Goal: Information Seeking & Learning: Learn about a topic

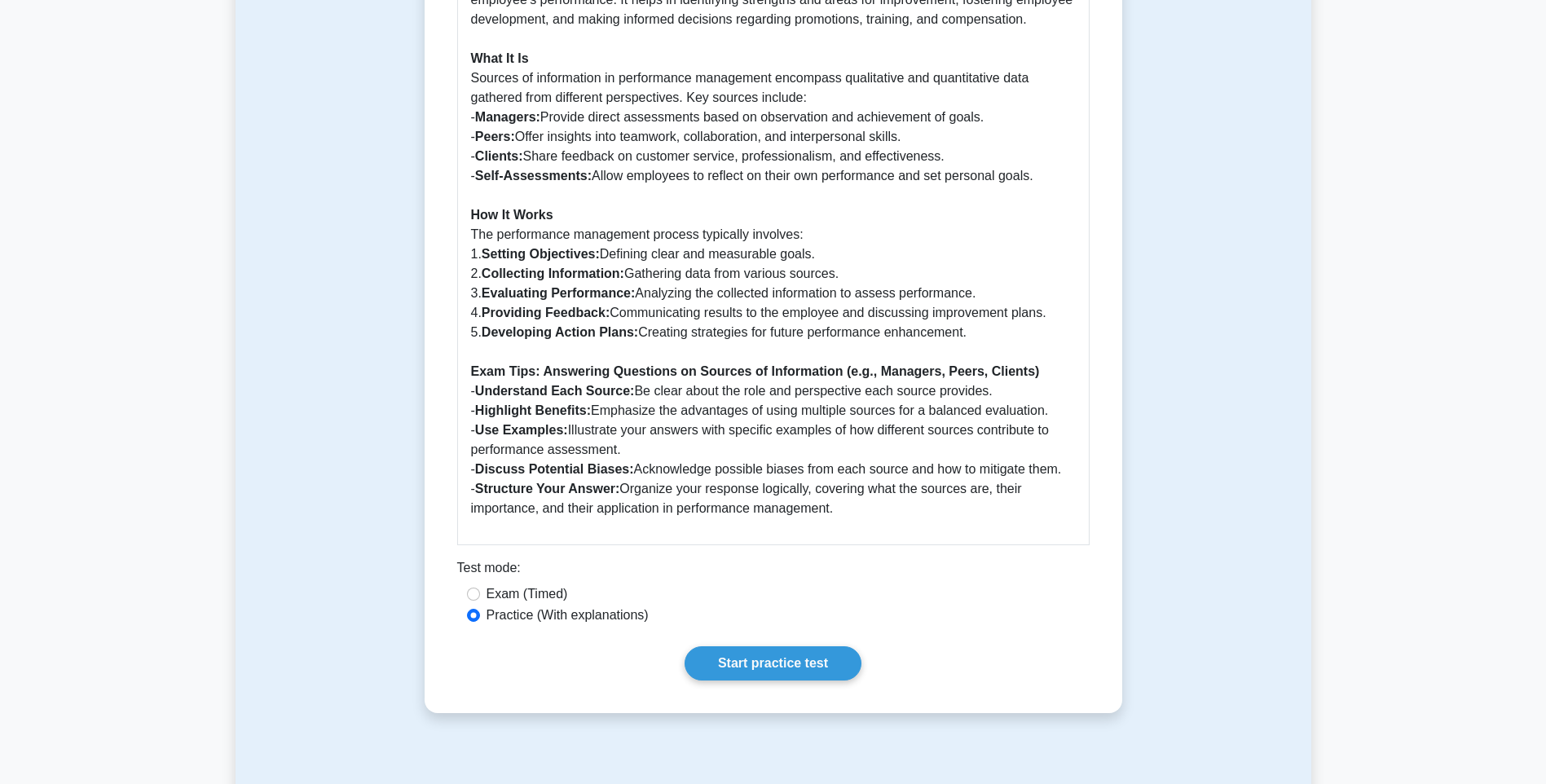
scroll to position [1059, 0]
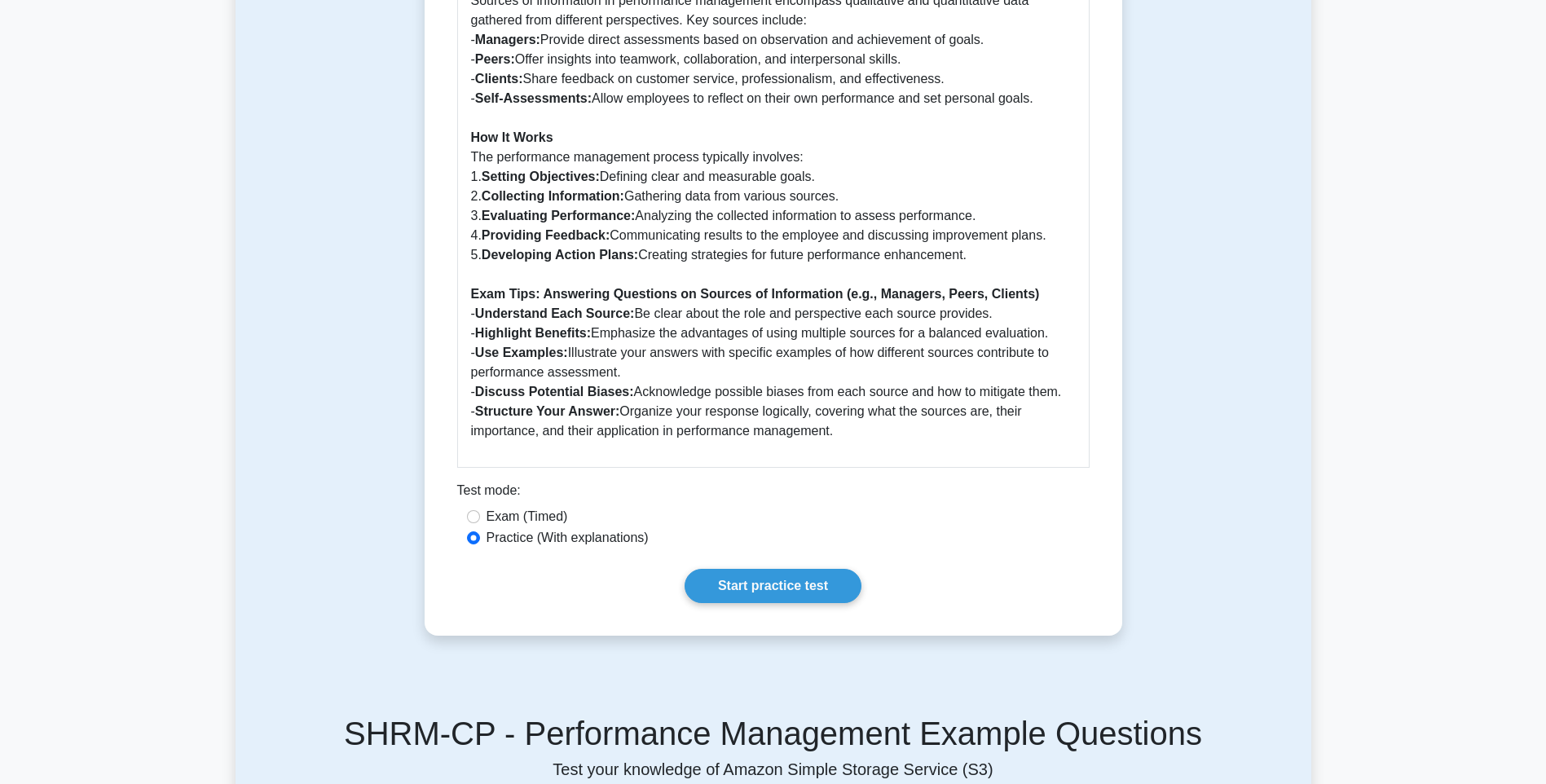
drag, startPoint x: 1544, startPoint y: 307, endPoint x: 1553, endPoint y: 311, distance: 9.8
click at [1545, 311] on html "Go Premium Bw" at bounding box center [773, 486] width 1546 height 3089
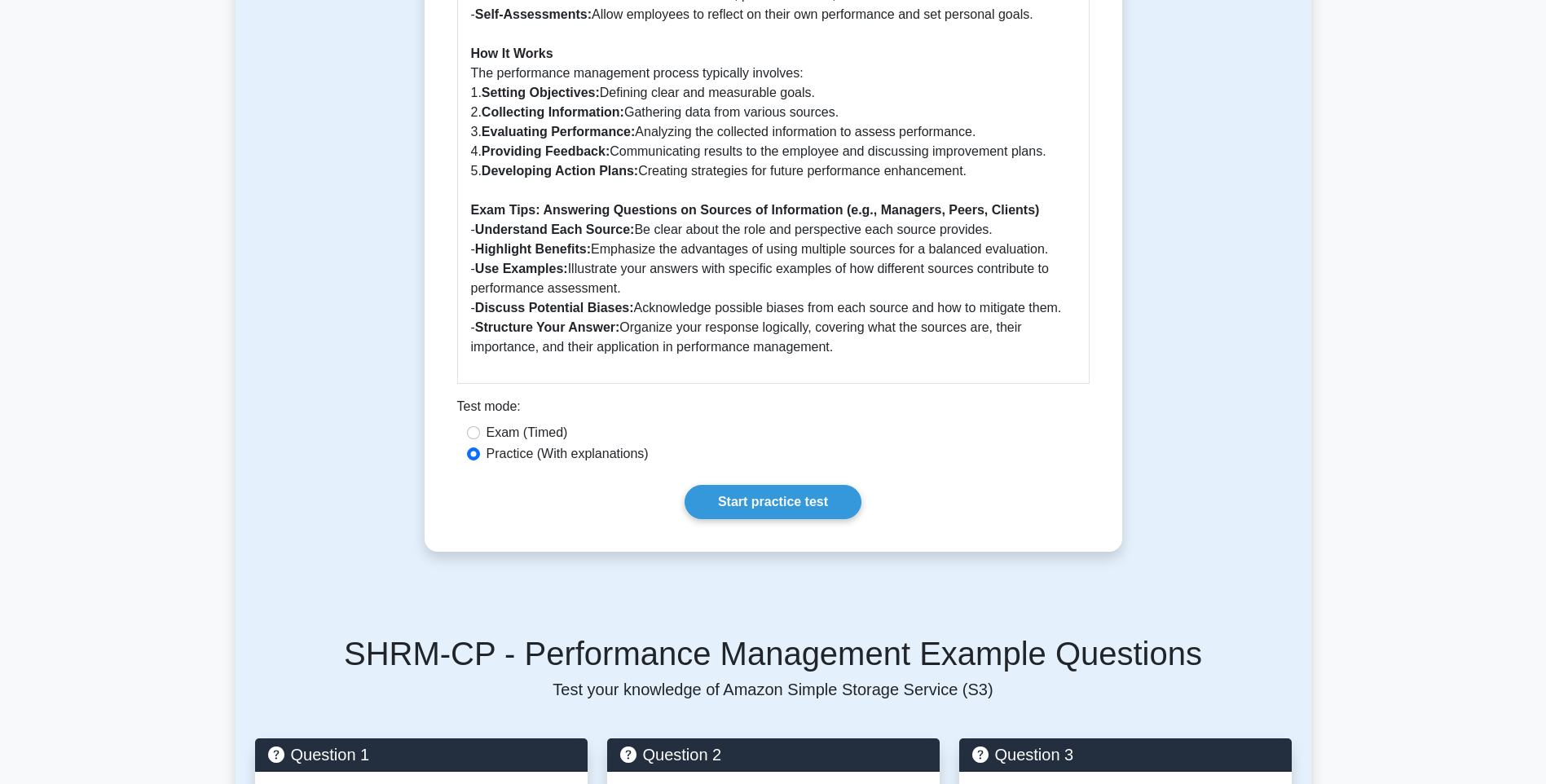
scroll to position [1110, 0]
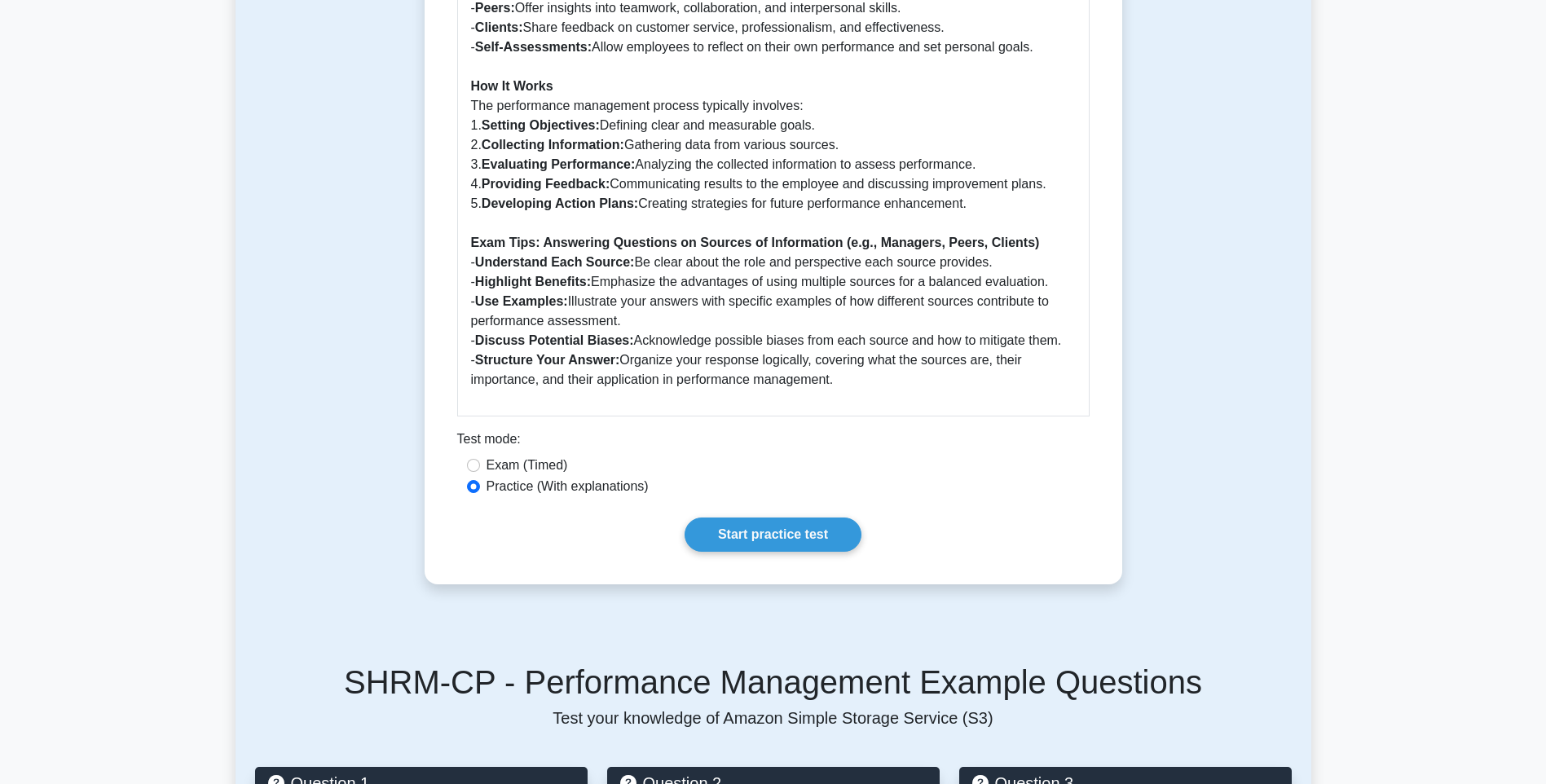
click at [234, 341] on main "Back to Performance Management Sources of information (e.g., managers, peers, c…" at bounding box center [773, 370] width 1546 height 2857
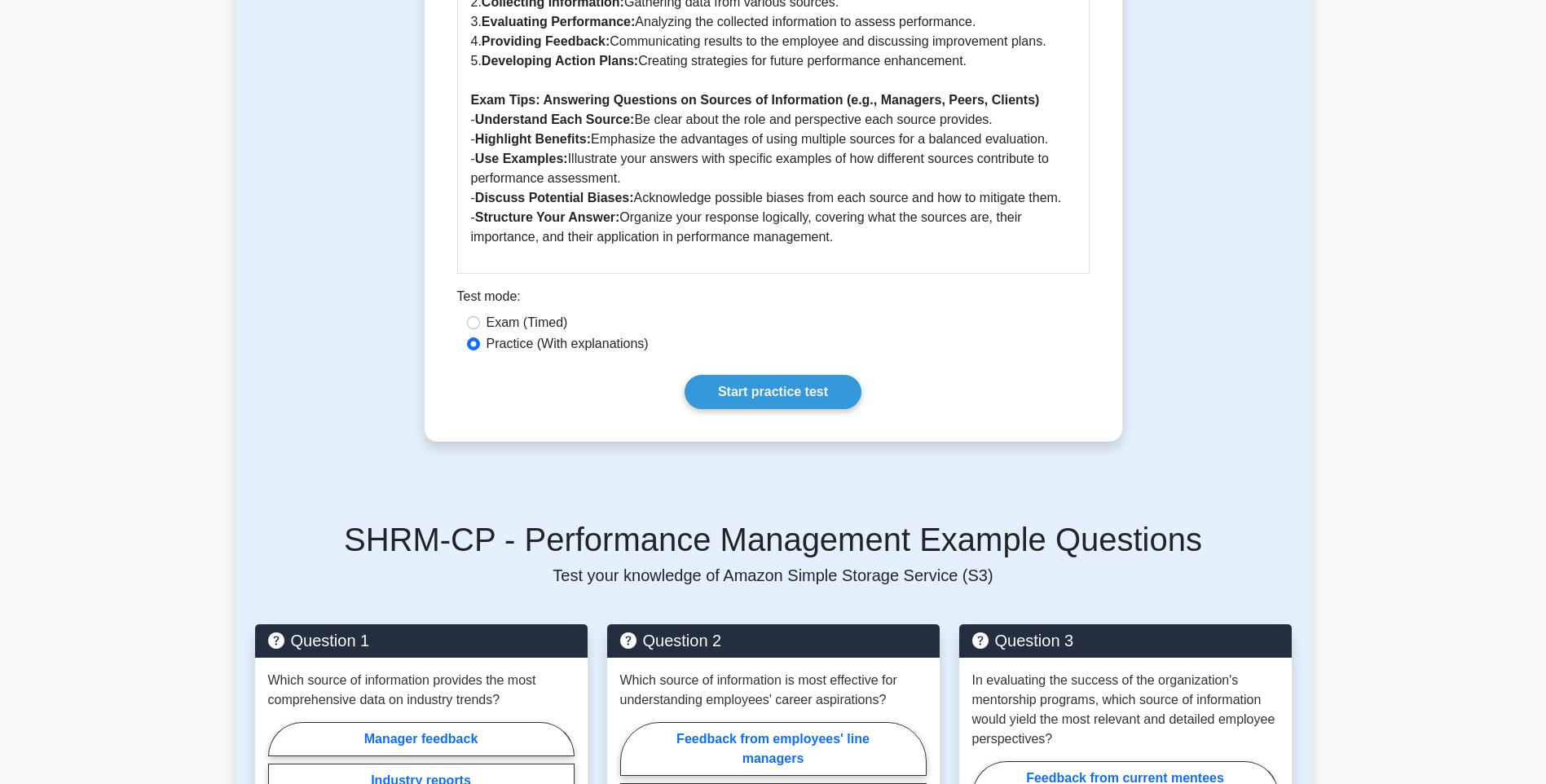
scroll to position [1436, 0]
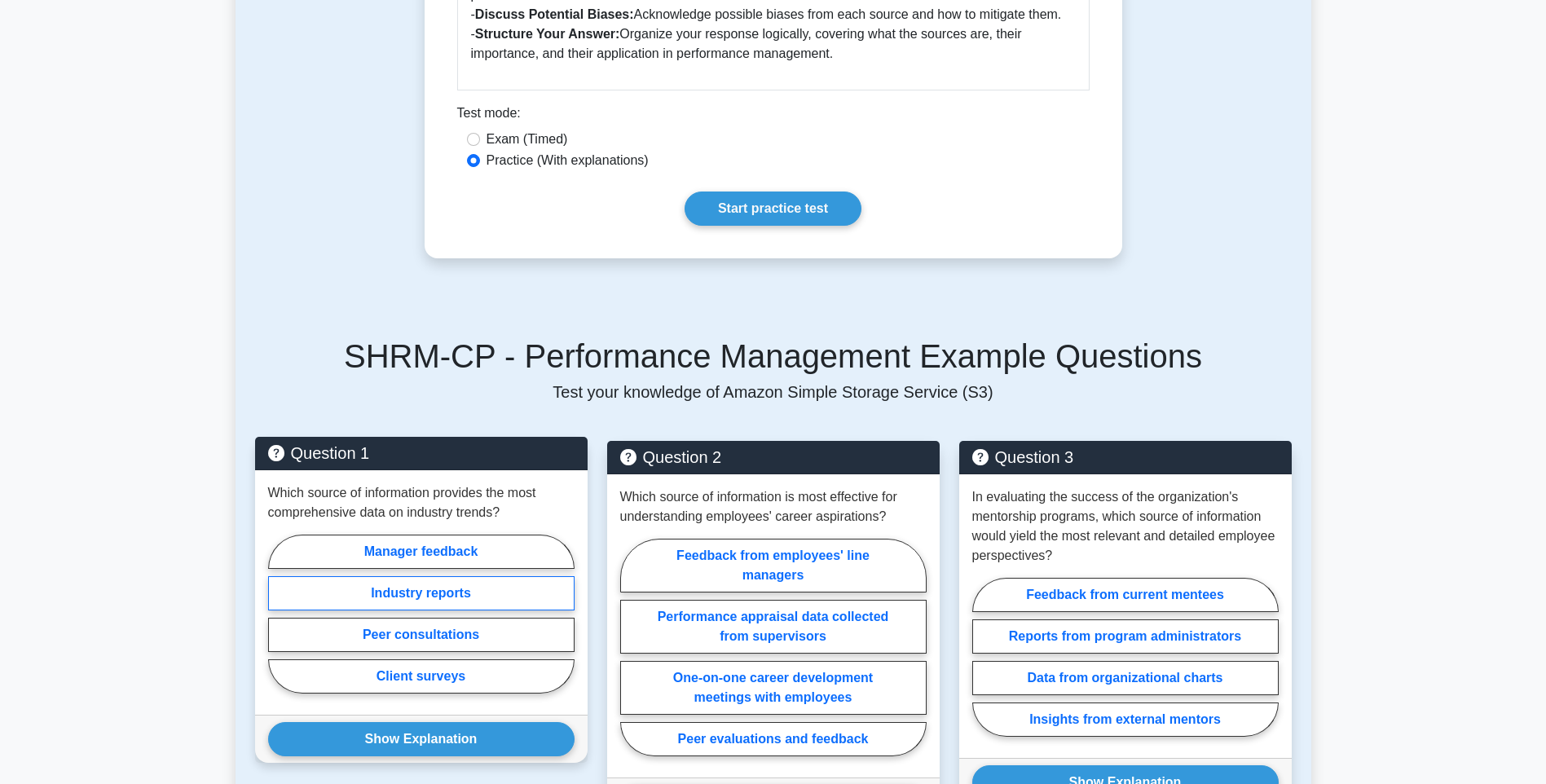
click at [463, 611] on label "Industry reports" at bounding box center [421, 593] width 306 height 34
click at [279, 620] on input "Industry reports" at bounding box center [273, 619] width 11 height 11
radio input "true"
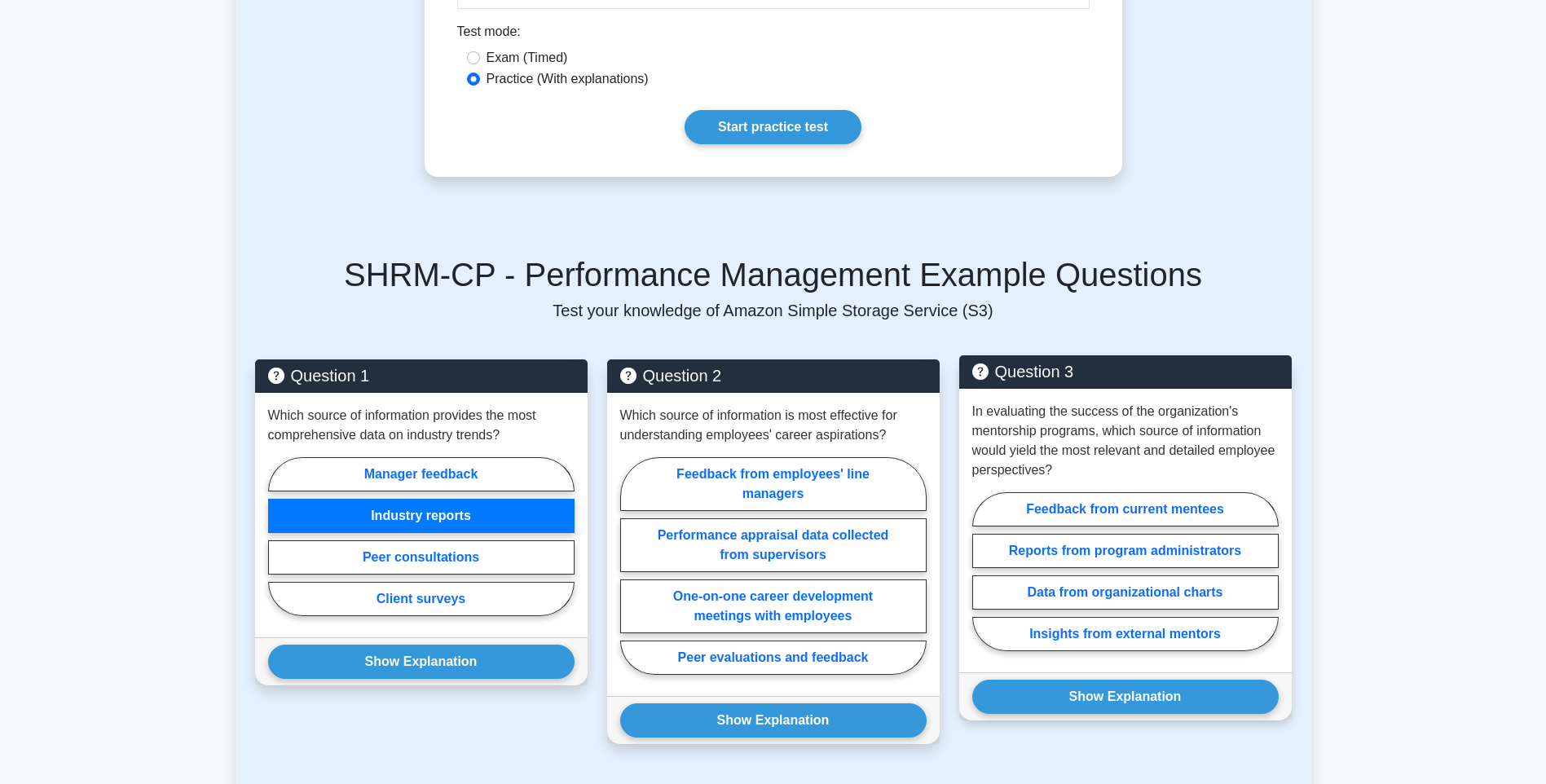
scroll to position [1600, 0]
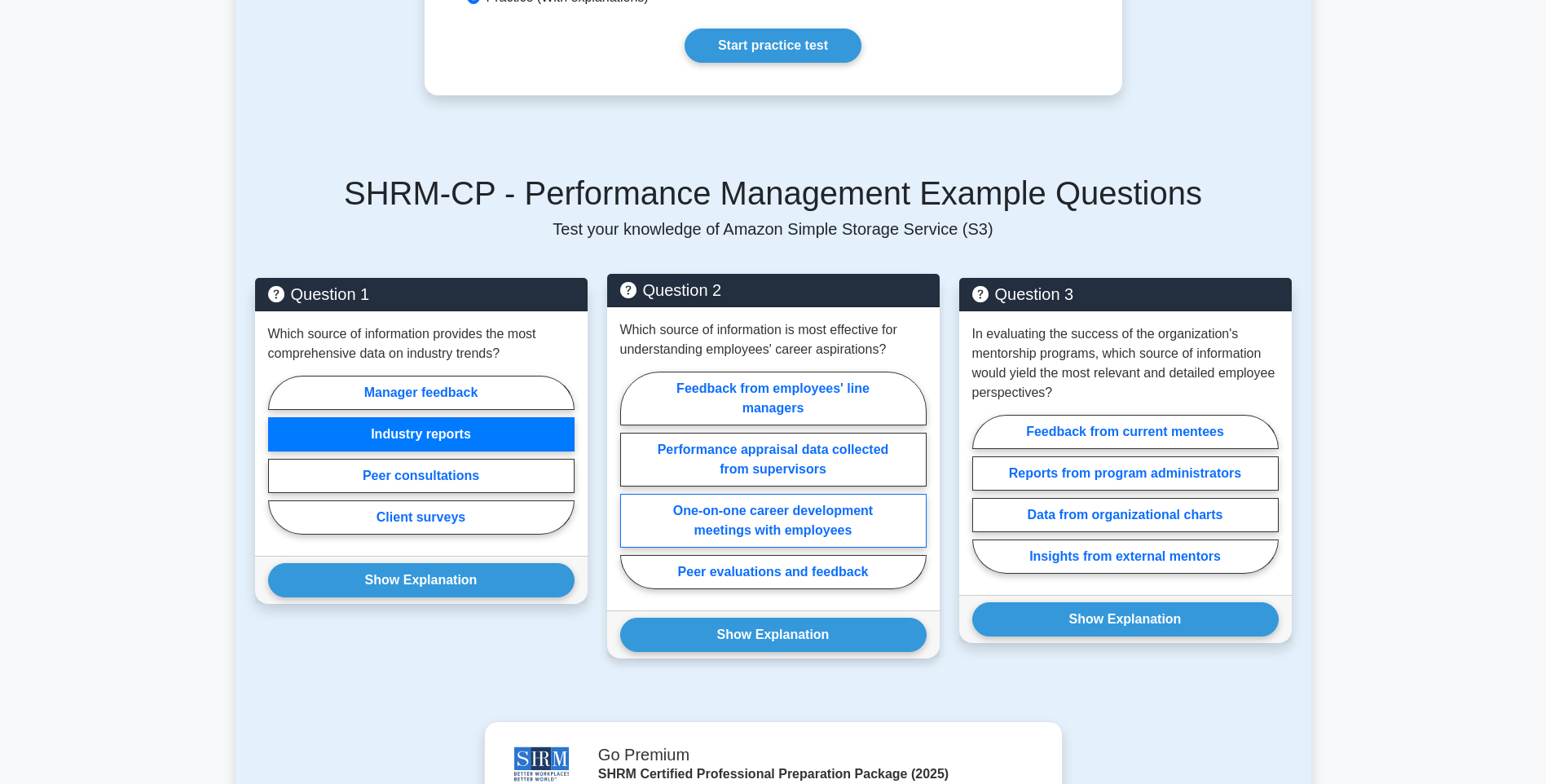
click at [883, 546] on label "One-on-one career development meetings with employees" at bounding box center [773, 520] width 306 height 54
click at [631, 490] on input "One-on-one career development meetings with employees" at bounding box center [625, 485] width 11 height 11
radio input "true"
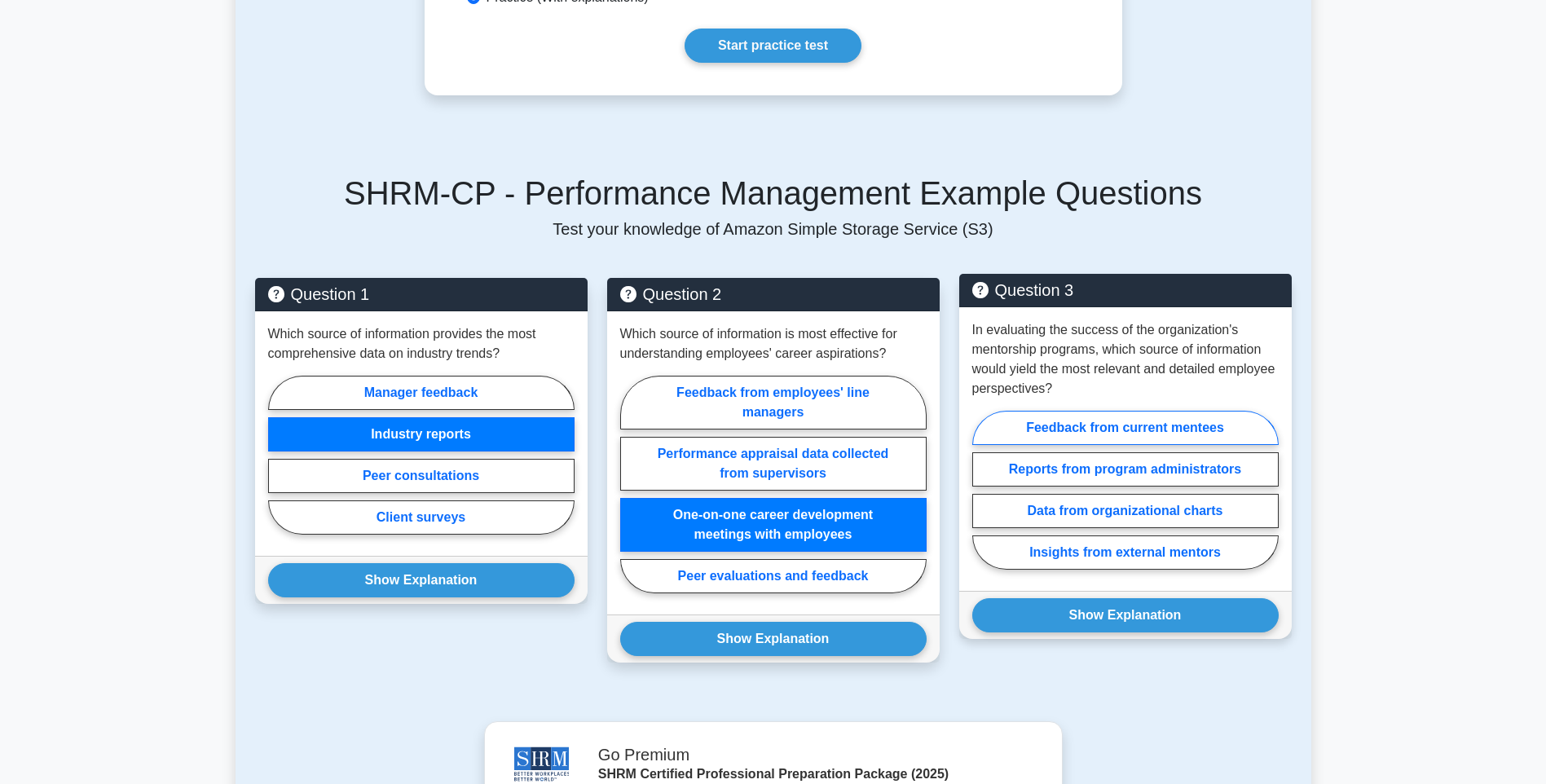
click at [1104, 445] on label "Feedback from current mentees" at bounding box center [1125, 427] width 306 height 34
click at [983, 490] on input "Feedback from current mentees" at bounding box center [977, 494] width 11 height 11
radio input "true"
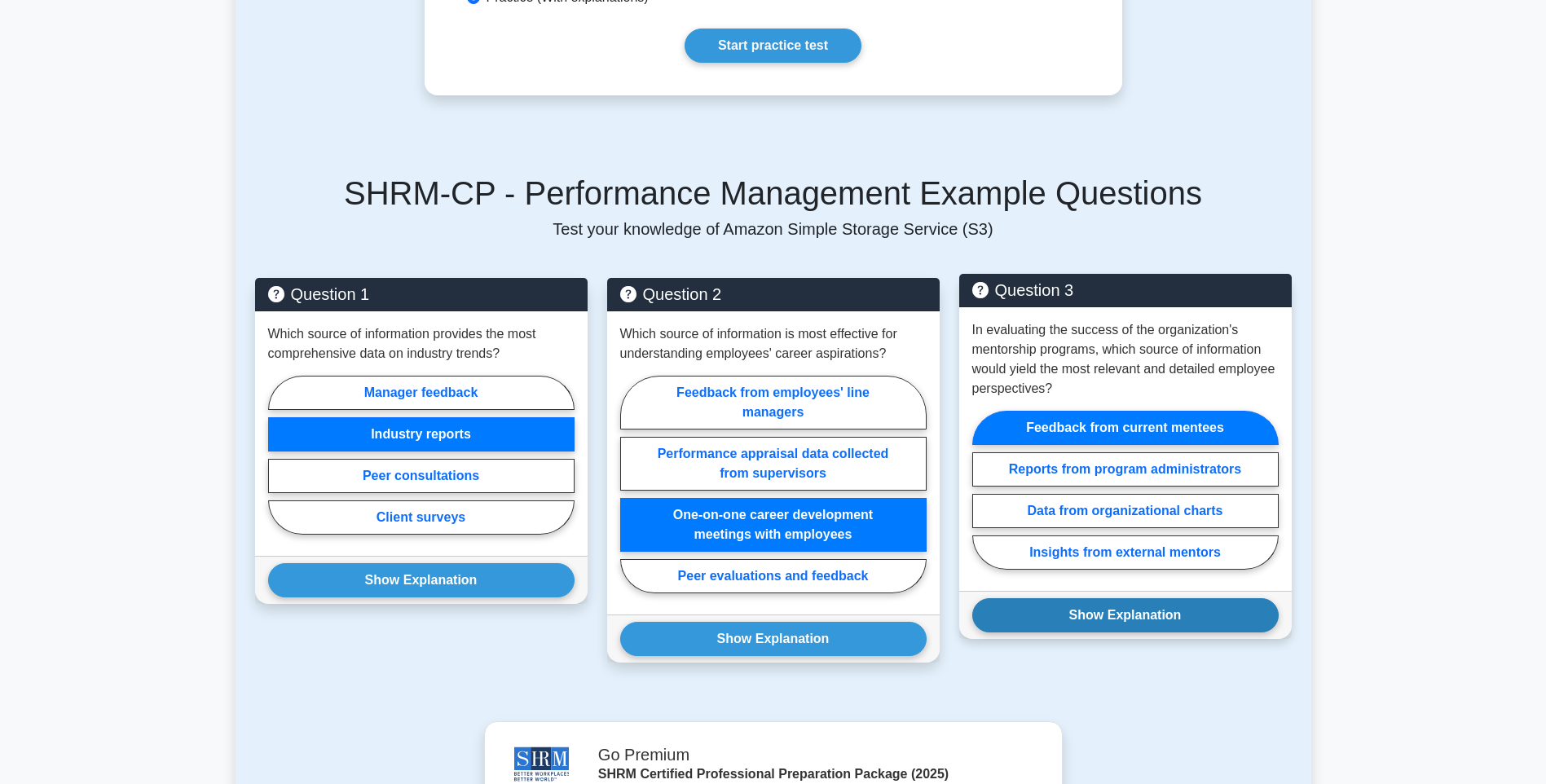
click at [1143, 628] on button "Show Explanation" at bounding box center [1125, 615] width 306 height 34
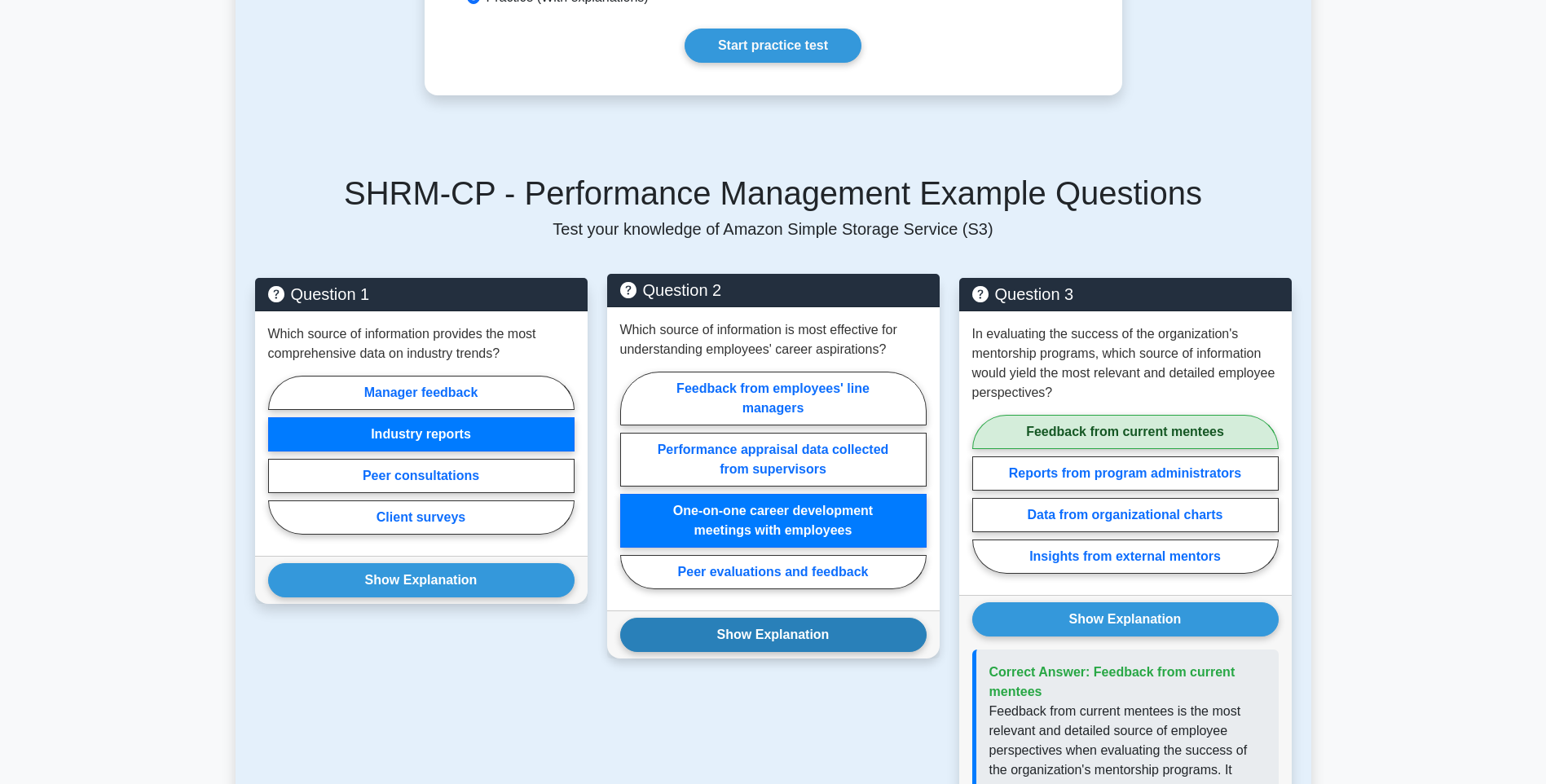
click at [824, 652] on button "Show Explanation" at bounding box center [773, 634] width 306 height 34
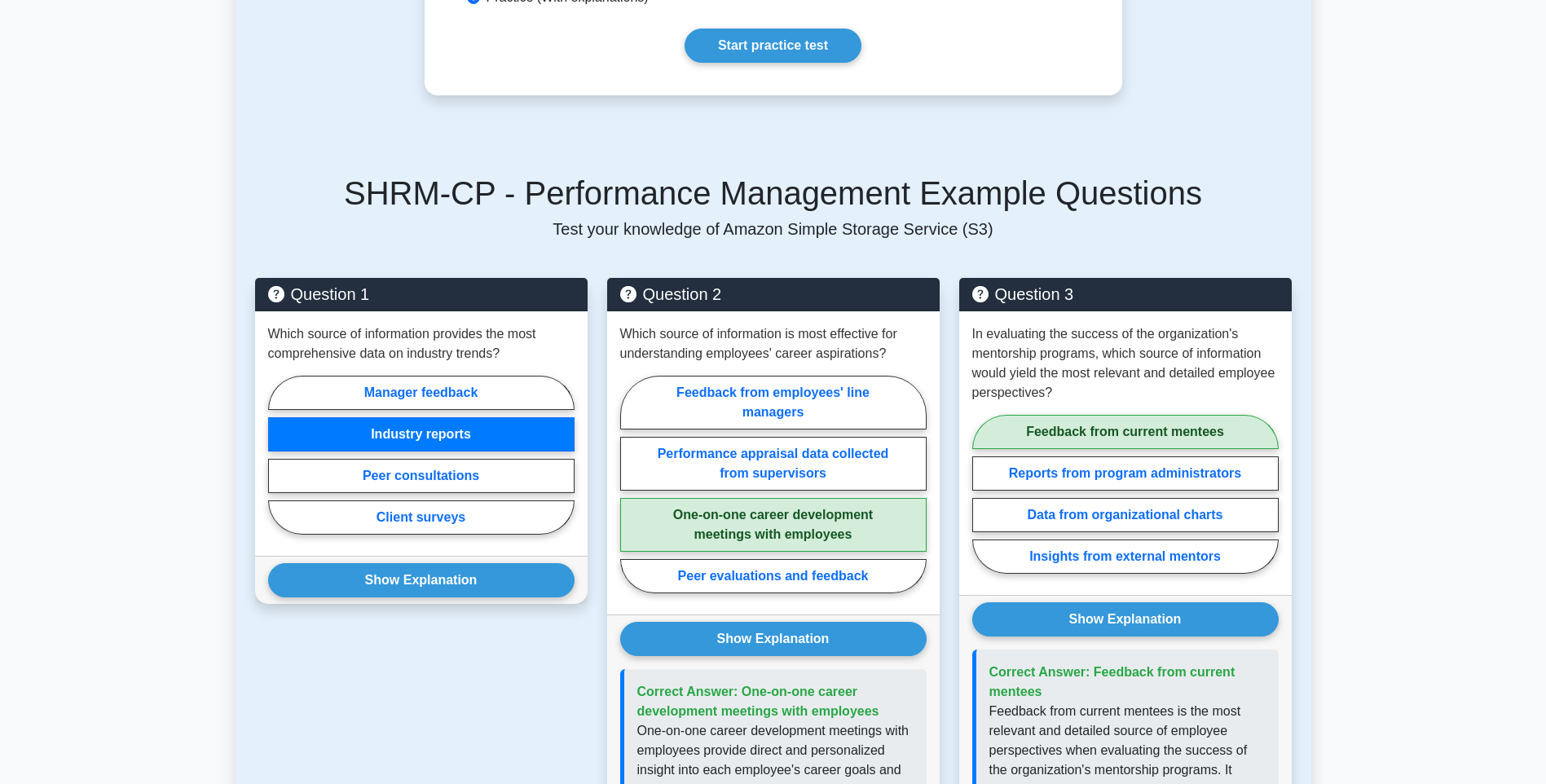
click at [517, 630] on div "Question 1 Which source of information provides the most comprehensive data on …" at bounding box center [421, 685] width 352 height 815
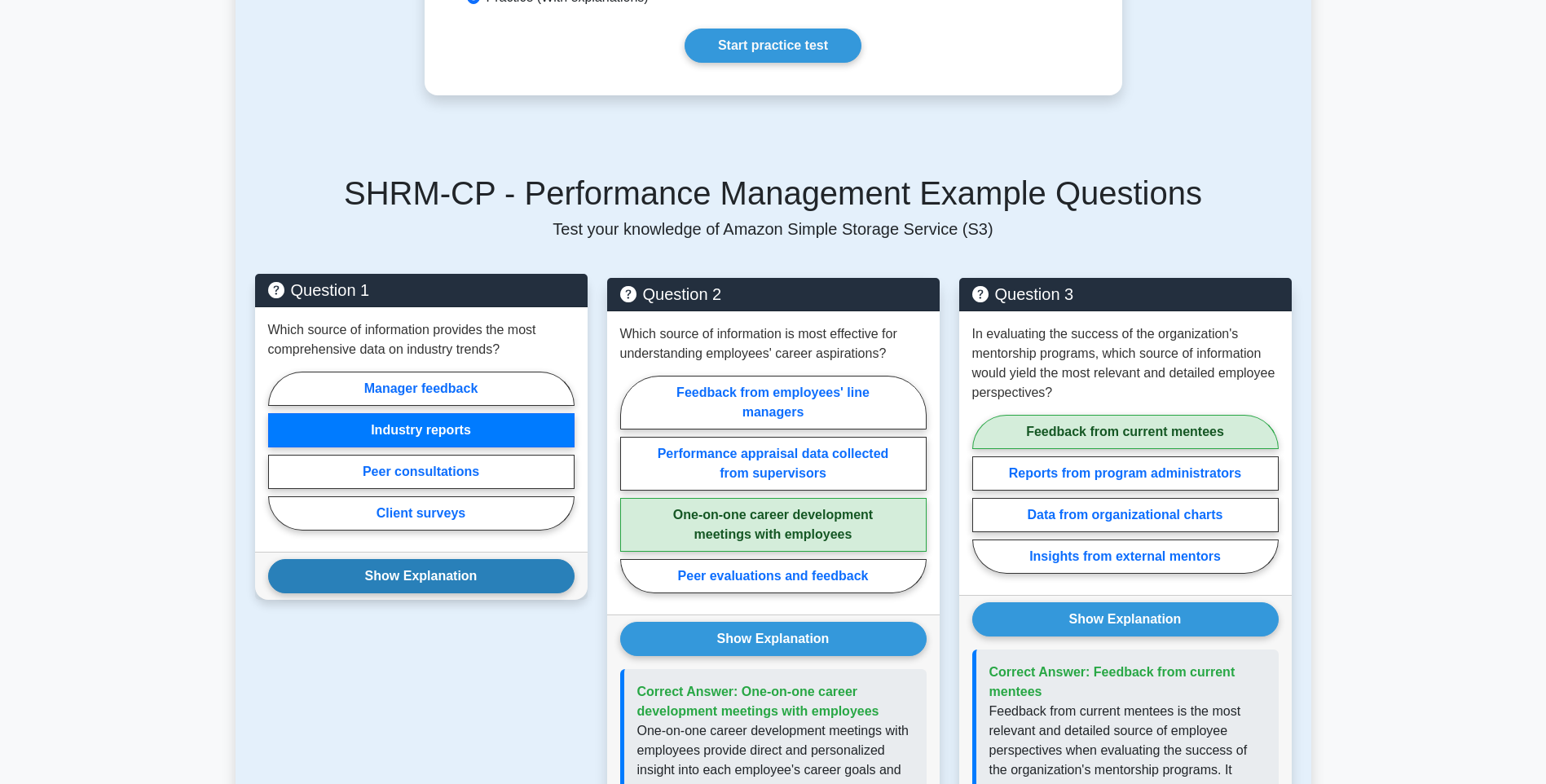
click at [488, 593] on button "Show Explanation" at bounding box center [421, 575] width 306 height 34
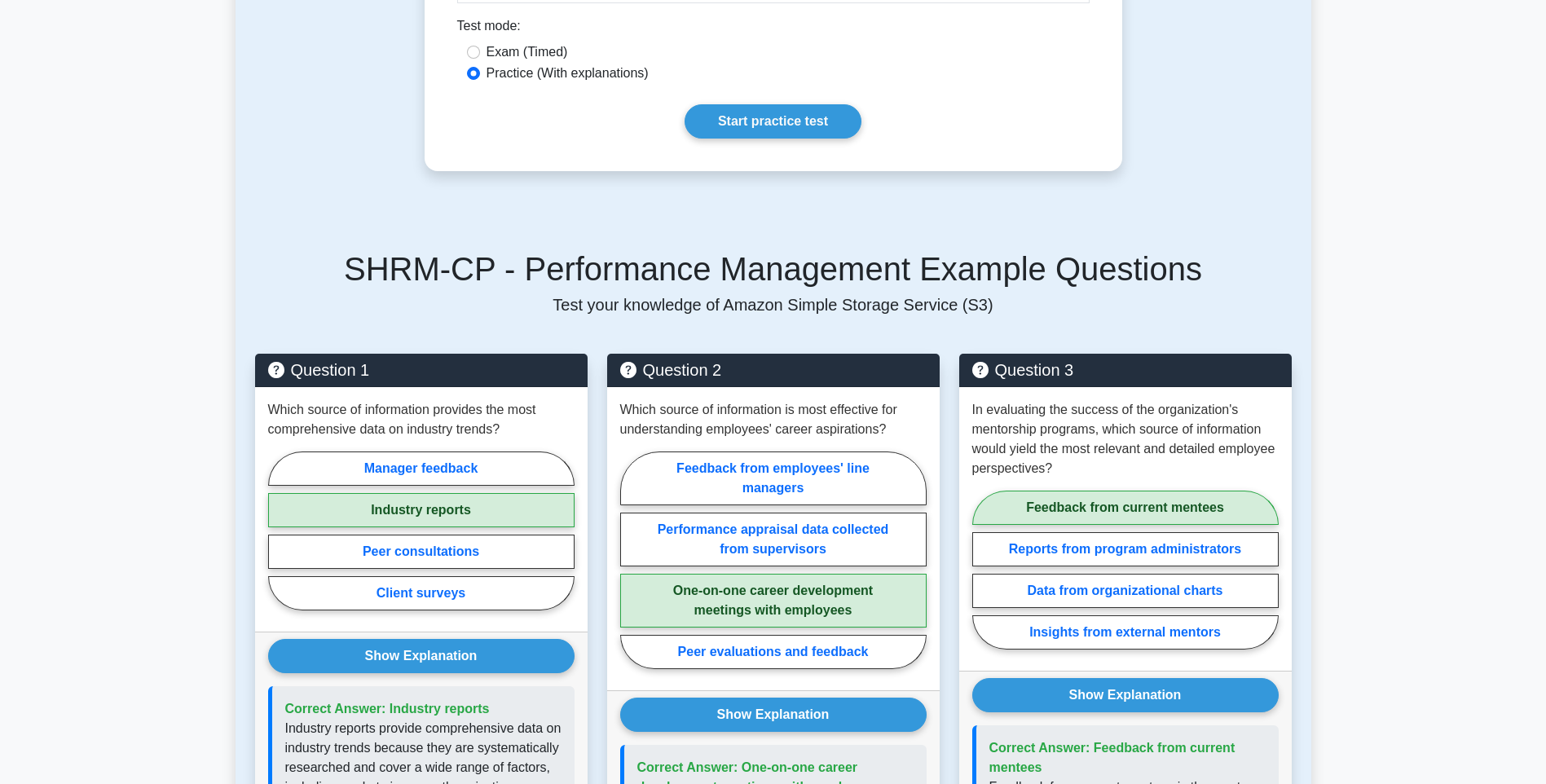
scroll to position [1518, 0]
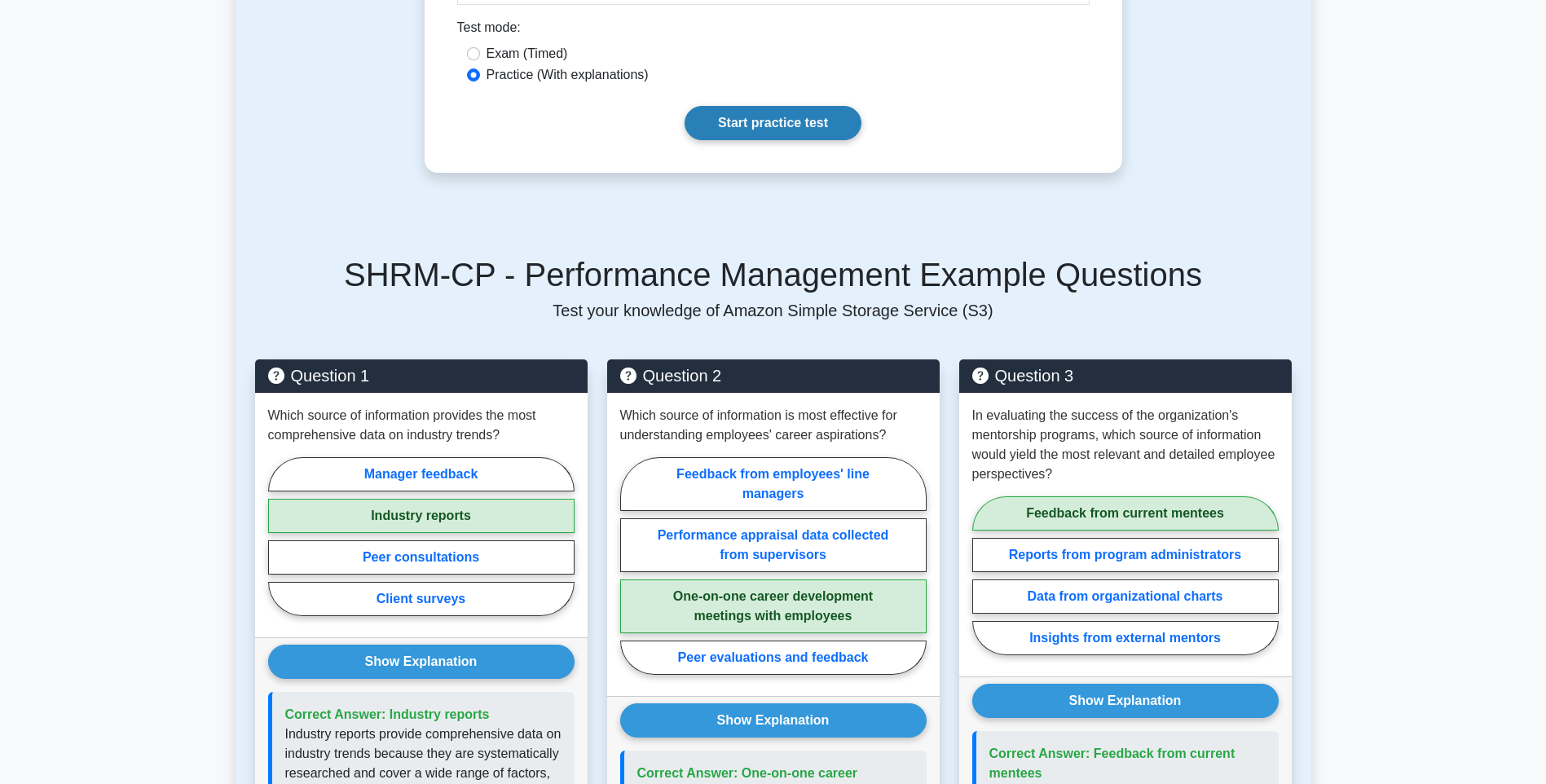
click at [796, 140] on link "Start practice test" at bounding box center [773, 123] width 176 height 34
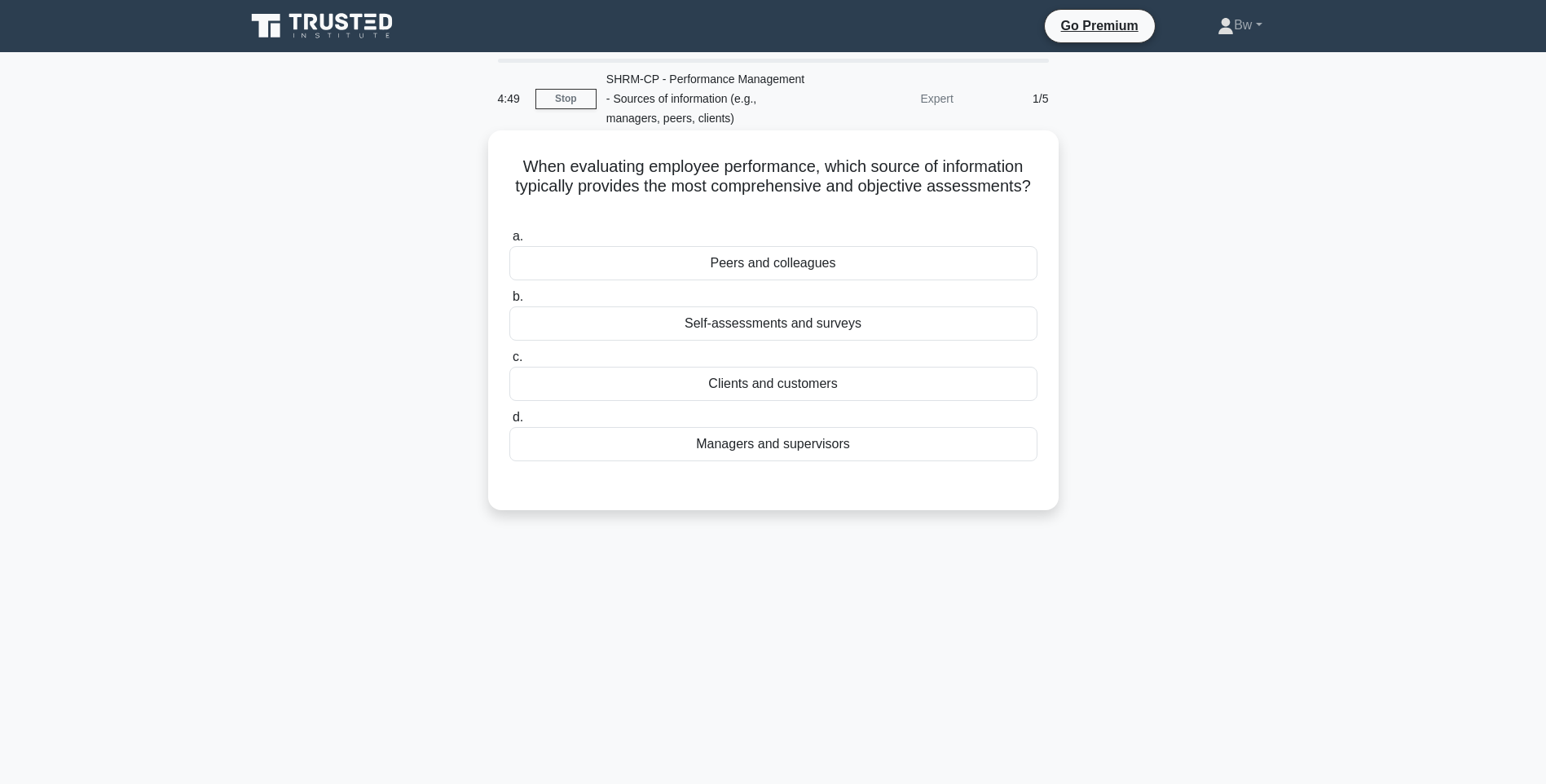
click at [743, 332] on div "Self-assessments and surveys" at bounding box center [773, 323] width 528 height 34
click at [509, 302] on input "b. Self-assessments and surveys" at bounding box center [509, 296] width 0 height 11
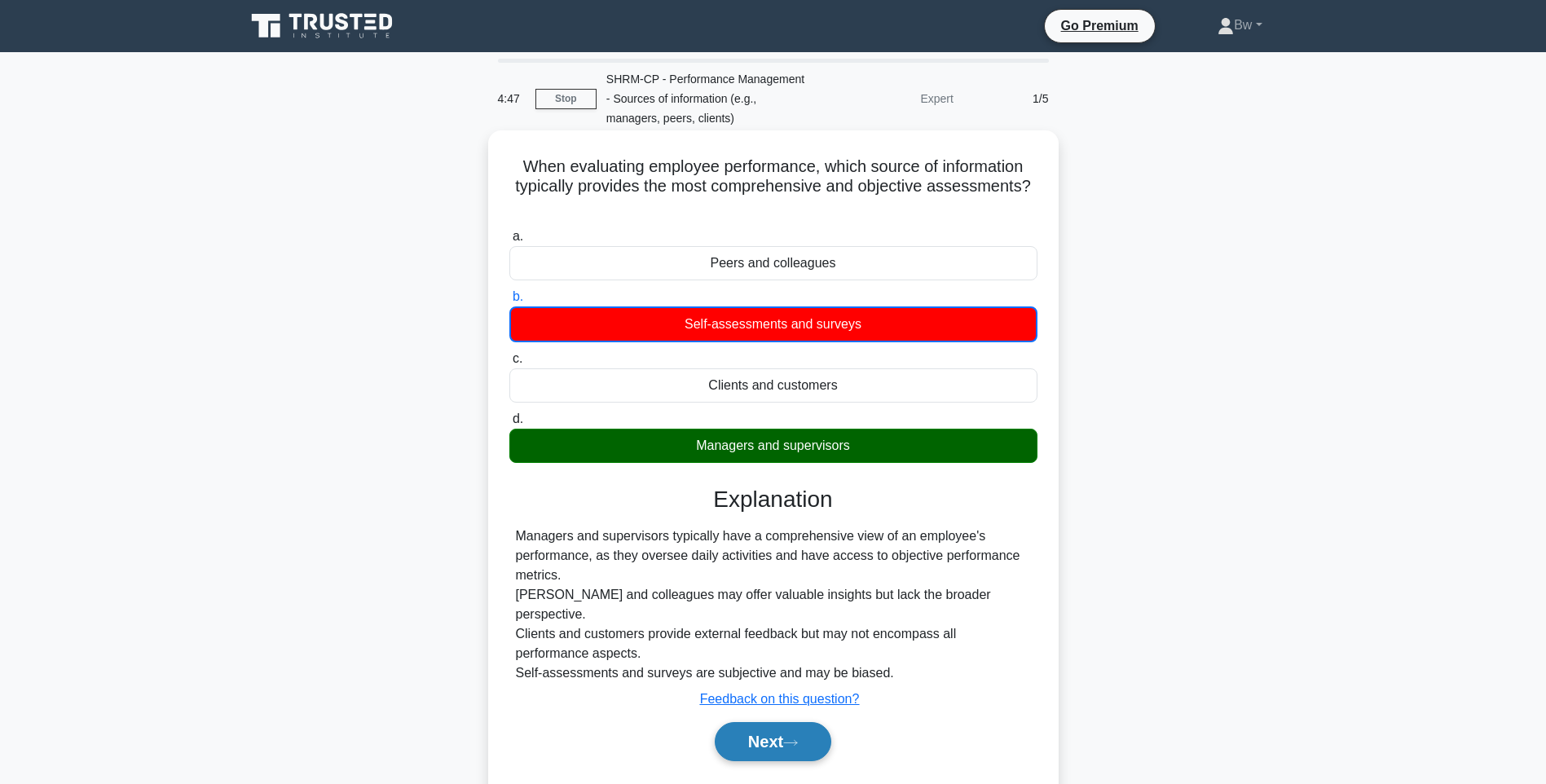
click at [777, 733] on button "Next" at bounding box center [773, 742] width 116 height 39
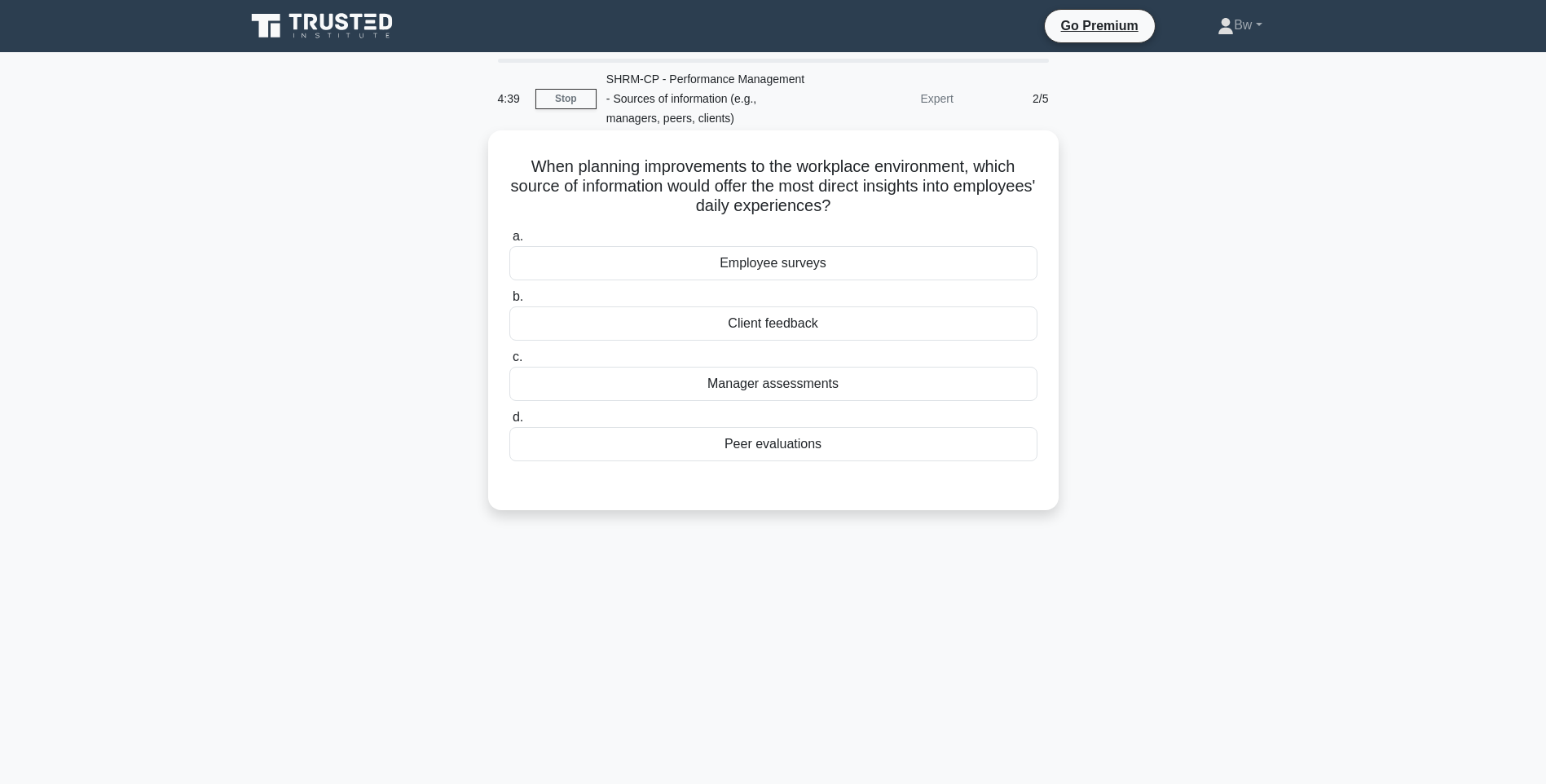
click at [824, 272] on div "Employee surveys" at bounding box center [773, 263] width 528 height 34
click at [509, 242] on input "a. Employee surveys" at bounding box center [509, 236] width 0 height 11
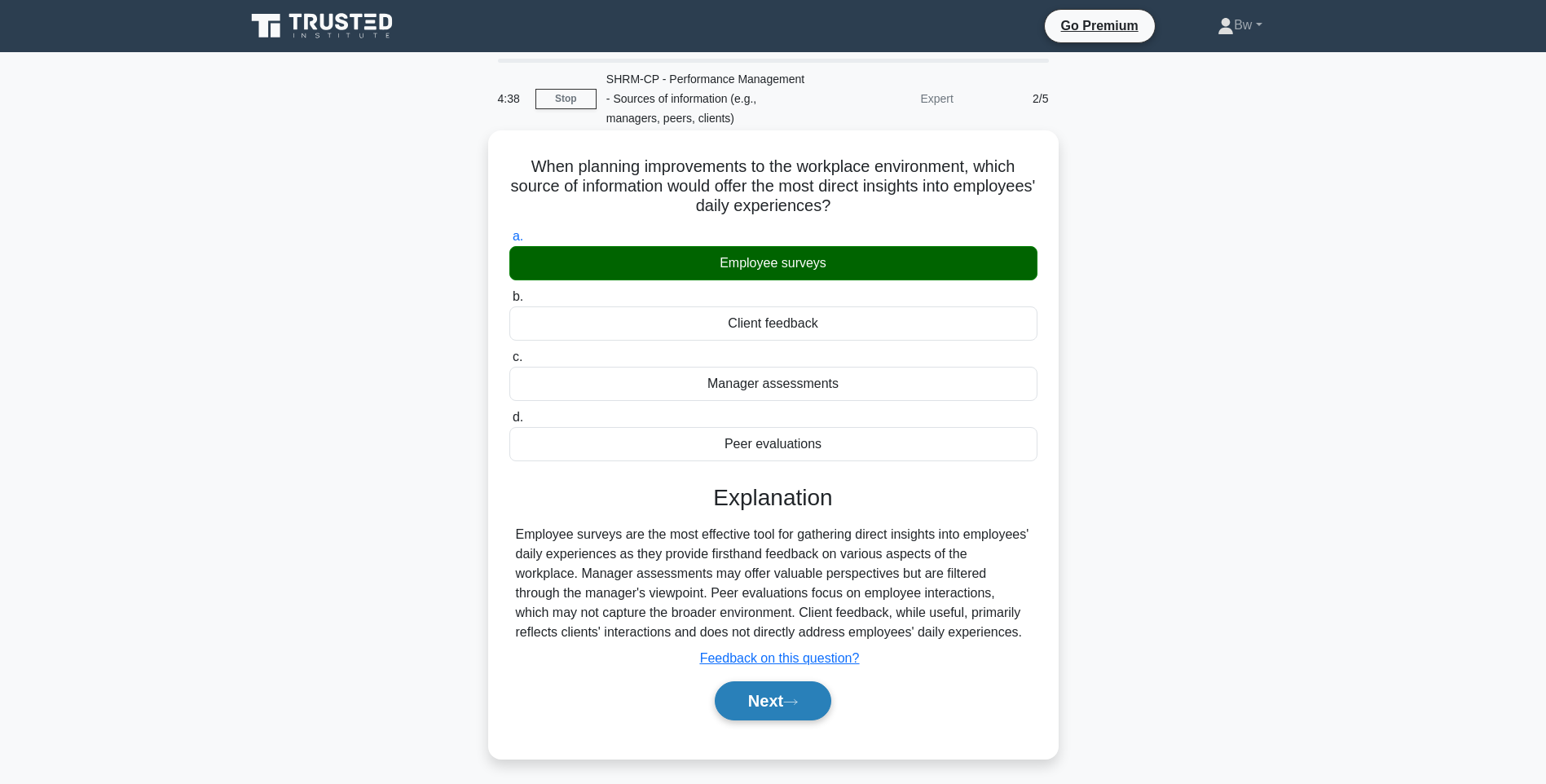
click at [791, 692] on button "Next" at bounding box center [773, 700] width 116 height 39
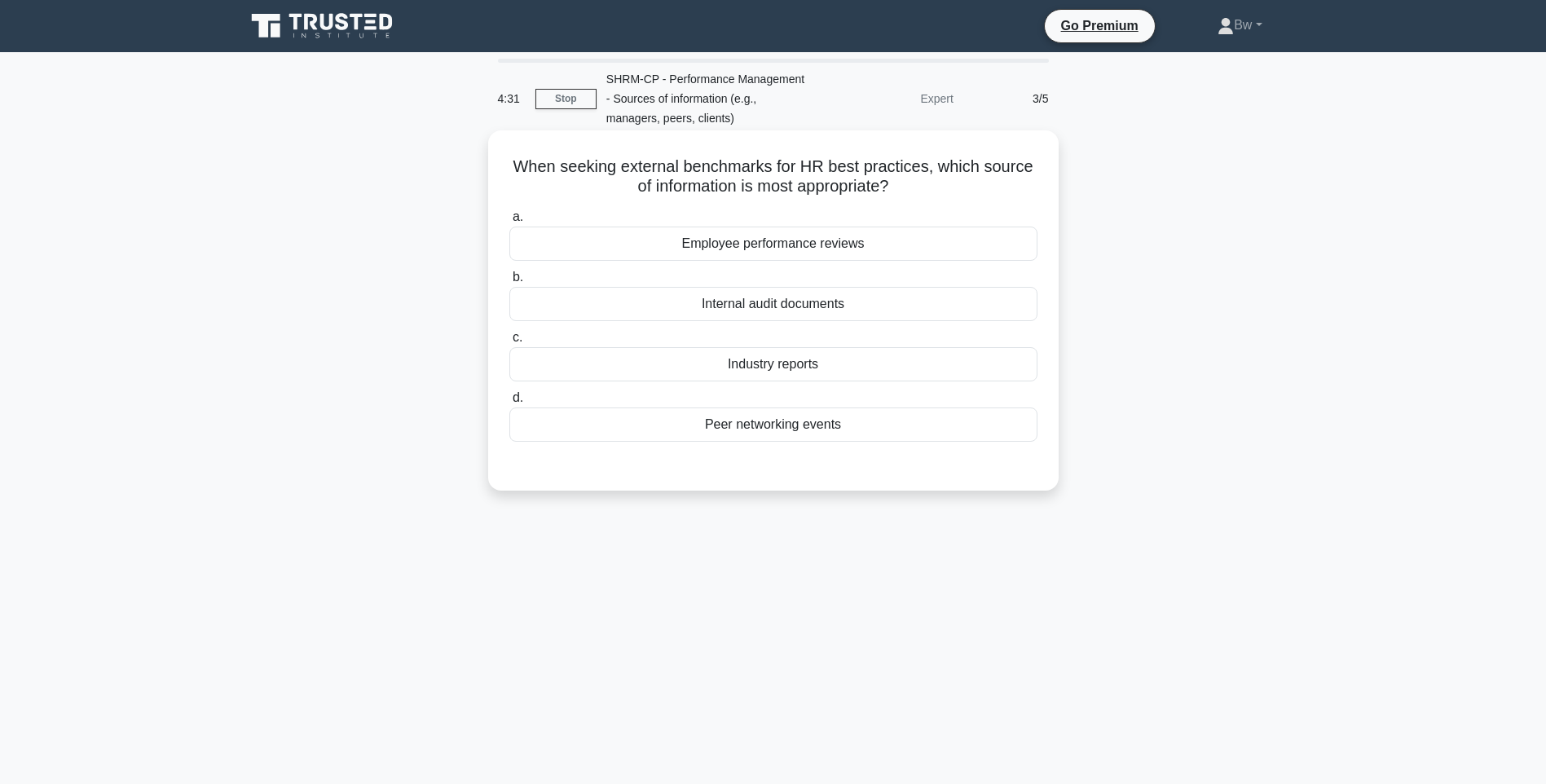
click at [819, 376] on div "Industry reports" at bounding box center [773, 363] width 528 height 34
click at [509, 343] on input "c. Industry reports" at bounding box center [509, 337] width 0 height 11
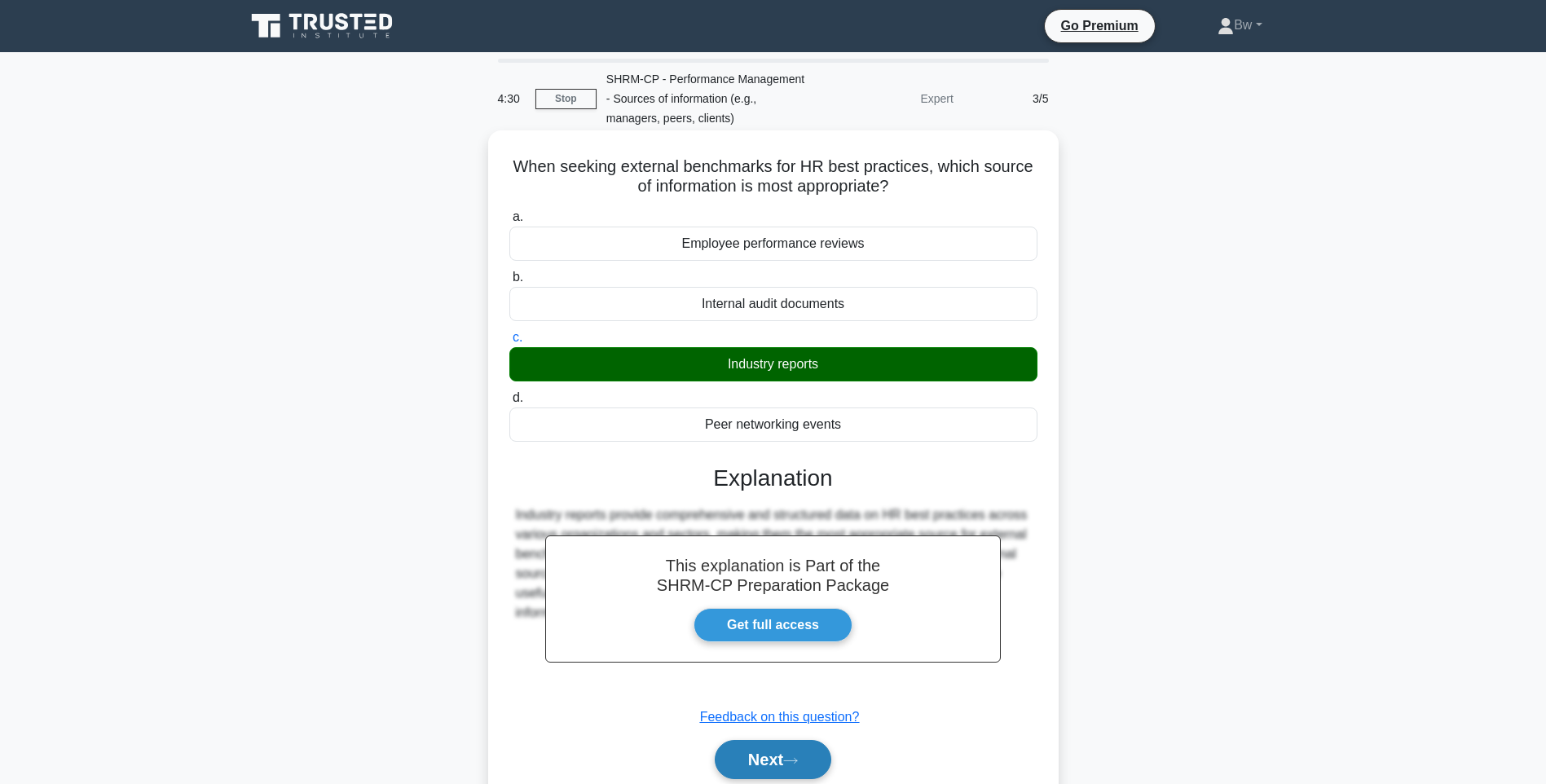
click at [829, 770] on button "Next" at bounding box center [773, 759] width 116 height 39
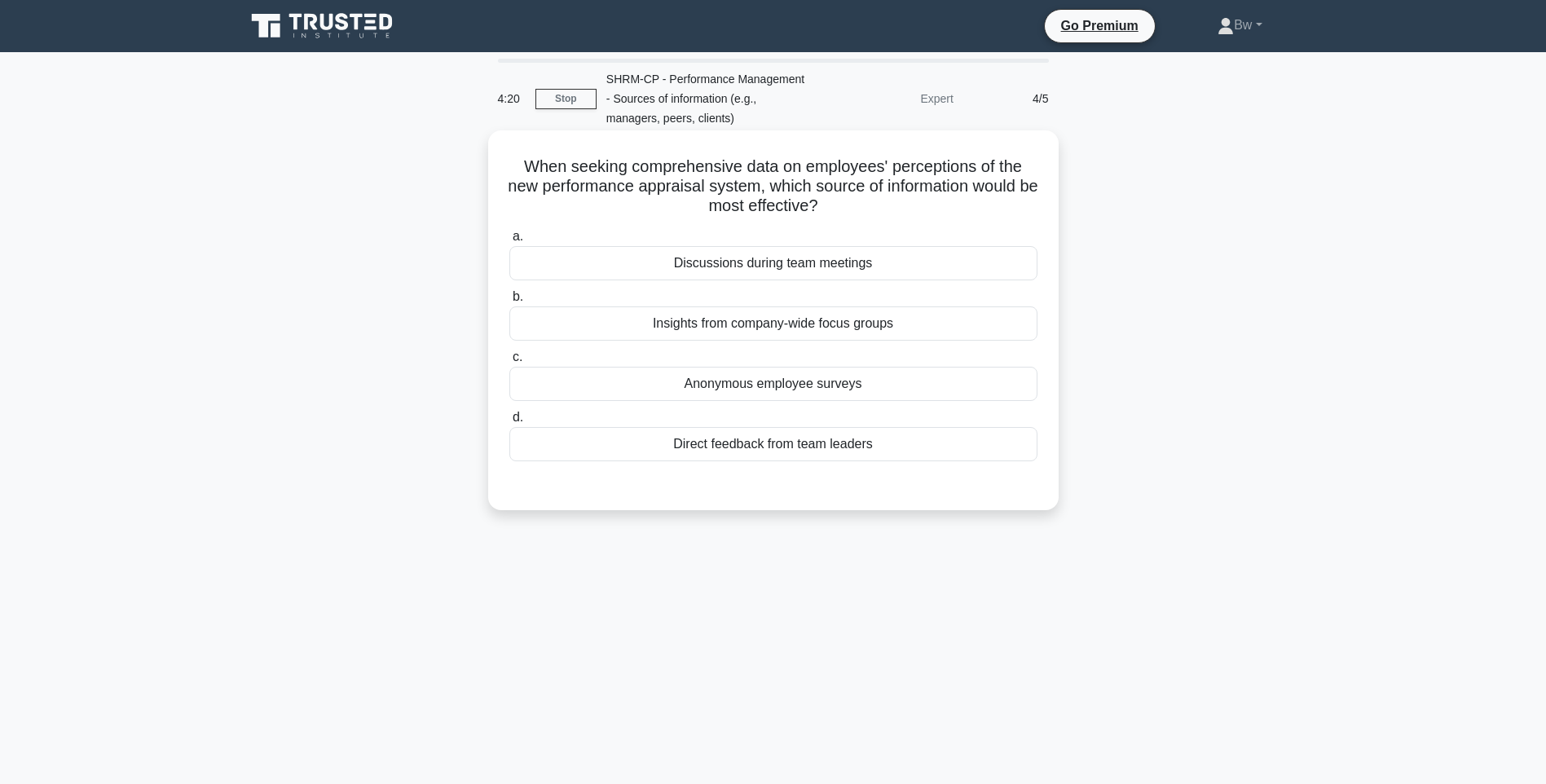
click at [898, 449] on div "Direct feedback from team leaders" at bounding box center [773, 443] width 528 height 34
click at [509, 423] on input "d. Direct feedback from team leaders" at bounding box center [509, 418] width 0 height 11
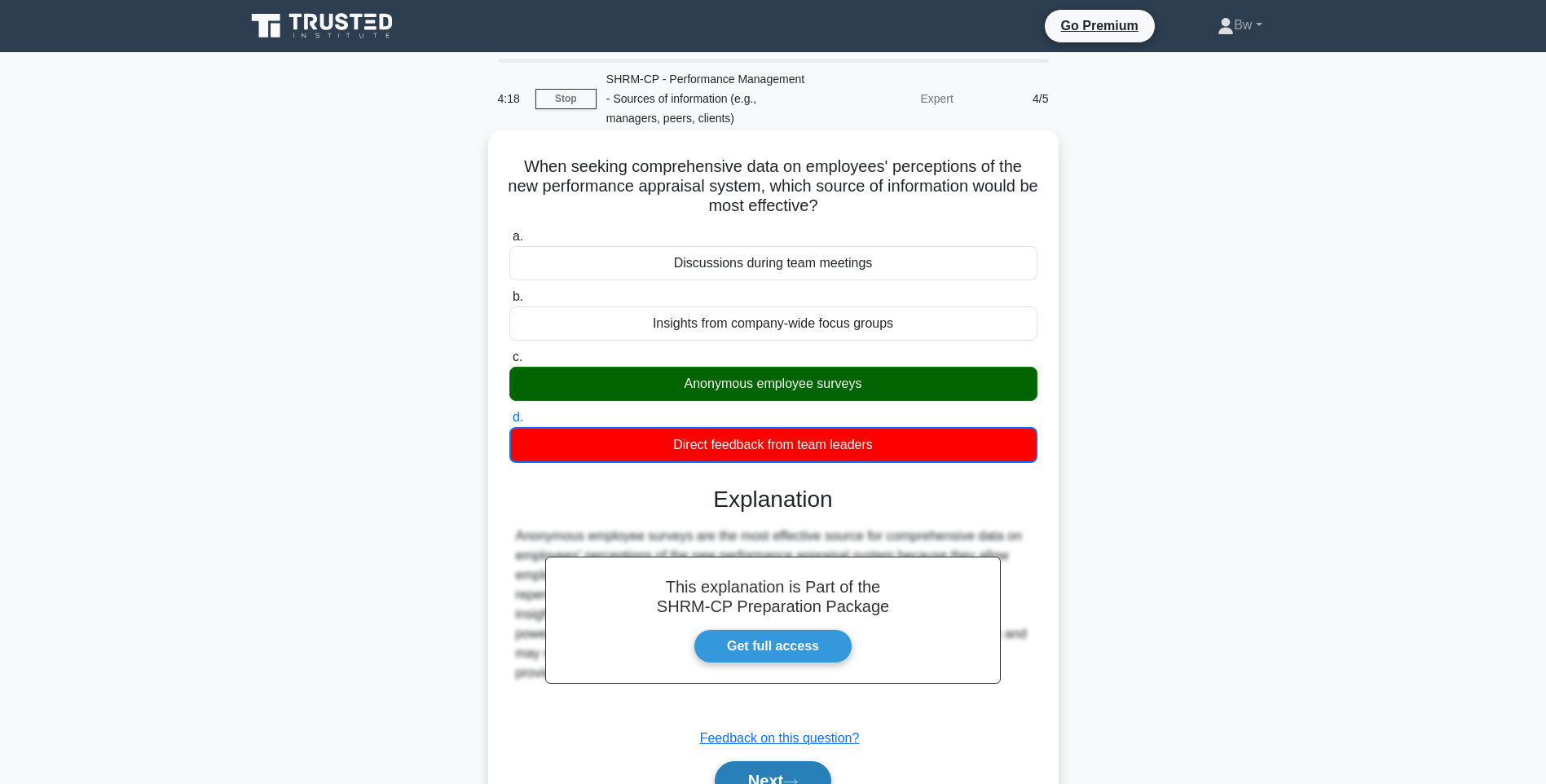
click at [770, 772] on button "Next" at bounding box center [773, 781] width 116 height 39
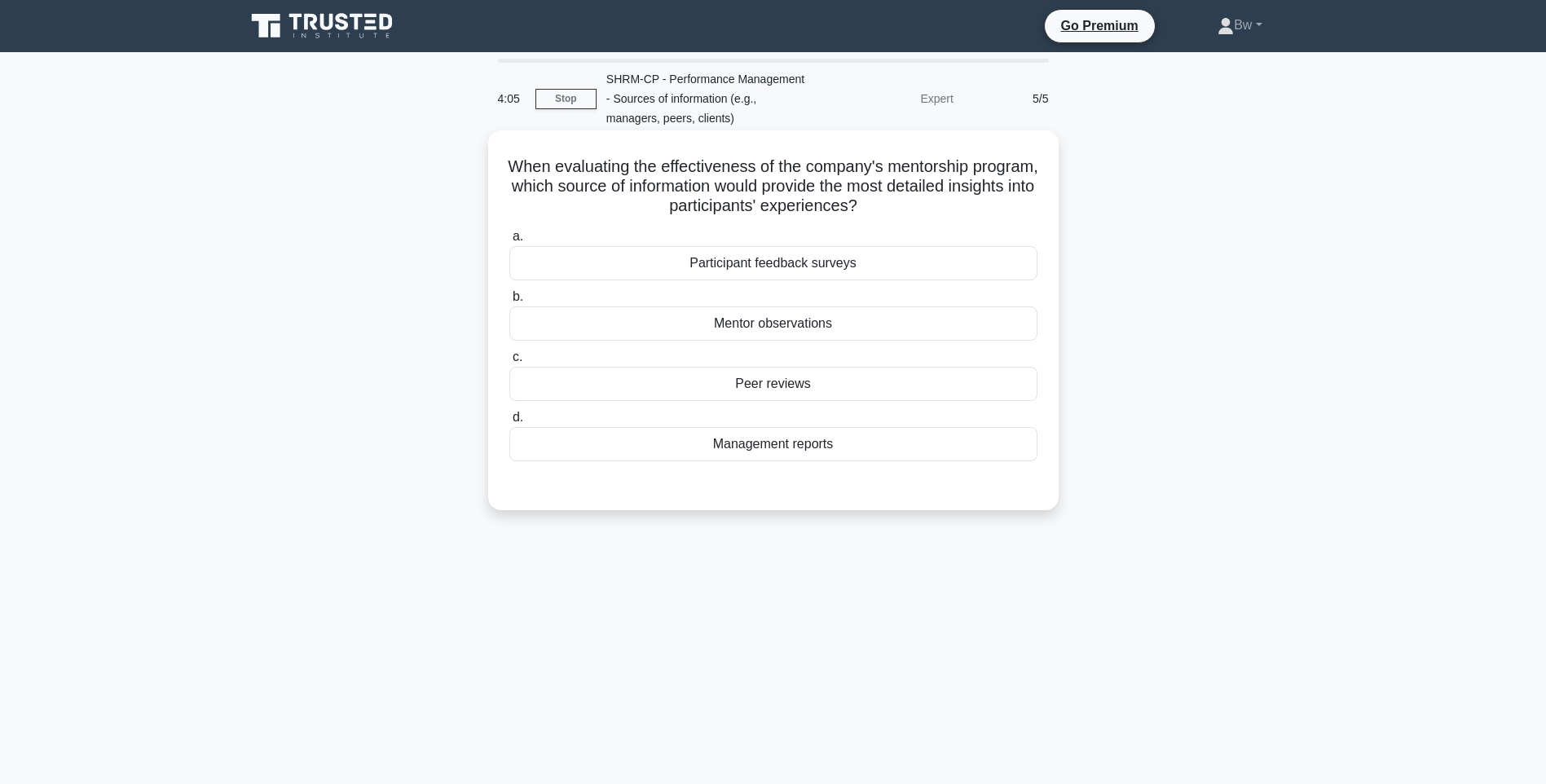
click at [857, 328] on div "Mentor observations" at bounding box center [773, 323] width 528 height 34
click at [509, 302] on input "b. Mentor observations" at bounding box center [509, 296] width 0 height 11
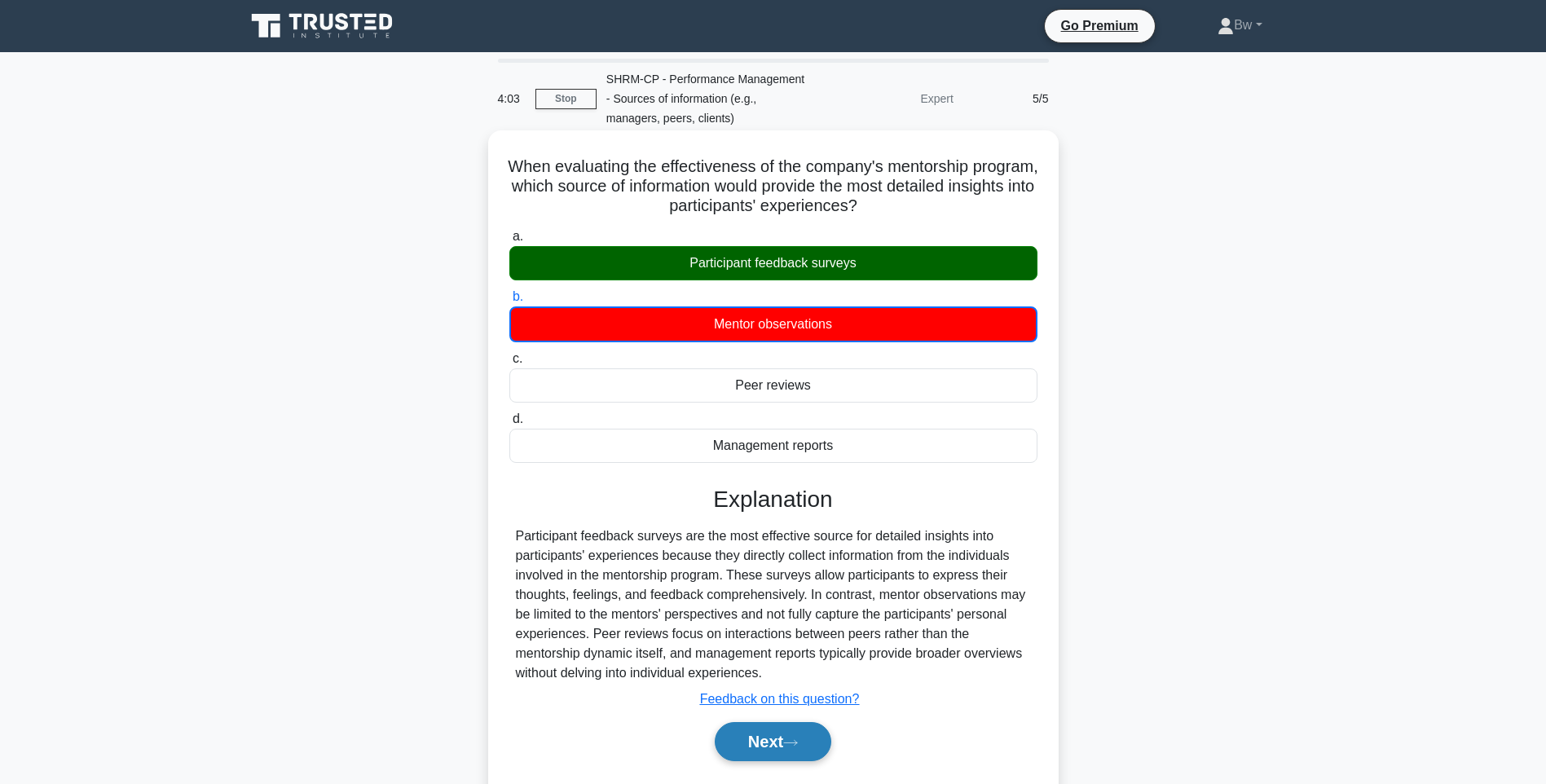
click at [794, 742] on icon at bounding box center [790, 742] width 15 height 9
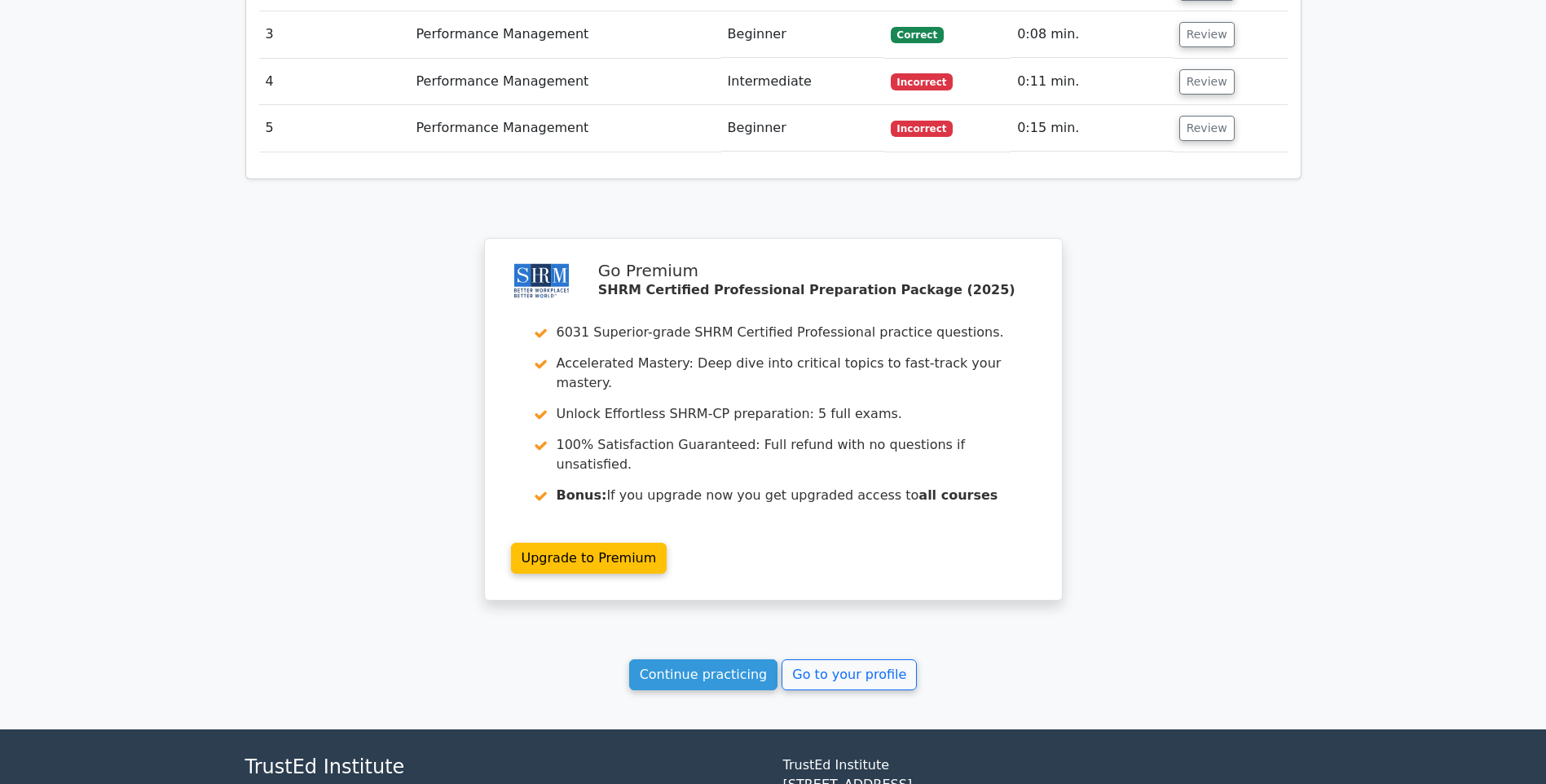
scroll to position [1968, 0]
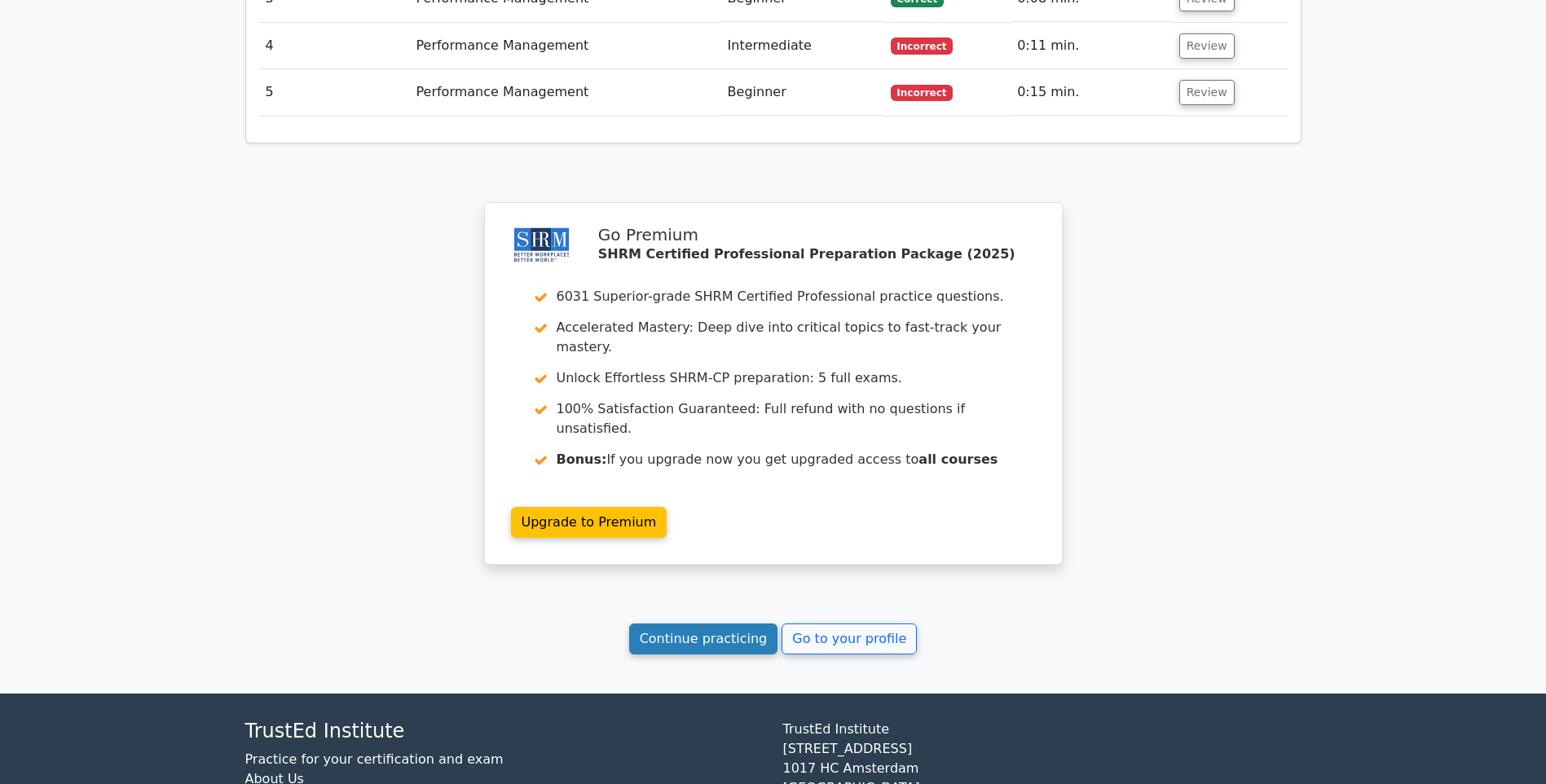
click at [743, 623] on link "Continue practicing" at bounding box center [704, 638] width 149 height 31
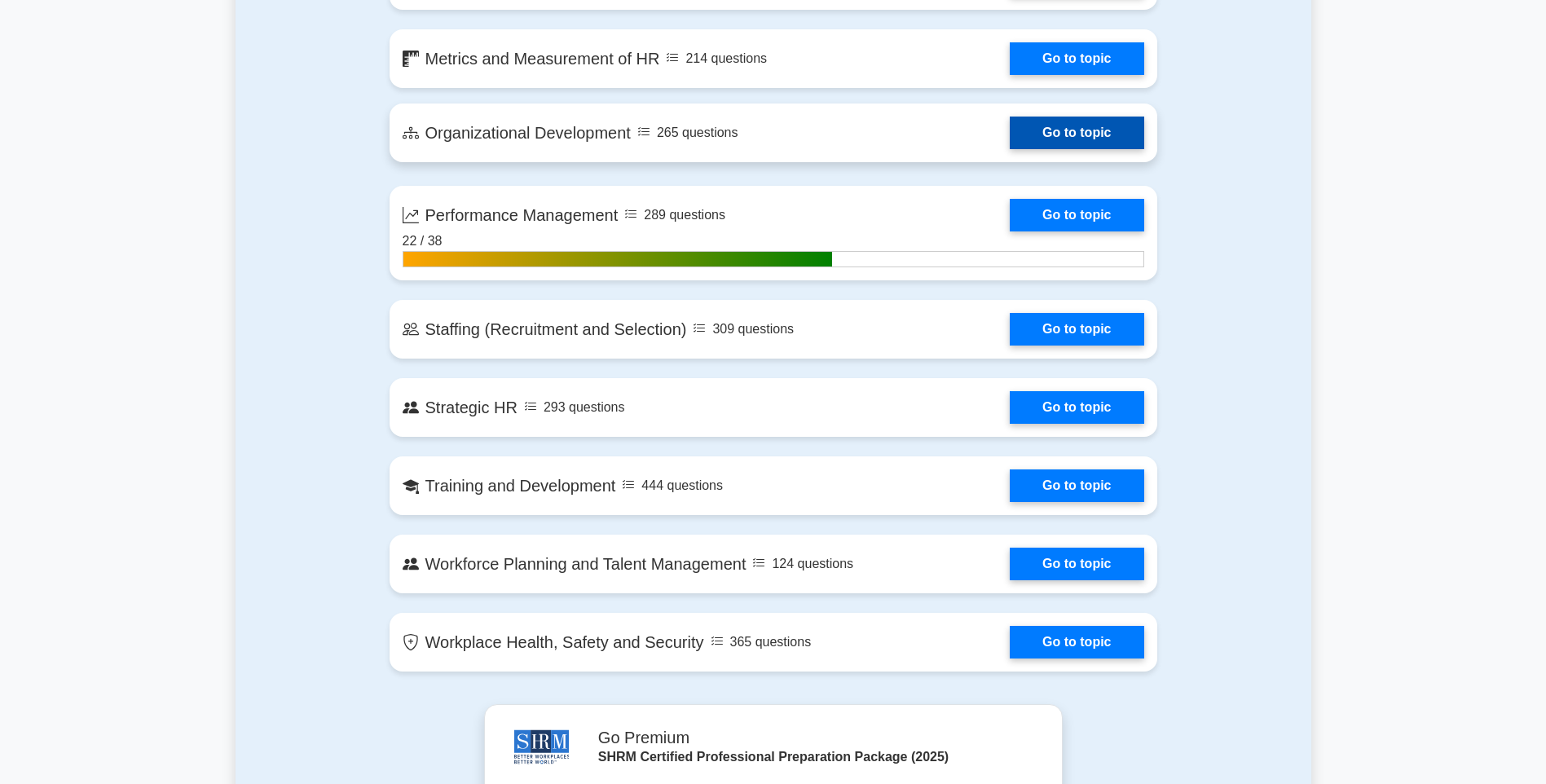
scroll to position [1793, 0]
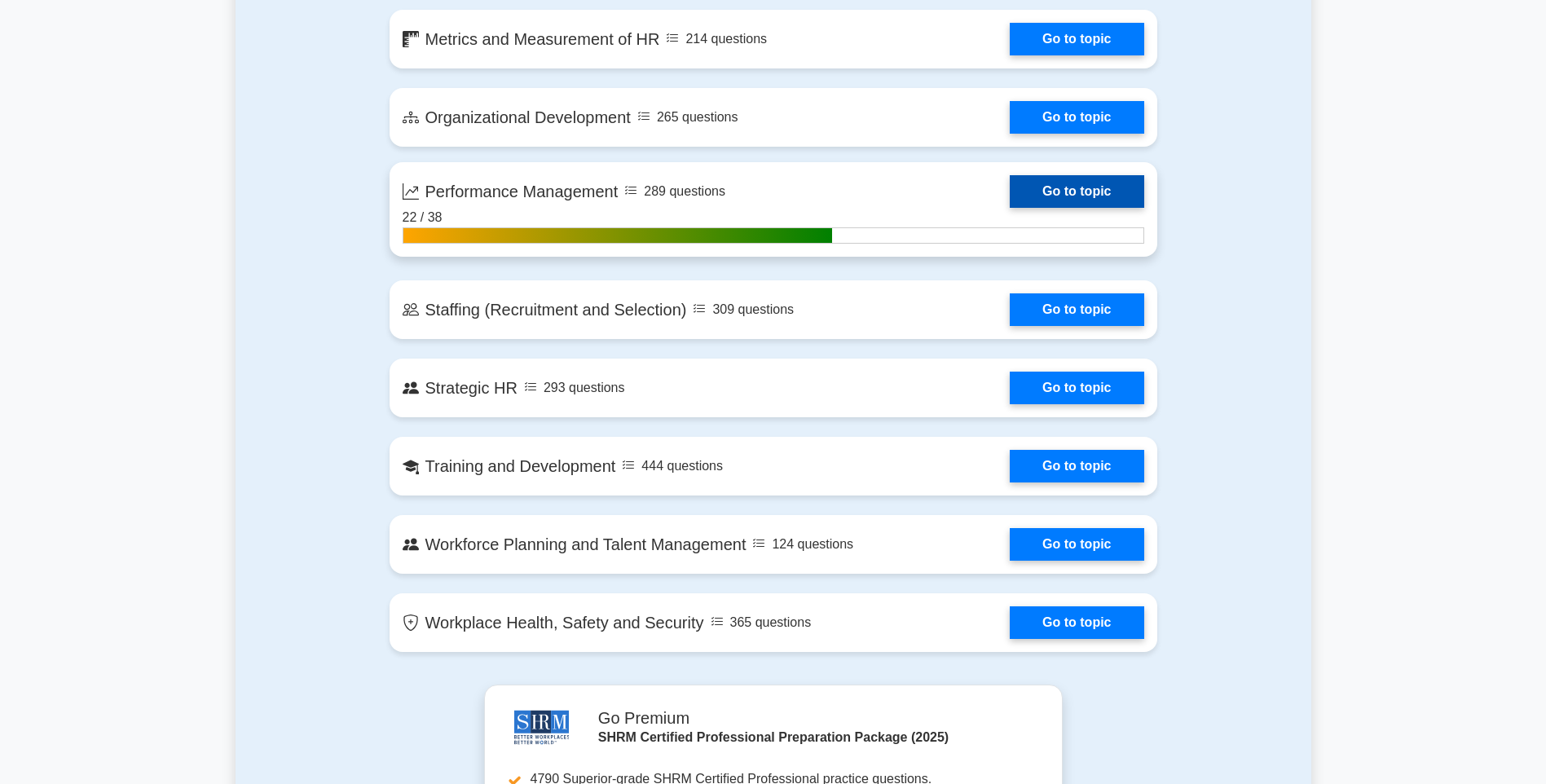
click at [1099, 194] on link "Go to topic" at bounding box center [1077, 191] width 134 height 33
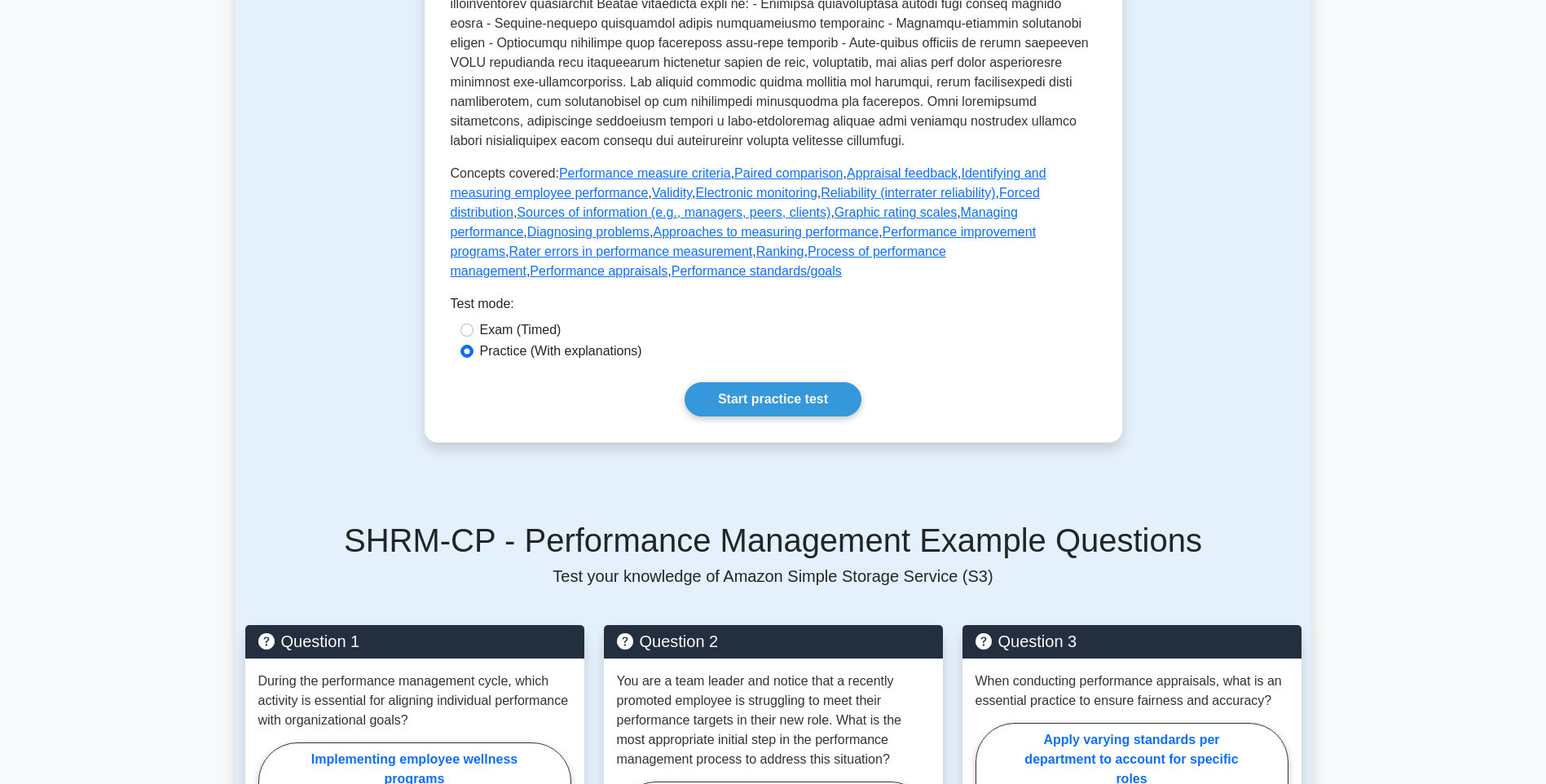
scroll to position [652, 0]
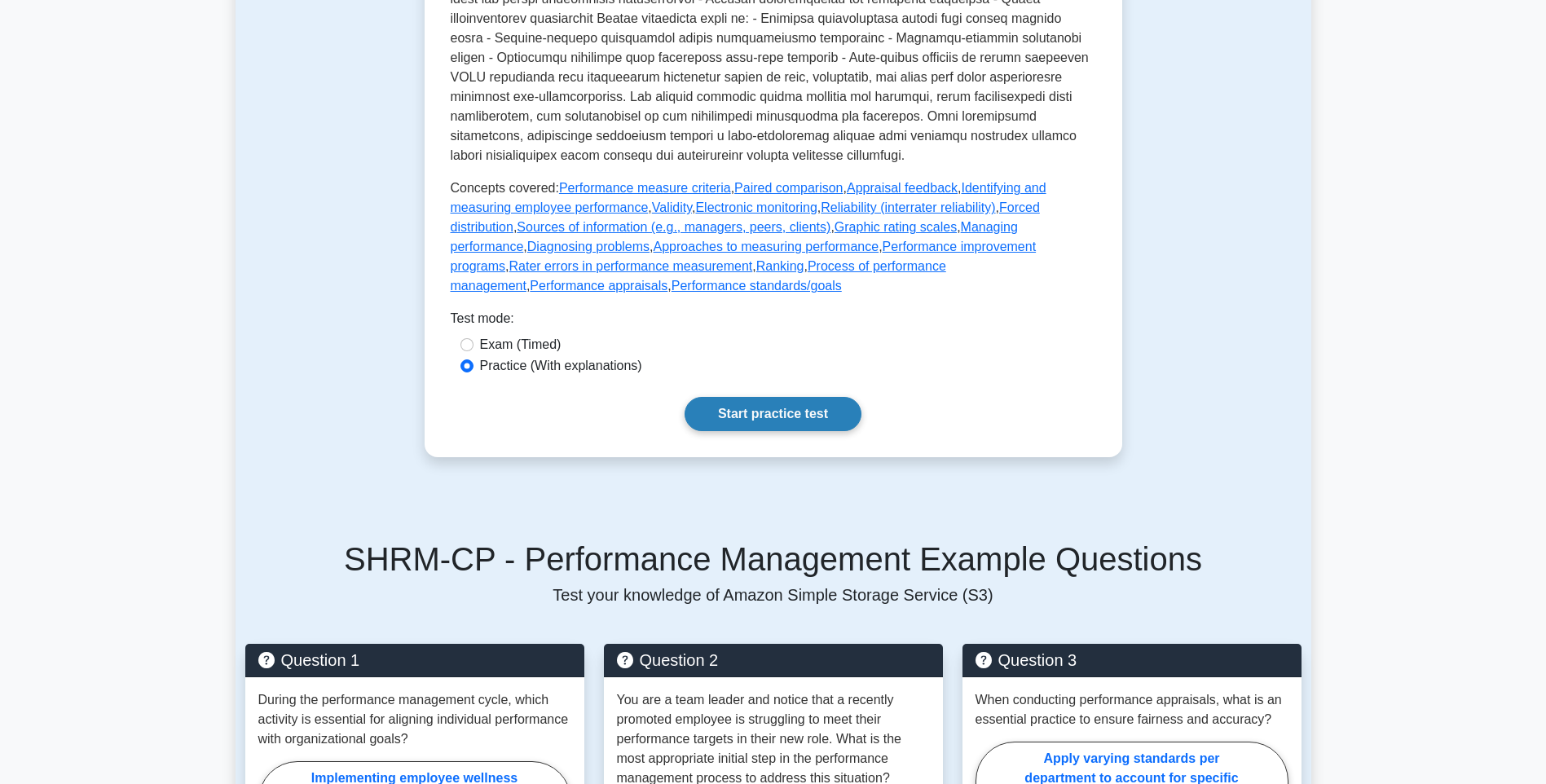
click at [801, 428] on link "Start practice test" at bounding box center [773, 414] width 176 height 34
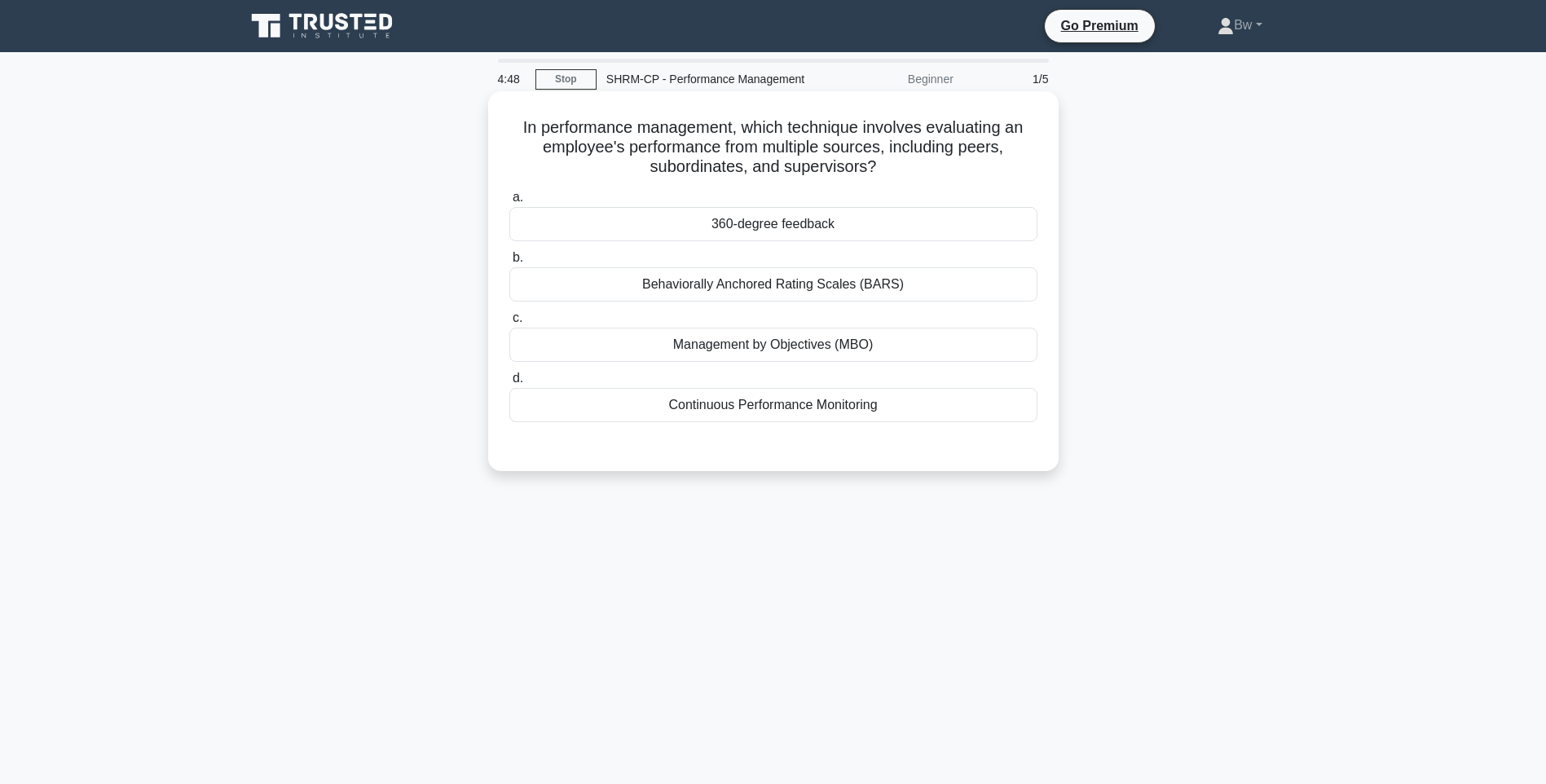
click at [897, 210] on div "360-degree feedback" at bounding box center [773, 224] width 528 height 34
click at [509, 203] on input "a. 360-degree feedback" at bounding box center [509, 197] width 0 height 11
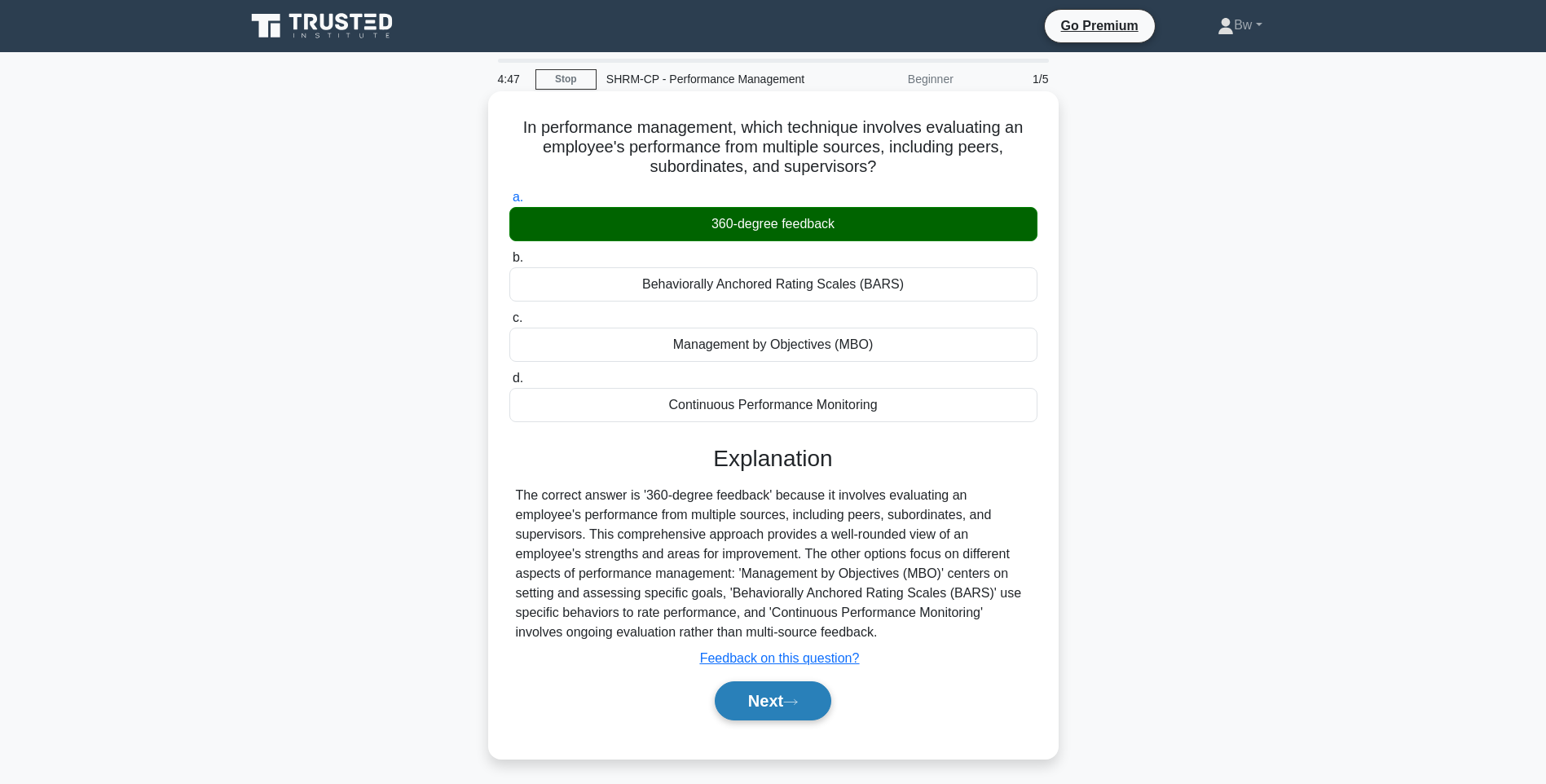
click at [808, 708] on button "Next" at bounding box center [773, 700] width 116 height 39
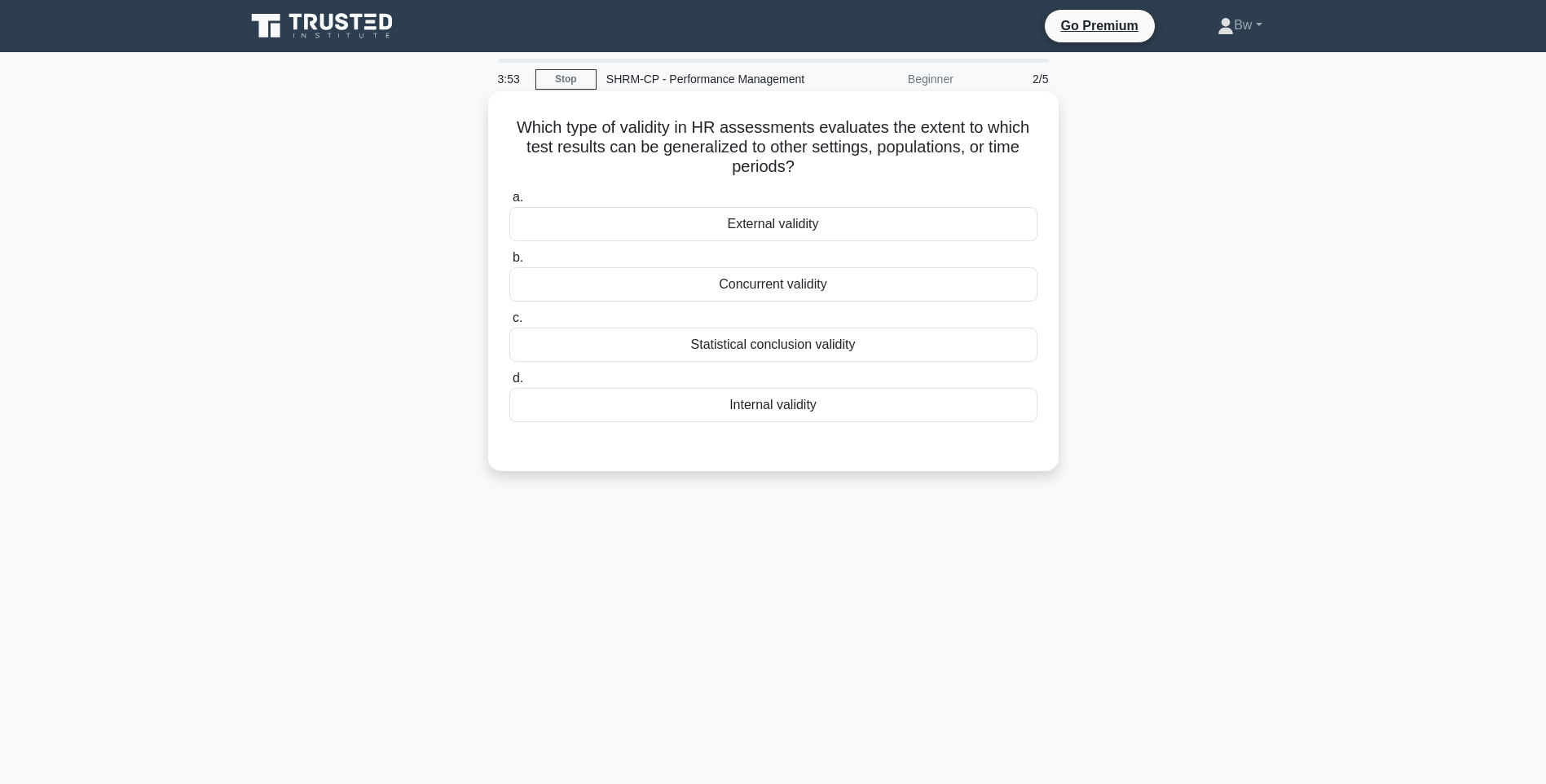
click at [833, 286] on div "Concurrent validity" at bounding box center [773, 284] width 528 height 34
click at [509, 263] on input "b. Concurrent validity" at bounding box center [509, 257] width 0 height 11
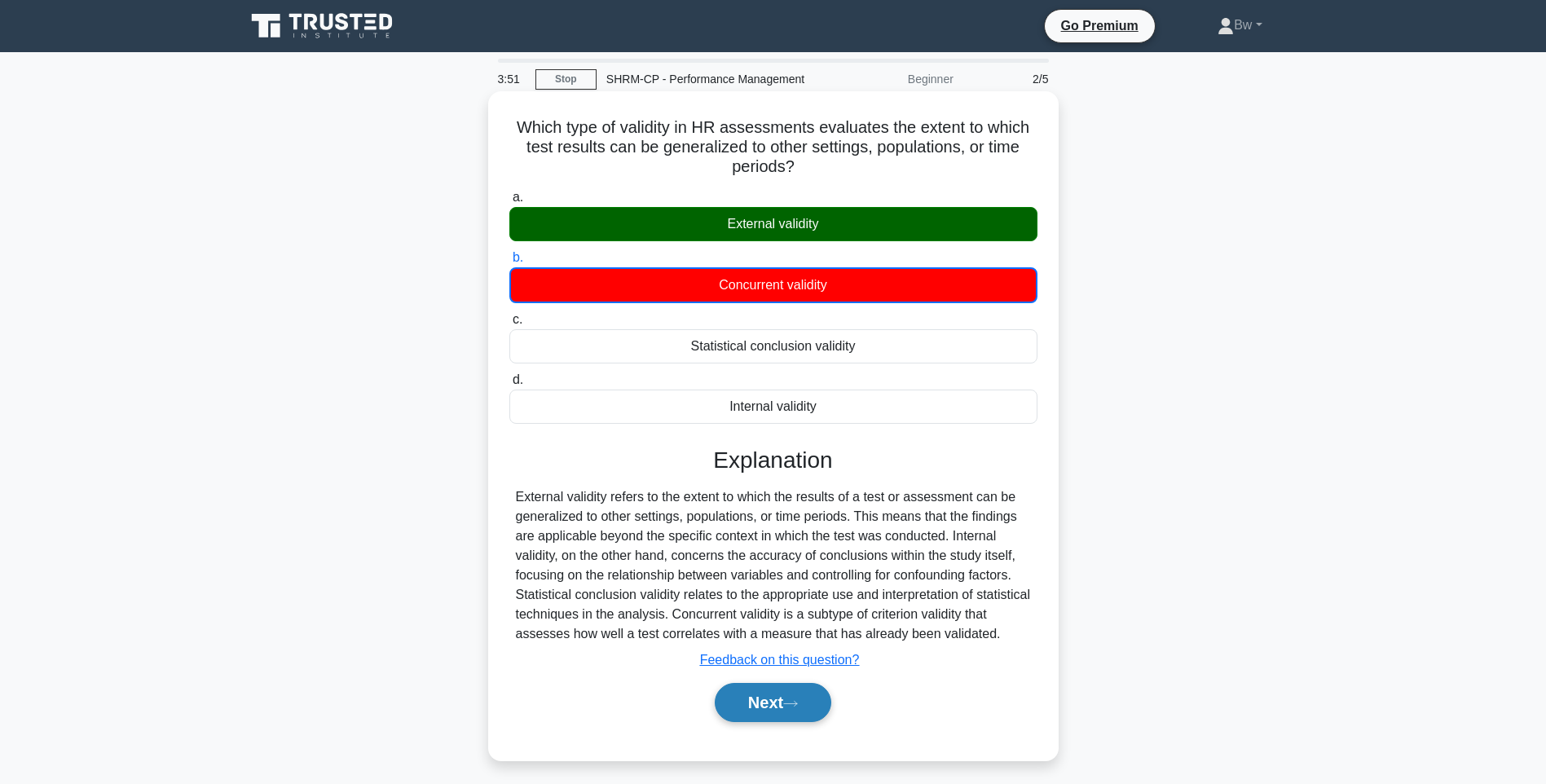
click at [797, 704] on icon at bounding box center [790, 702] width 13 height 5
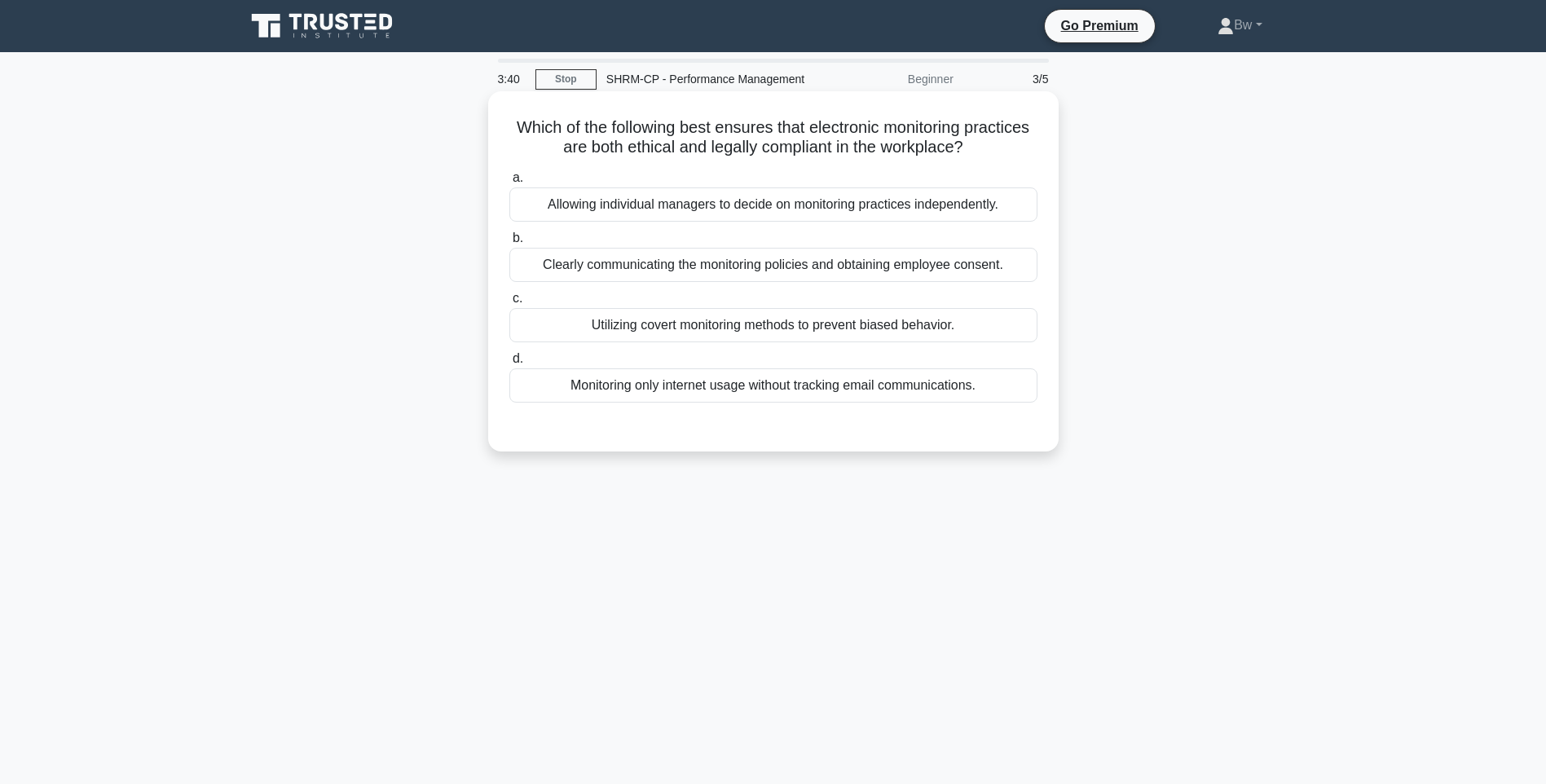
click at [838, 271] on div "Clearly communicating the monitoring policies and obtaining employee consent." at bounding box center [773, 264] width 528 height 34
click at [509, 243] on input "b. Clearly communicating the monitoring policies and obtaining employee consent." at bounding box center [509, 238] width 0 height 11
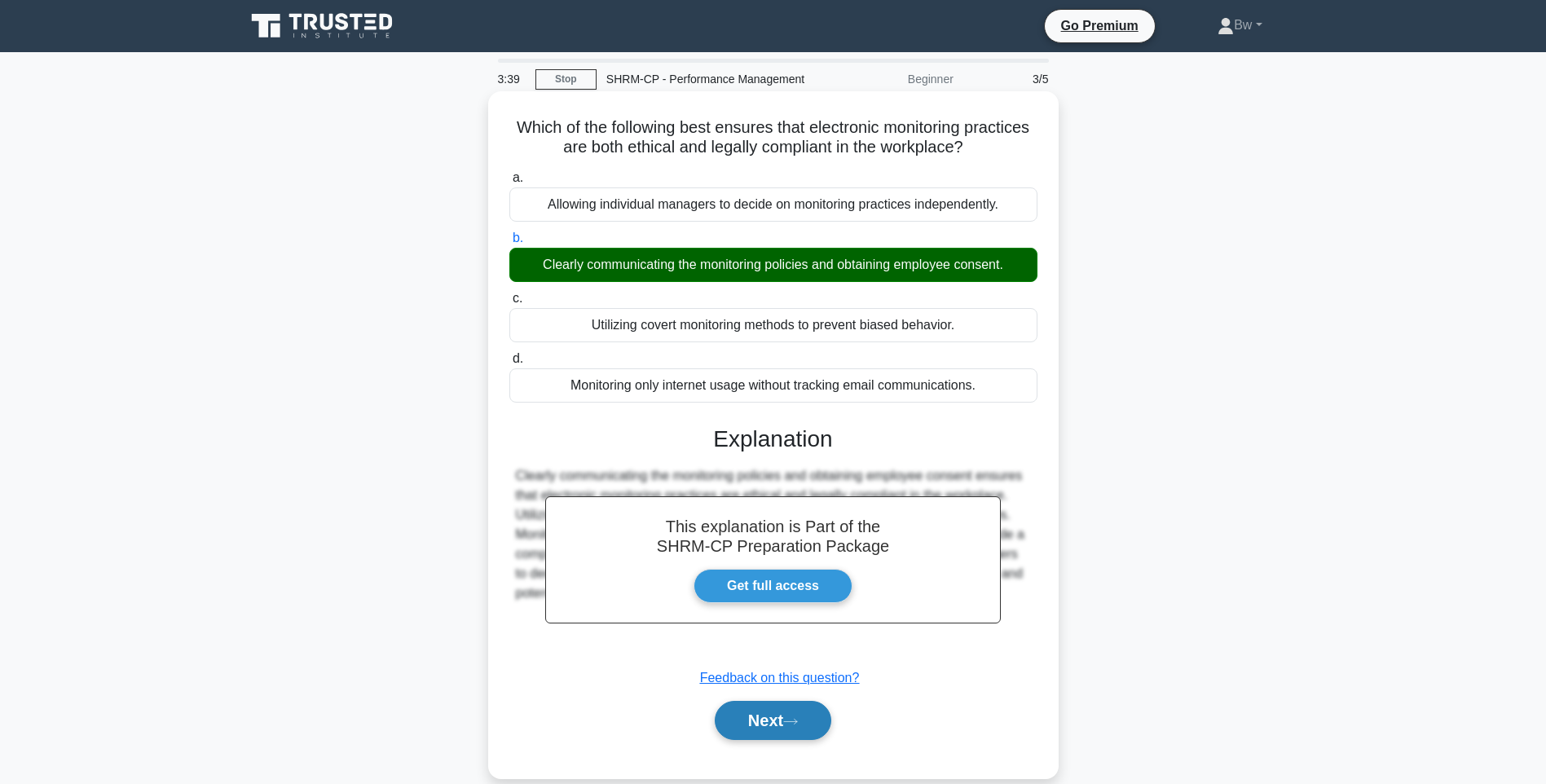
click at [806, 716] on button "Next" at bounding box center [773, 720] width 116 height 39
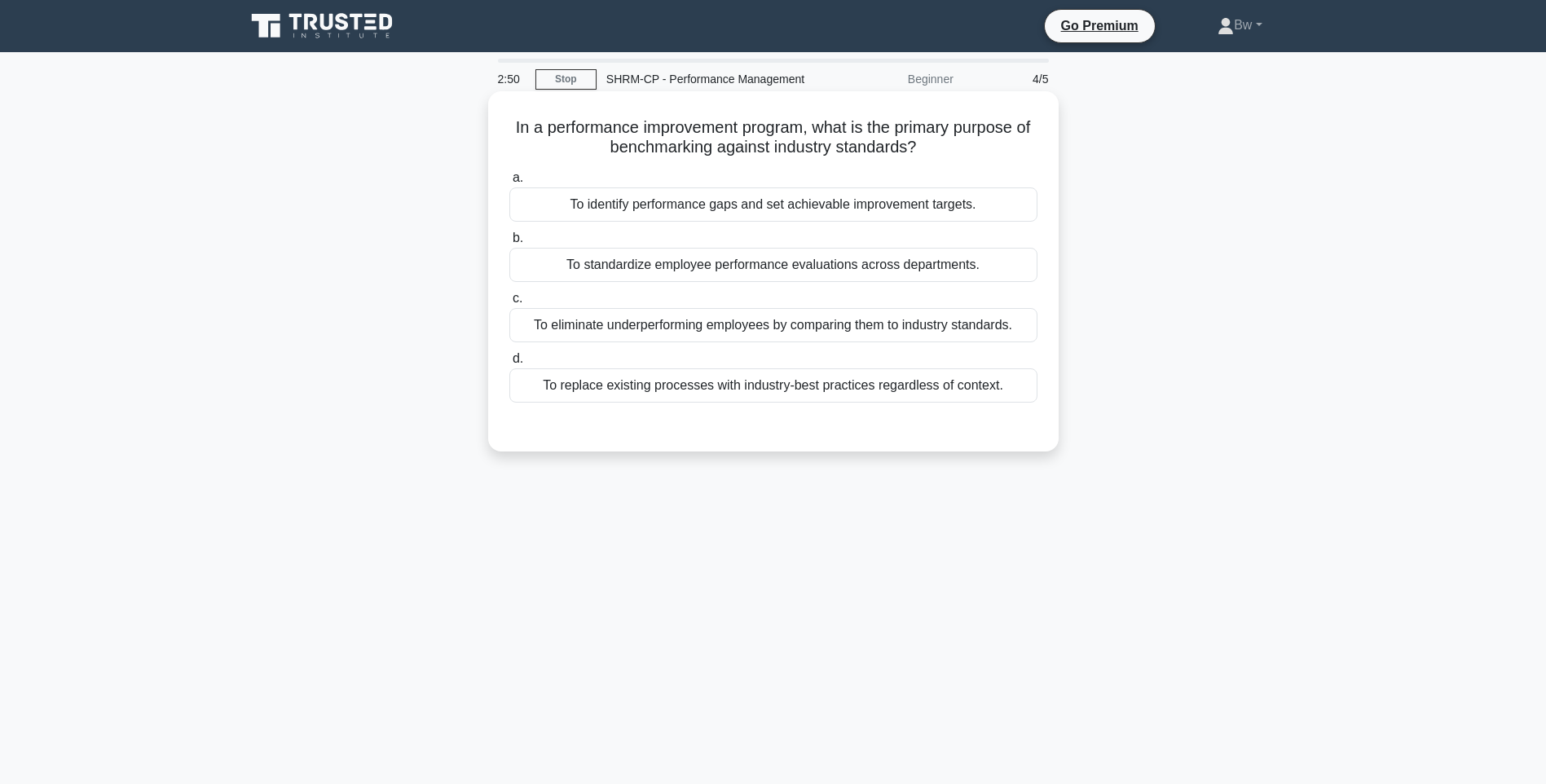
click at [817, 219] on div "To identify performance gaps and set achievable improvement targets." at bounding box center [773, 204] width 528 height 34
click at [509, 183] on input "a. To identify performance gaps and set achievable improvement targets." at bounding box center [509, 177] width 0 height 11
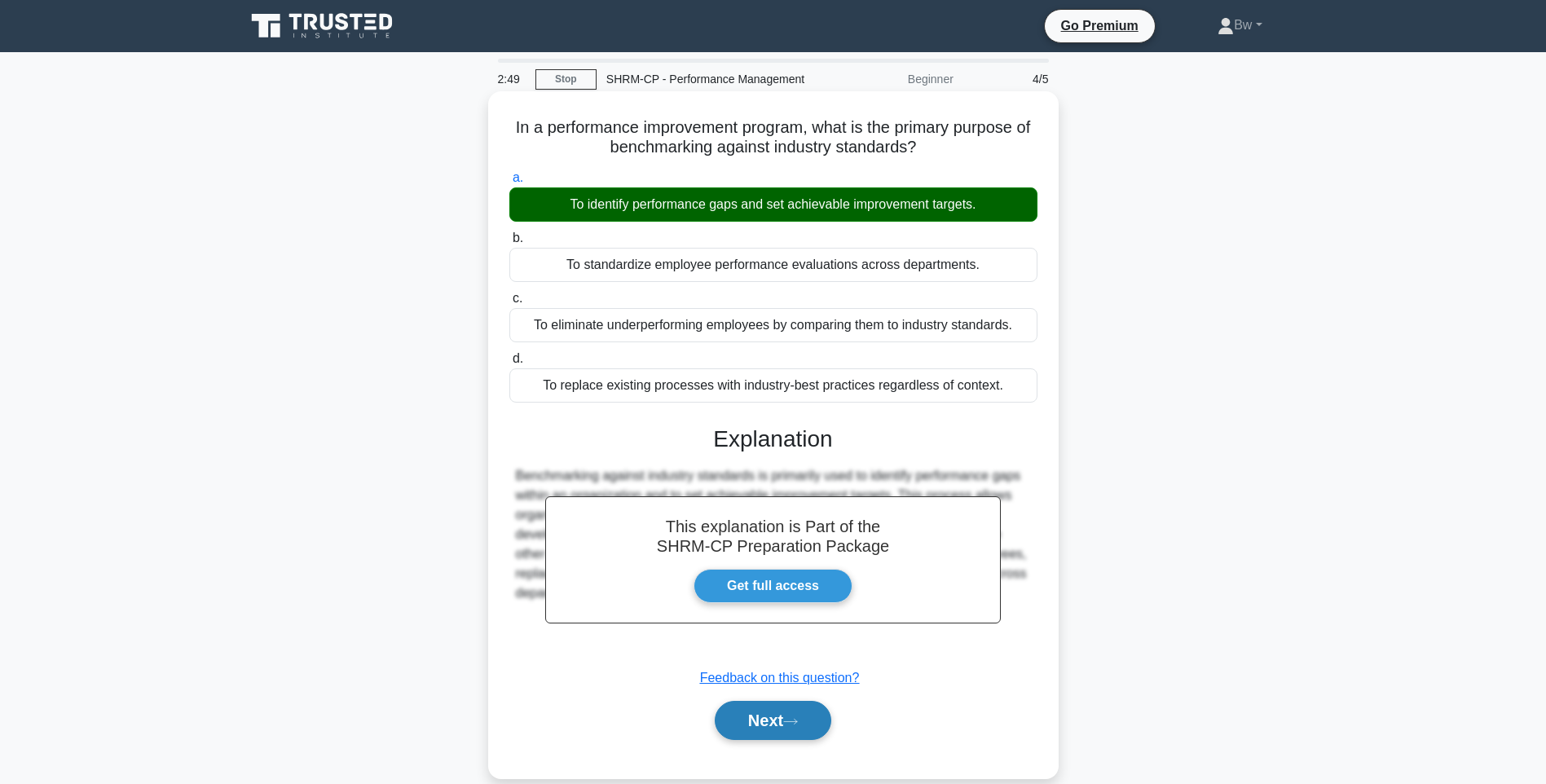
drag, startPoint x: 790, startPoint y: 734, endPoint x: 784, endPoint y: 728, distance: 8.5
click at [790, 734] on button "Next" at bounding box center [773, 720] width 116 height 39
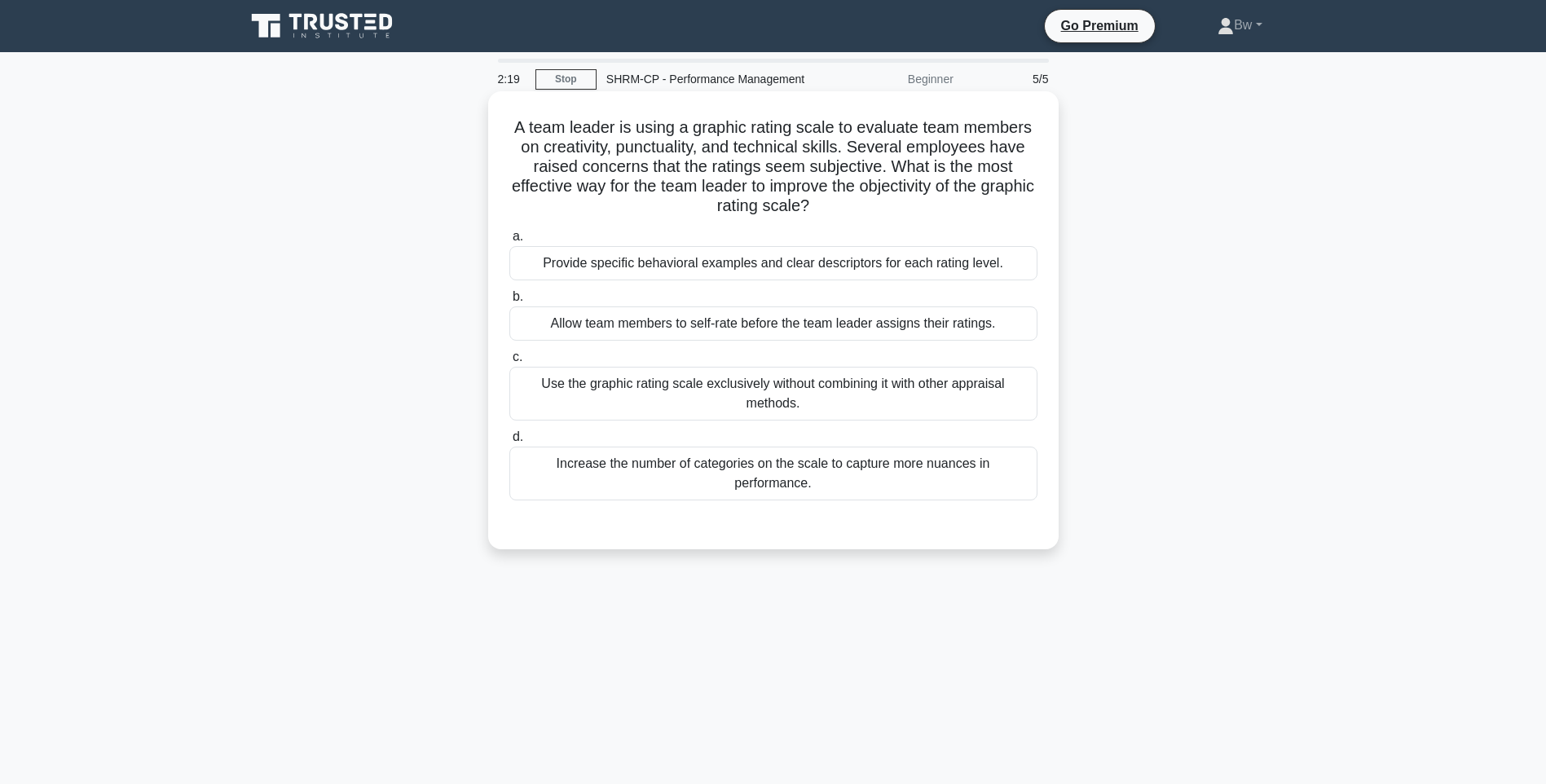
click at [678, 266] on div "Provide specific behavioral examples and clear descriptors for each rating leve…" at bounding box center [773, 263] width 528 height 34
click at [509, 242] on input "a. Provide specific behavioral examples and clear descriptors for each rating l…" at bounding box center [509, 236] width 0 height 11
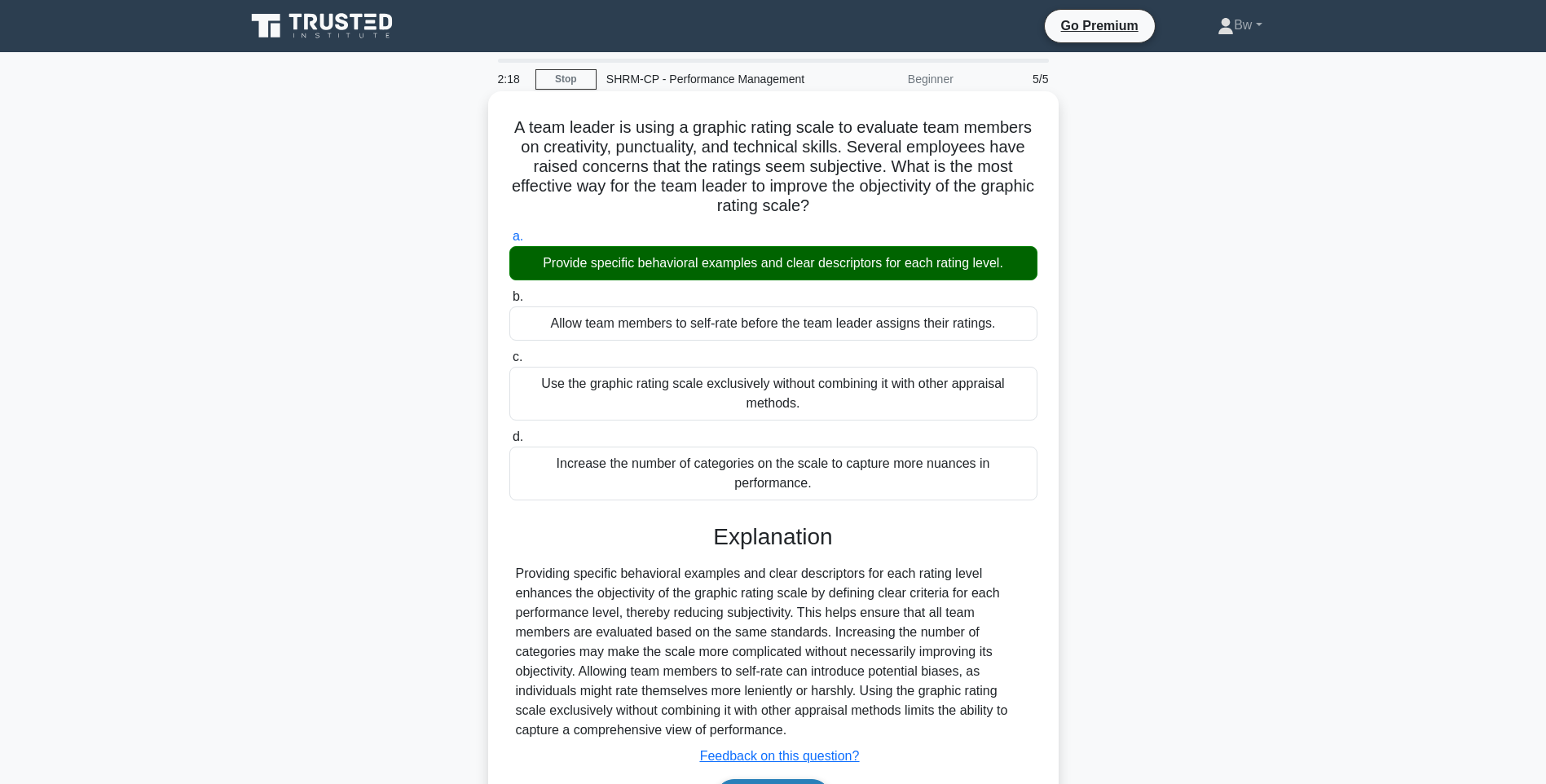
click at [773, 779] on button "Next" at bounding box center [773, 799] width 116 height 39
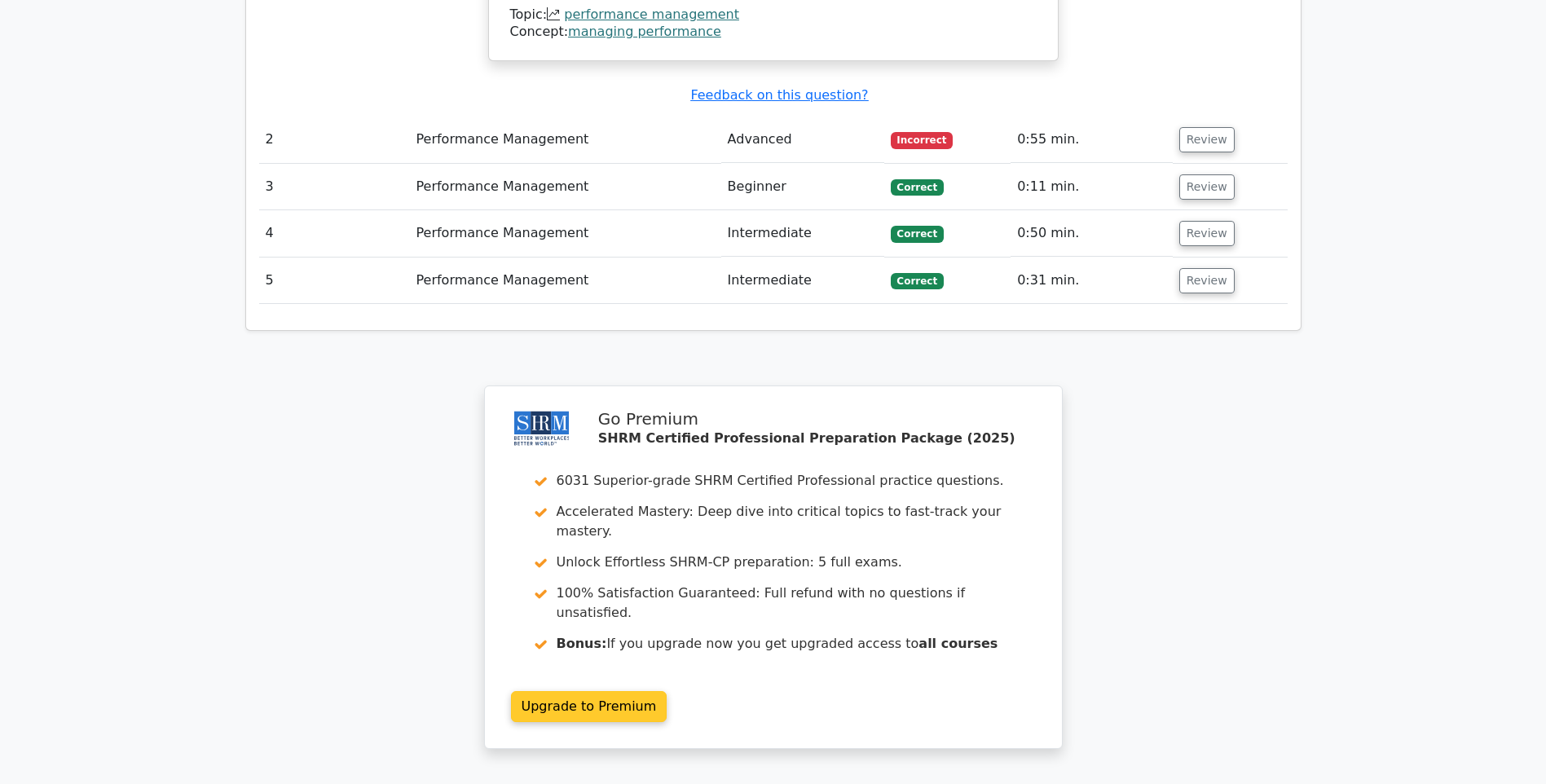
scroll to position [1873, 0]
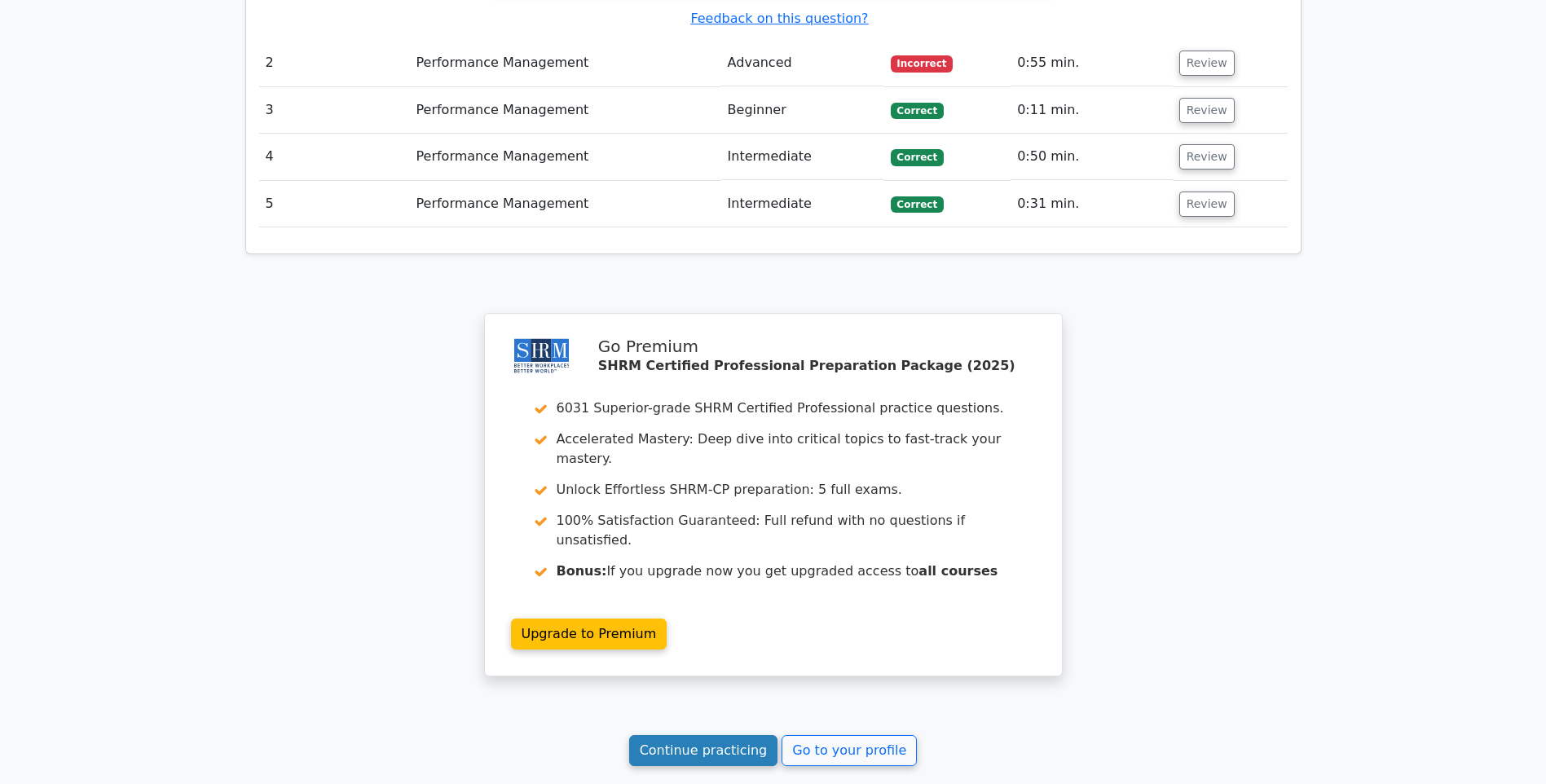
click at [696, 735] on link "Continue practicing" at bounding box center [704, 750] width 149 height 31
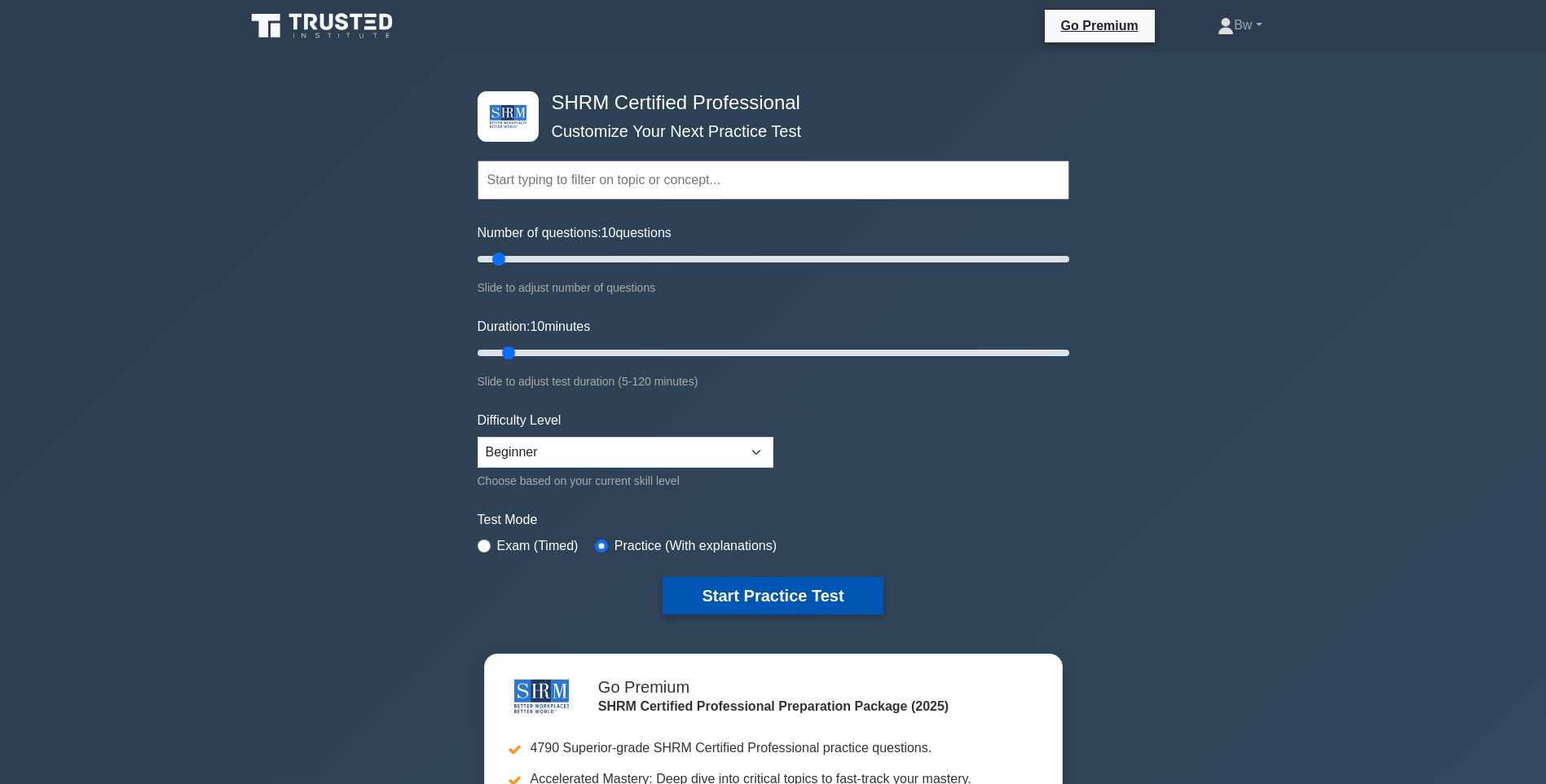
click at [681, 606] on button "Start Practice Test" at bounding box center [772, 596] width 220 height 37
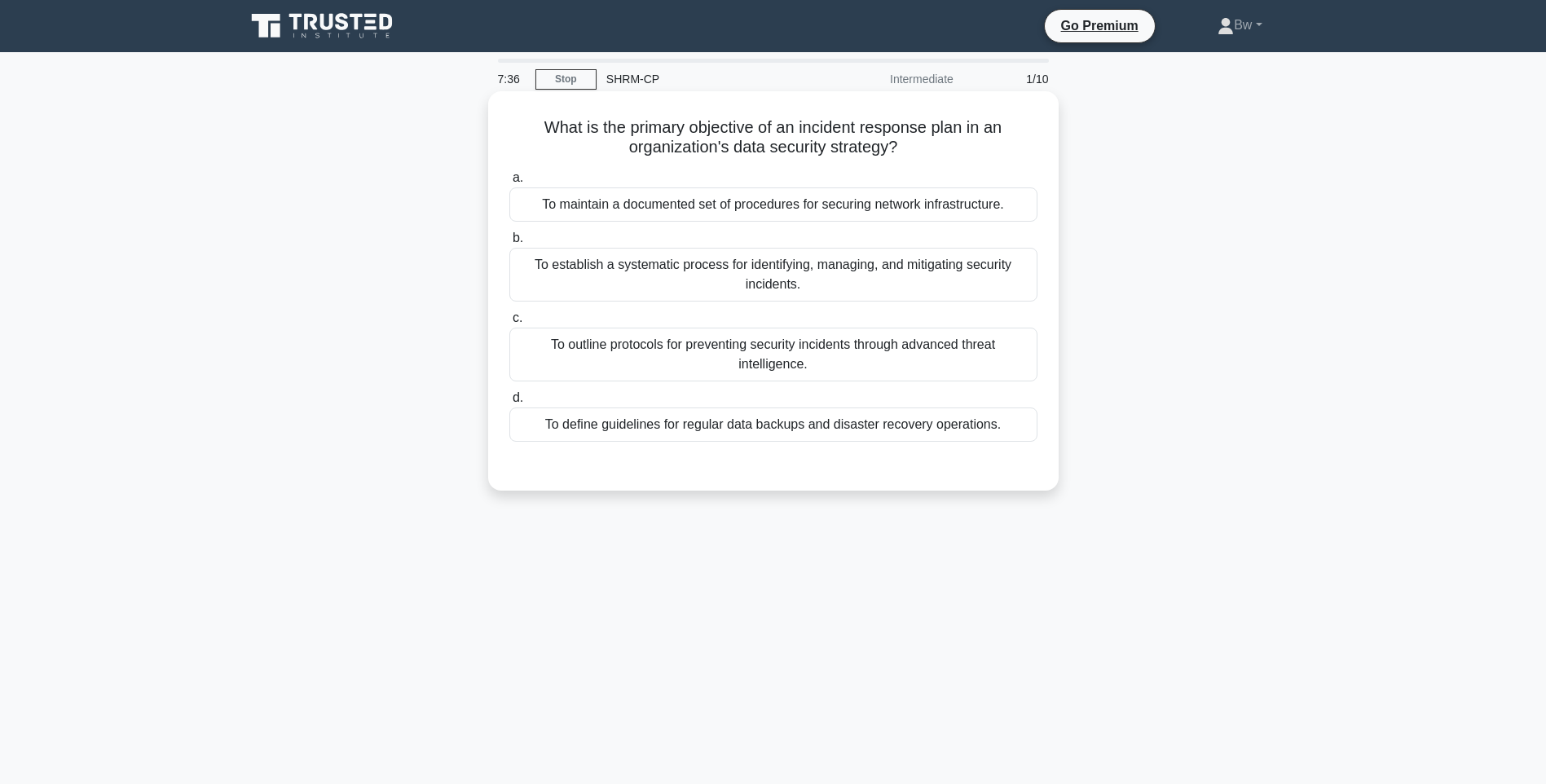
click at [686, 292] on div "To establish a systematic process for identifying, managing, and mitigating sec…" at bounding box center [773, 274] width 528 height 54
click at [509, 243] on input "b. To establish a systematic process for identifying, managing, and mitigating …" at bounding box center [509, 238] width 0 height 11
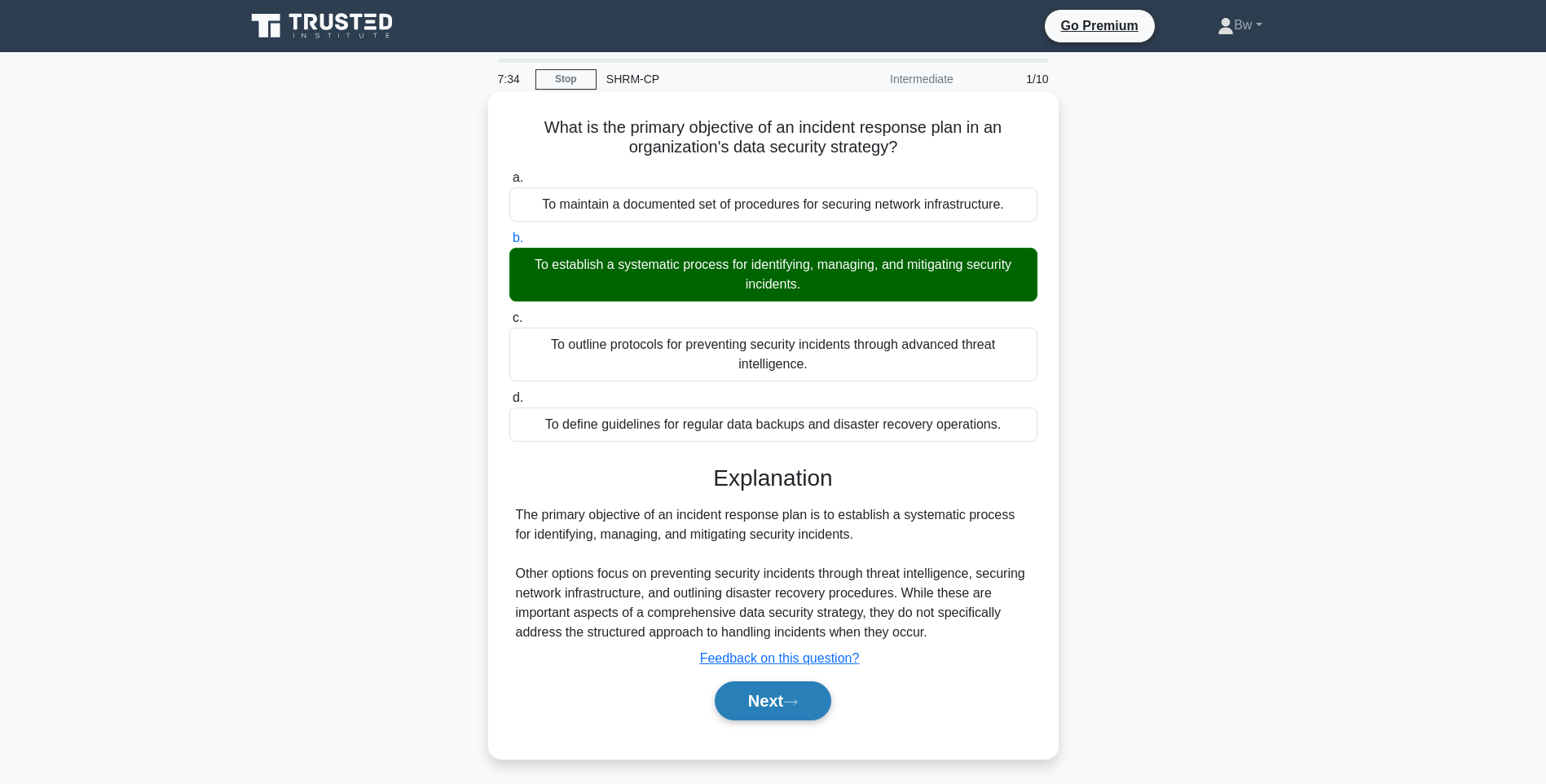
click at [776, 709] on button "Next" at bounding box center [773, 700] width 116 height 39
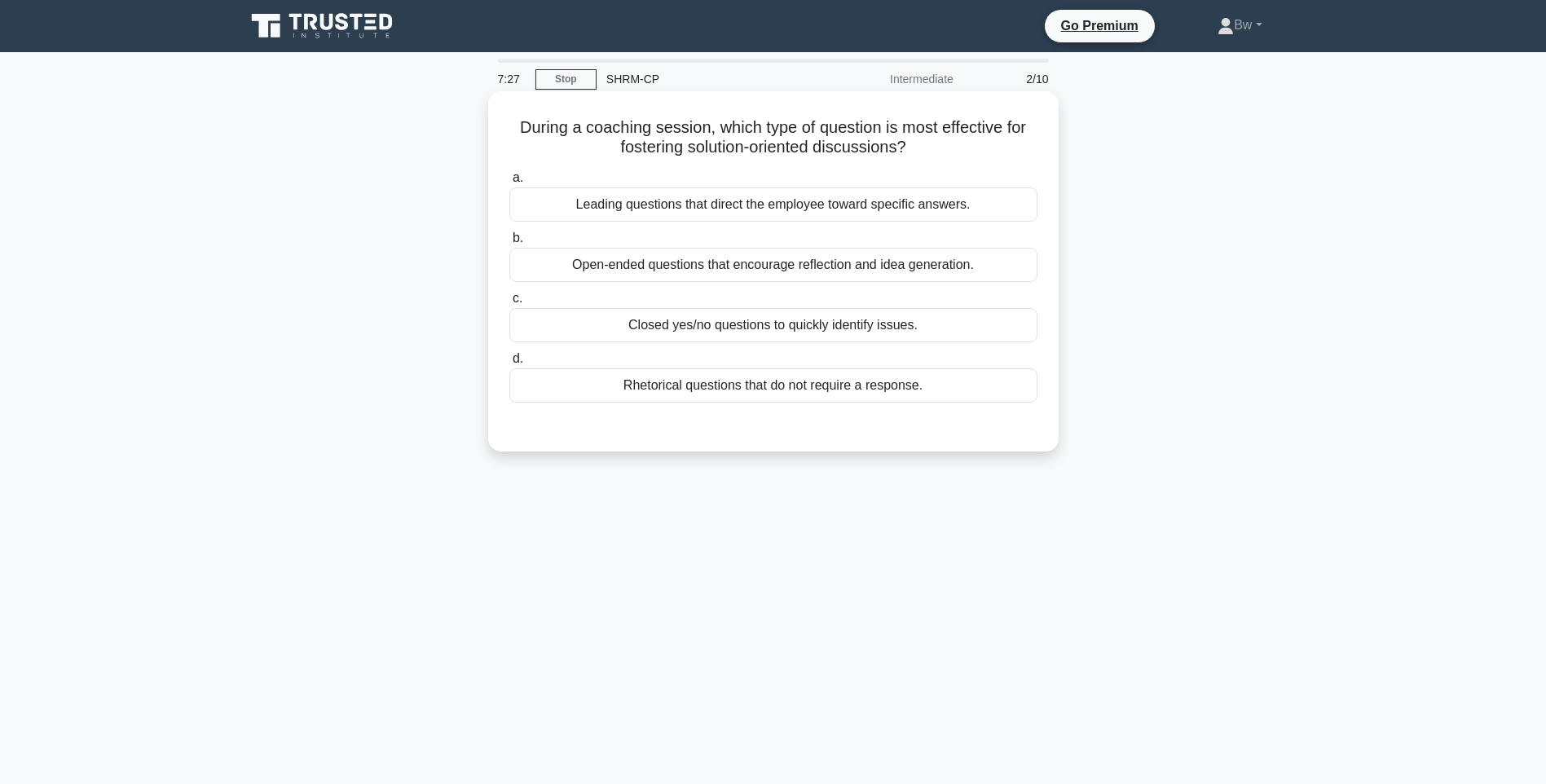
click at [911, 270] on div "Open-ended questions that encourage reflection and idea generation." at bounding box center [773, 264] width 528 height 34
click at [509, 243] on input "b. Open-ended questions that encourage reflection and idea generation." at bounding box center [509, 238] width 0 height 11
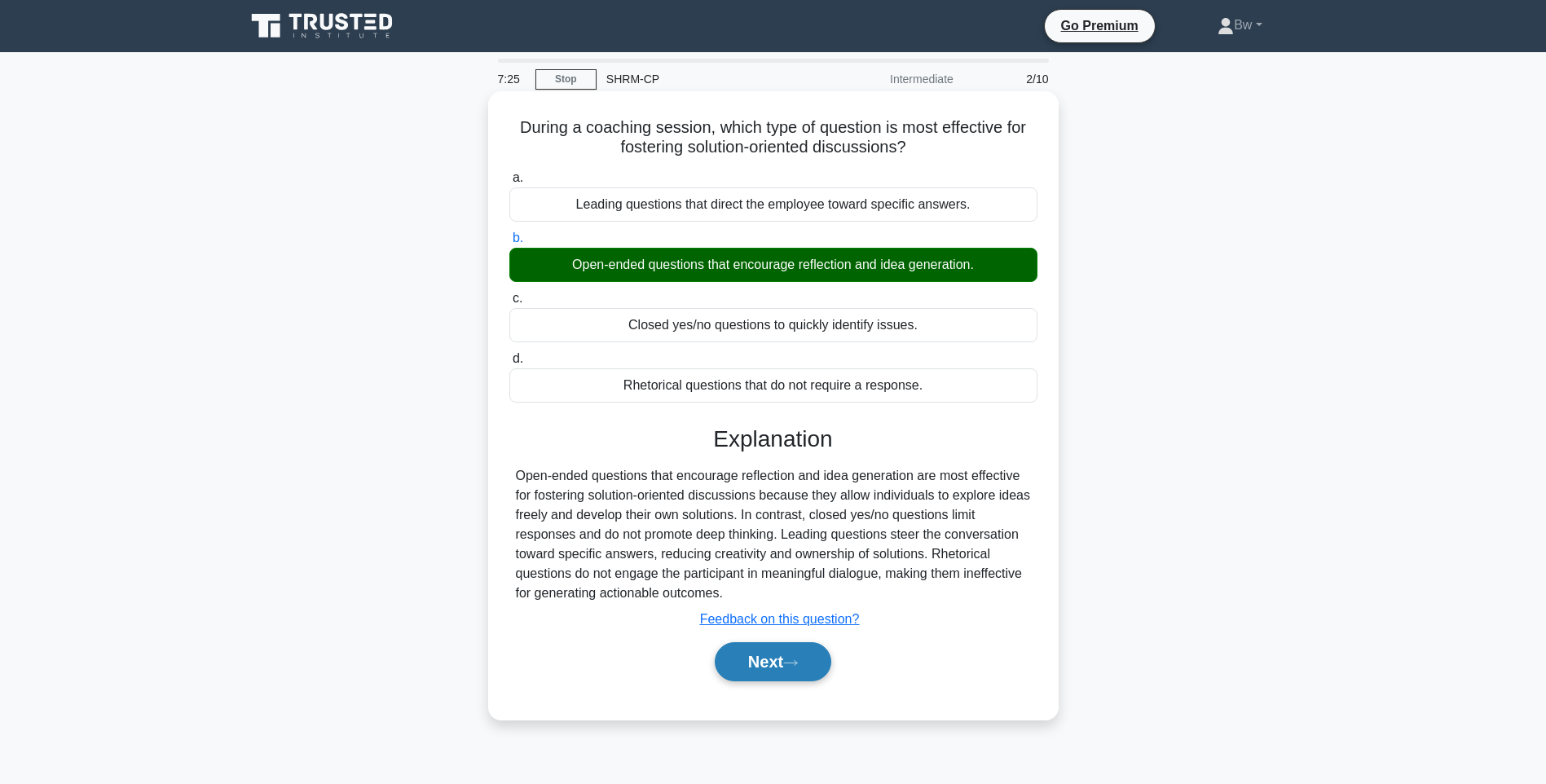
click at [775, 661] on button "Next" at bounding box center [773, 662] width 116 height 39
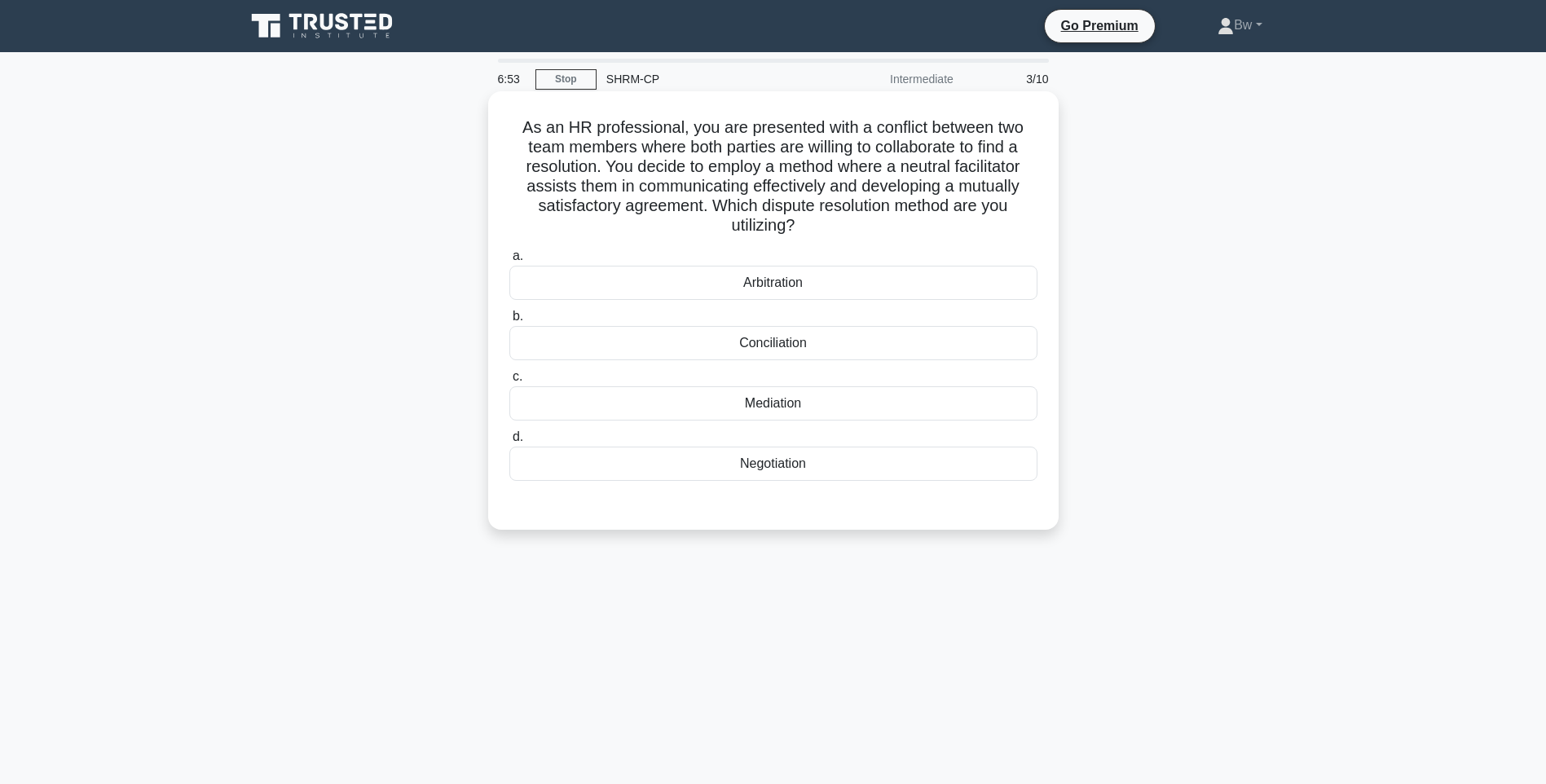
click at [903, 413] on div "Mediation" at bounding box center [773, 403] width 528 height 34
click at [509, 382] on input "c. Mediation" at bounding box center [509, 376] width 0 height 11
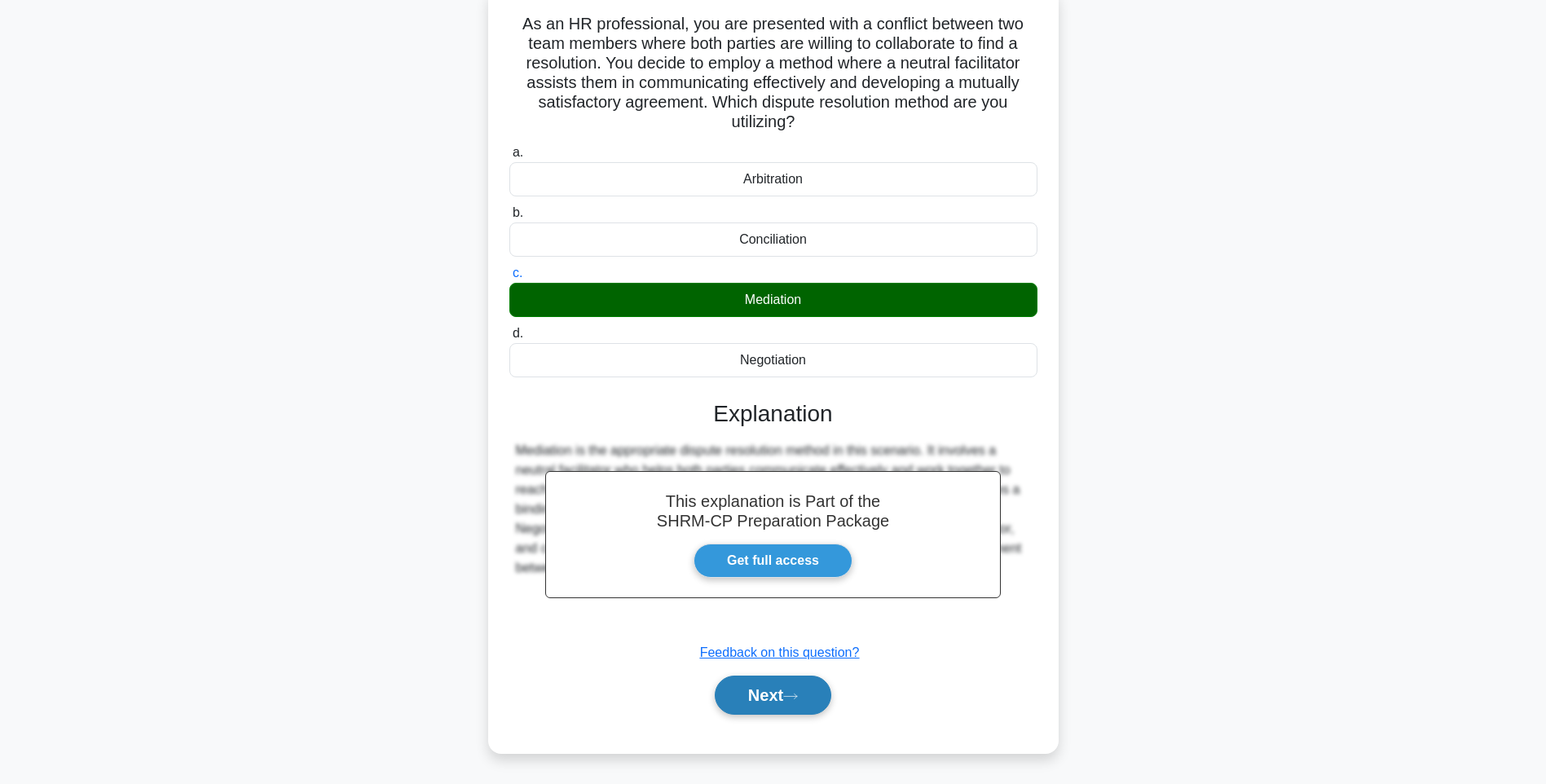
click at [807, 690] on button "Next" at bounding box center [773, 695] width 116 height 39
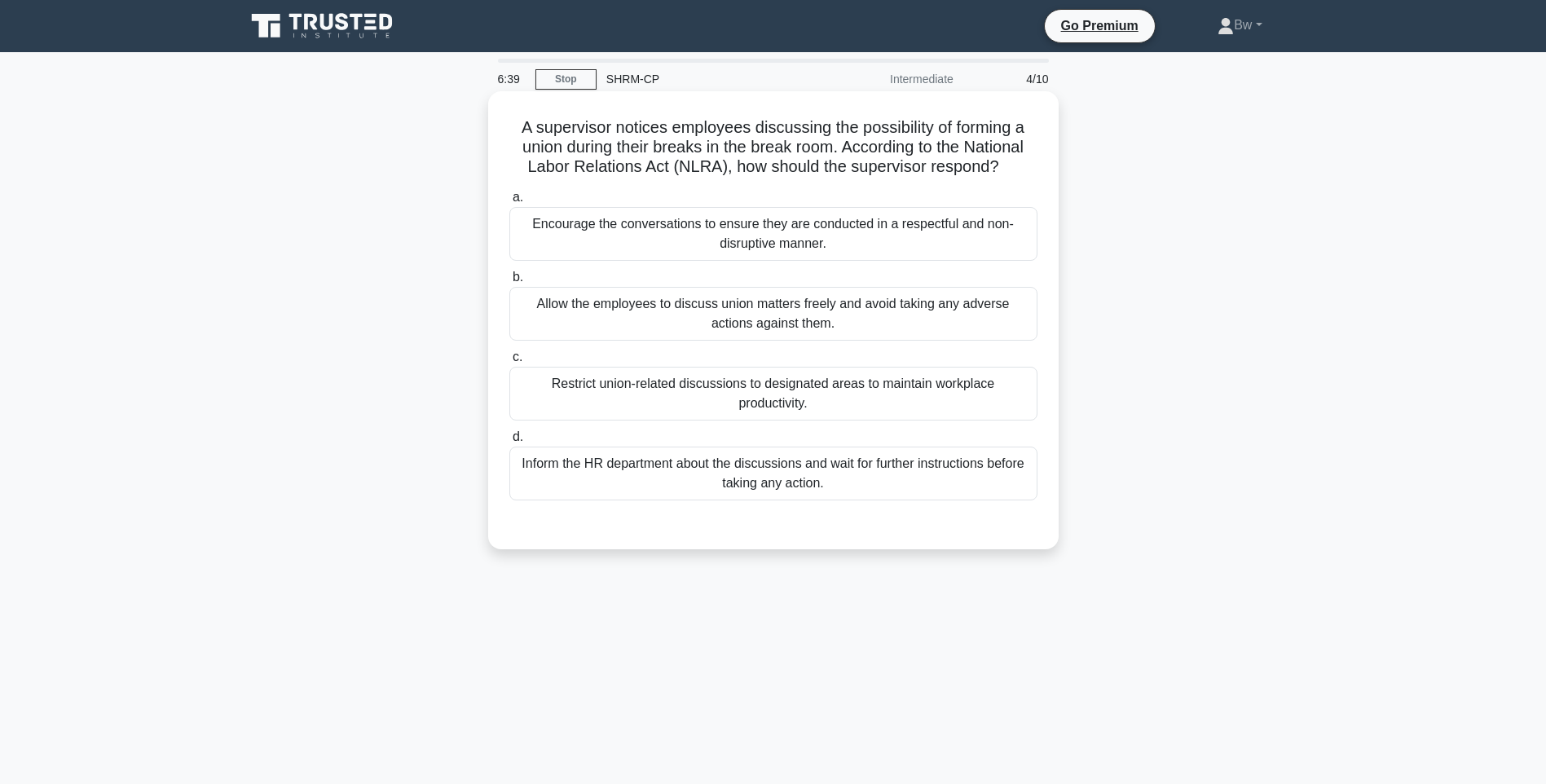
click at [831, 485] on div "Inform the HR department about the discussions and wait for further instruction…" at bounding box center [773, 473] width 528 height 54
click at [509, 442] on input "d. Inform the HR department about the discussions and wait for further instruct…" at bounding box center [509, 436] width 0 height 11
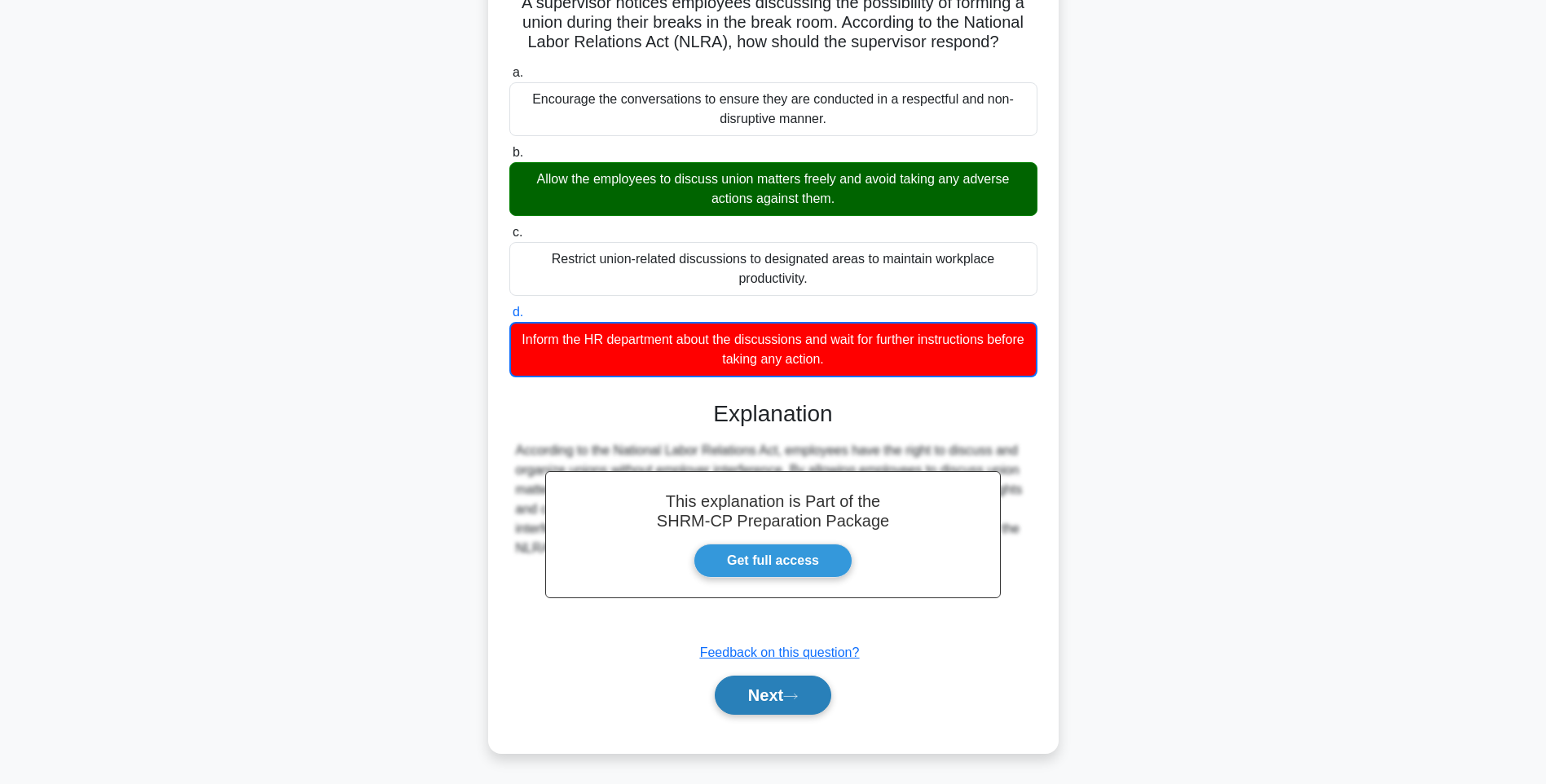
click at [762, 686] on button "Next" at bounding box center [773, 695] width 116 height 39
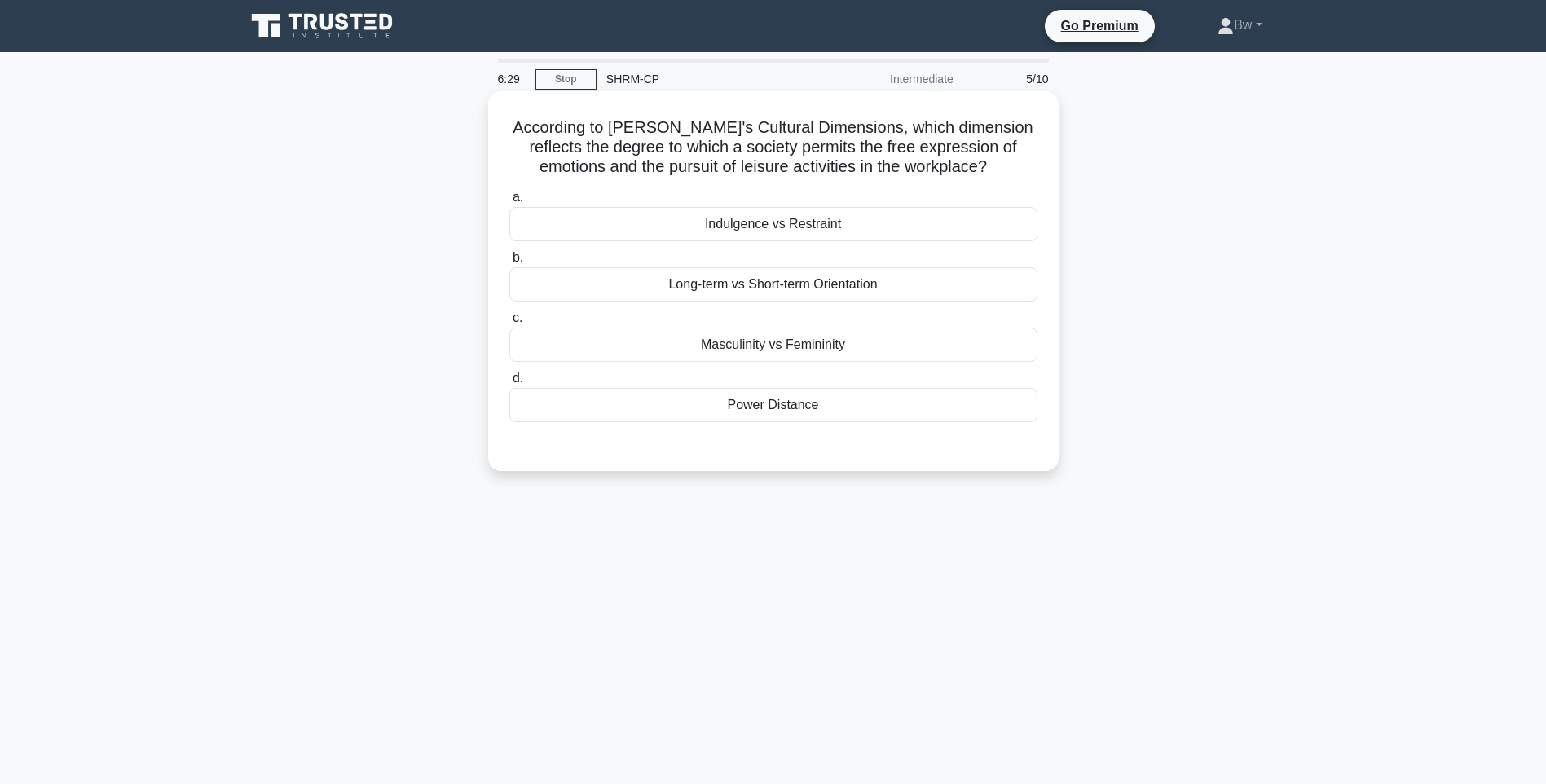
click at [881, 342] on div "Masculinity vs Femininity" at bounding box center [773, 345] width 528 height 34
click at [509, 323] on input "c. Masculinity vs Femininity" at bounding box center [509, 318] width 0 height 11
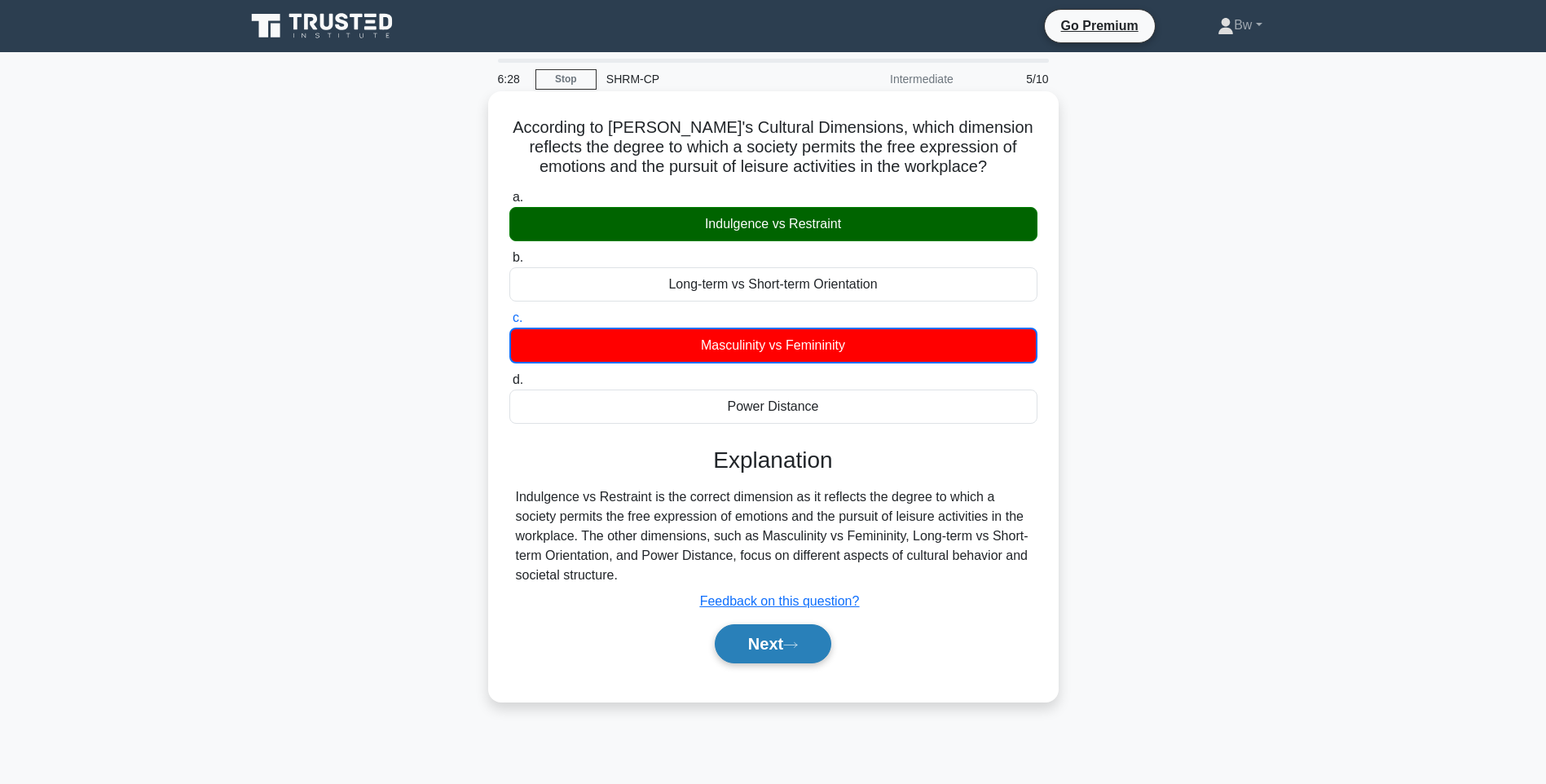
click at [791, 643] on icon at bounding box center [790, 644] width 15 height 9
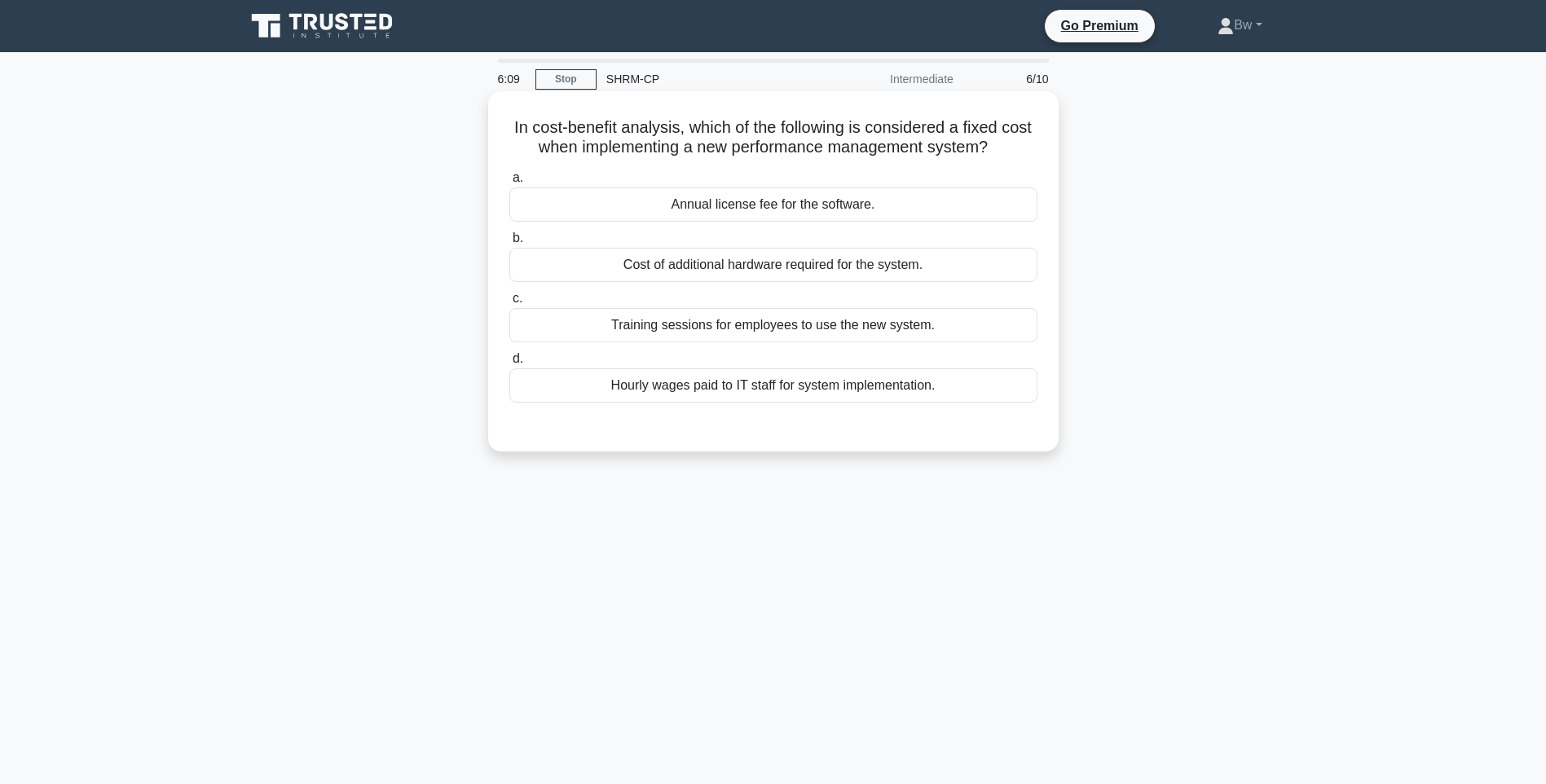
click at [709, 206] on div "Annual license fee for the software." at bounding box center [773, 204] width 528 height 34
click at [509, 183] on input "a. Annual license fee for the software." at bounding box center [509, 177] width 0 height 11
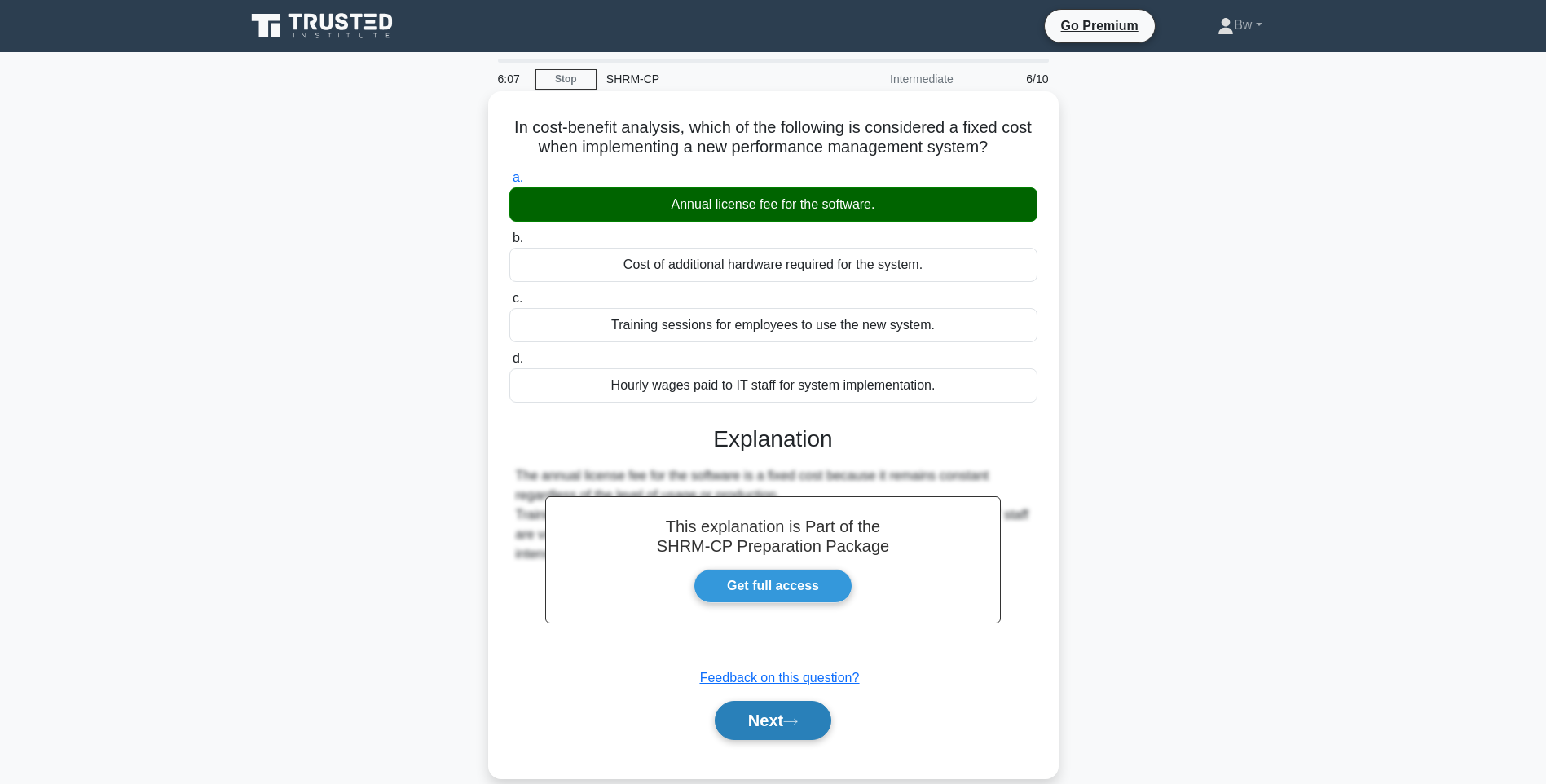
click at [783, 728] on button "Next" at bounding box center [773, 720] width 116 height 39
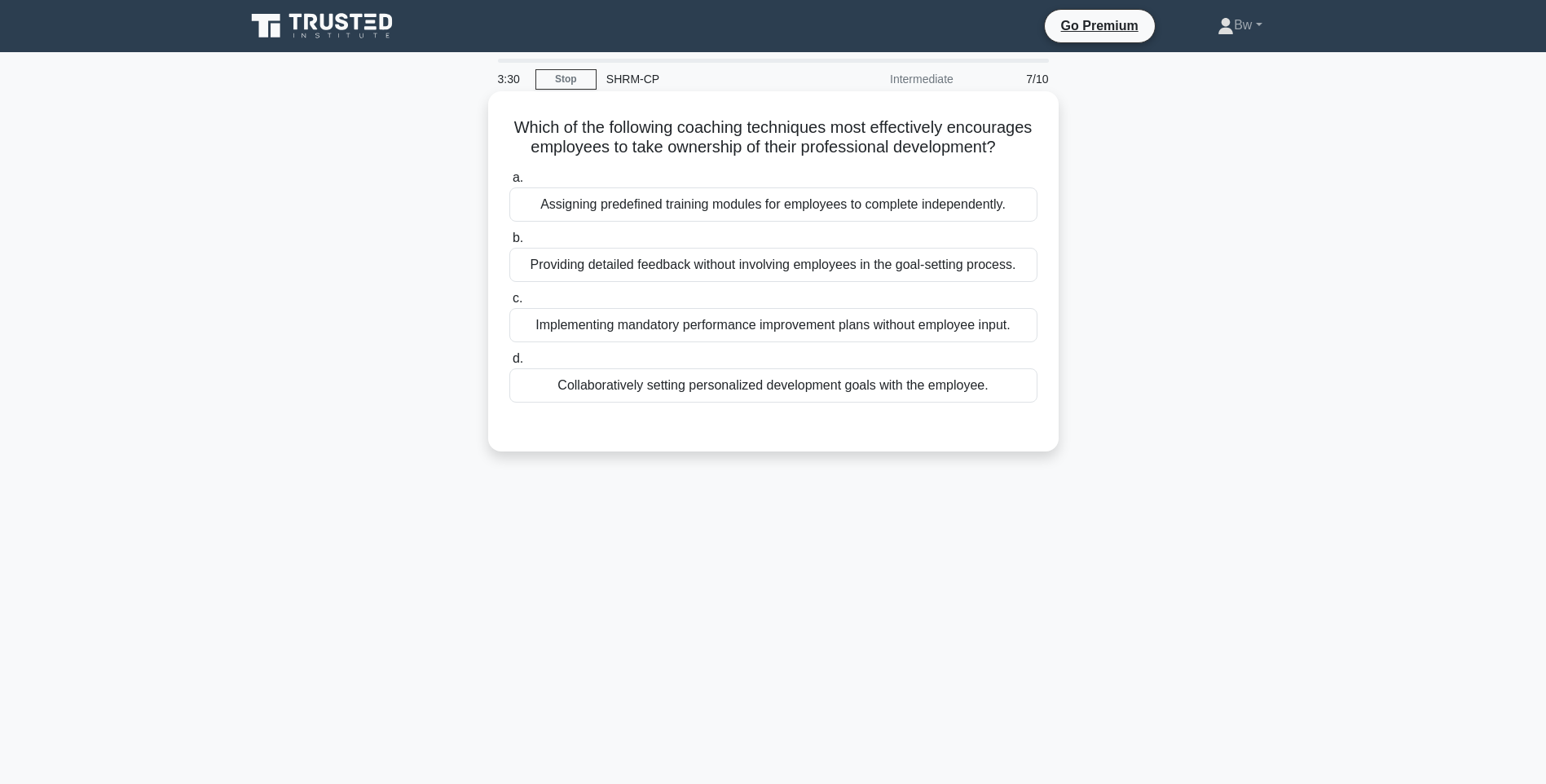
click at [672, 403] on div "Collaboratively setting personalized development goals with the employee." at bounding box center [773, 385] width 528 height 34
click at [509, 364] on input "d. Collaboratively setting personalized development goals with the employee." at bounding box center [509, 359] width 0 height 11
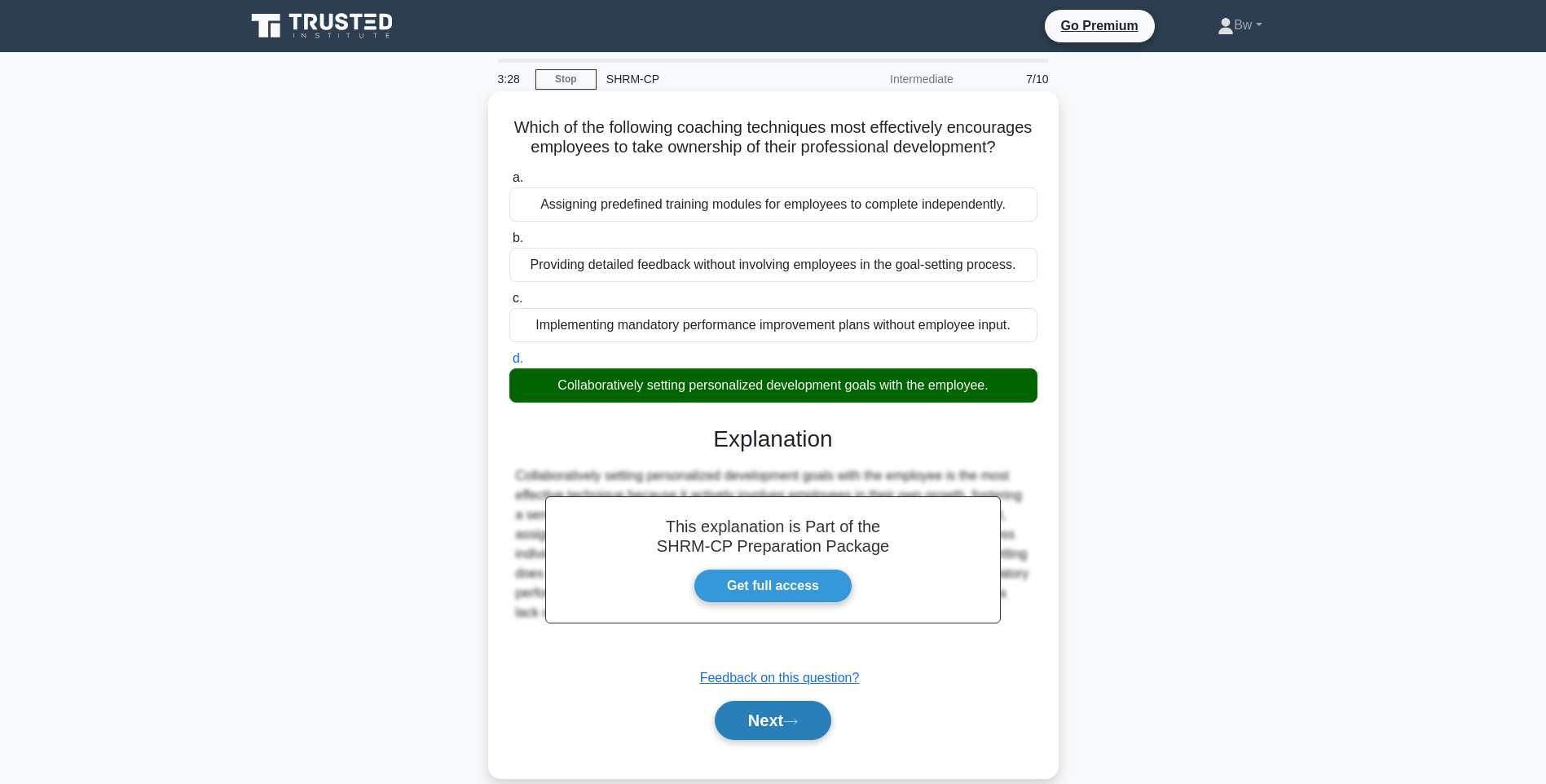
click at [760, 740] on button "Next" at bounding box center [773, 720] width 116 height 39
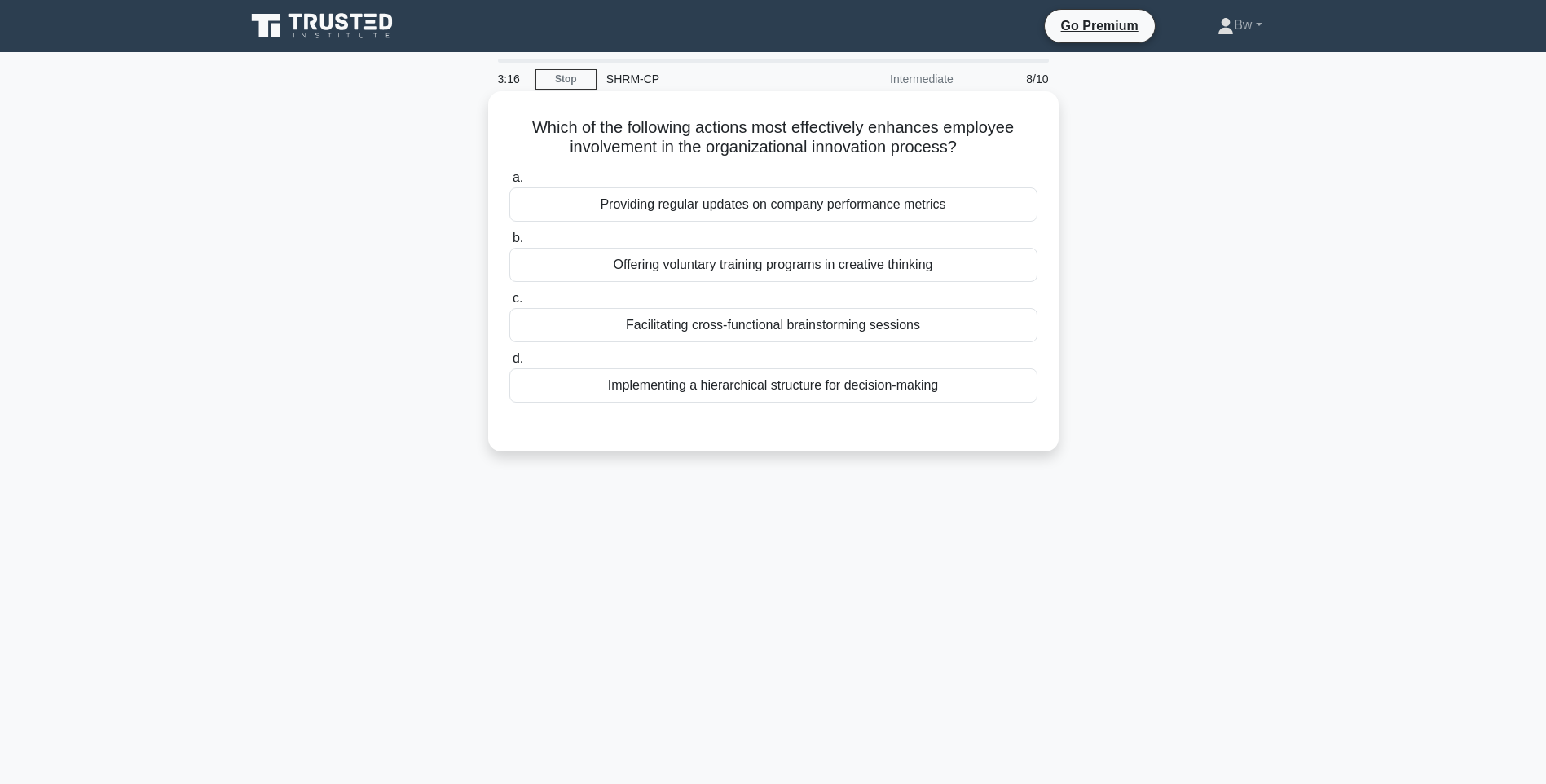
click at [785, 273] on div "Offering voluntary training programs in creative thinking" at bounding box center [773, 264] width 528 height 34
click at [509, 243] on input "b. Offering voluntary training programs in creative thinking" at bounding box center [509, 238] width 0 height 11
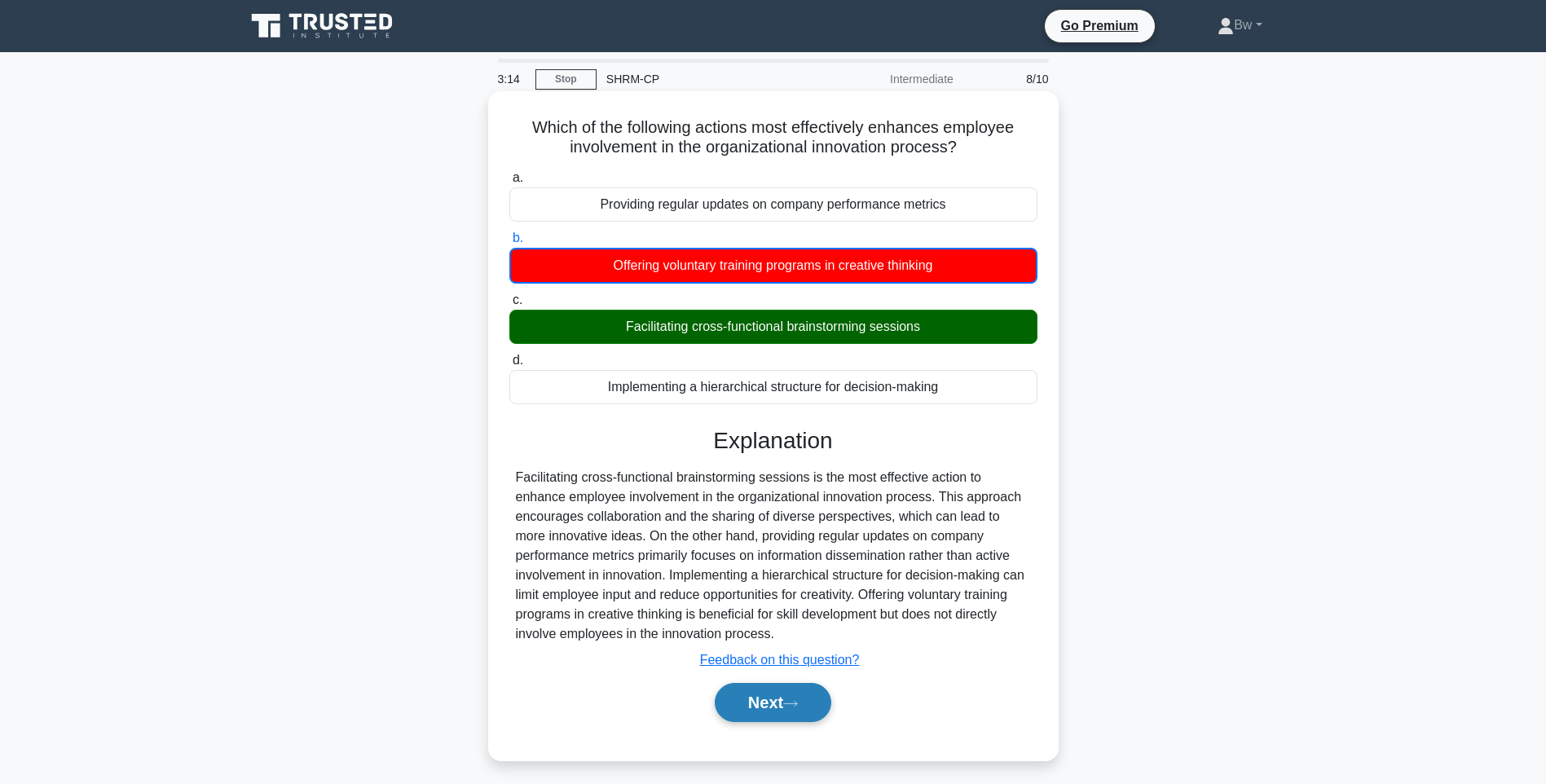
click at [823, 697] on button "Next" at bounding box center [773, 702] width 116 height 39
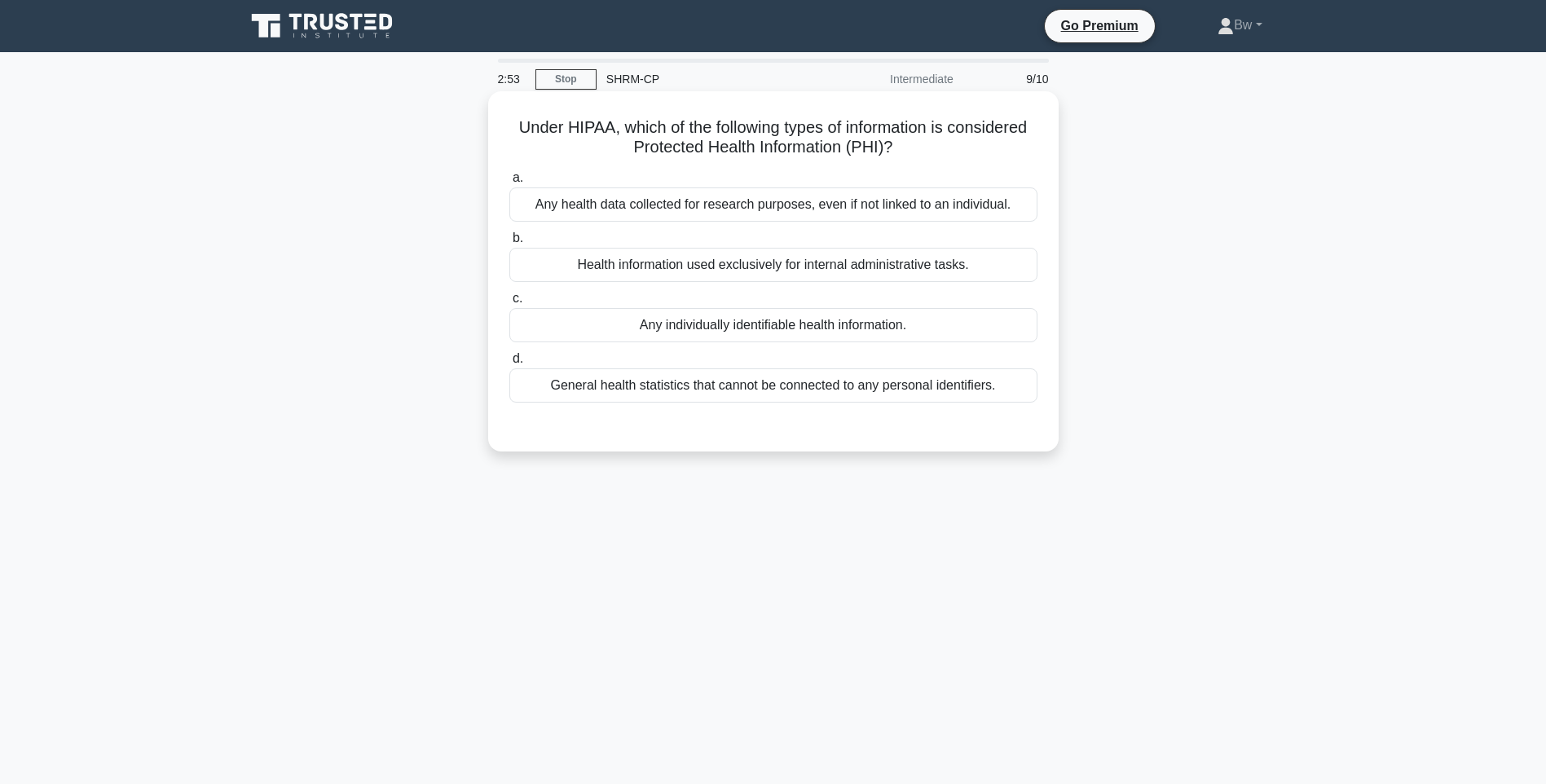
click at [630, 273] on div "Health information used exclusively for internal administrative tasks." at bounding box center [773, 264] width 528 height 34
click at [509, 243] on input "b. Health information used exclusively for internal administrative tasks." at bounding box center [509, 238] width 0 height 11
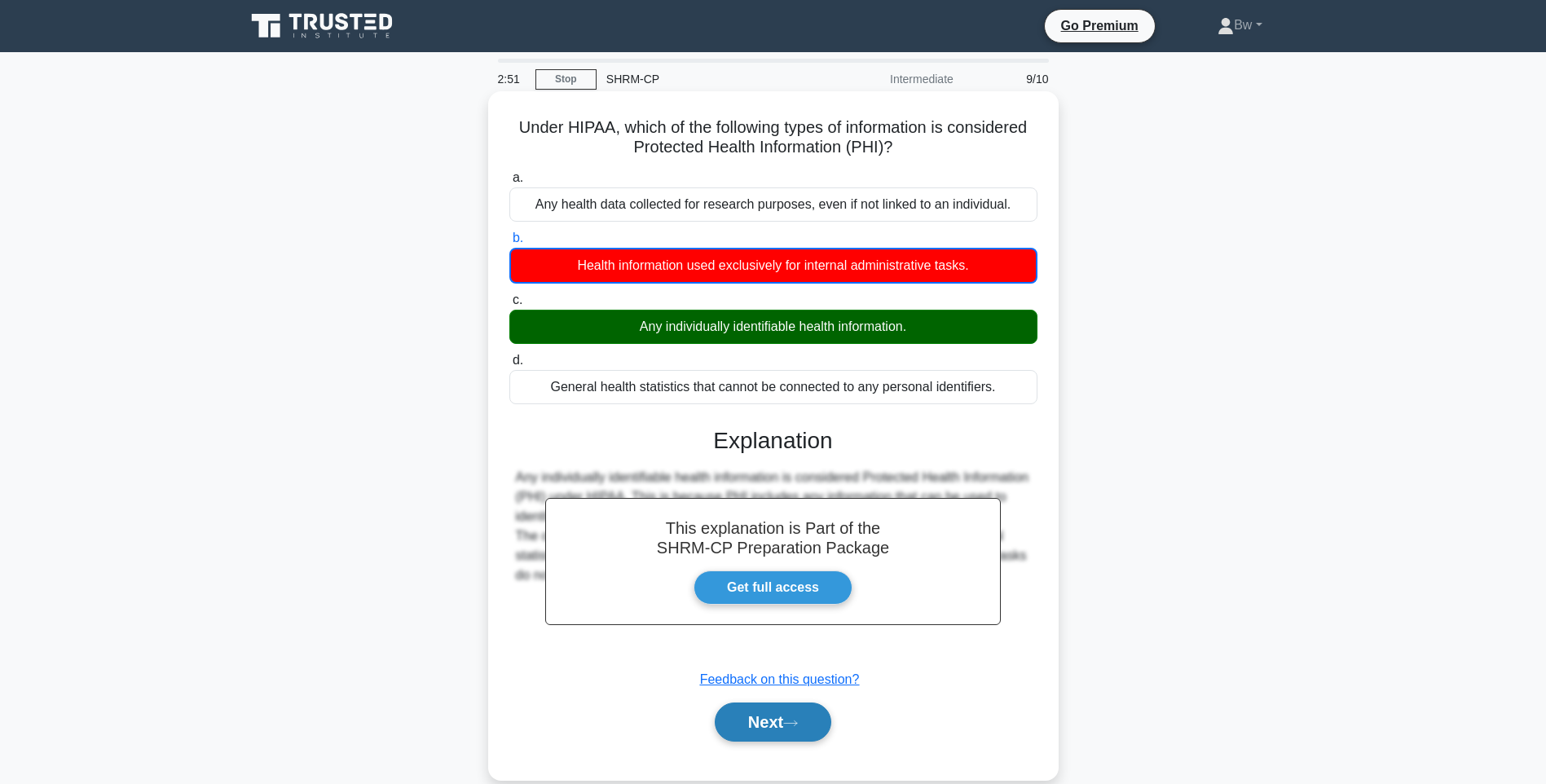
click at [789, 722] on icon at bounding box center [790, 723] width 15 height 9
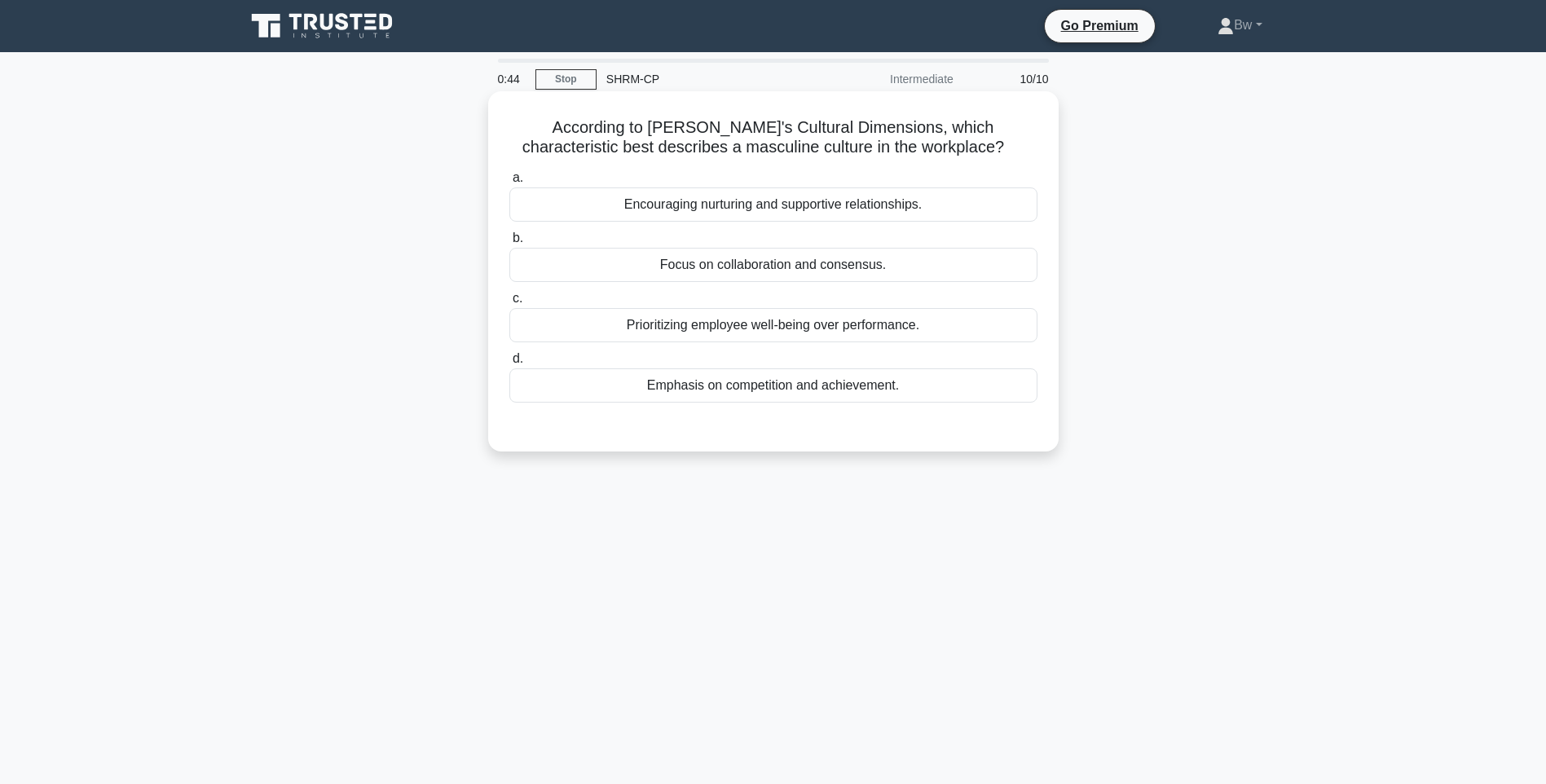
click at [917, 382] on div "Emphasis on competition and achievement." at bounding box center [773, 385] width 528 height 34
click at [509, 364] on input "d. Emphasis on competition and achievement." at bounding box center [509, 359] width 0 height 11
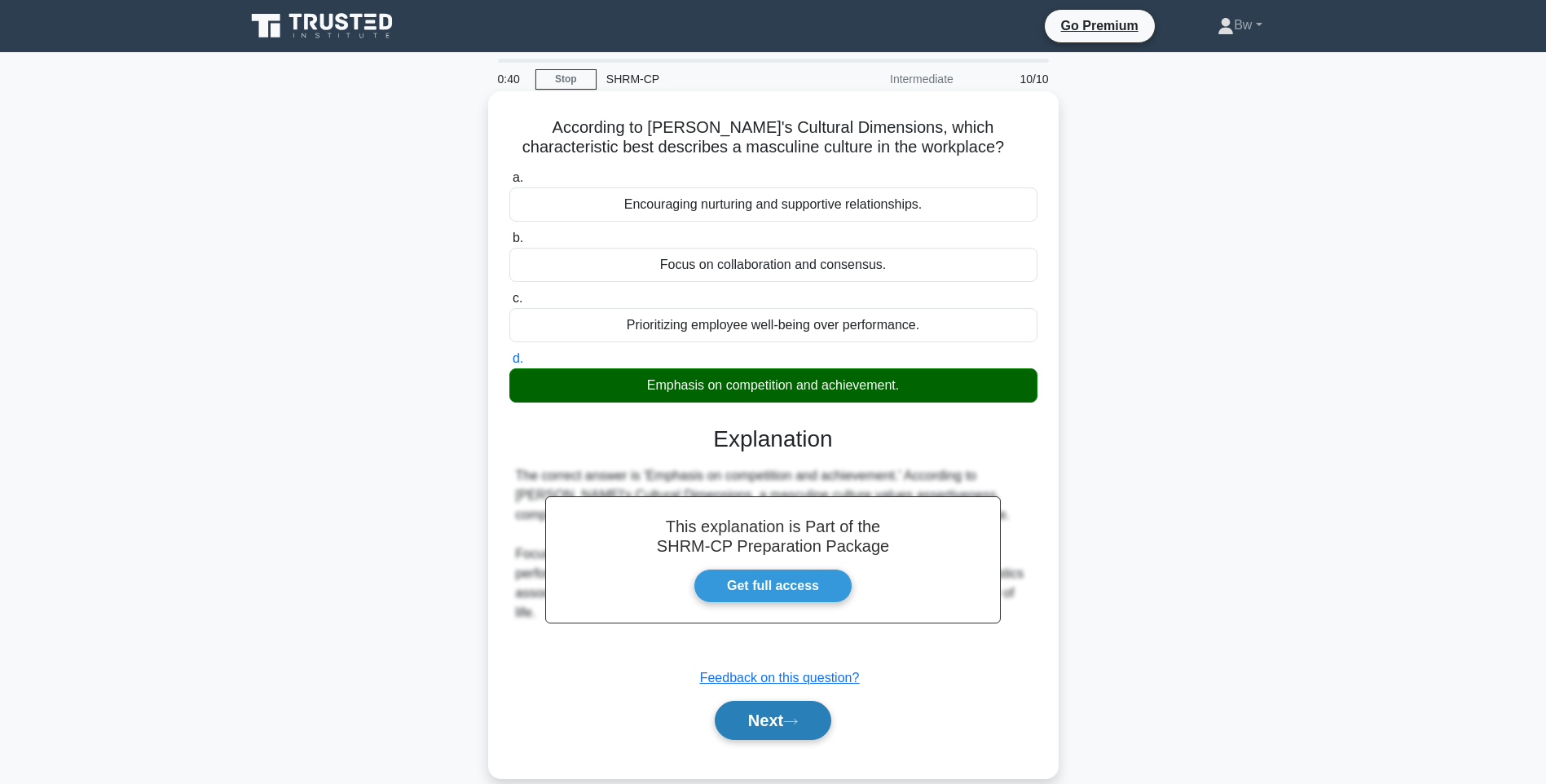
click at [766, 716] on button "Next" at bounding box center [773, 720] width 116 height 39
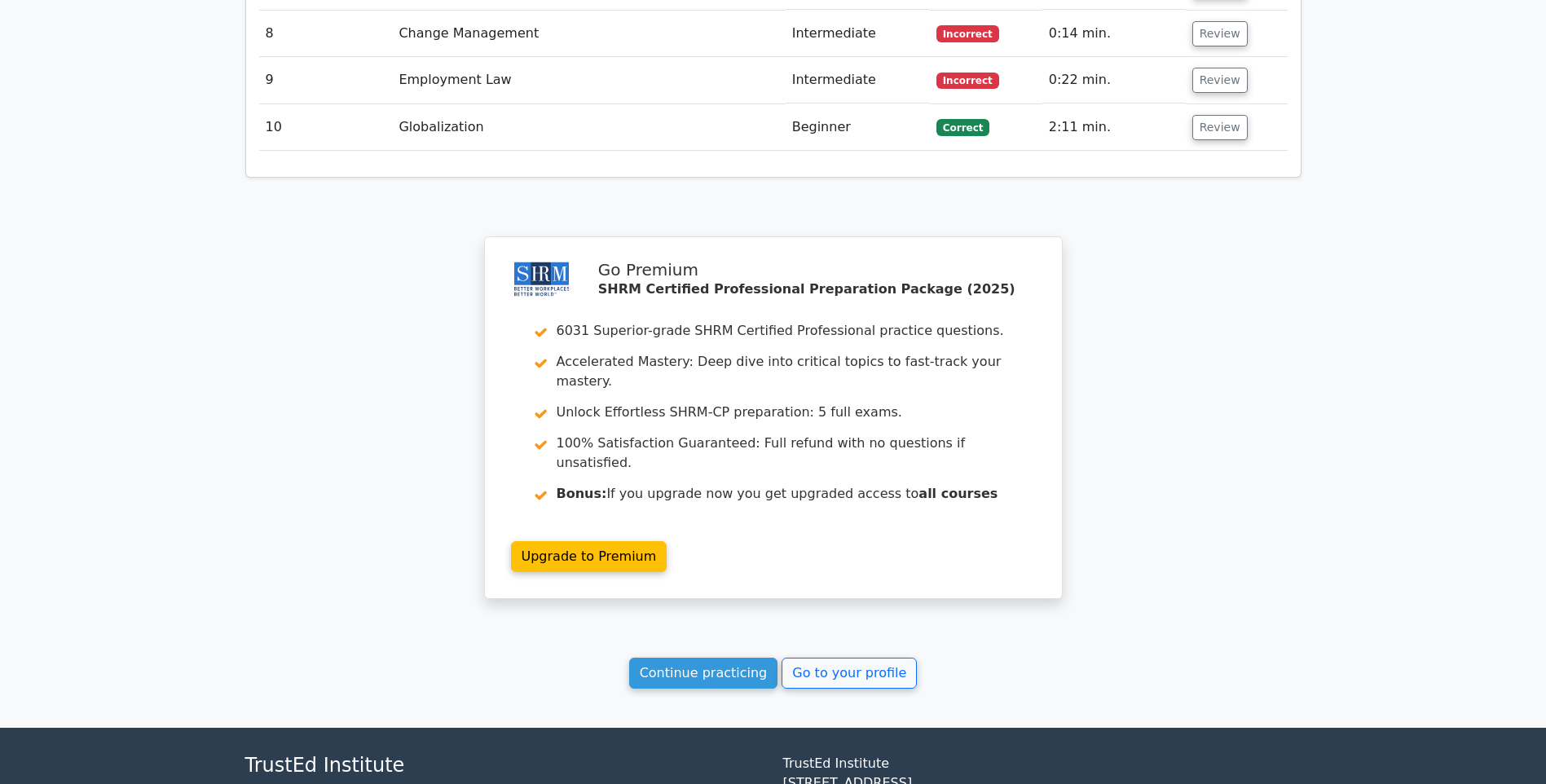
scroll to position [2318, 0]
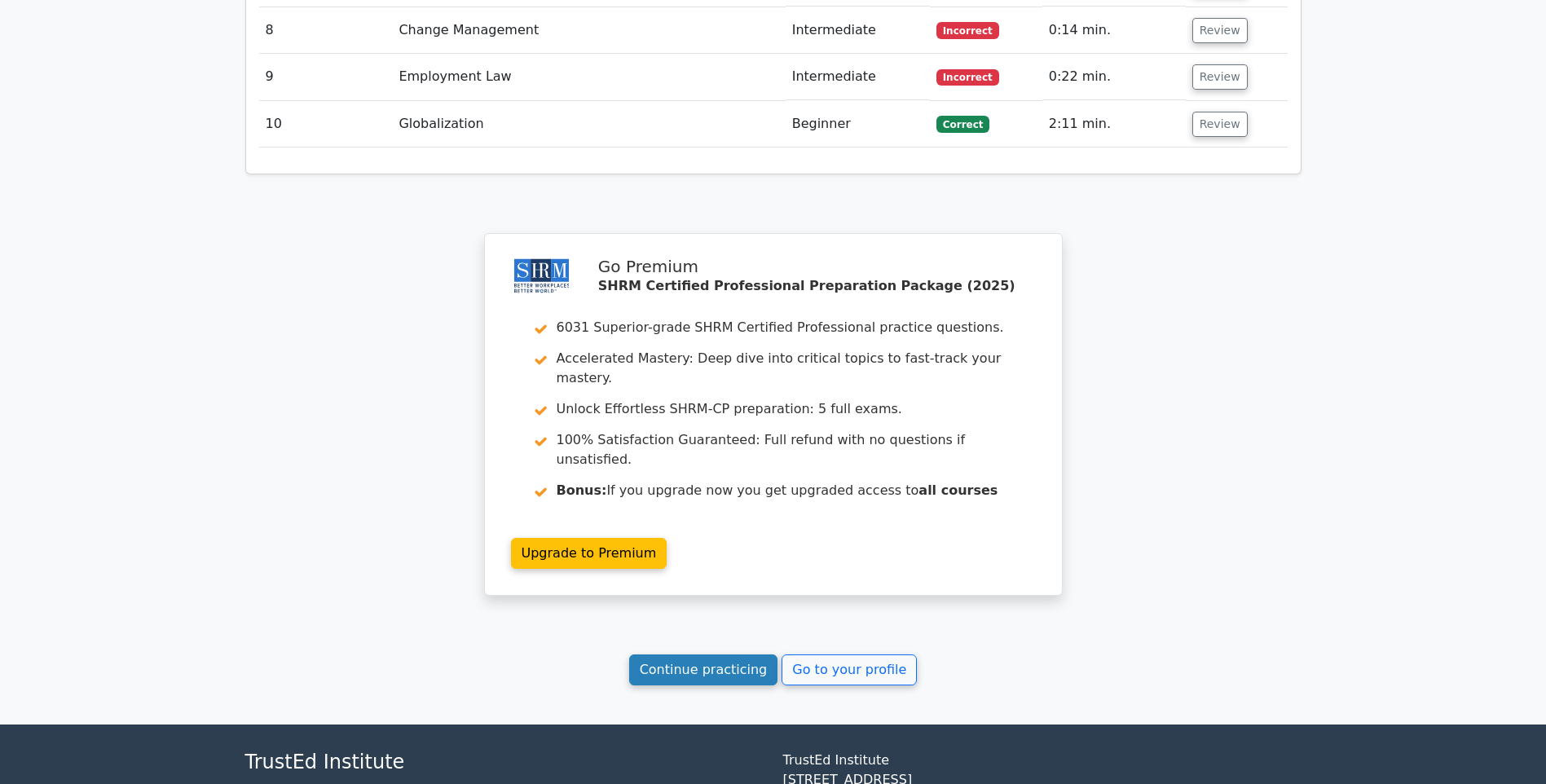
click at [747, 654] on link "Continue practicing" at bounding box center [704, 669] width 149 height 31
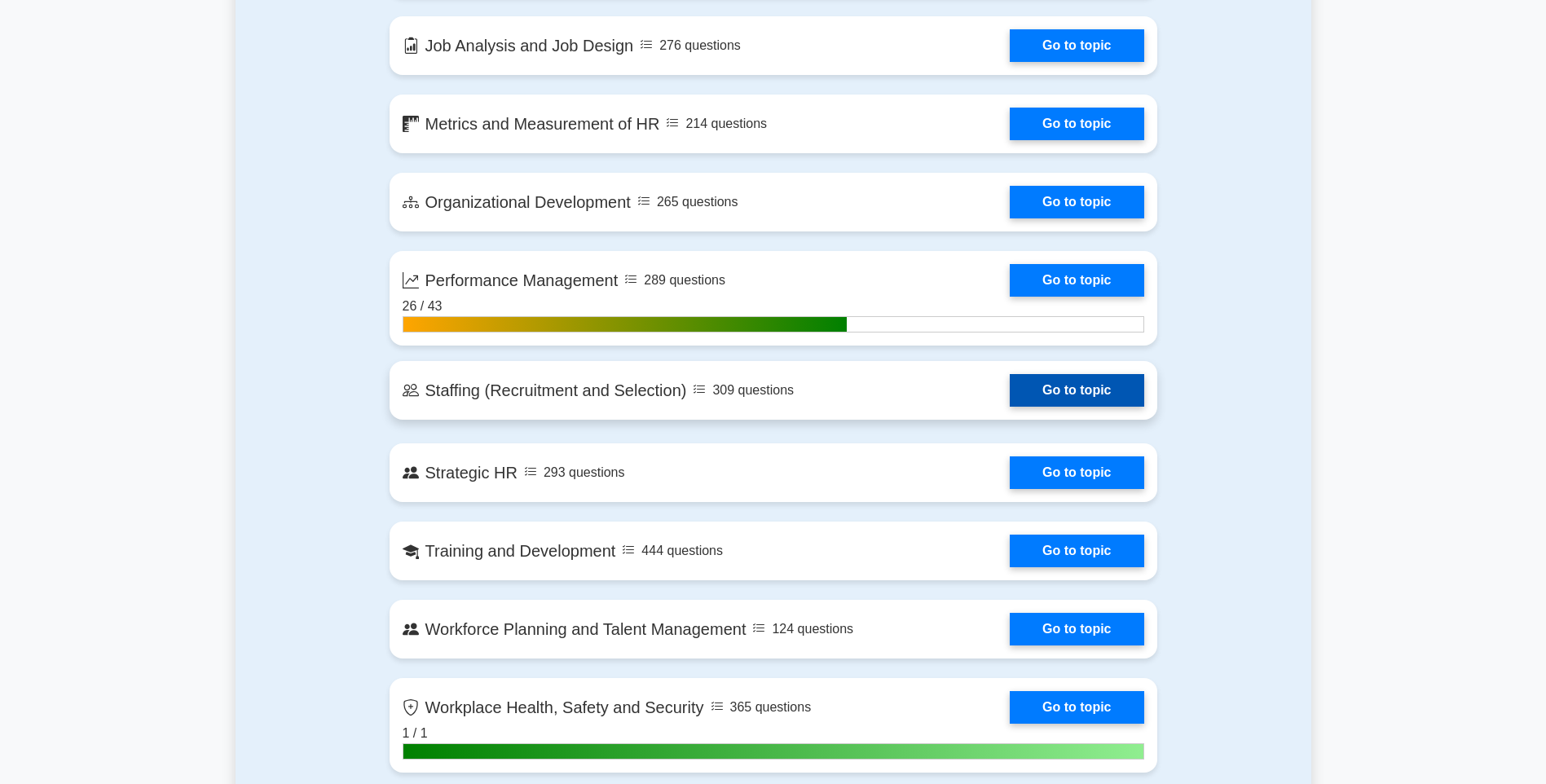
scroll to position [1955, 0]
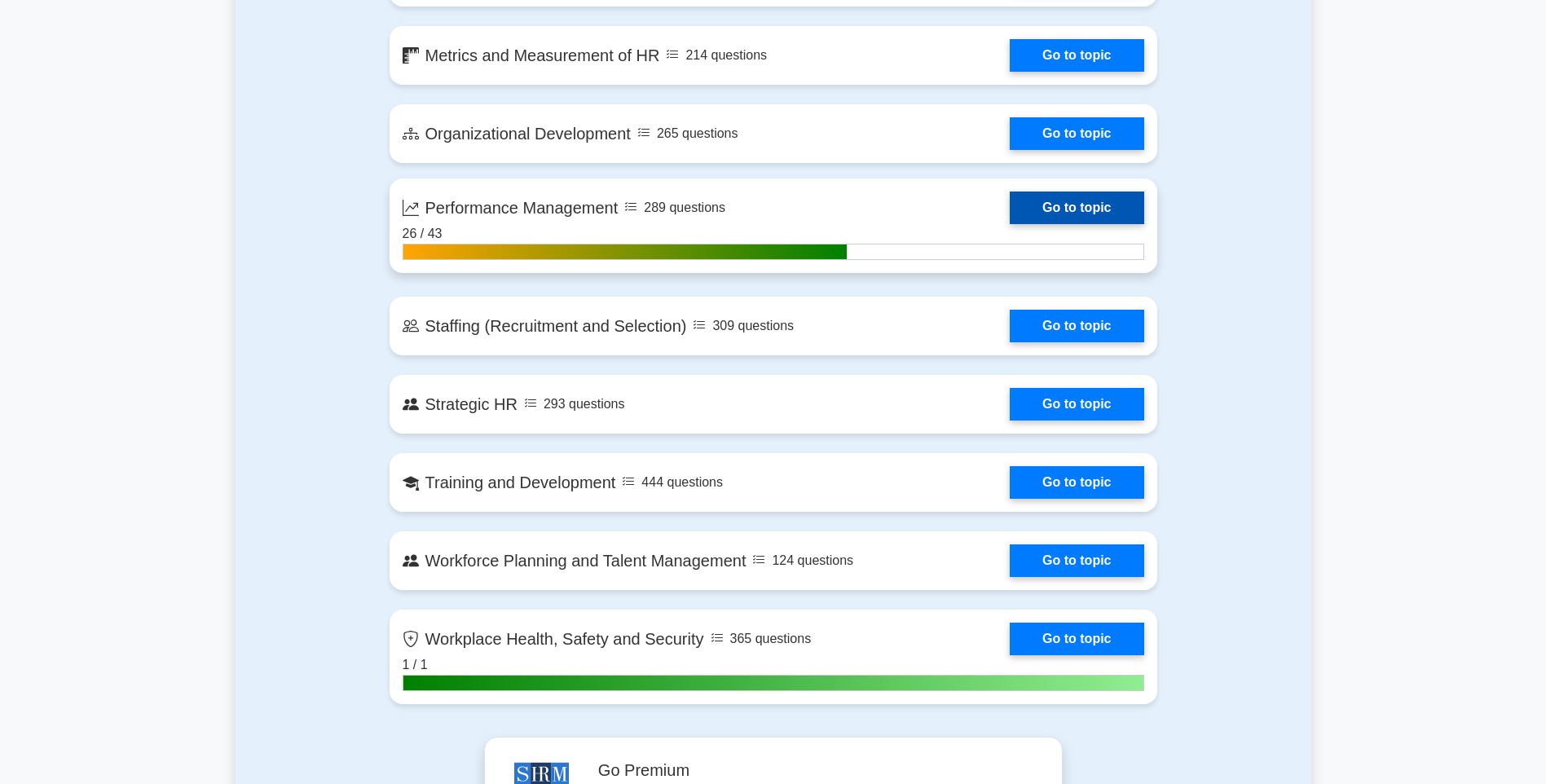
click at [1100, 203] on link "Go to topic" at bounding box center [1077, 207] width 134 height 33
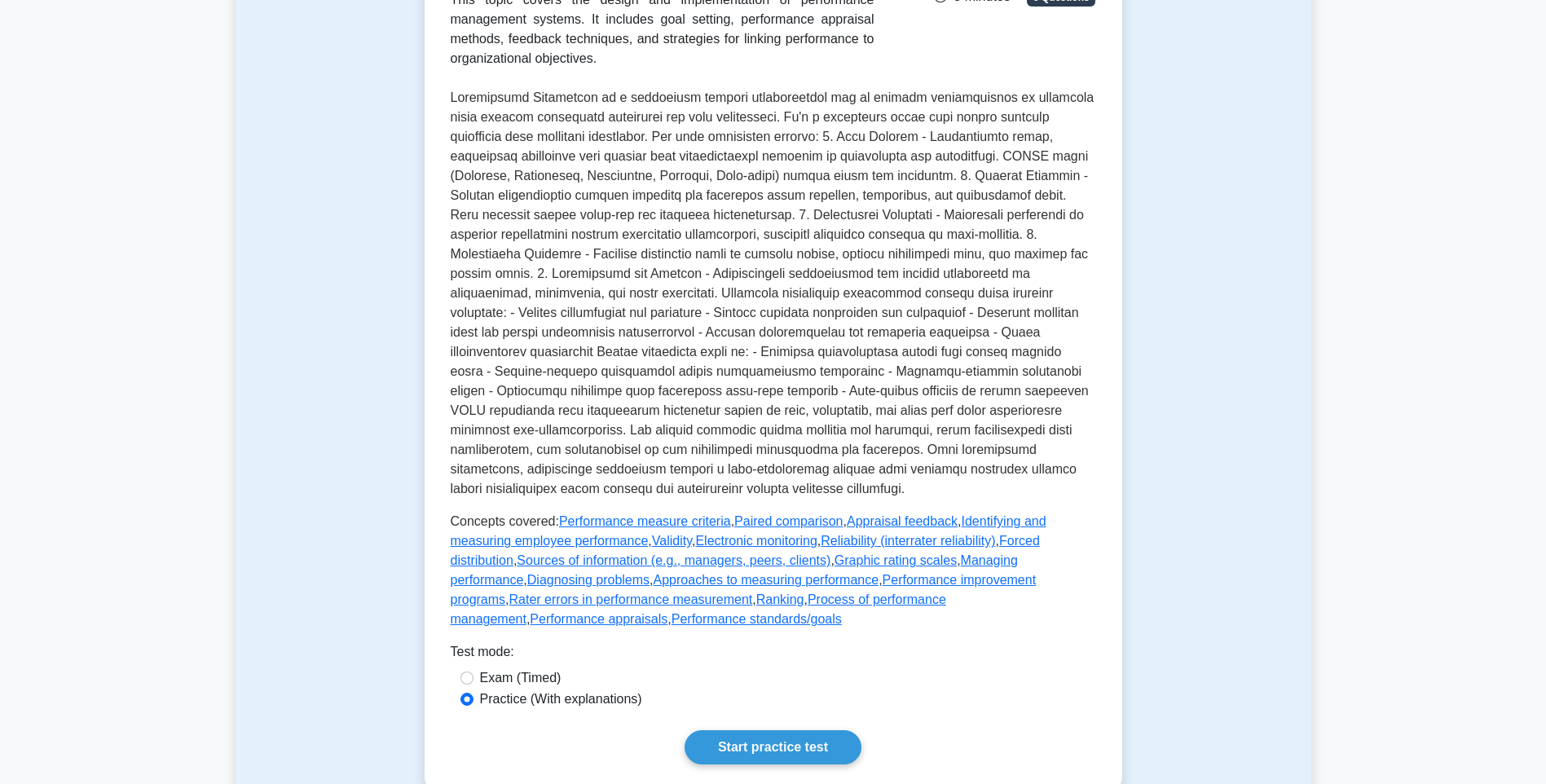
scroll to position [896, 0]
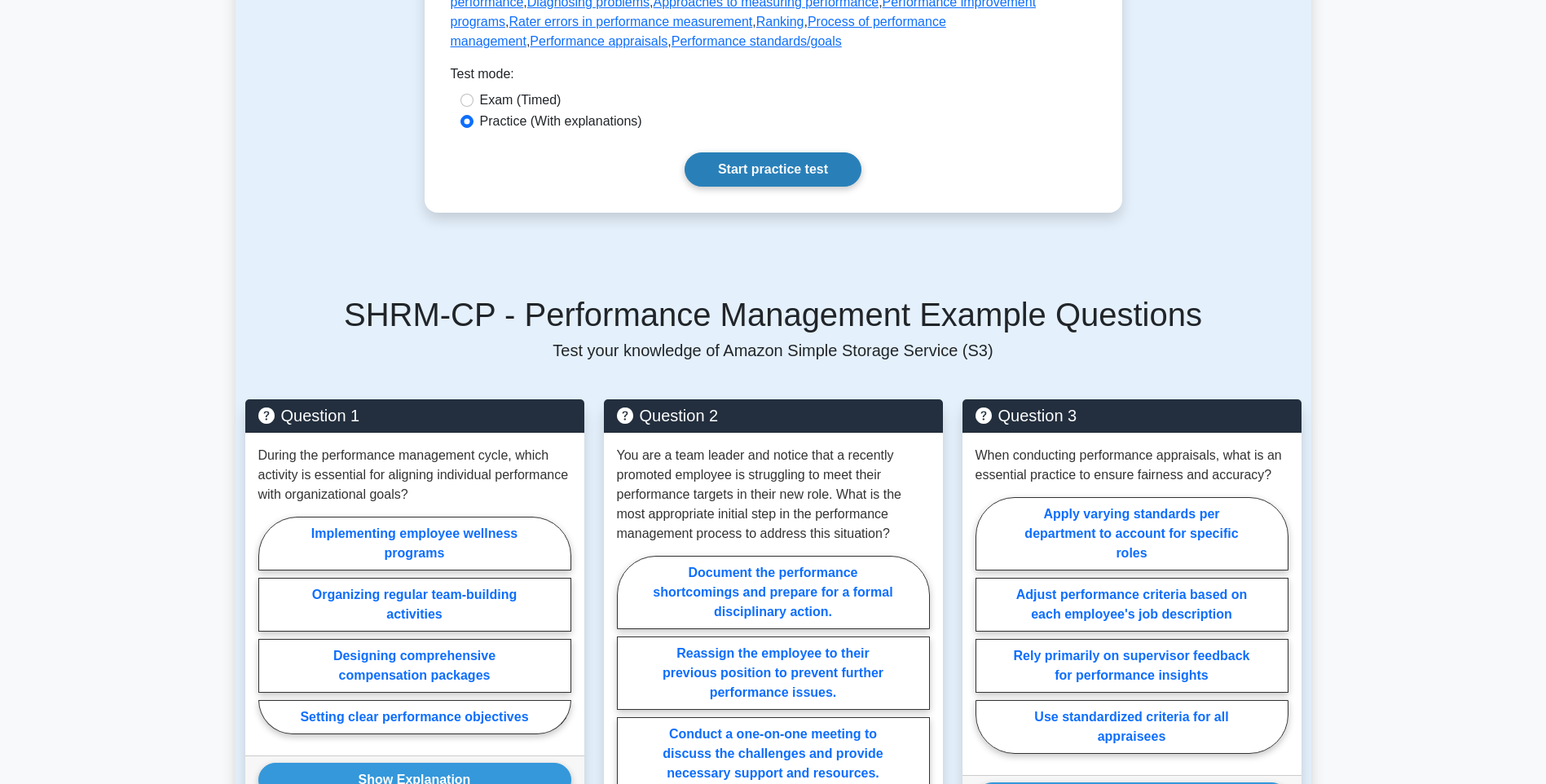
click at [789, 186] on link "Start practice test" at bounding box center [773, 169] width 176 height 34
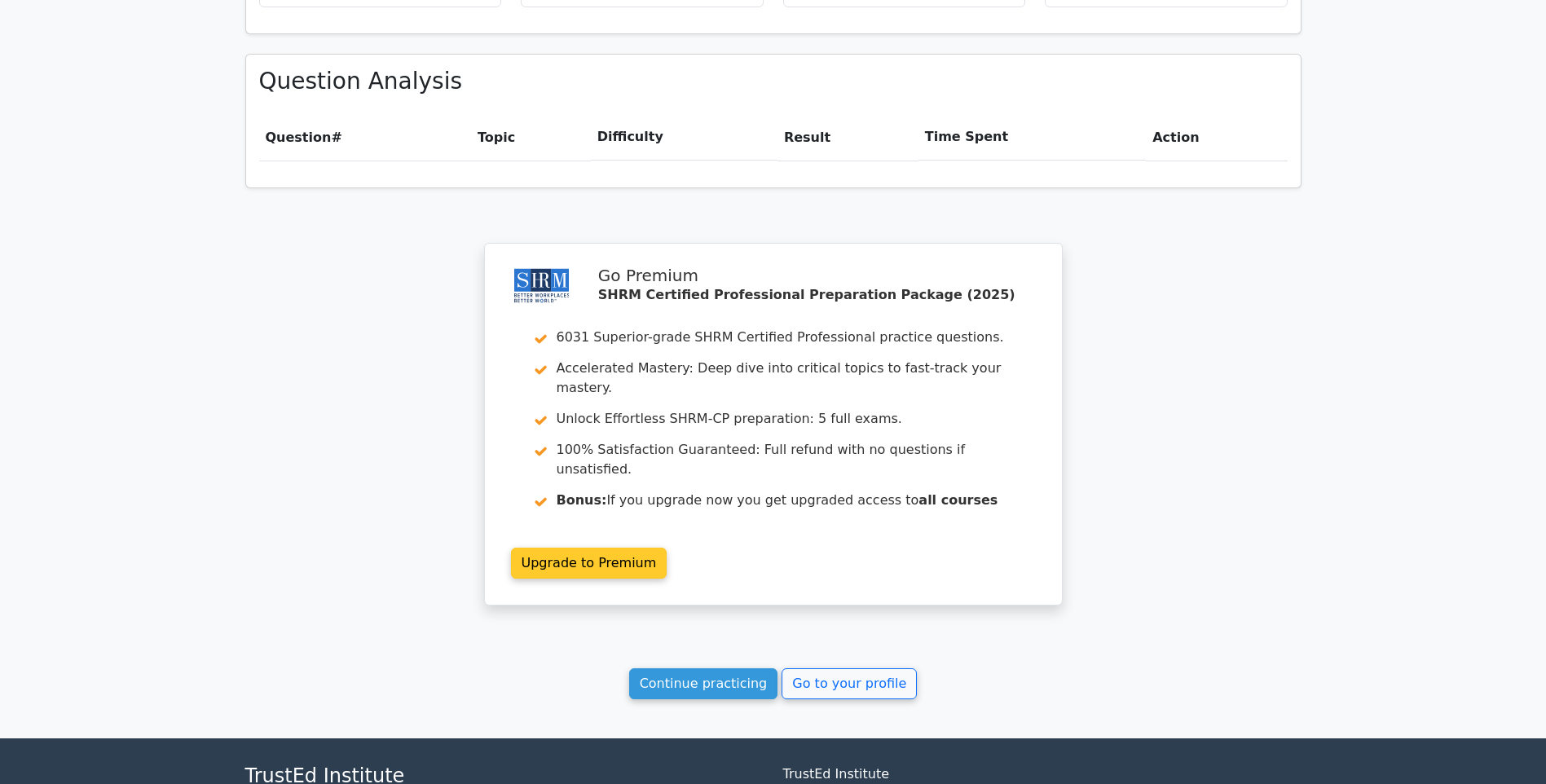
scroll to position [1128, 0]
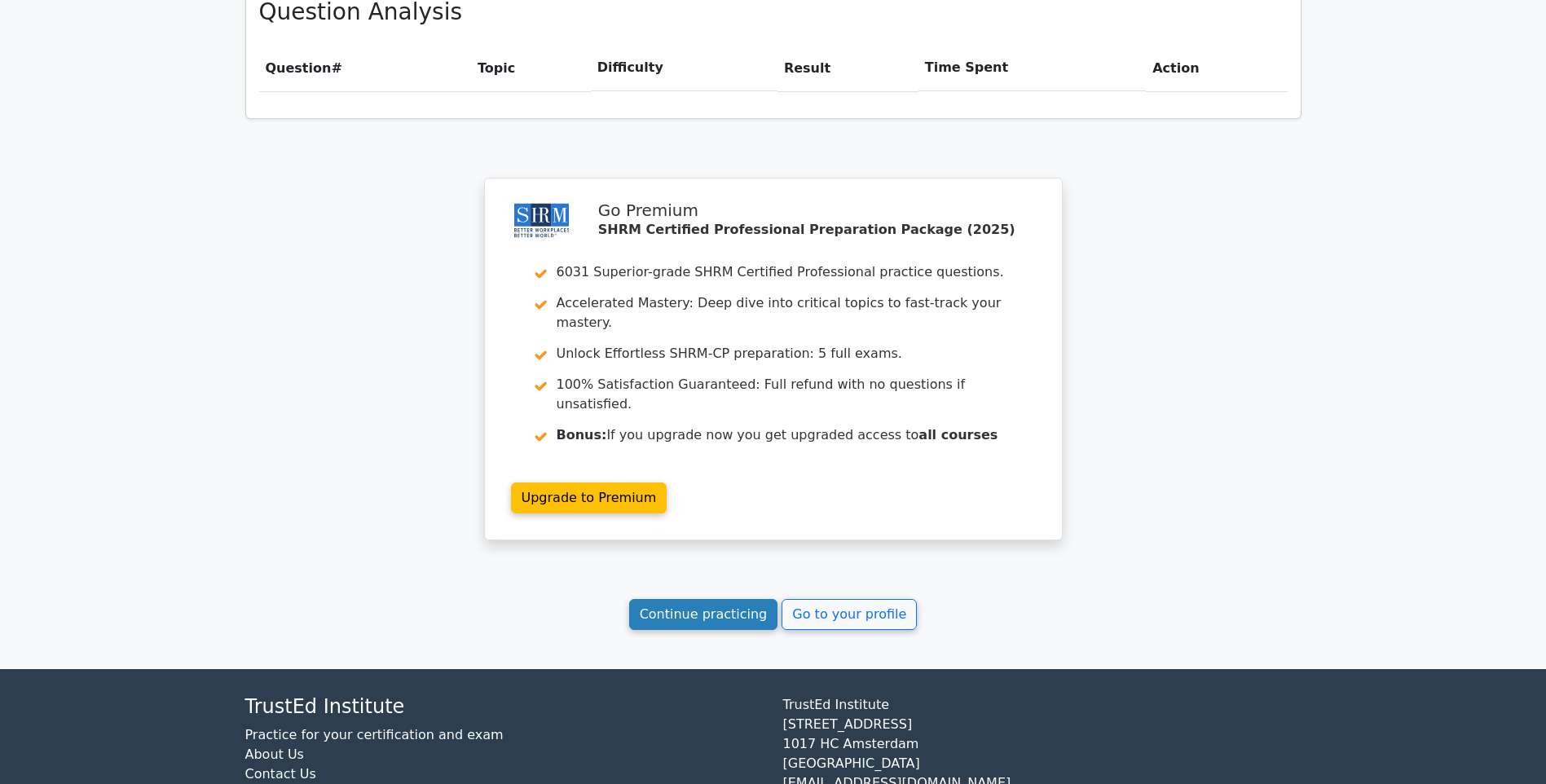
click at [692, 599] on link "Continue practicing" at bounding box center [704, 614] width 149 height 31
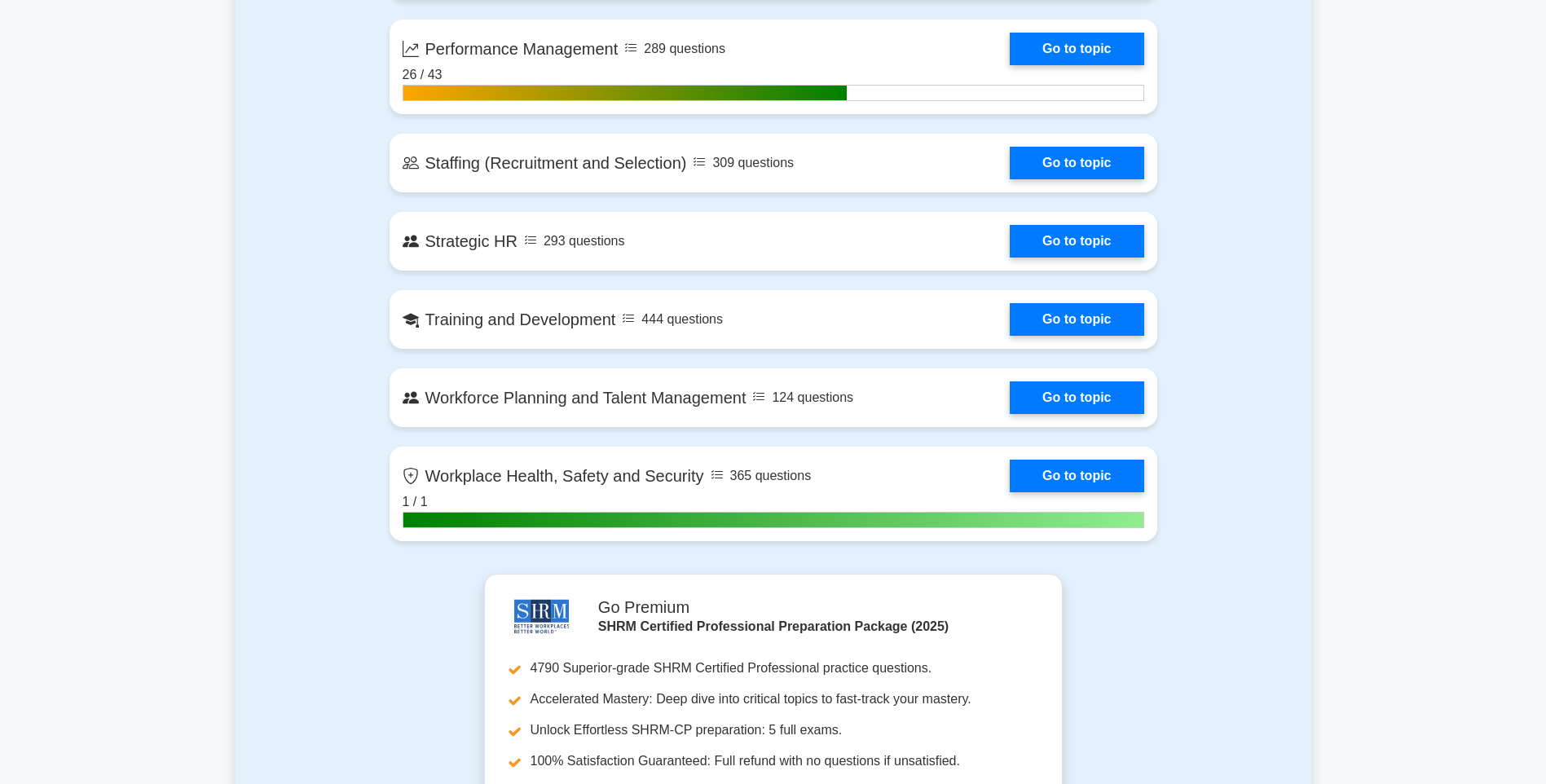
scroll to position [1629, 0]
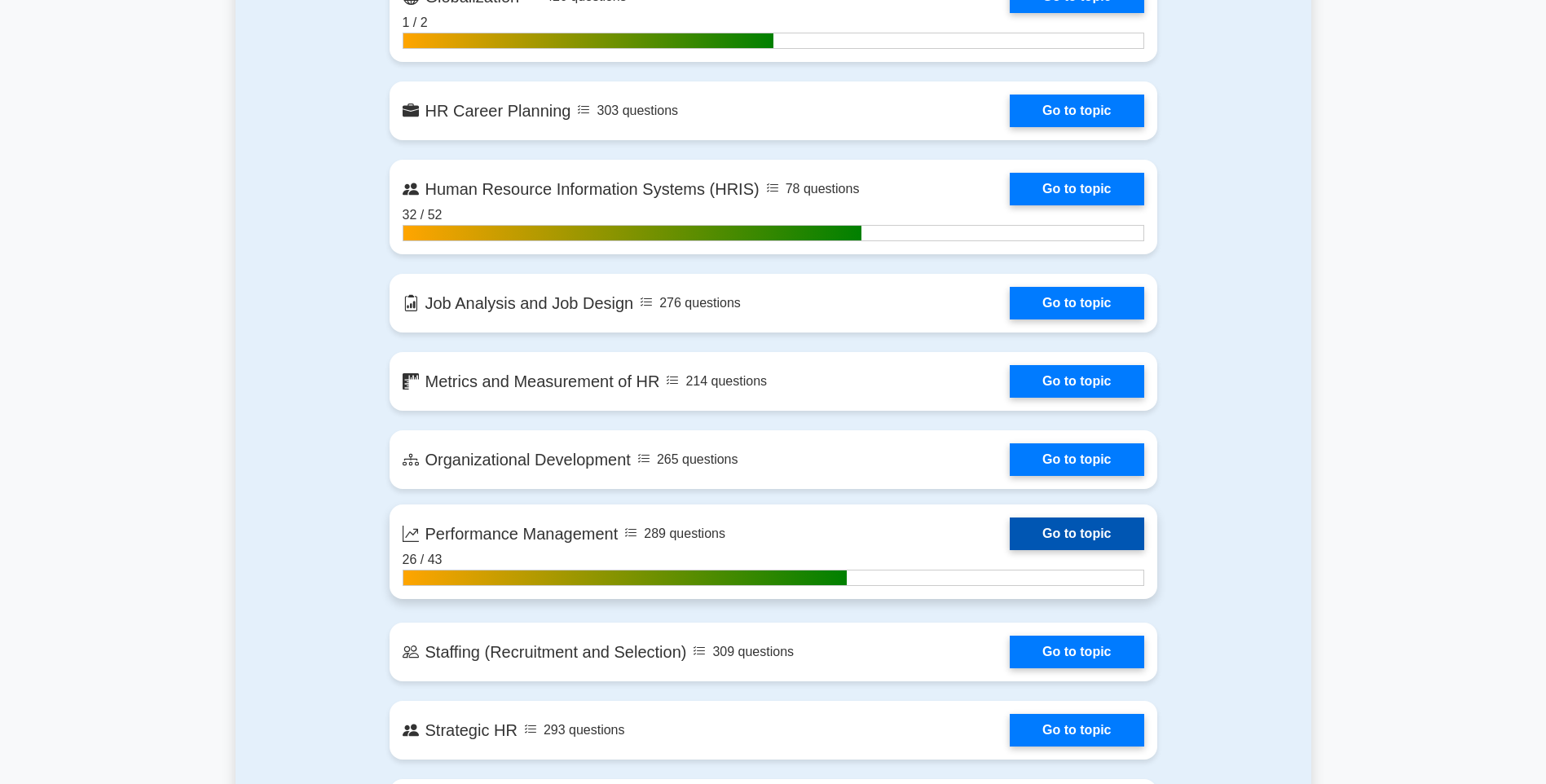
click at [1061, 535] on link "Go to topic" at bounding box center [1077, 533] width 134 height 33
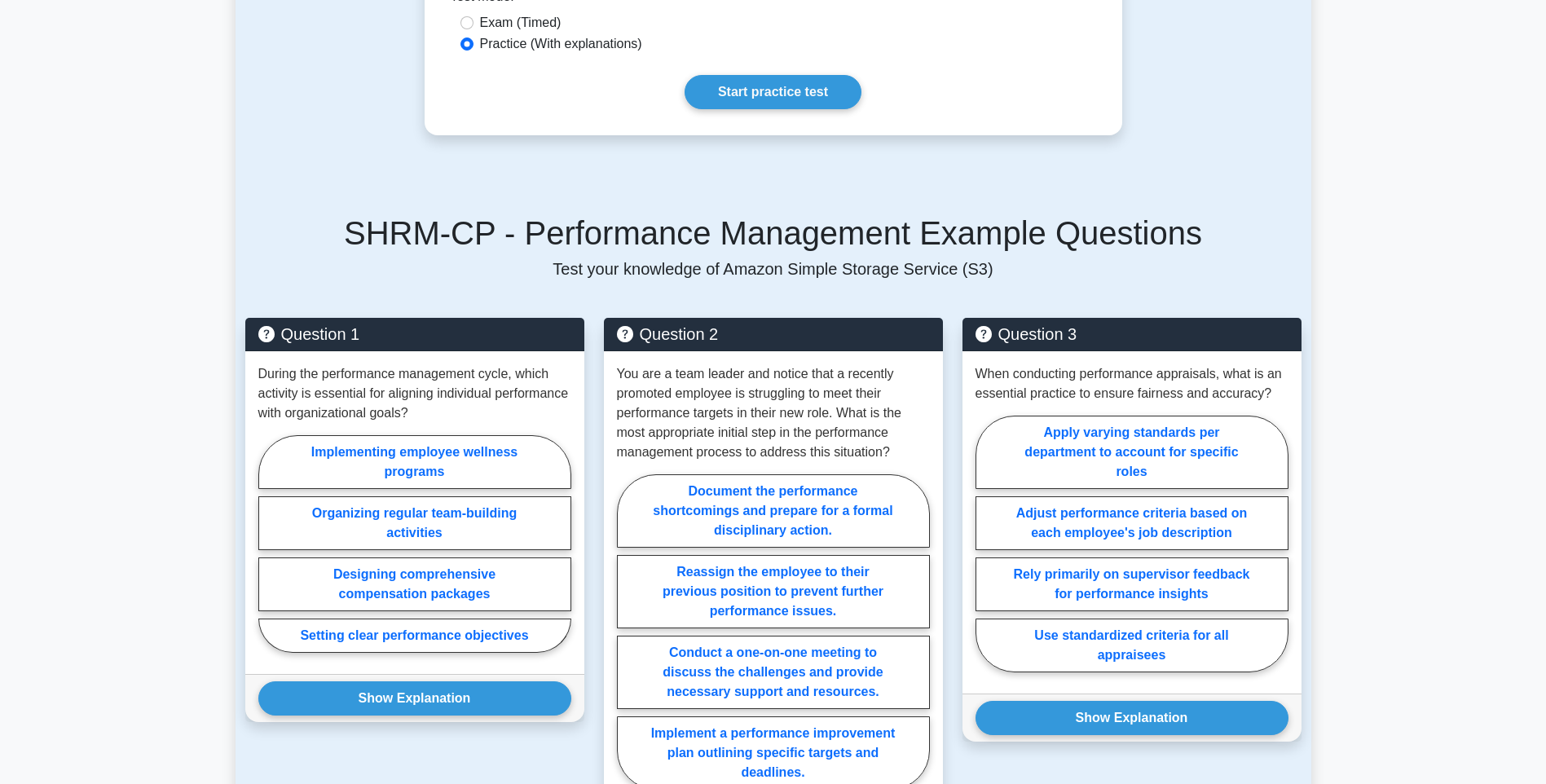
scroll to position [733, 0]
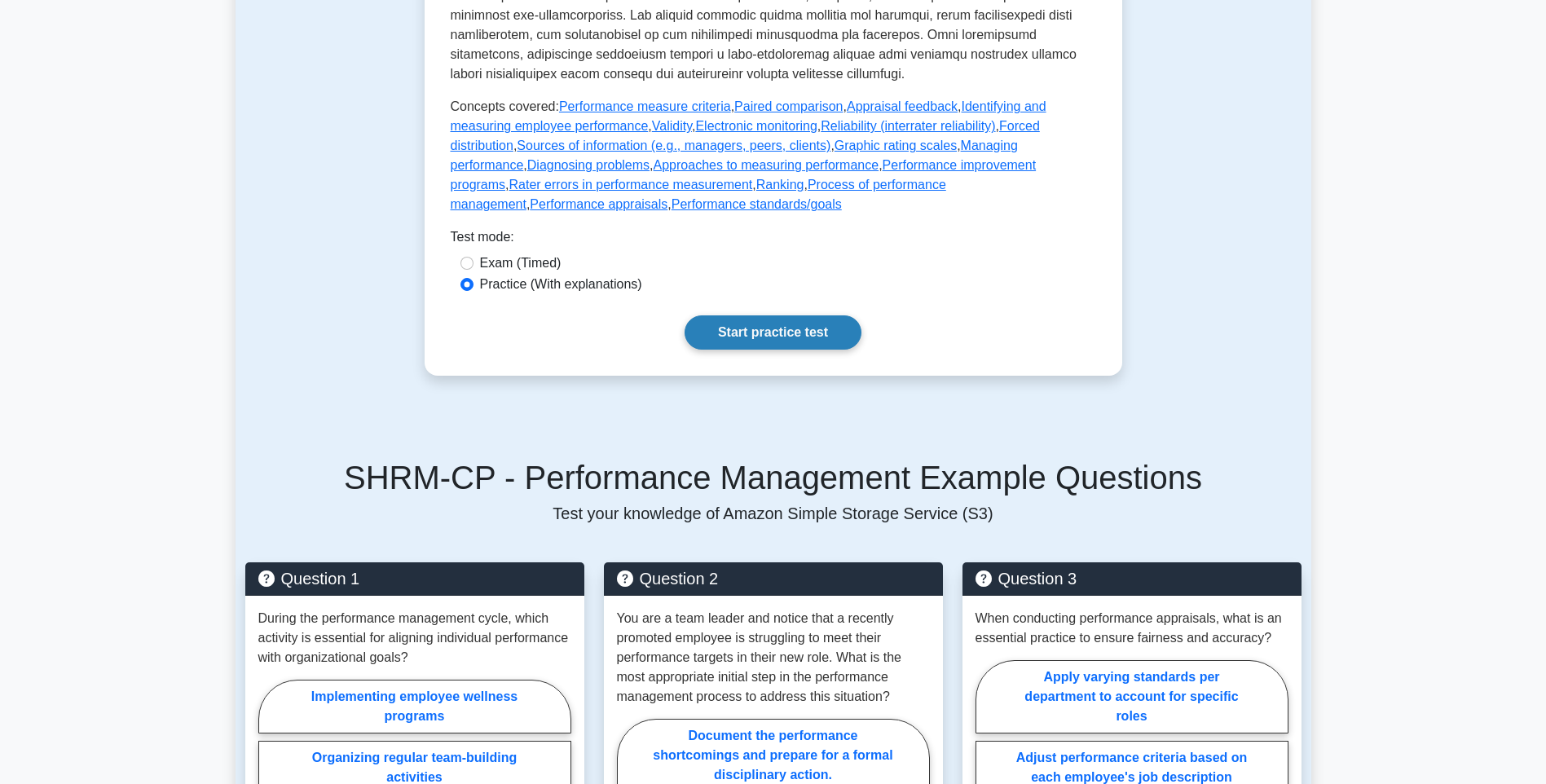
click at [741, 350] on link "Start practice test" at bounding box center [773, 332] width 176 height 34
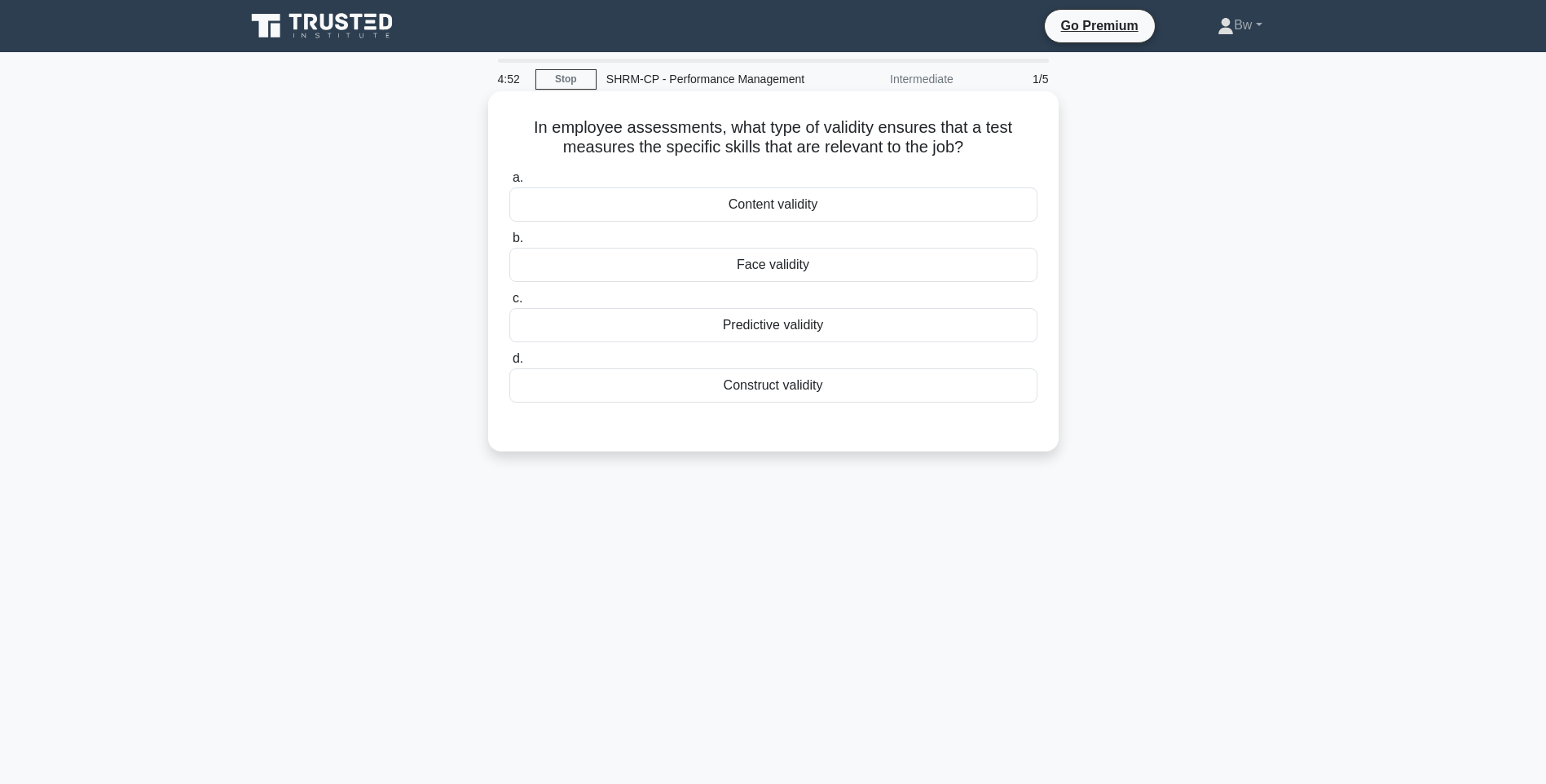
click at [816, 217] on div "Content validity" at bounding box center [773, 204] width 528 height 34
click at [509, 183] on input "a. Content validity" at bounding box center [509, 177] width 0 height 11
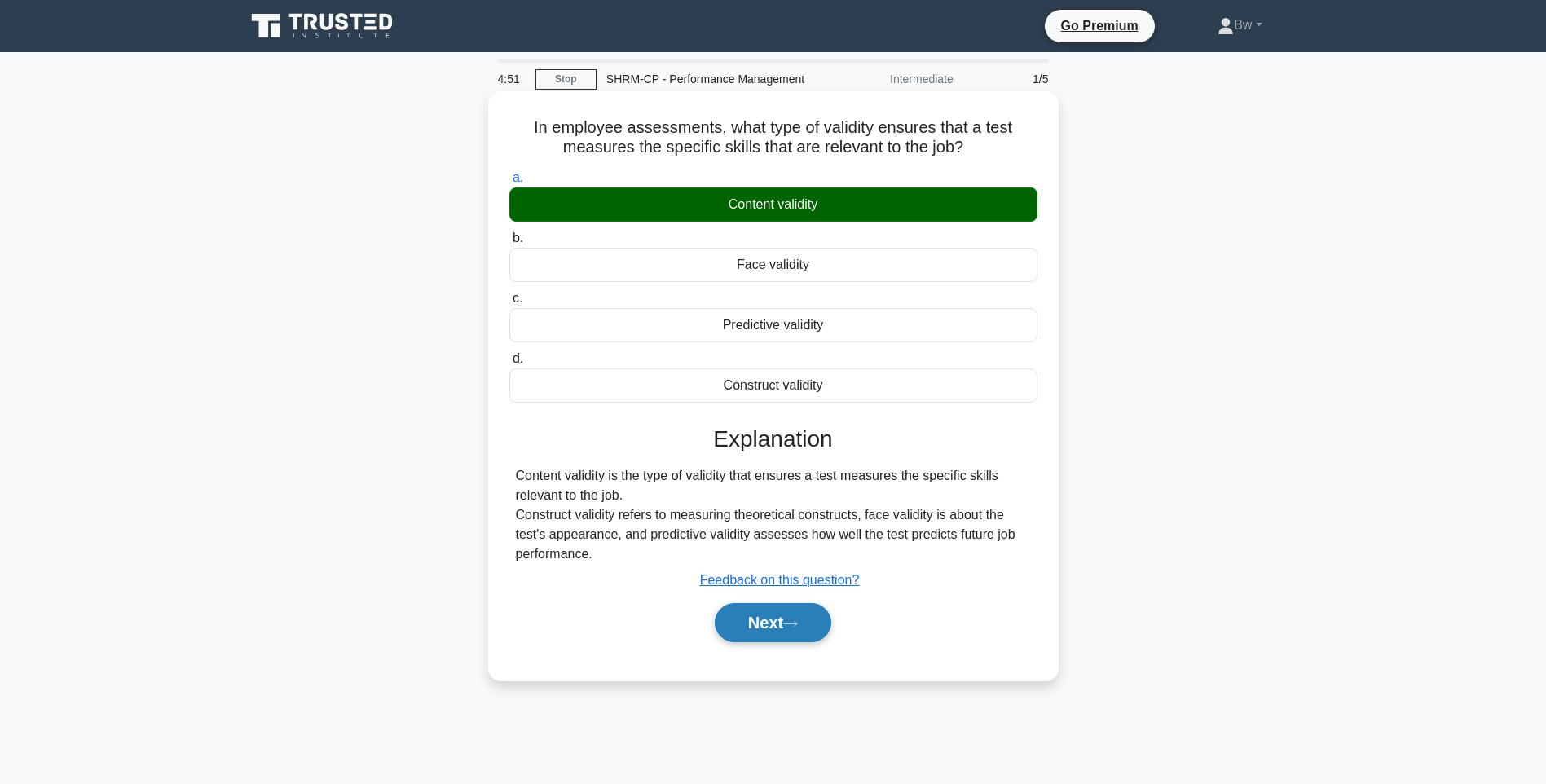
click at [794, 613] on button "Next" at bounding box center [773, 622] width 116 height 39
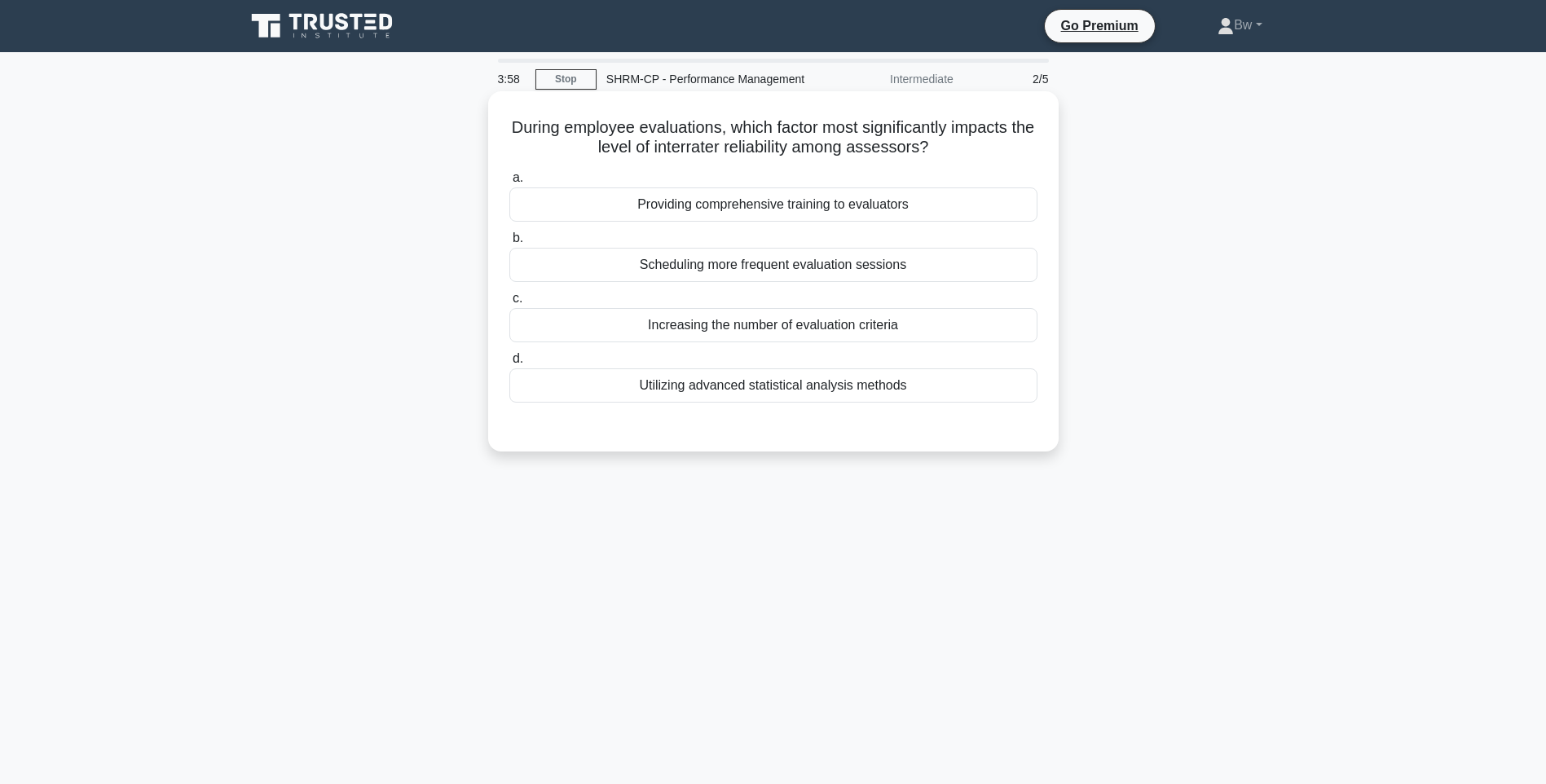
click at [813, 218] on div "Providing comprehensive training to evaluators" at bounding box center [773, 204] width 528 height 34
click at [509, 183] on input "a. Providing comprehensive training to evaluators" at bounding box center [509, 177] width 0 height 11
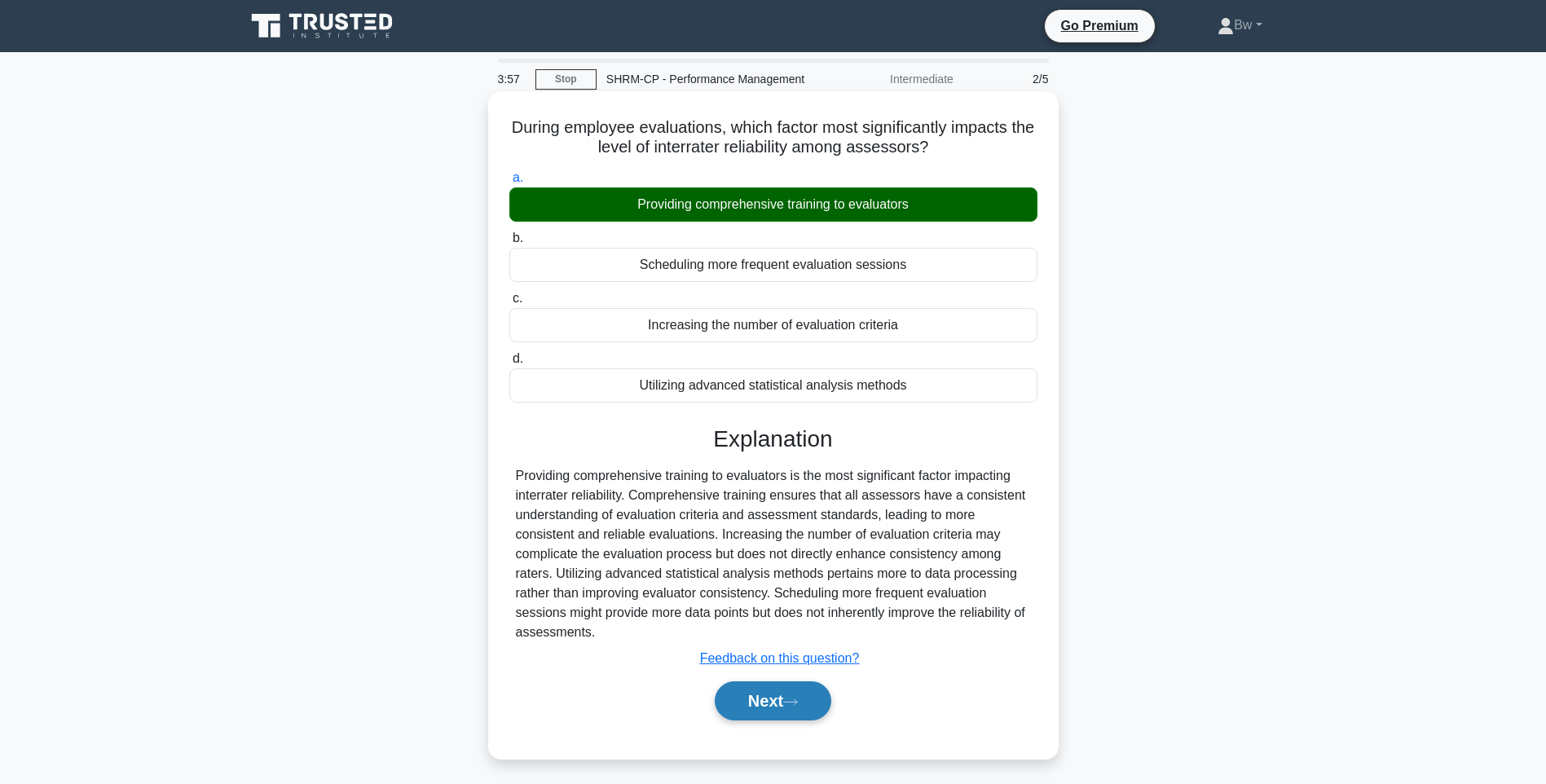
click at [796, 695] on button "Next" at bounding box center [773, 700] width 116 height 39
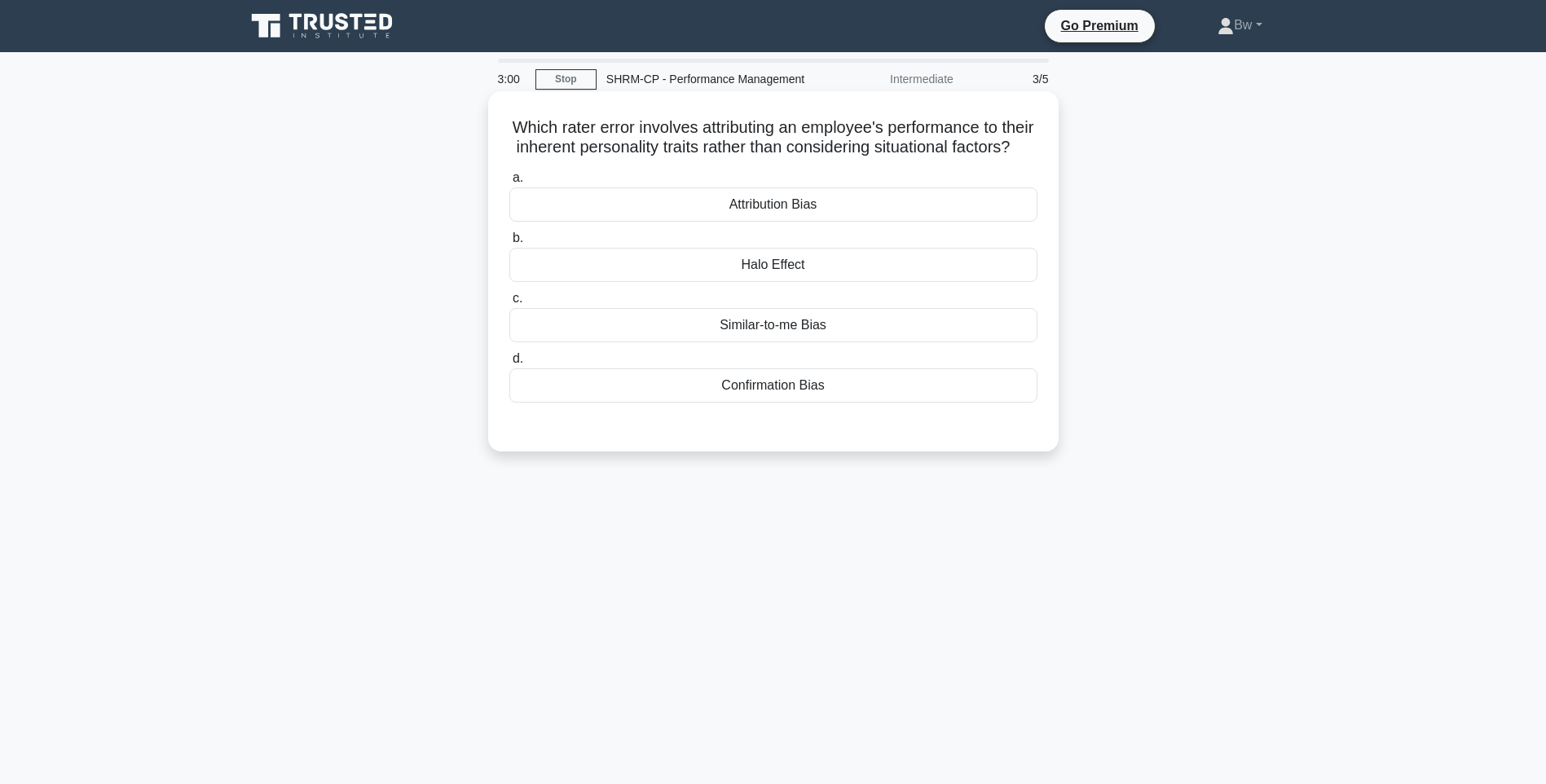
click at [914, 222] on div "Attribution Bias" at bounding box center [773, 204] width 528 height 34
click at [509, 183] on input "a. Attribution Bias" at bounding box center [509, 177] width 0 height 11
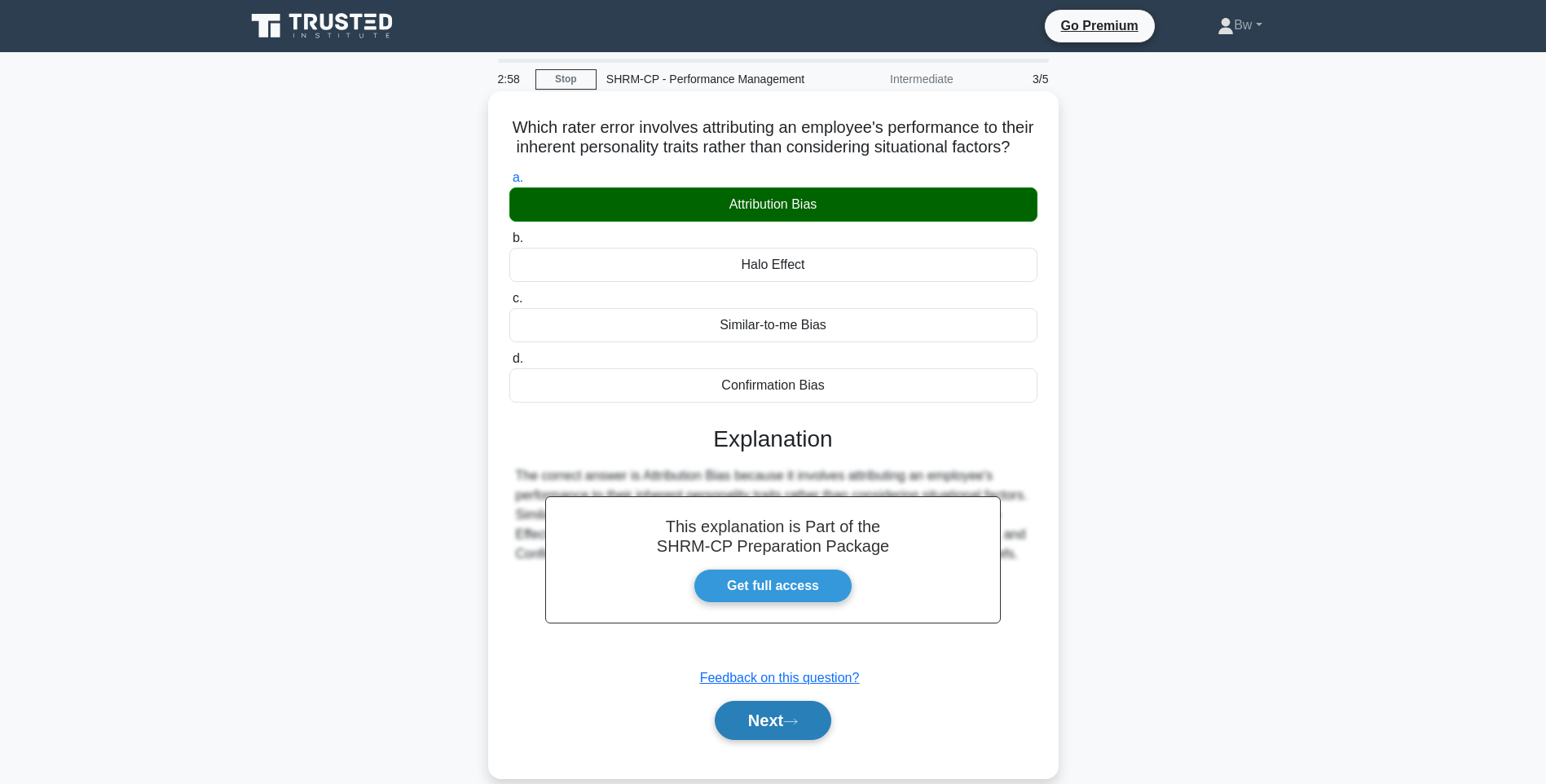
click at [794, 731] on button "Next" at bounding box center [773, 720] width 116 height 39
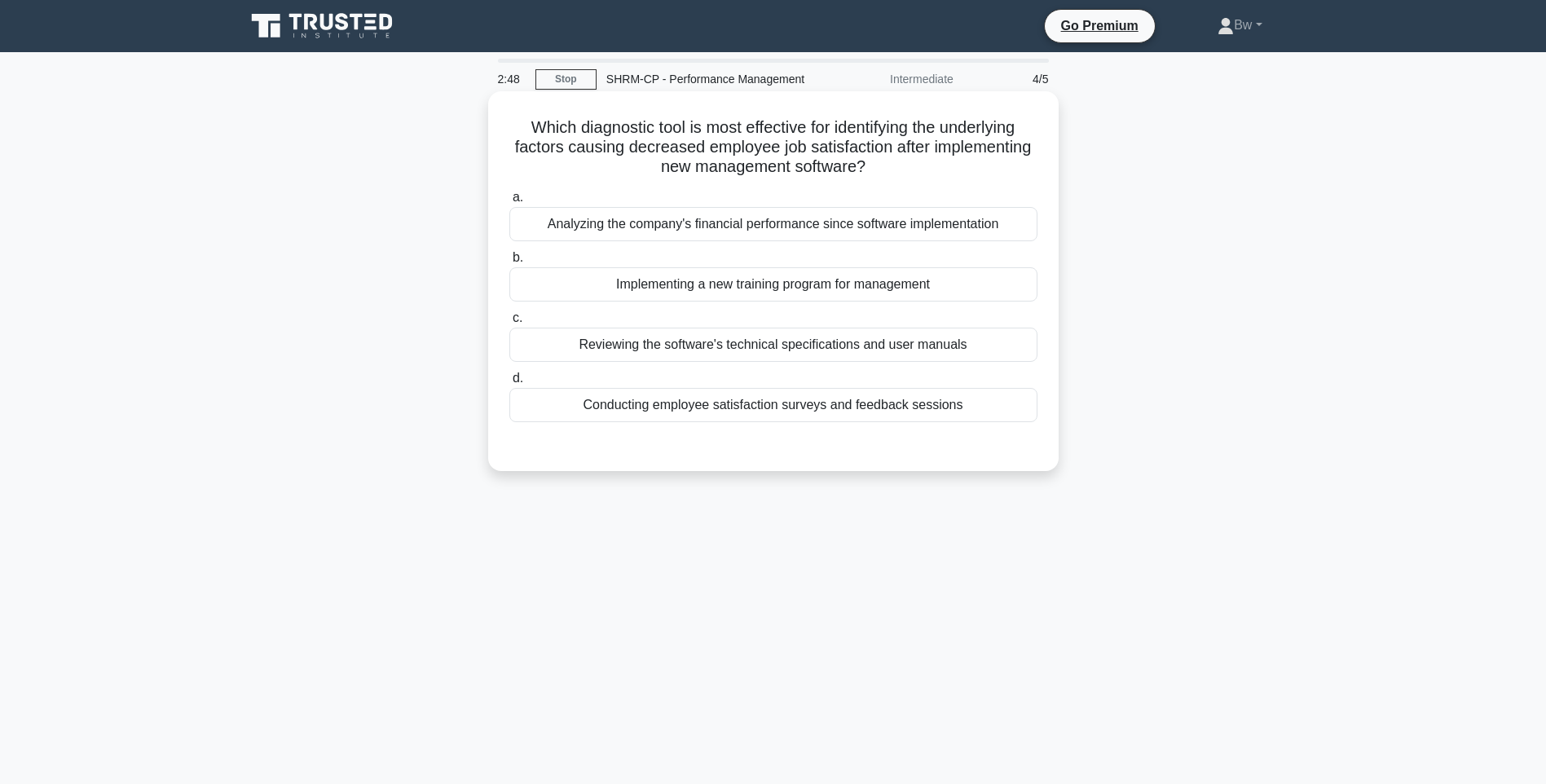
click at [987, 350] on div "Reviewing the software's technical specifications and user manuals" at bounding box center [773, 345] width 528 height 34
click at [509, 323] on input "c. Reviewing the software's technical specifications and user manuals" at bounding box center [509, 318] width 0 height 11
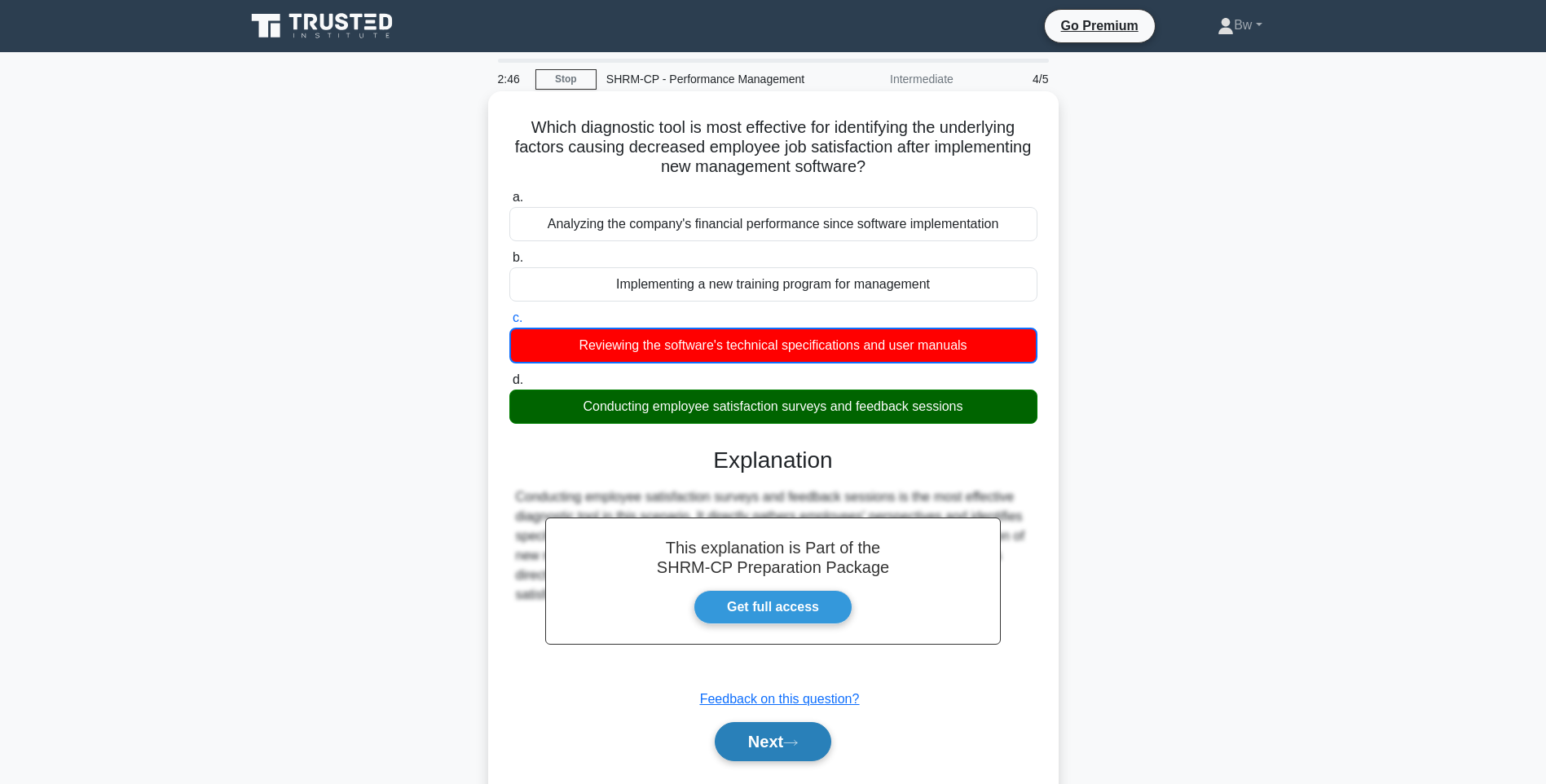
click at [793, 751] on button "Next" at bounding box center [773, 742] width 116 height 39
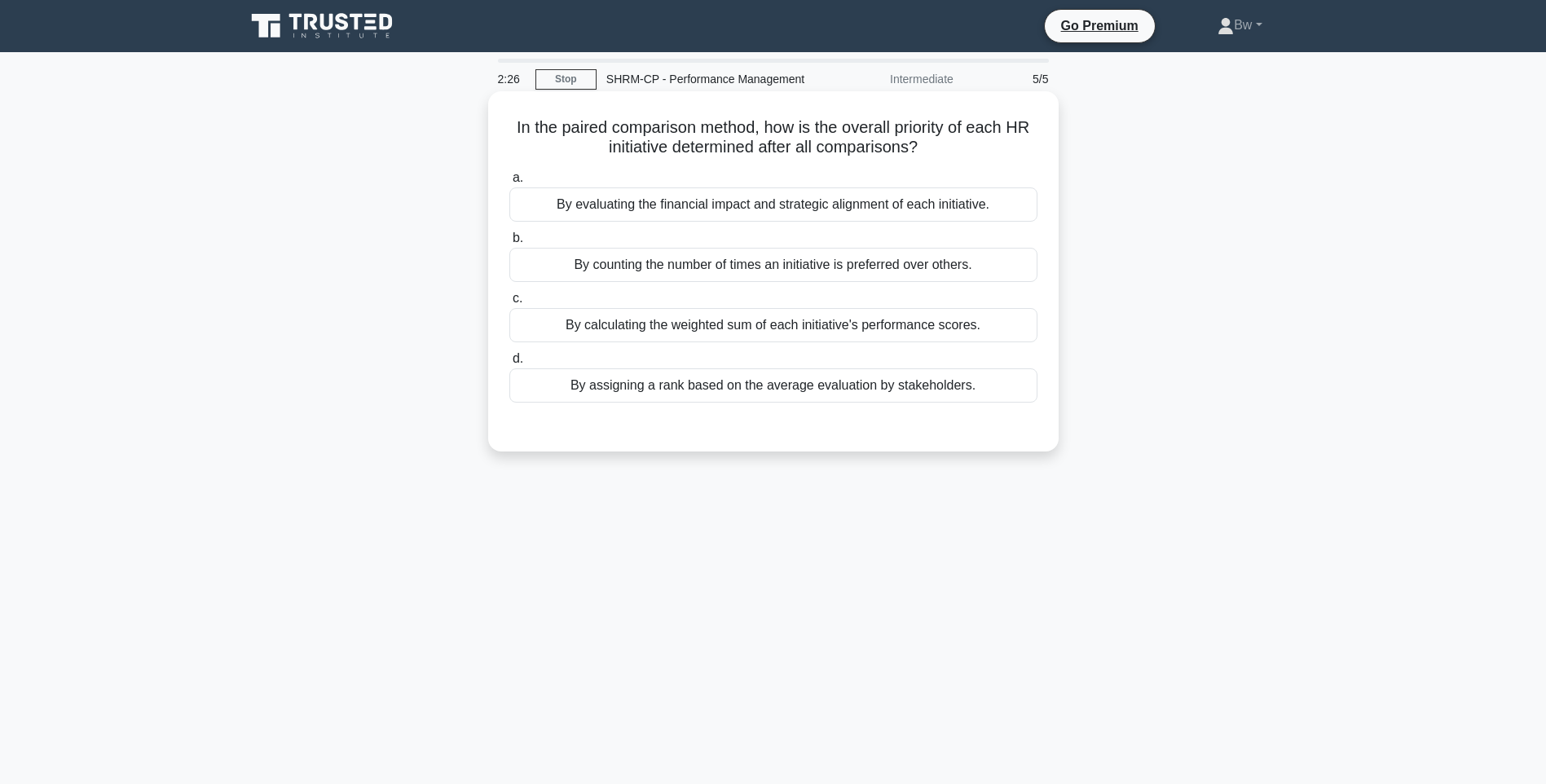
click at [881, 395] on div "By assigning a rank based on the average evaluation by stakeholders." at bounding box center [773, 385] width 528 height 34
click at [509, 364] on input "d. By assigning a rank based on the average evaluation by stakeholders." at bounding box center [509, 359] width 0 height 11
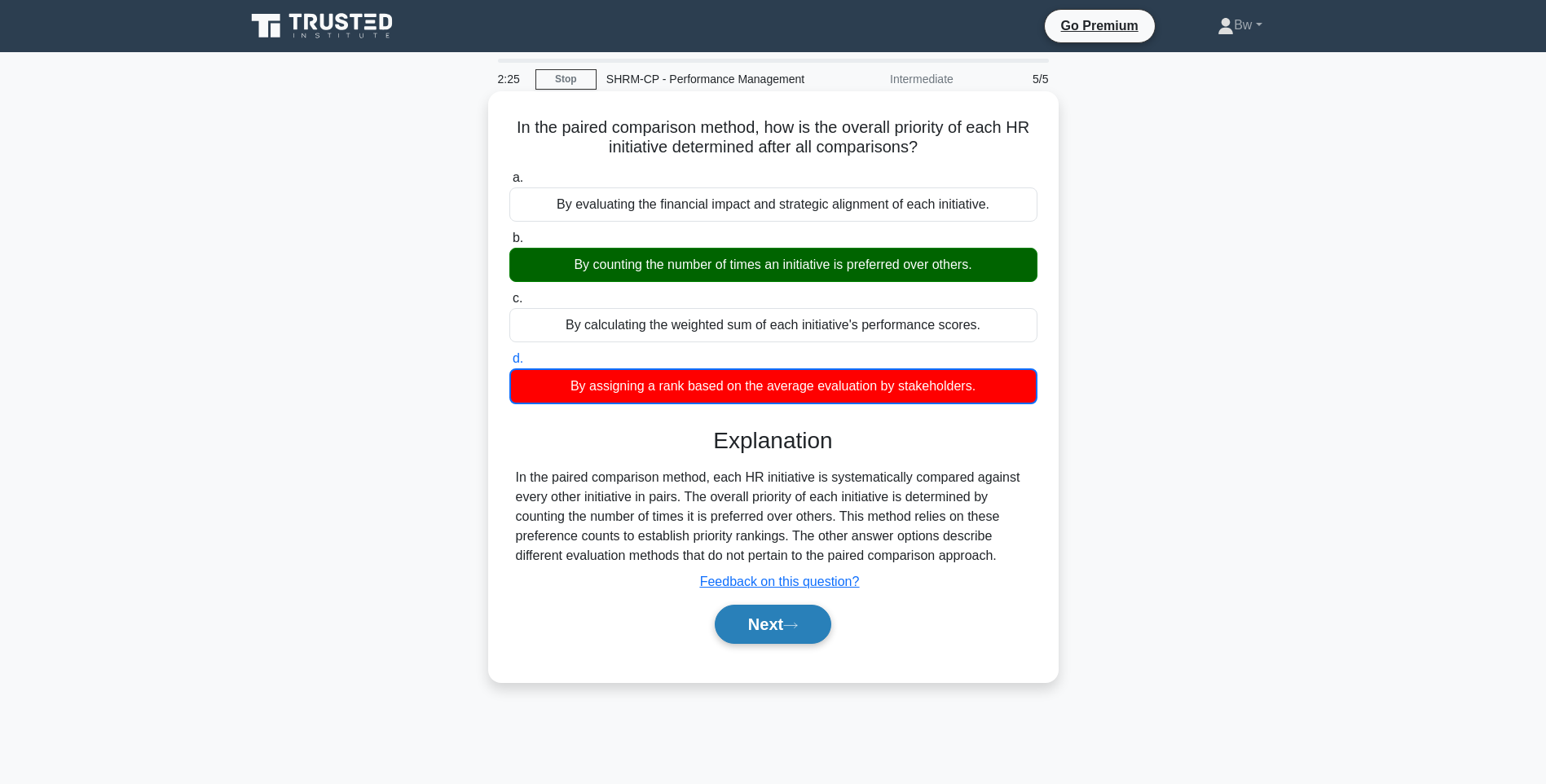
click at [783, 625] on button "Next" at bounding box center [773, 624] width 116 height 39
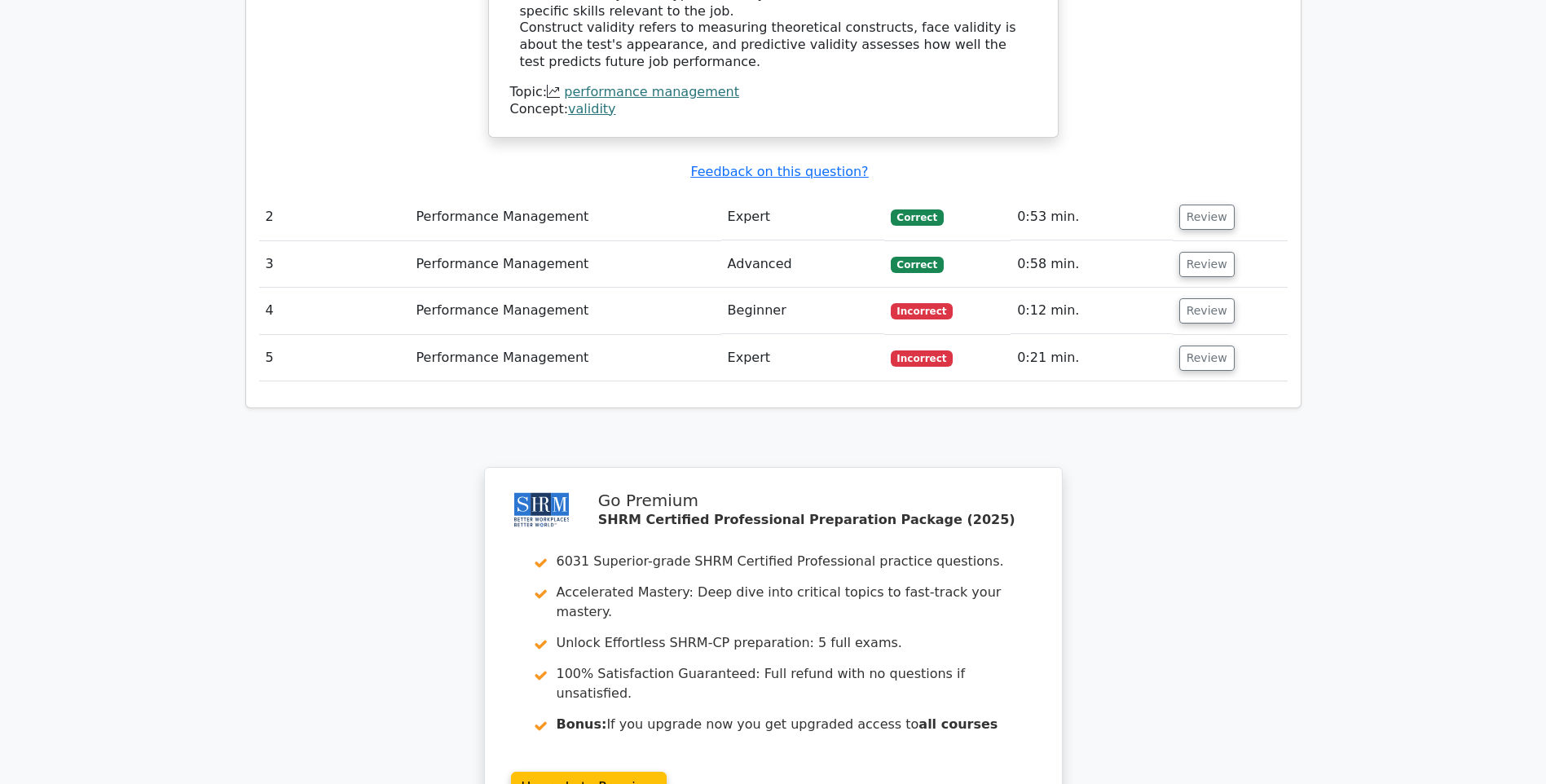
scroll to position [1934, 0]
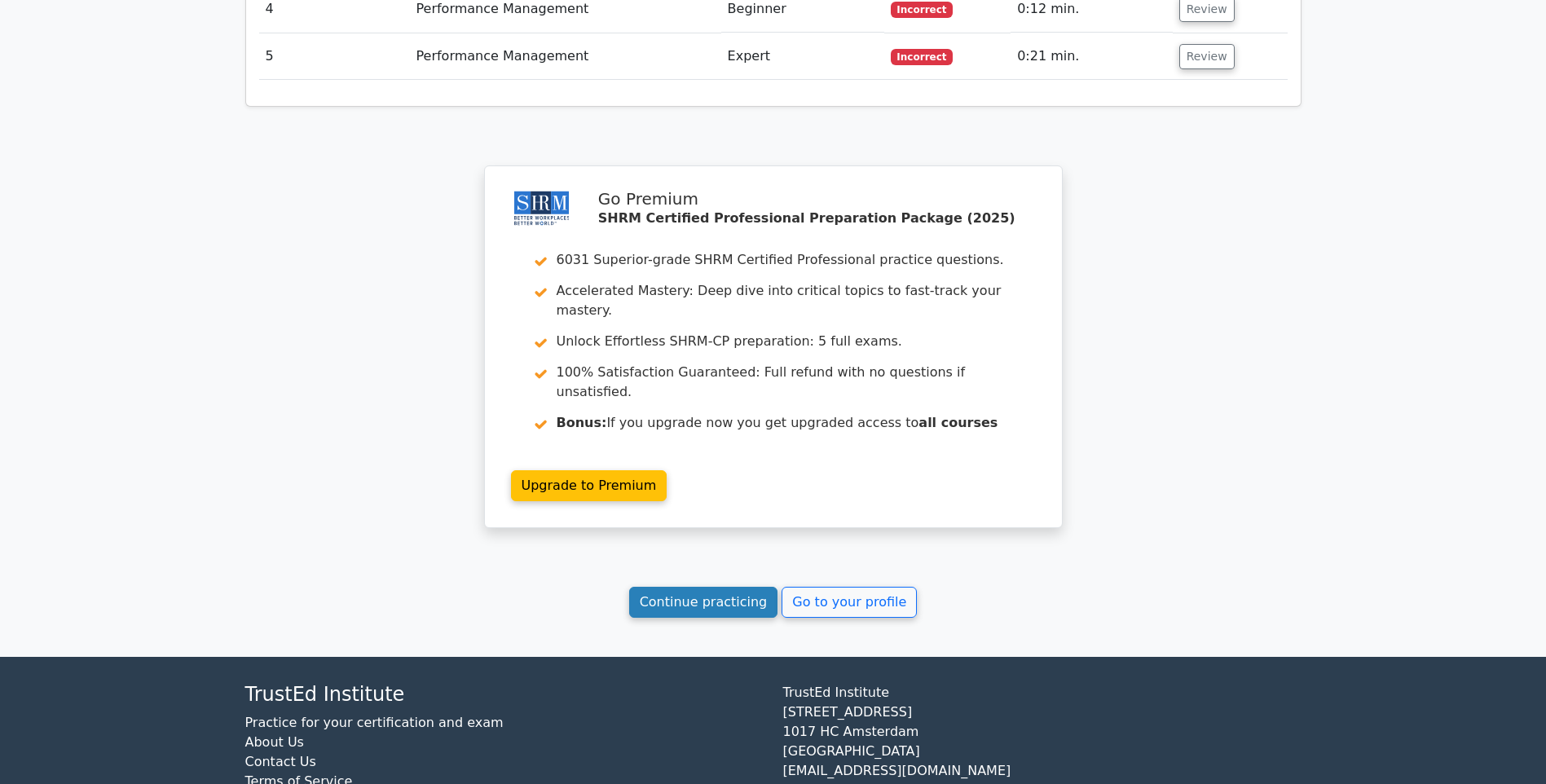
drag, startPoint x: 742, startPoint y: 538, endPoint x: 720, endPoint y: 539, distance: 22.0
click at [741, 587] on link "Continue practicing" at bounding box center [704, 602] width 149 height 31
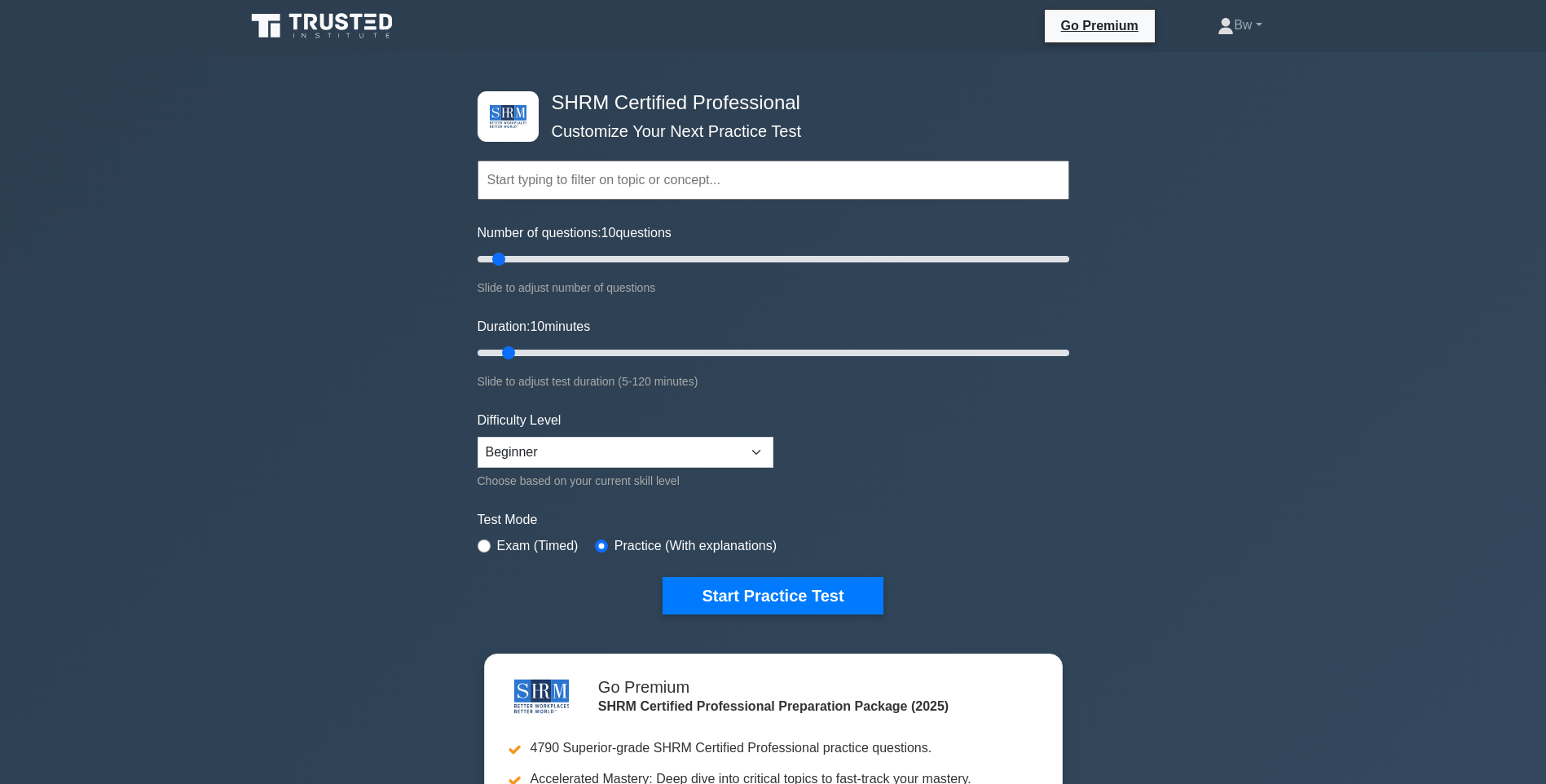
click at [551, 191] on input "text" at bounding box center [773, 180] width 591 height 39
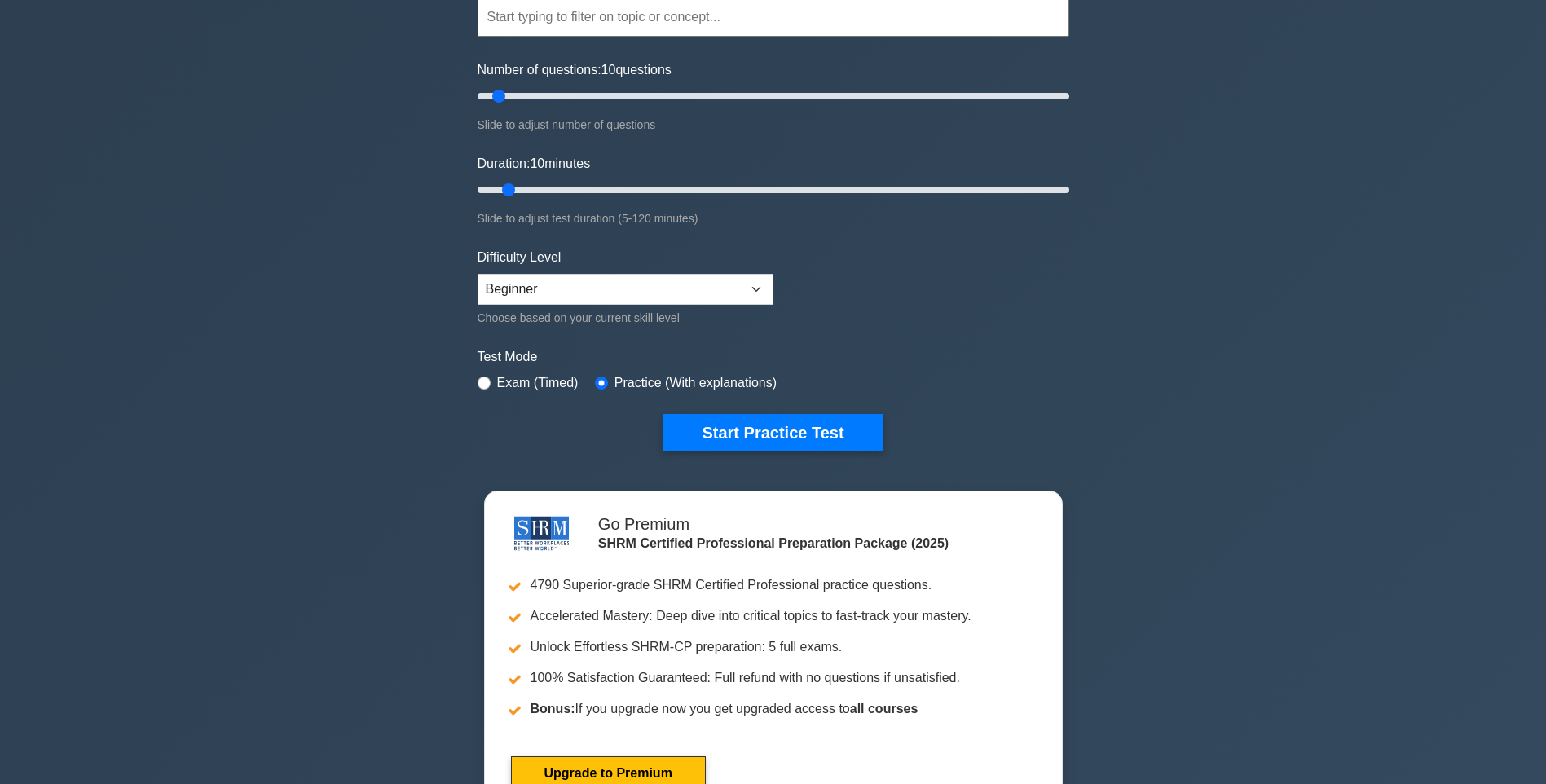
click at [256, 444] on div "SHRM Certified Professional Customize Your Next Practice Test Topics Change Man…" at bounding box center [773, 363] width 1546 height 947
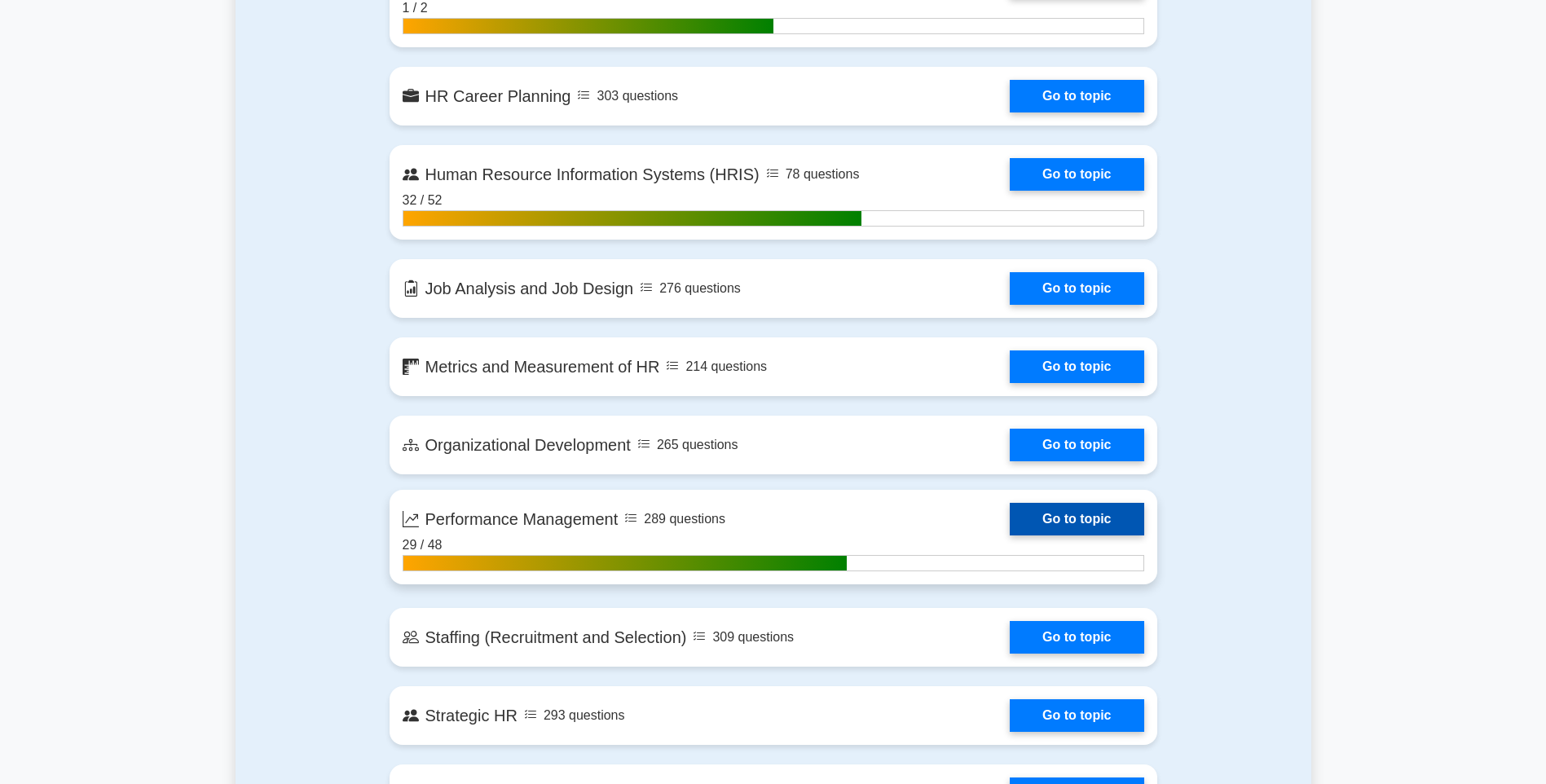
scroll to position [1711, 0]
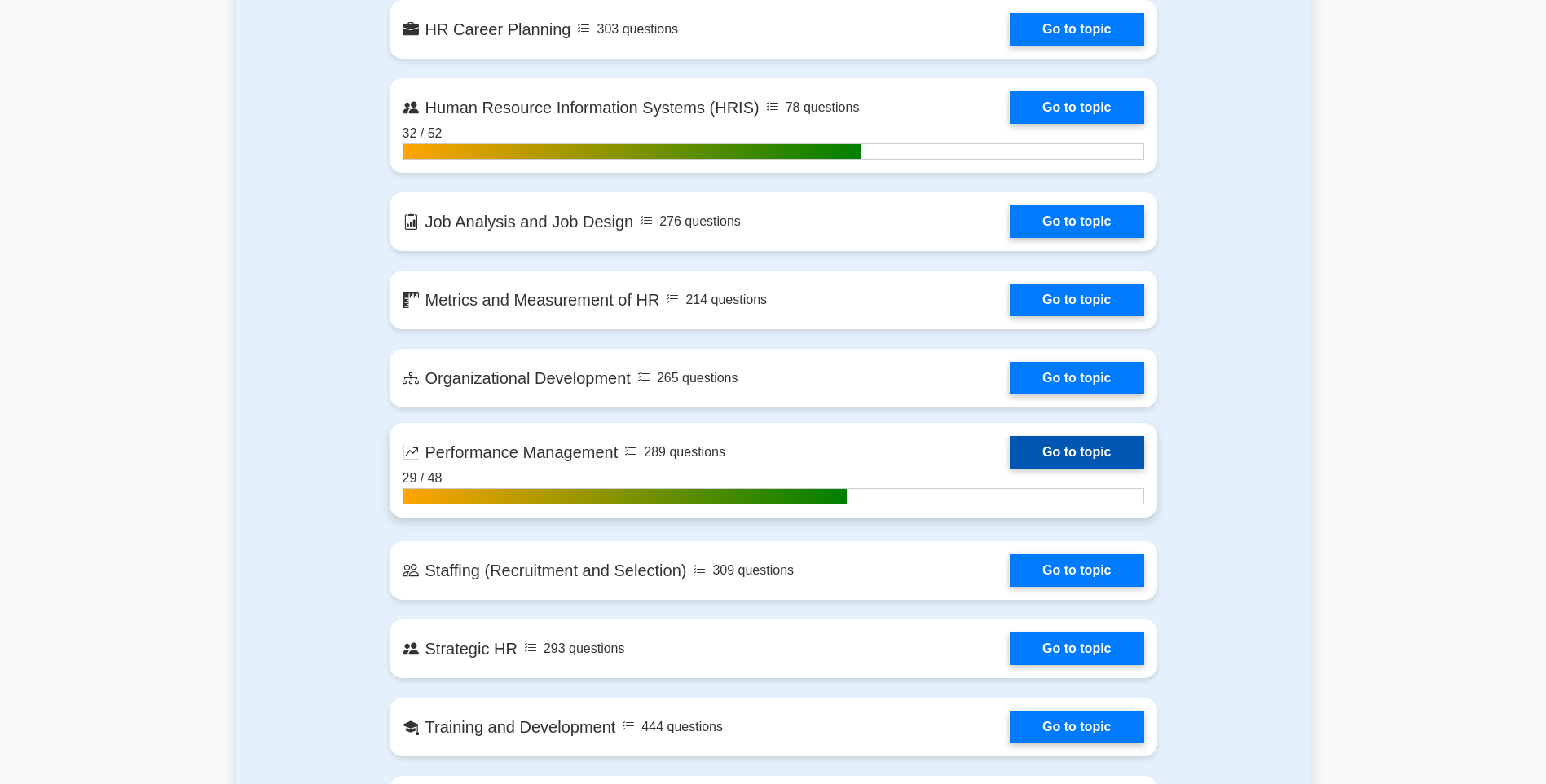
click at [1052, 462] on link "Go to topic" at bounding box center [1077, 452] width 134 height 33
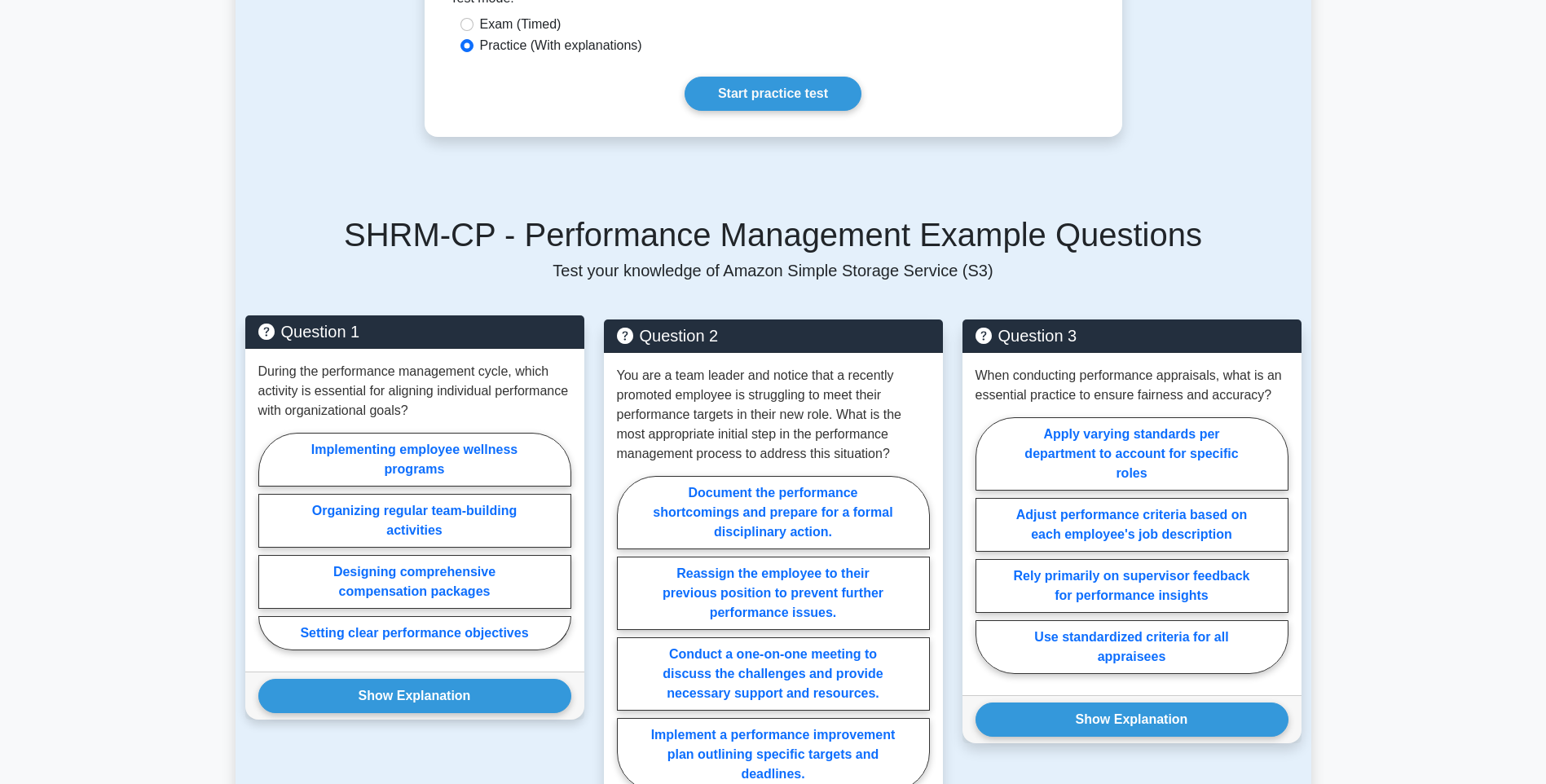
scroll to position [978, 0]
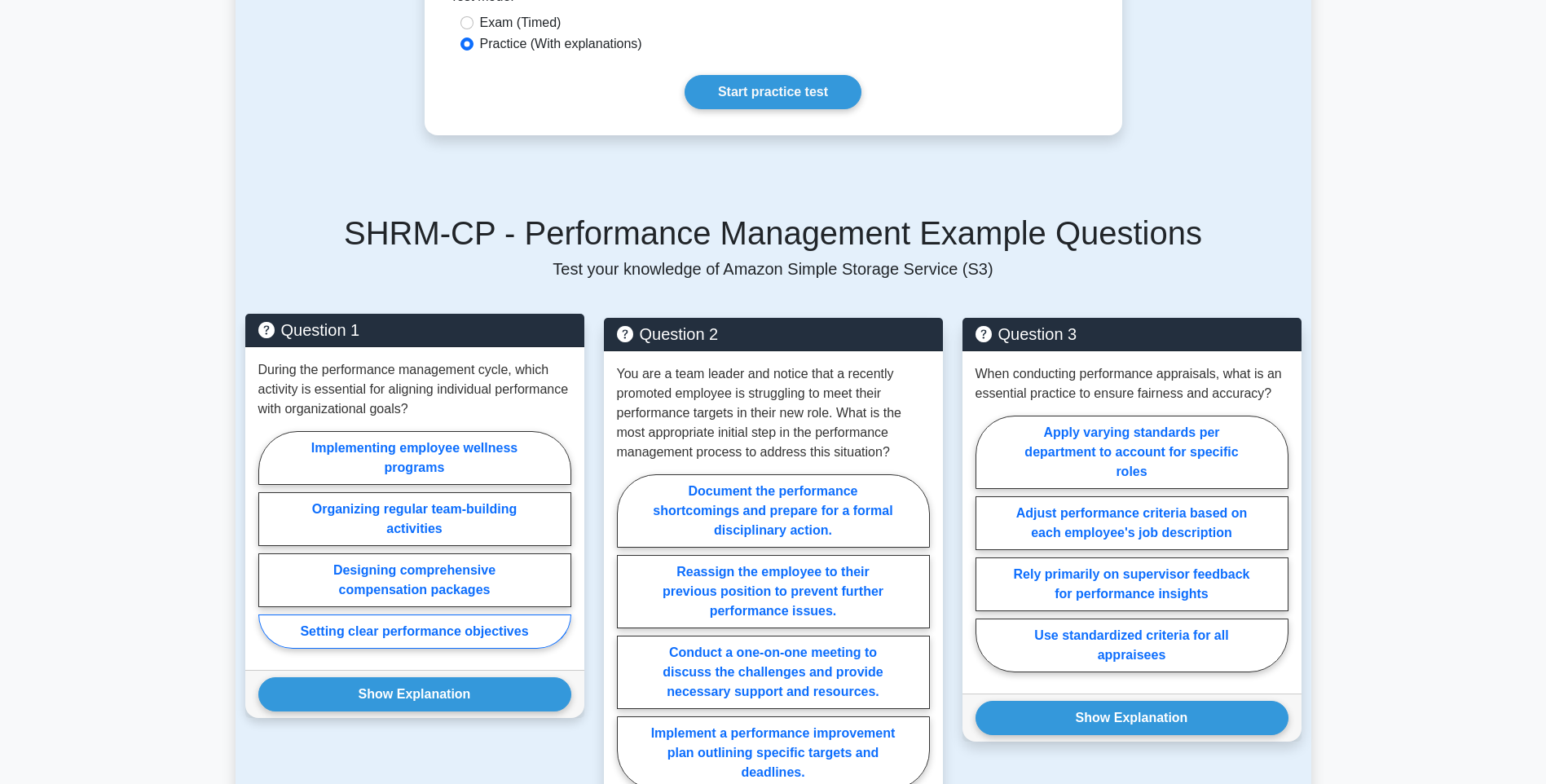
click at [459, 648] on label "Setting clear performance objectives" at bounding box center [415, 631] width 313 height 34
click at [269, 550] on input "Setting clear performance objectives" at bounding box center [263, 545] width 11 height 11
radio input "true"
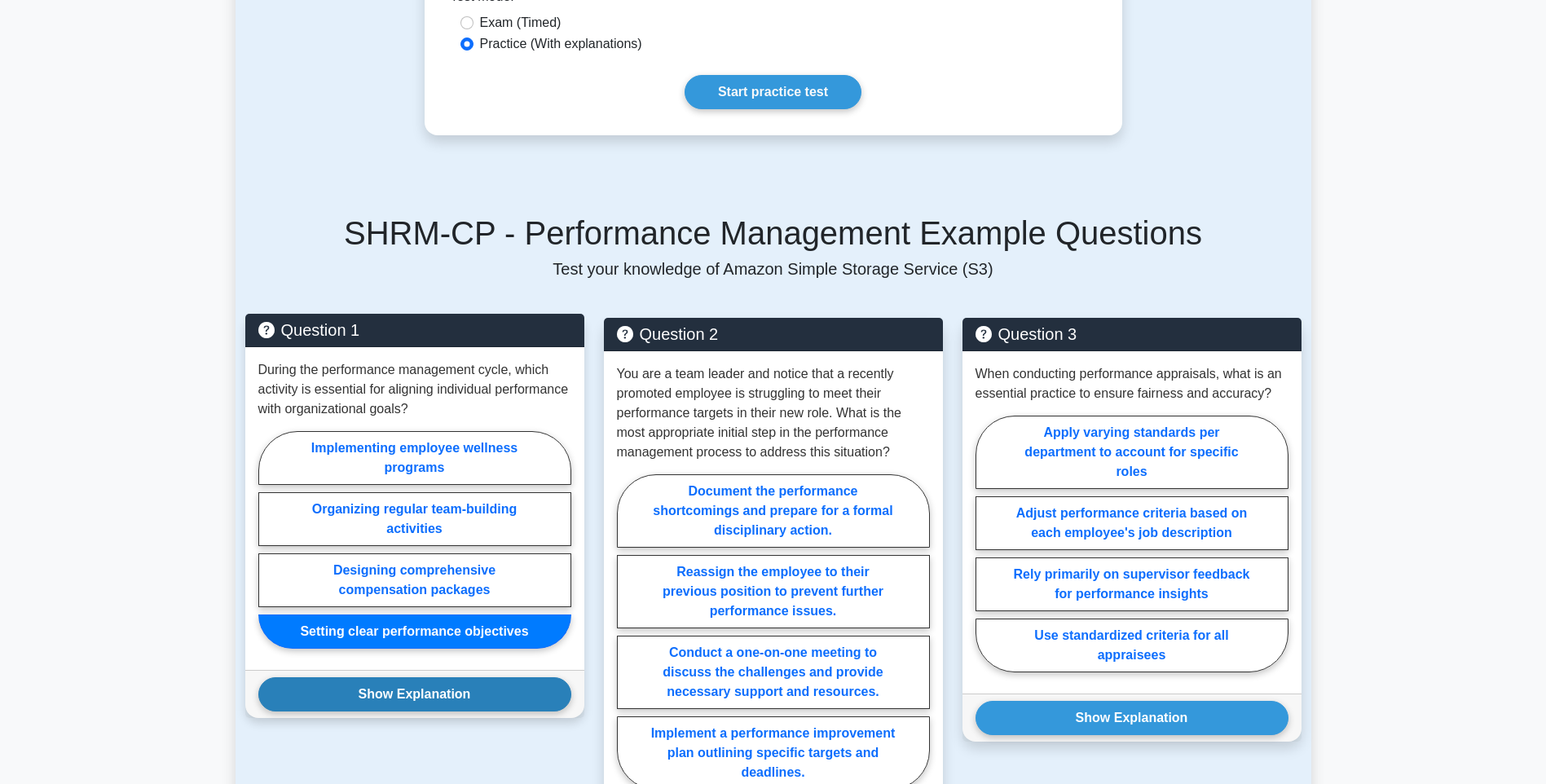
click at [474, 711] on button "Show Explanation" at bounding box center [415, 693] width 313 height 34
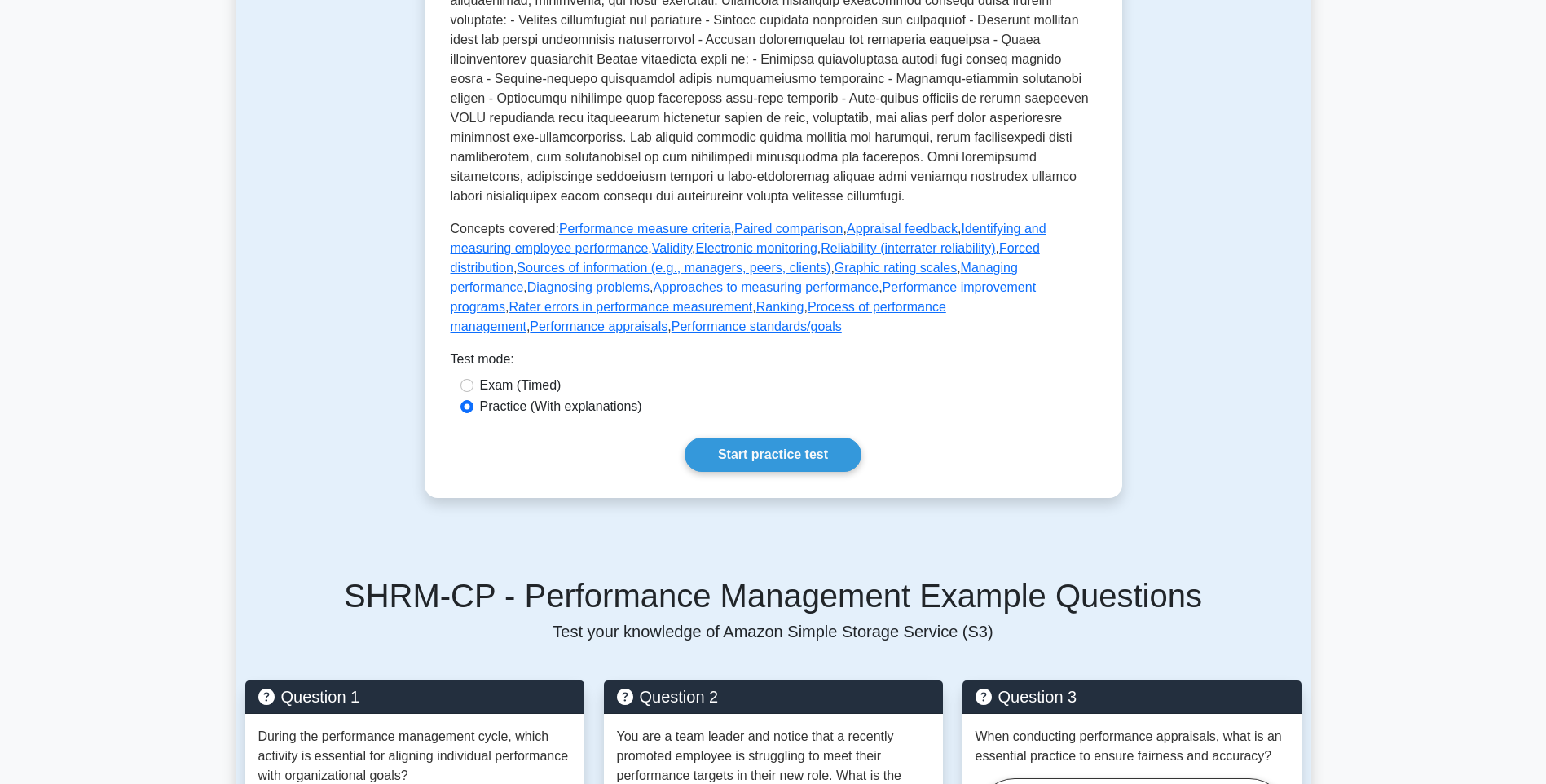
scroll to position [652, 0]
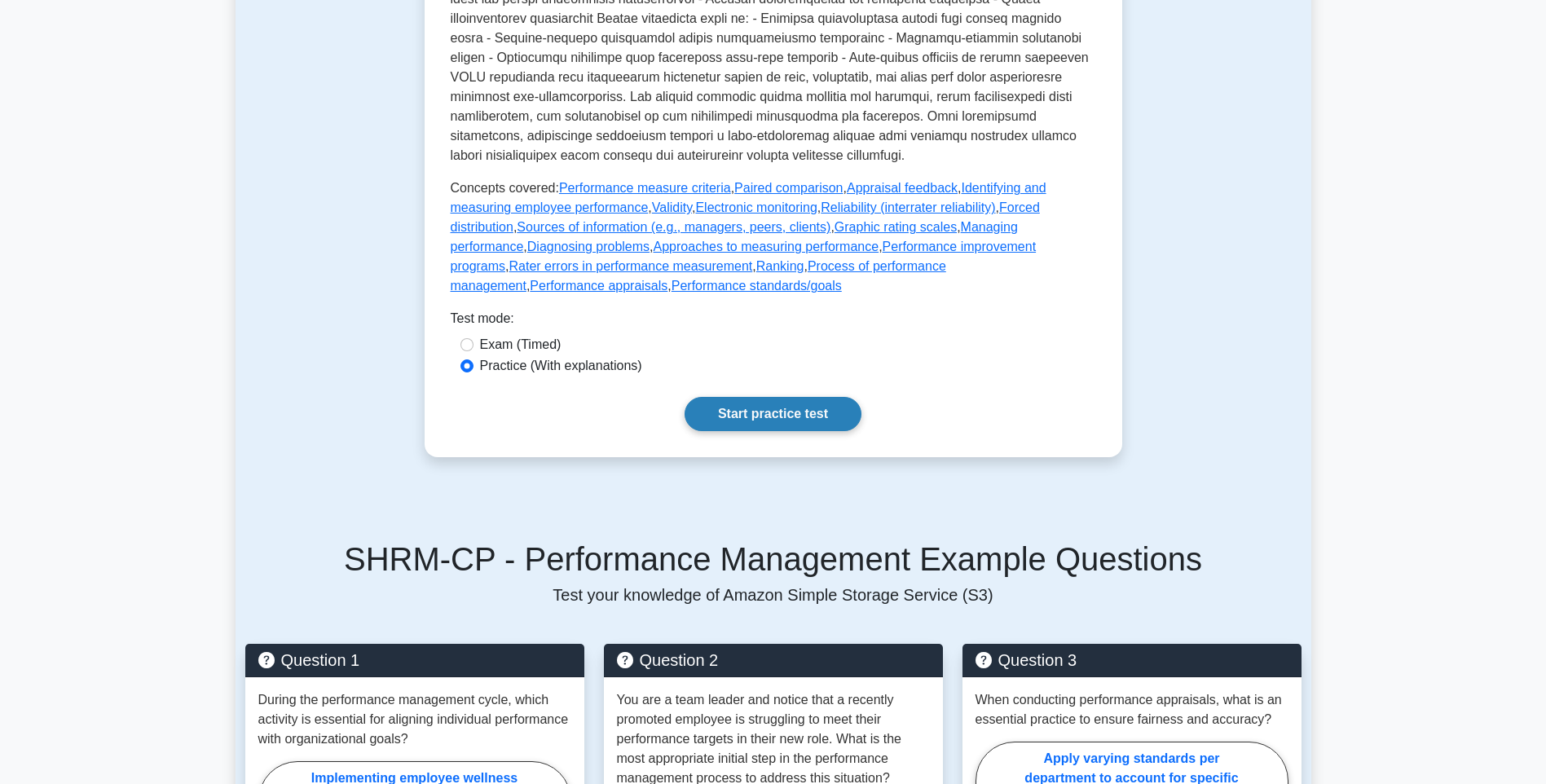
click at [757, 431] on link "Start practice test" at bounding box center [773, 414] width 176 height 34
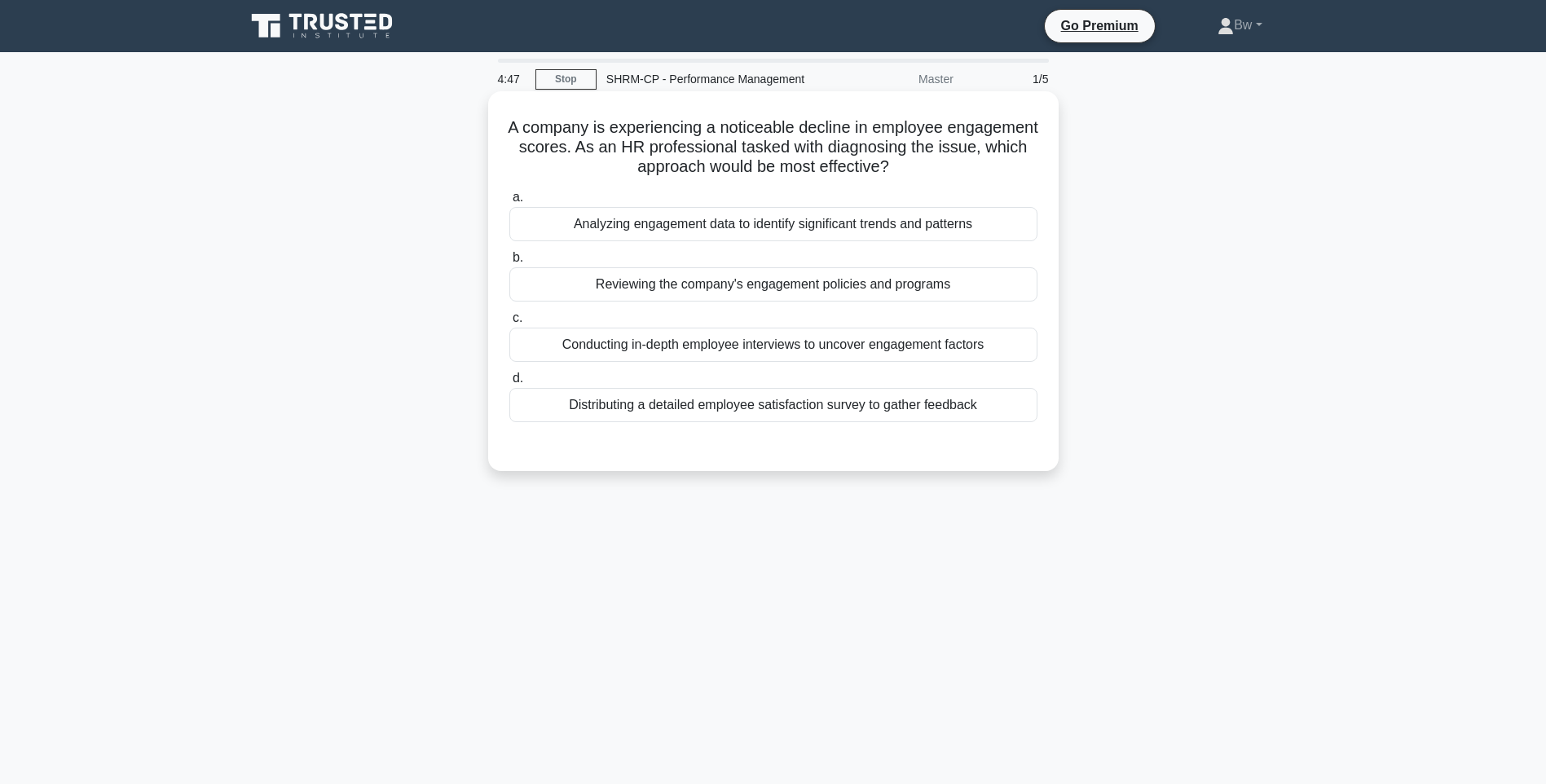
click at [748, 351] on div "Conducting in-depth employee interviews to uncover engagement factors" at bounding box center [773, 345] width 528 height 34
click at [509, 323] on input "c. Conducting in-depth employee interviews to uncover engagement factors" at bounding box center [509, 318] width 0 height 11
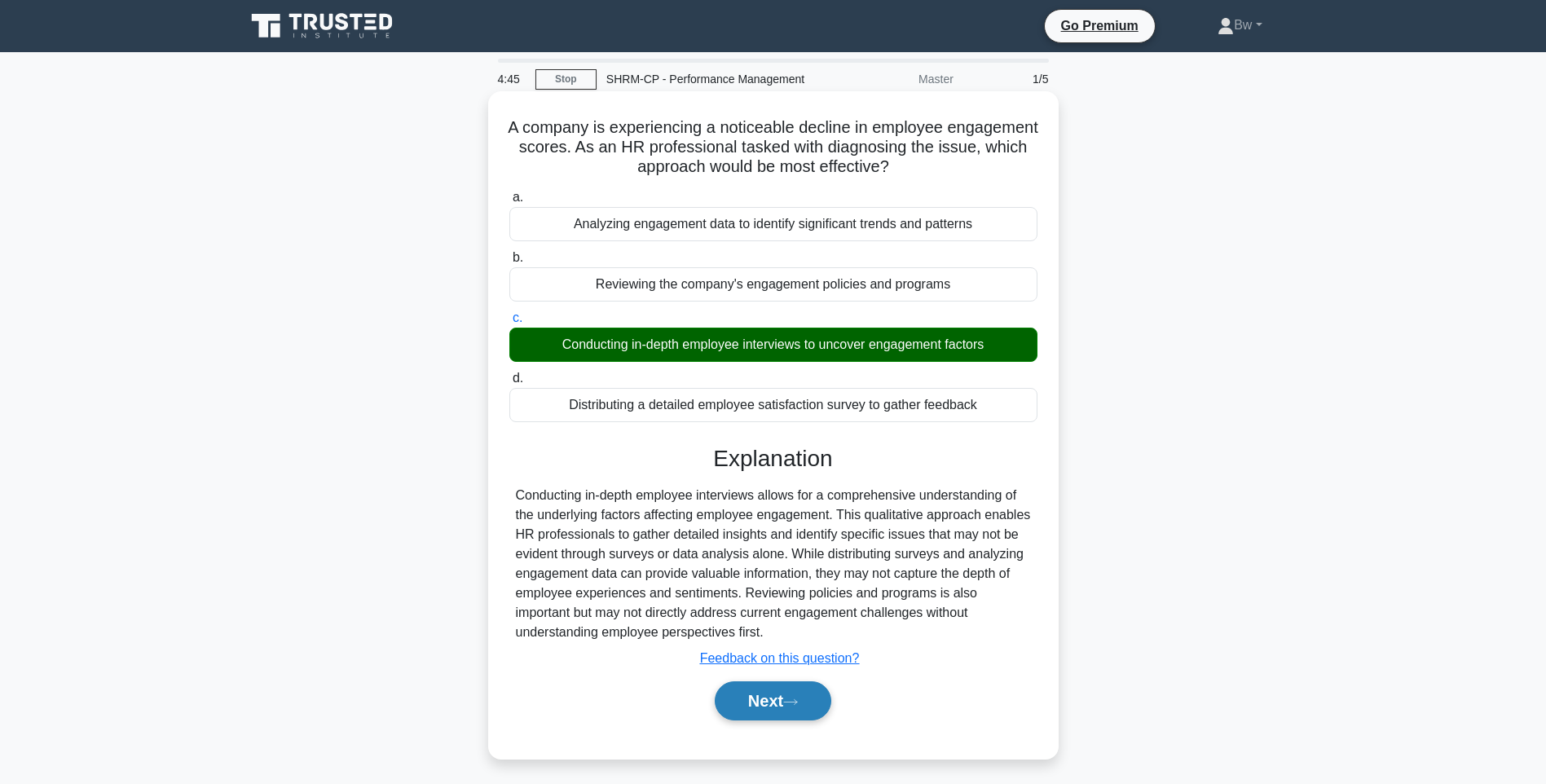
click at [775, 706] on button "Next" at bounding box center [773, 700] width 116 height 39
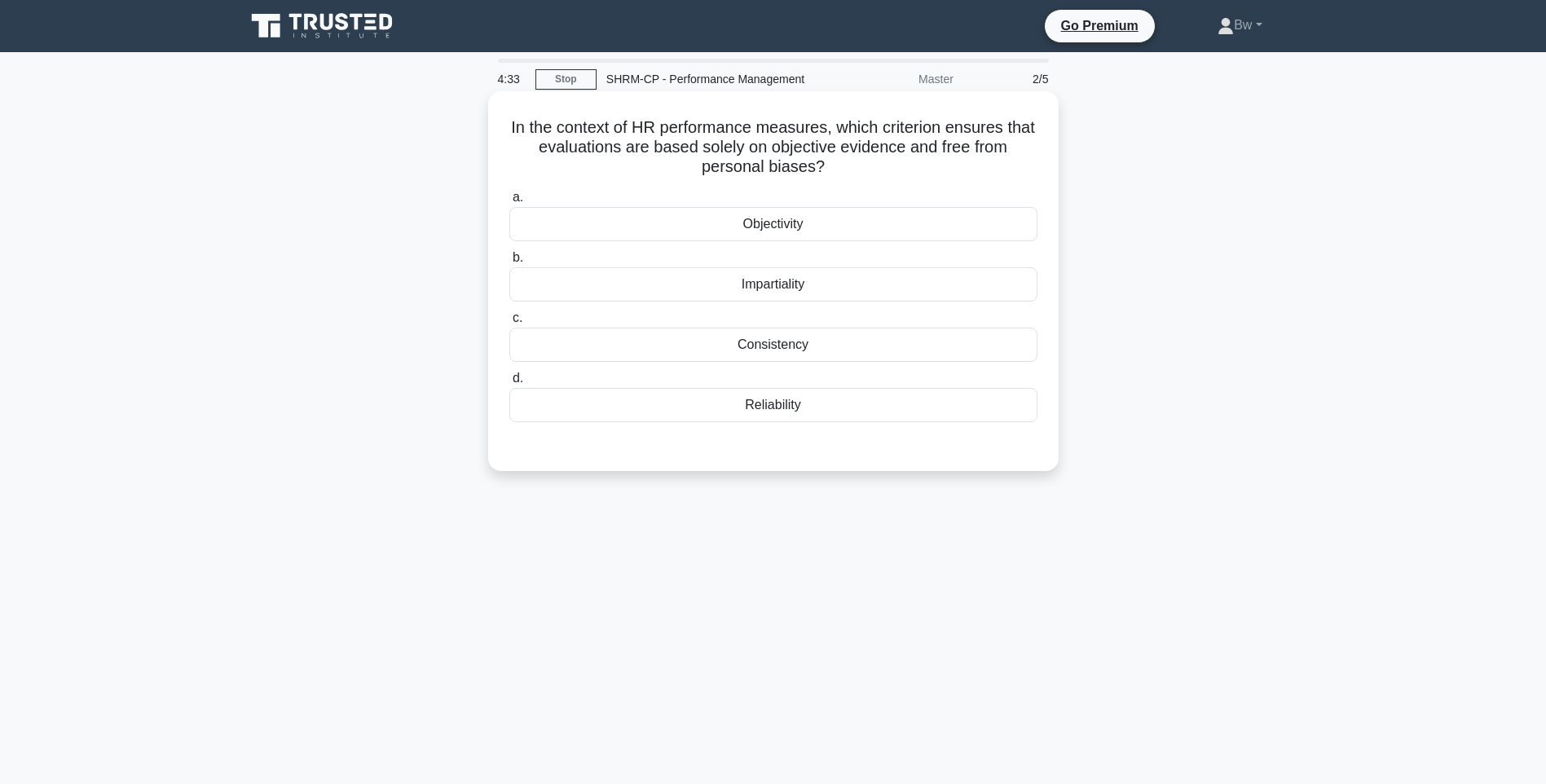
click at [855, 233] on div "Objectivity" at bounding box center [773, 224] width 528 height 34
click at [509, 203] on input "a. Objectivity" at bounding box center [509, 197] width 0 height 11
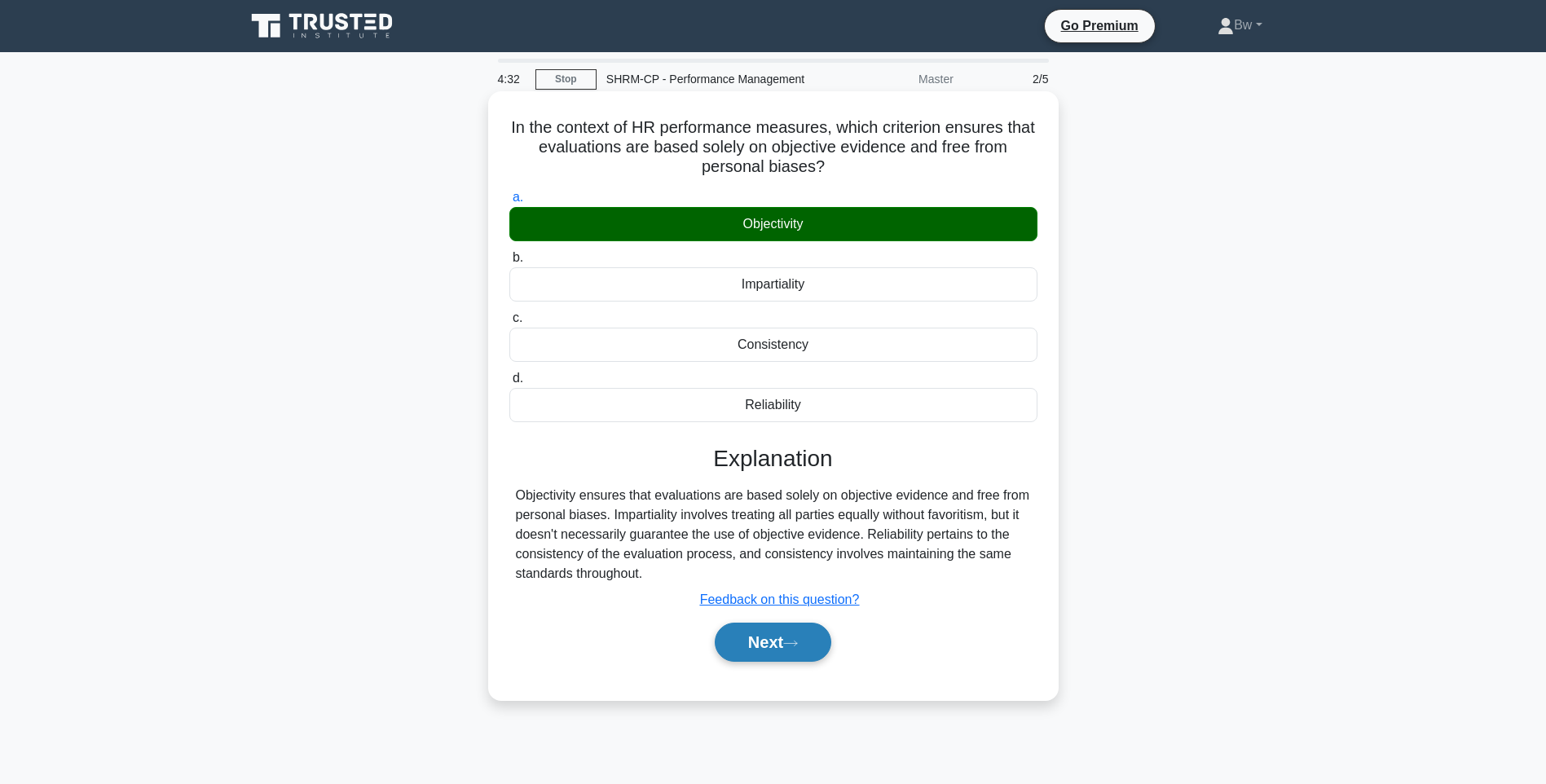
click at [766, 652] on button "Next" at bounding box center [773, 642] width 116 height 39
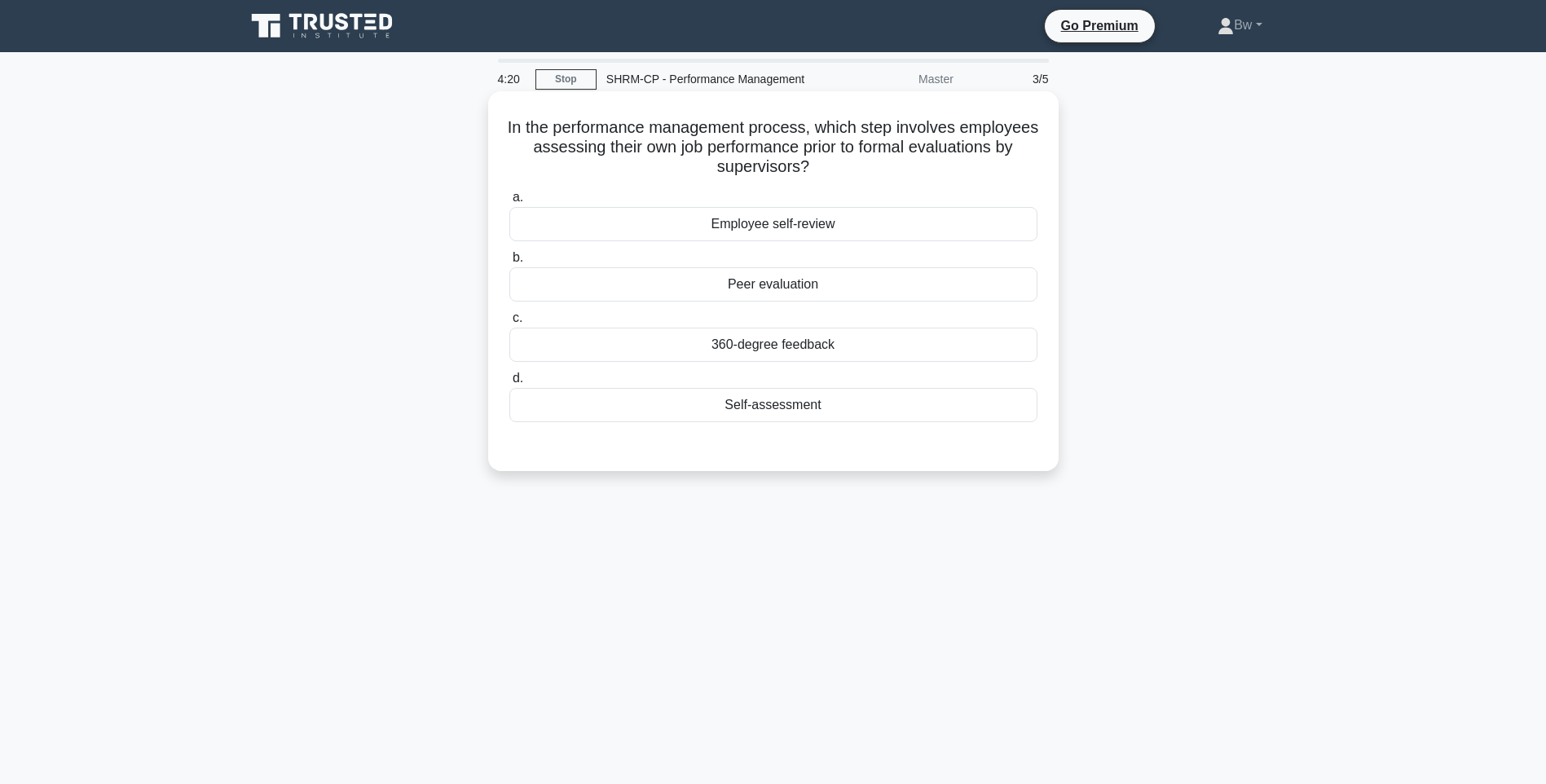
click at [850, 237] on div "Employee self-review" at bounding box center [773, 224] width 528 height 34
click at [509, 203] on input "a. Employee self-review" at bounding box center [509, 197] width 0 height 11
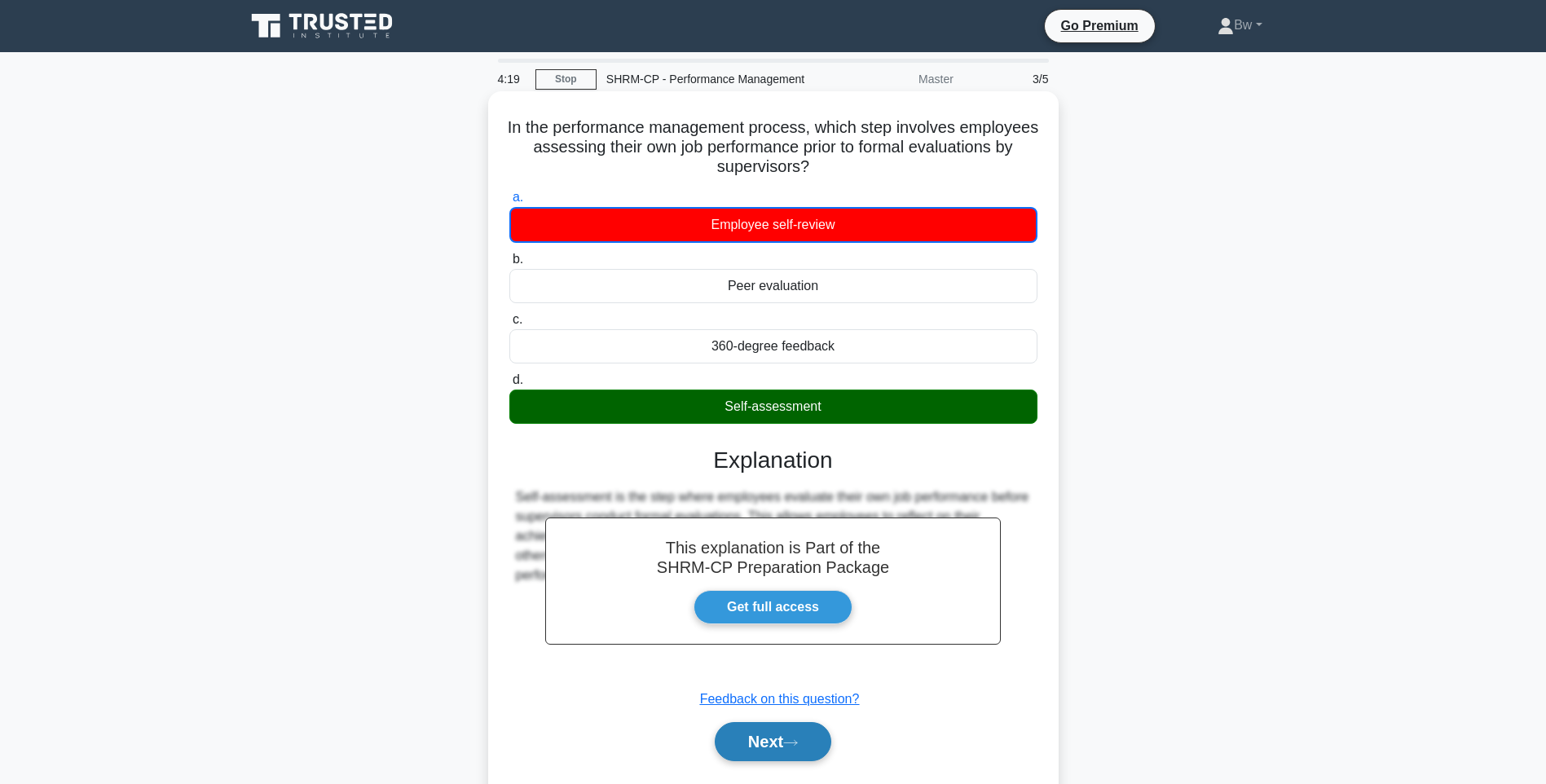
click at [787, 729] on button "Next" at bounding box center [773, 742] width 116 height 39
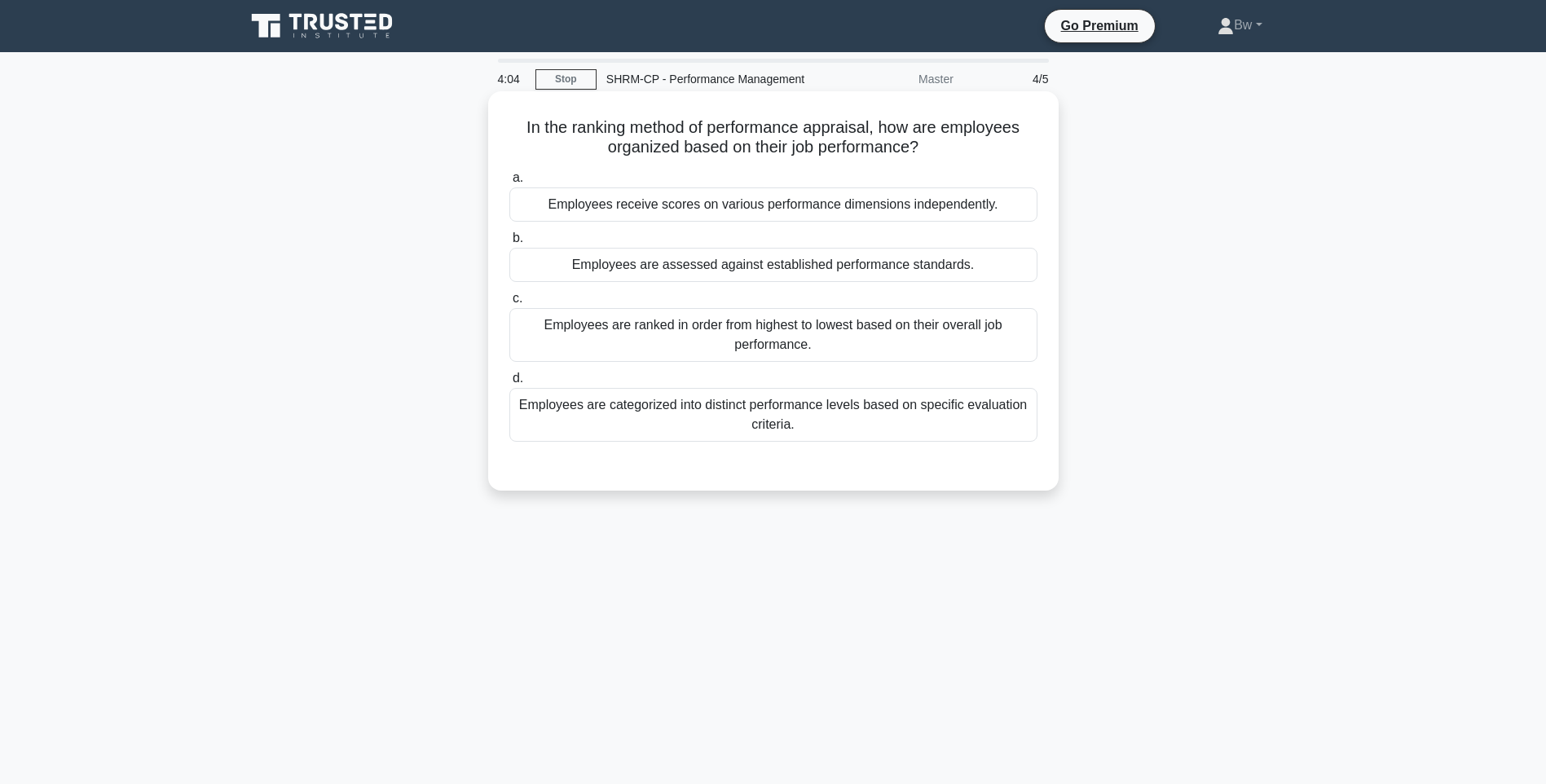
click at [649, 433] on div "Employees are categorized into distinct performance levels based on specific ev…" at bounding box center [773, 415] width 528 height 54
click at [509, 384] on input "d. Employees are categorized into distinct performance levels based on specific…" at bounding box center [509, 378] width 0 height 11
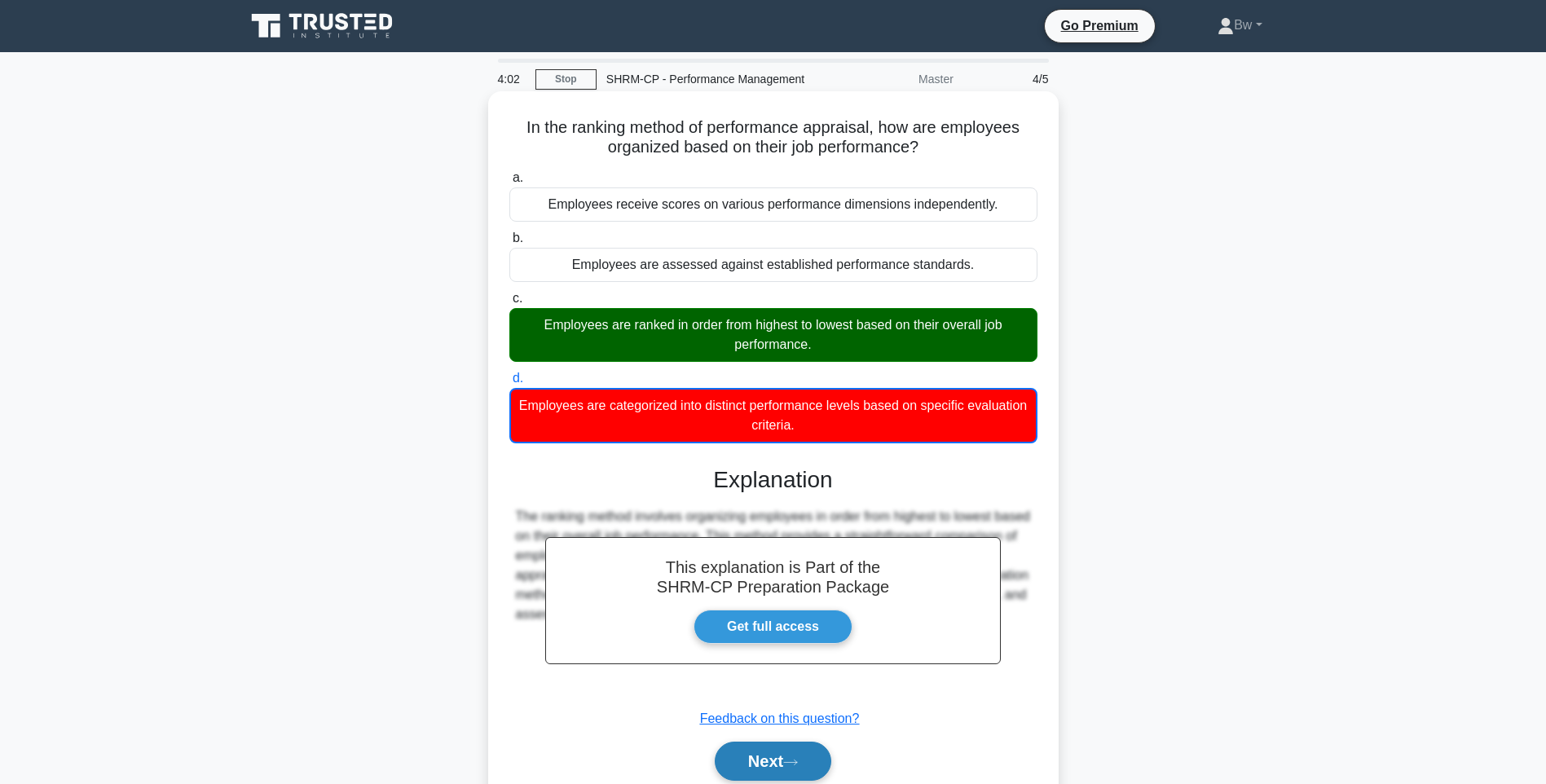
click at [788, 761] on button "Next" at bounding box center [773, 761] width 116 height 39
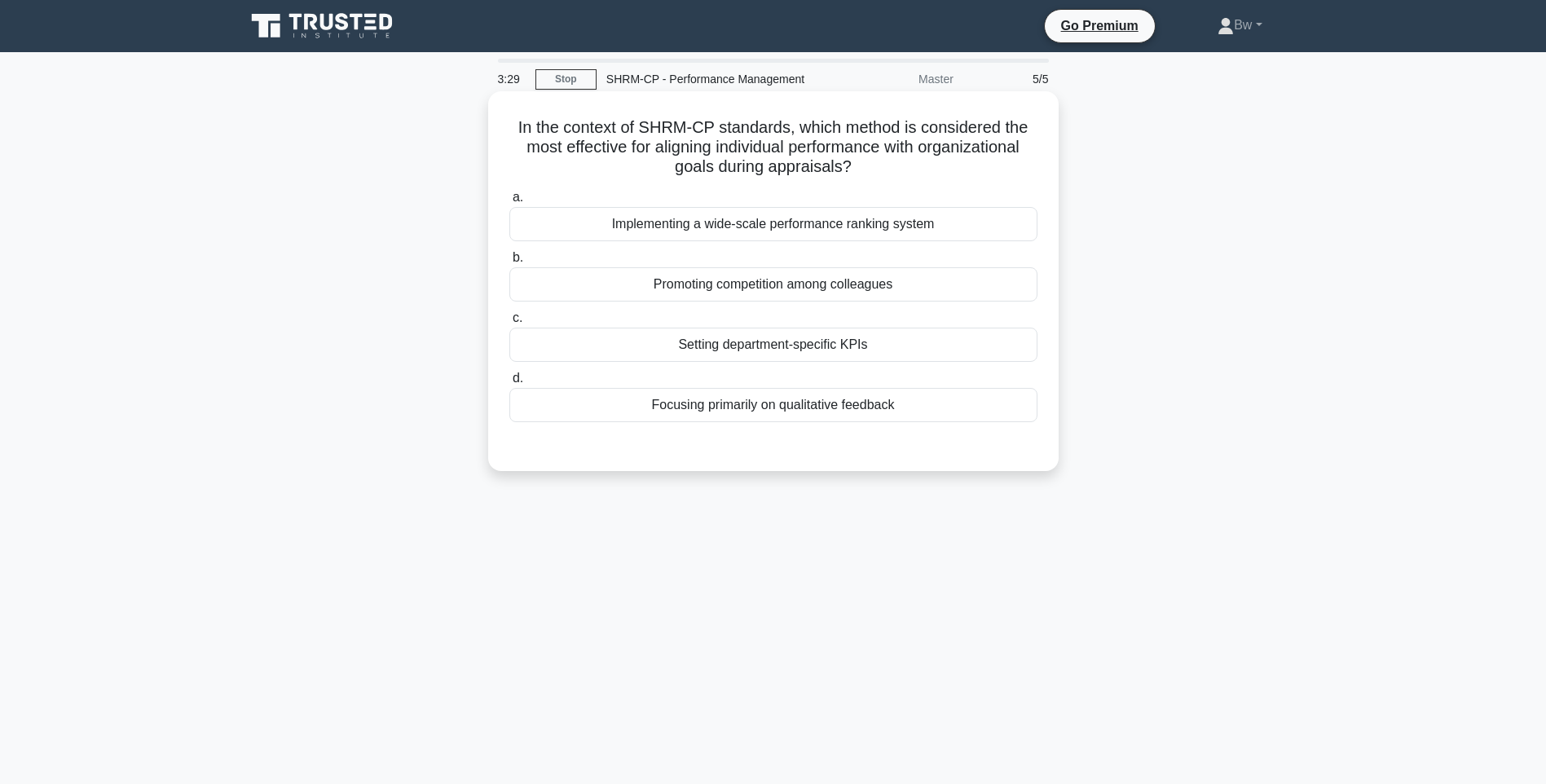
click at [970, 224] on div "Implementing a wide-scale performance ranking system" at bounding box center [773, 224] width 528 height 34
click at [509, 203] on input "a. Implementing a wide-scale performance ranking system" at bounding box center [509, 197] width 0 height 11
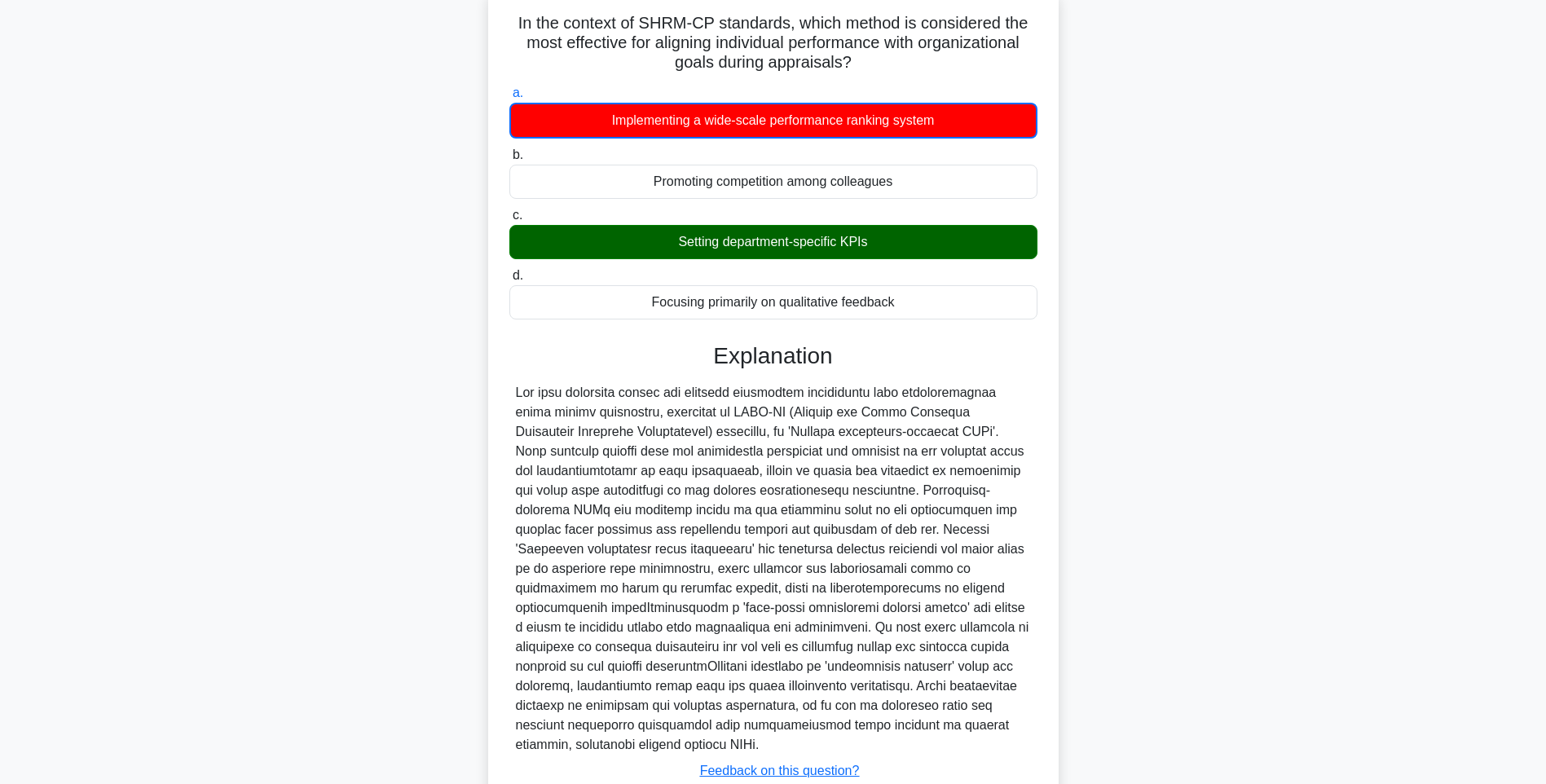
scroll to position [224, 0]
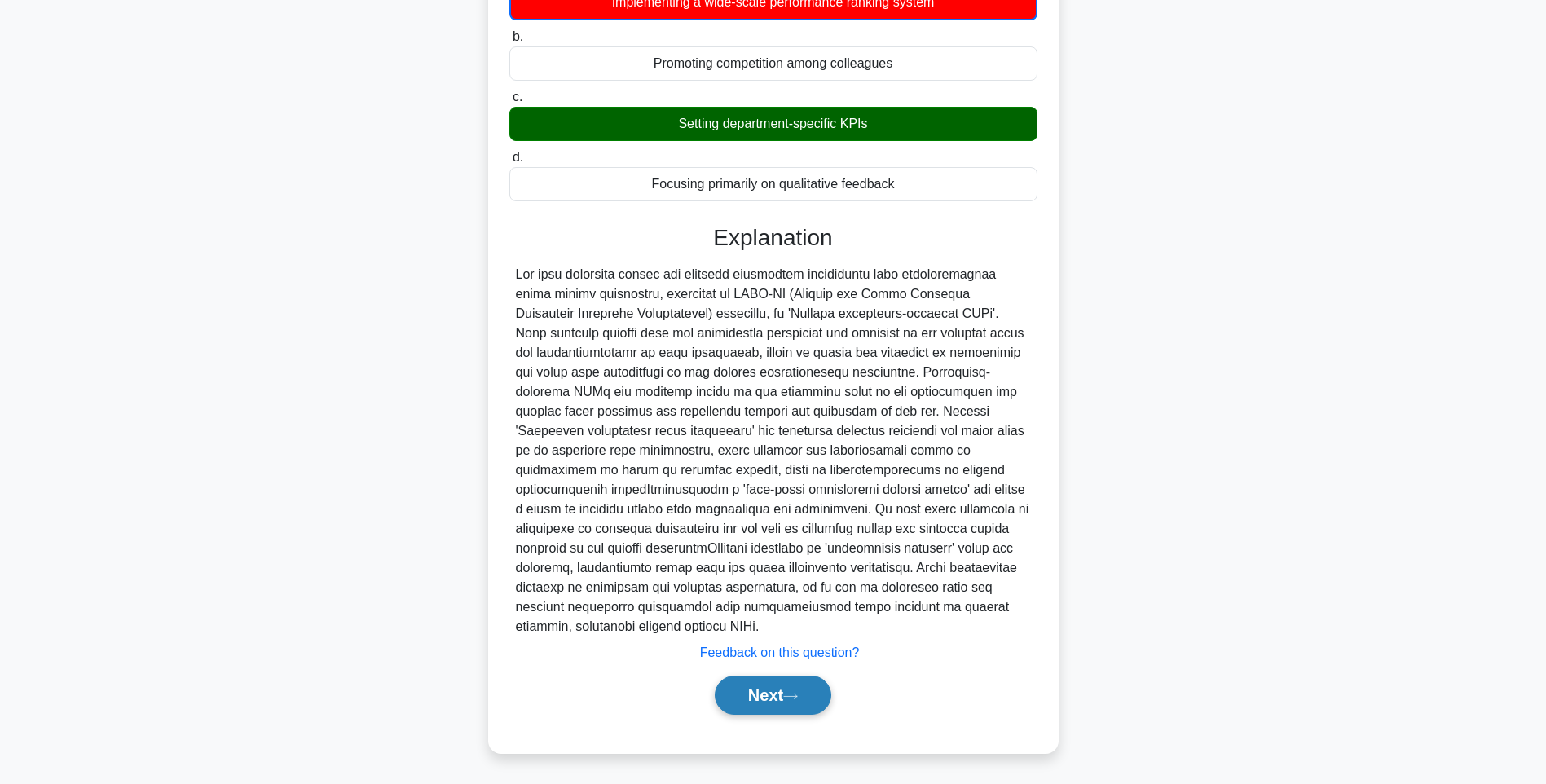
click at [798, 693] on icon at bounding box center [790, 695] width 15 height 9
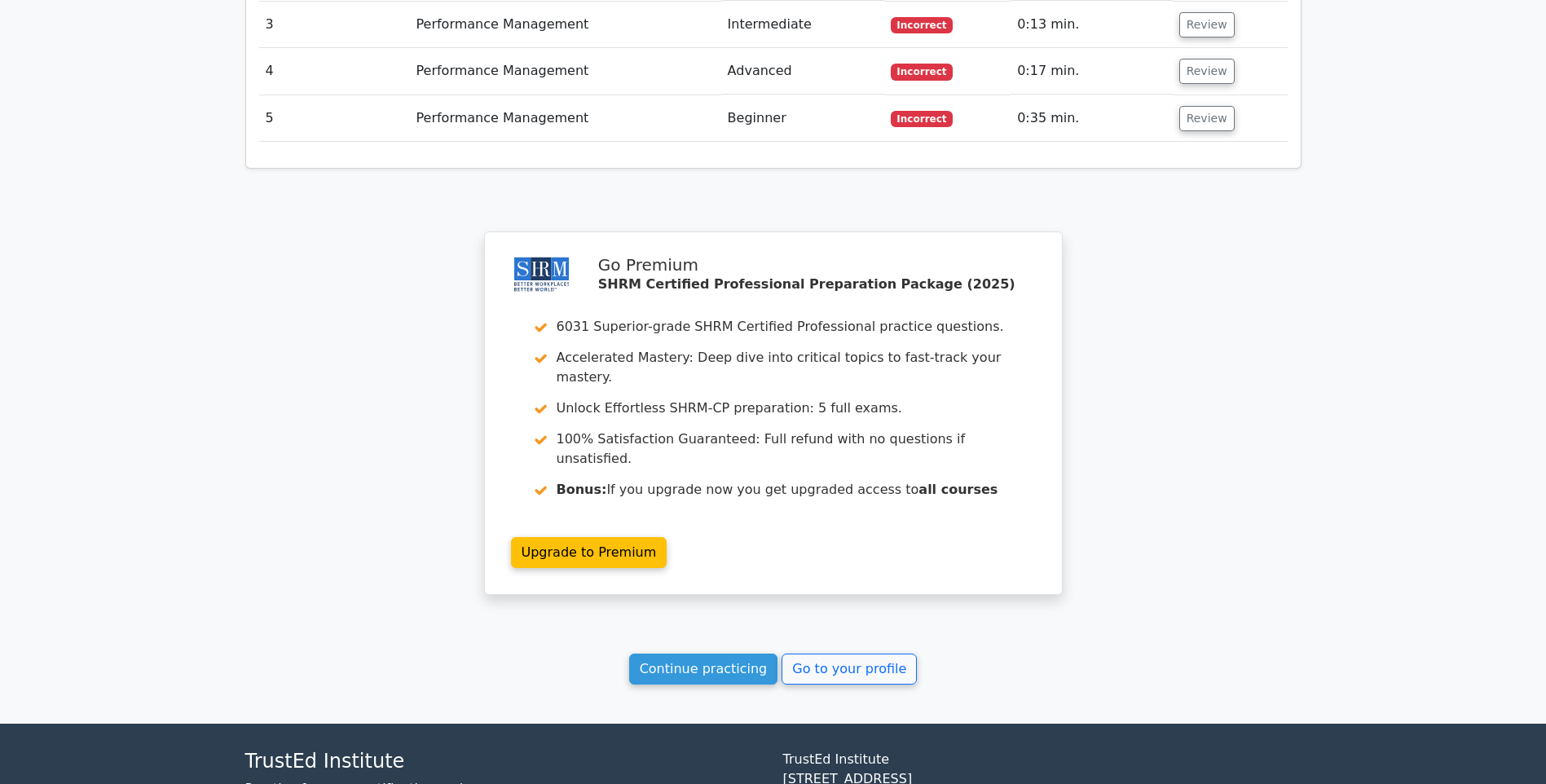
scroll to position [1873, 0]
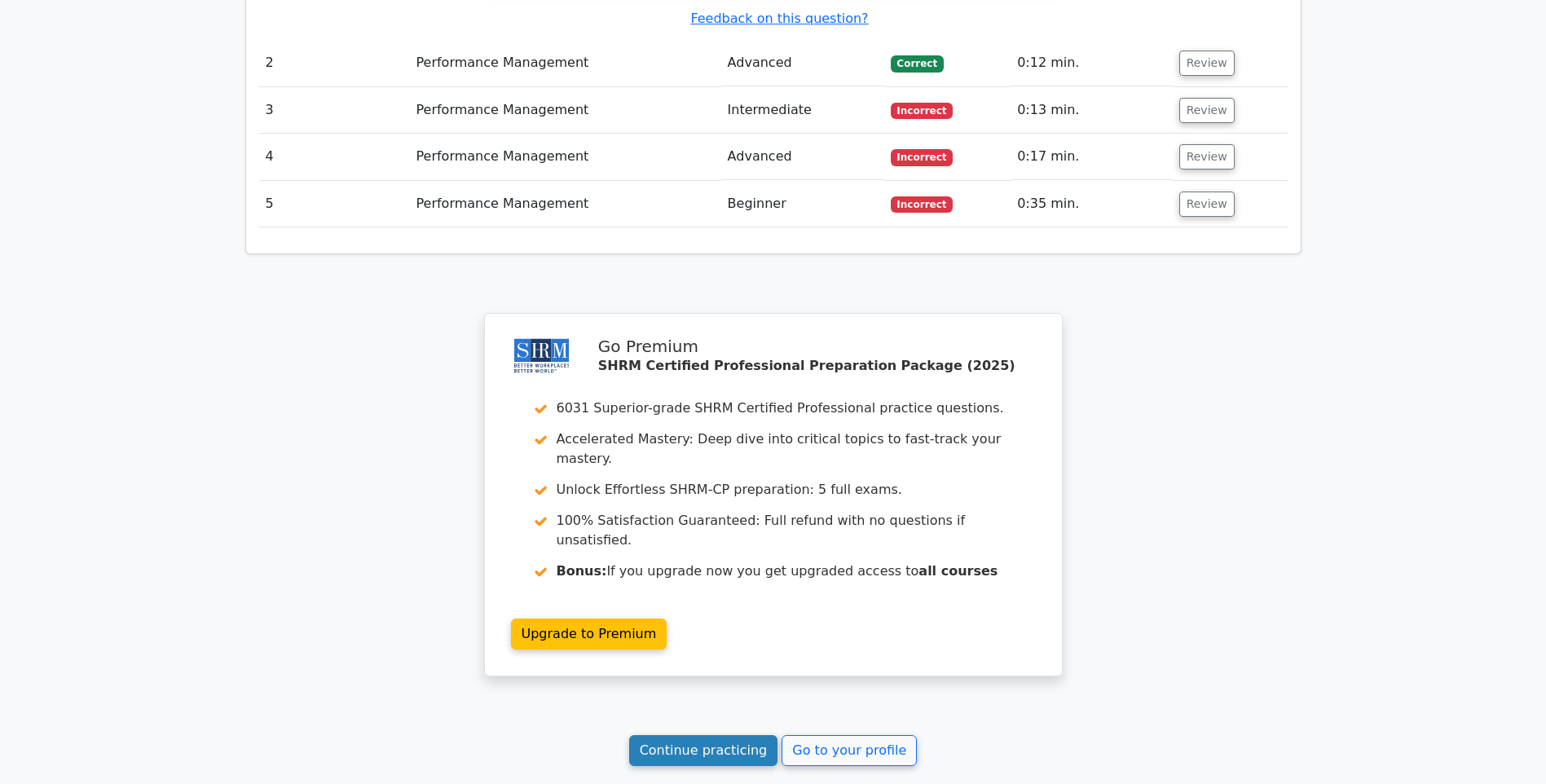
click at [736, 735] on link "Continue practicing" at bounding box center [704, 750] width 149 height 31
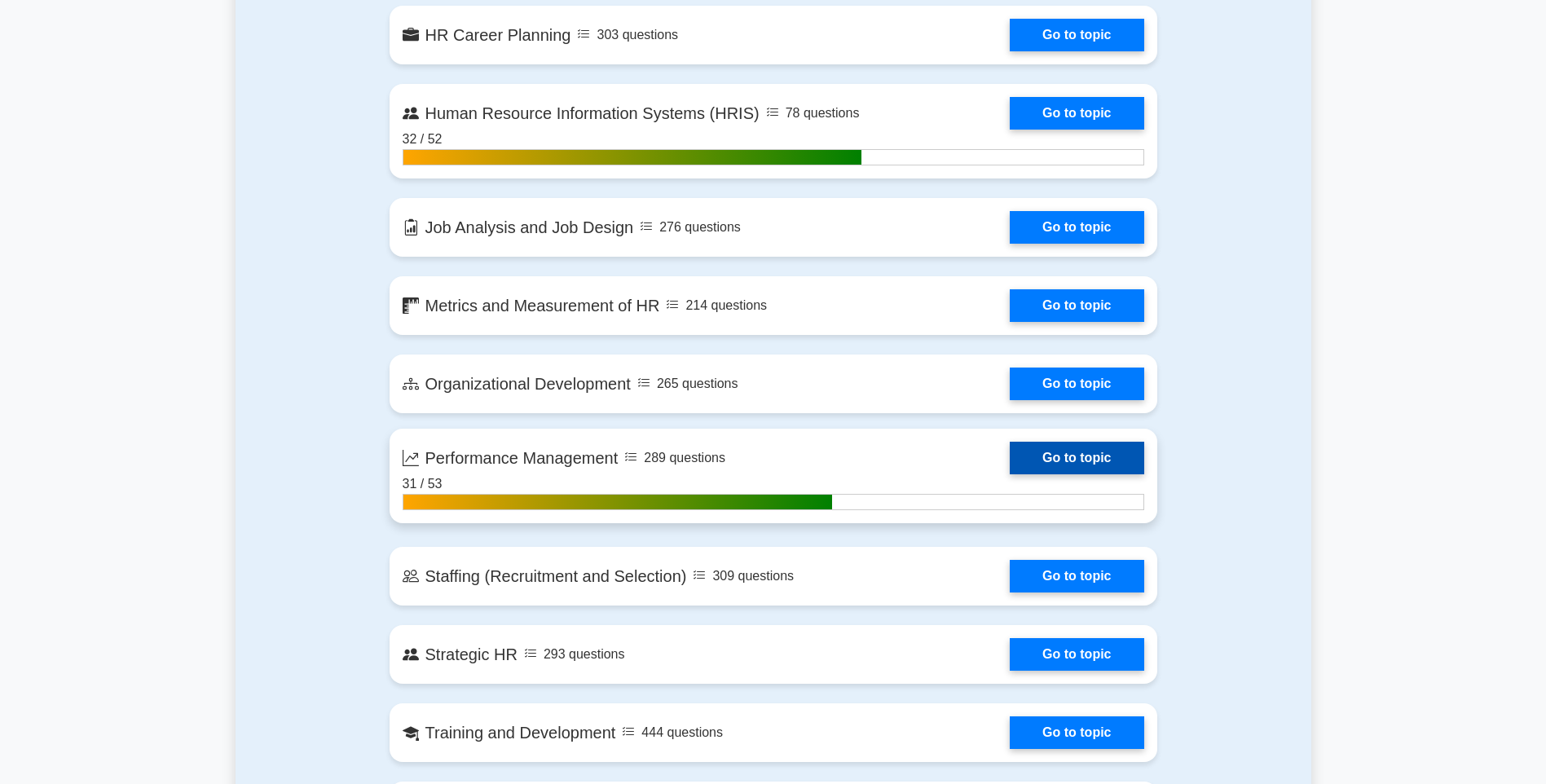
scroll to position [1711, 0]
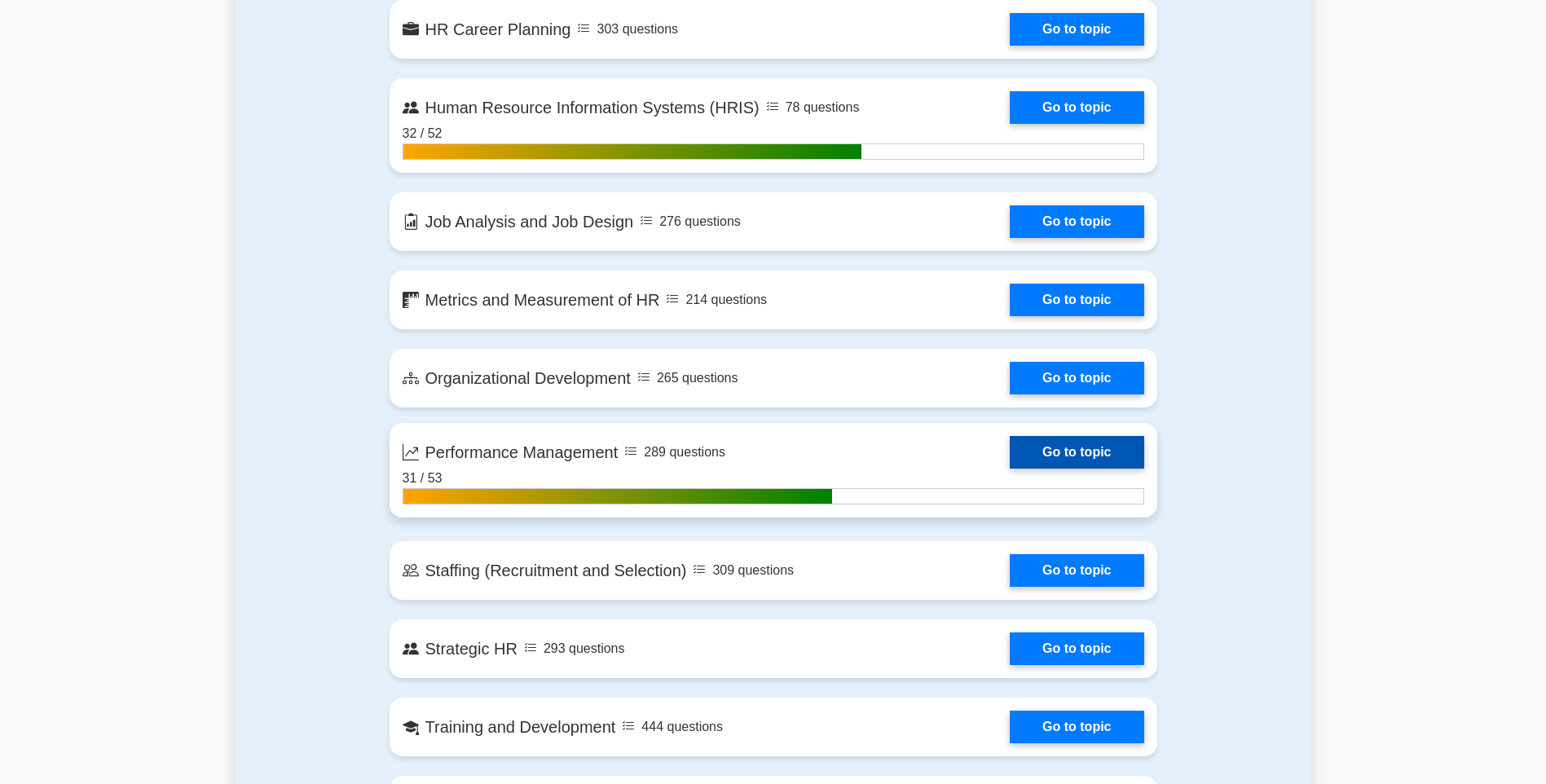
click at [1050, 440] on link "Go to topic" at bounding box center [1077, 452] width 134 height 33
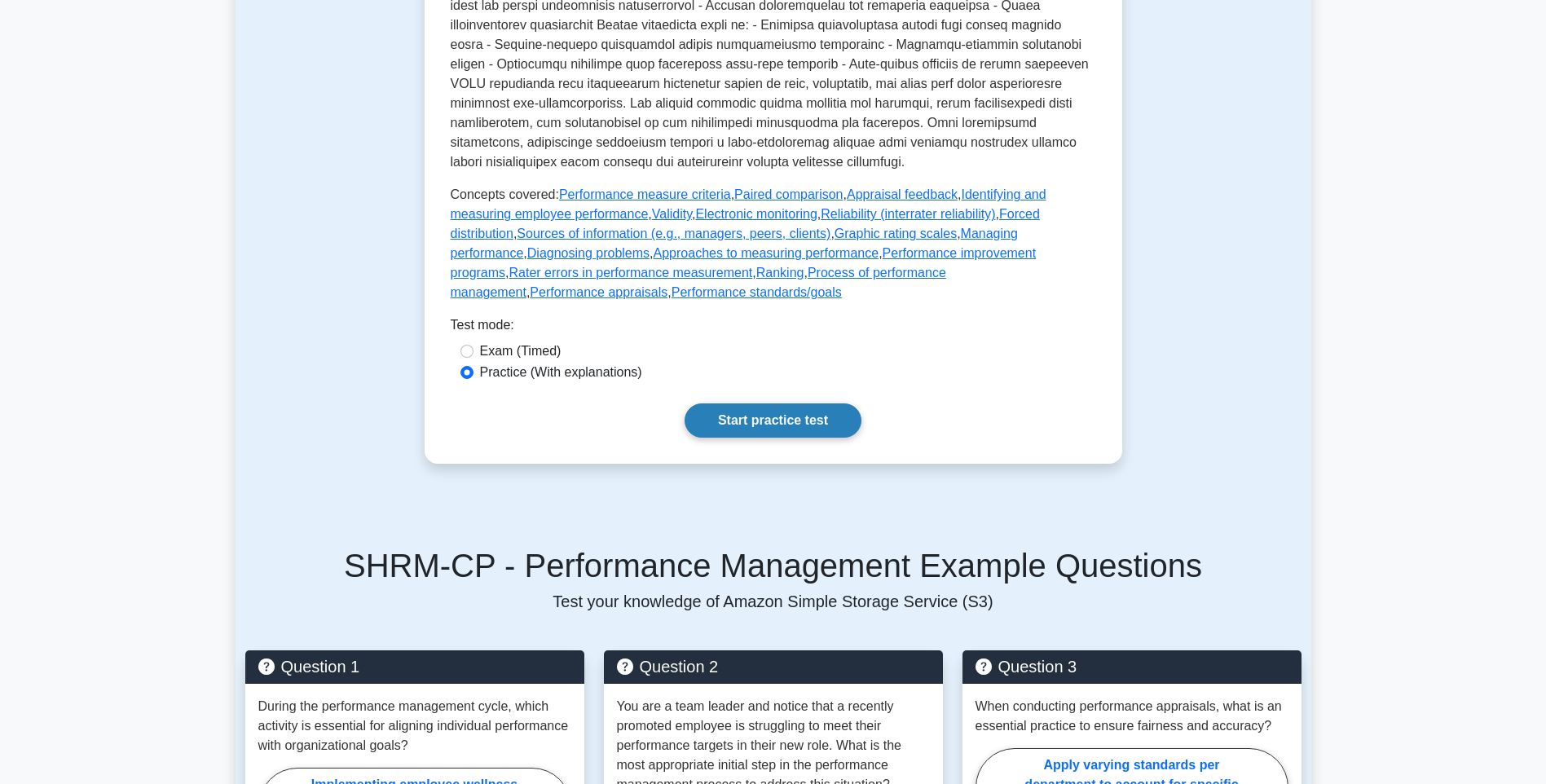
scroll to position [652, 0]
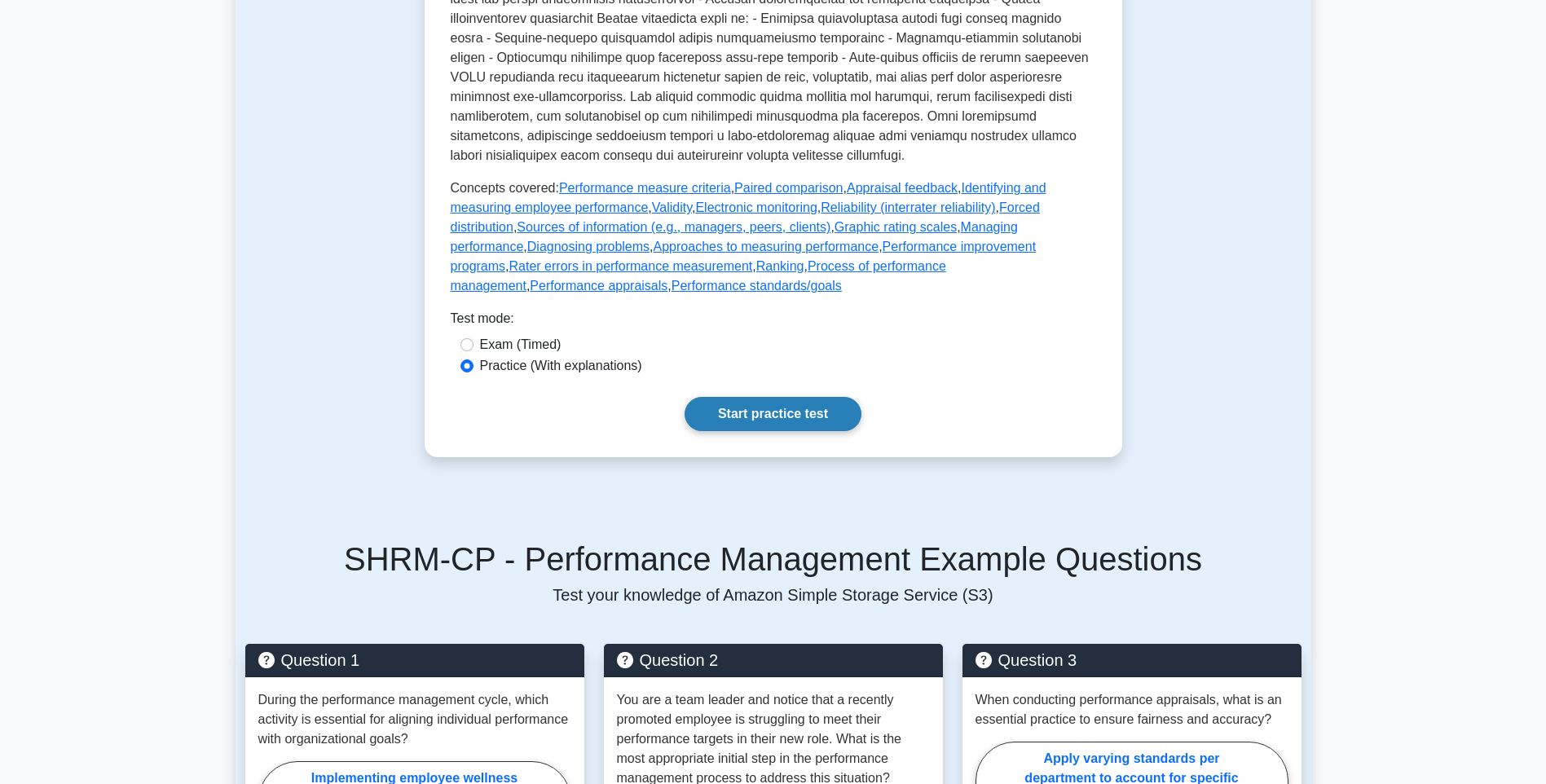
click at [785, 431] on link "Start practice test" at bounding box center [773, 414] width 176 height 34
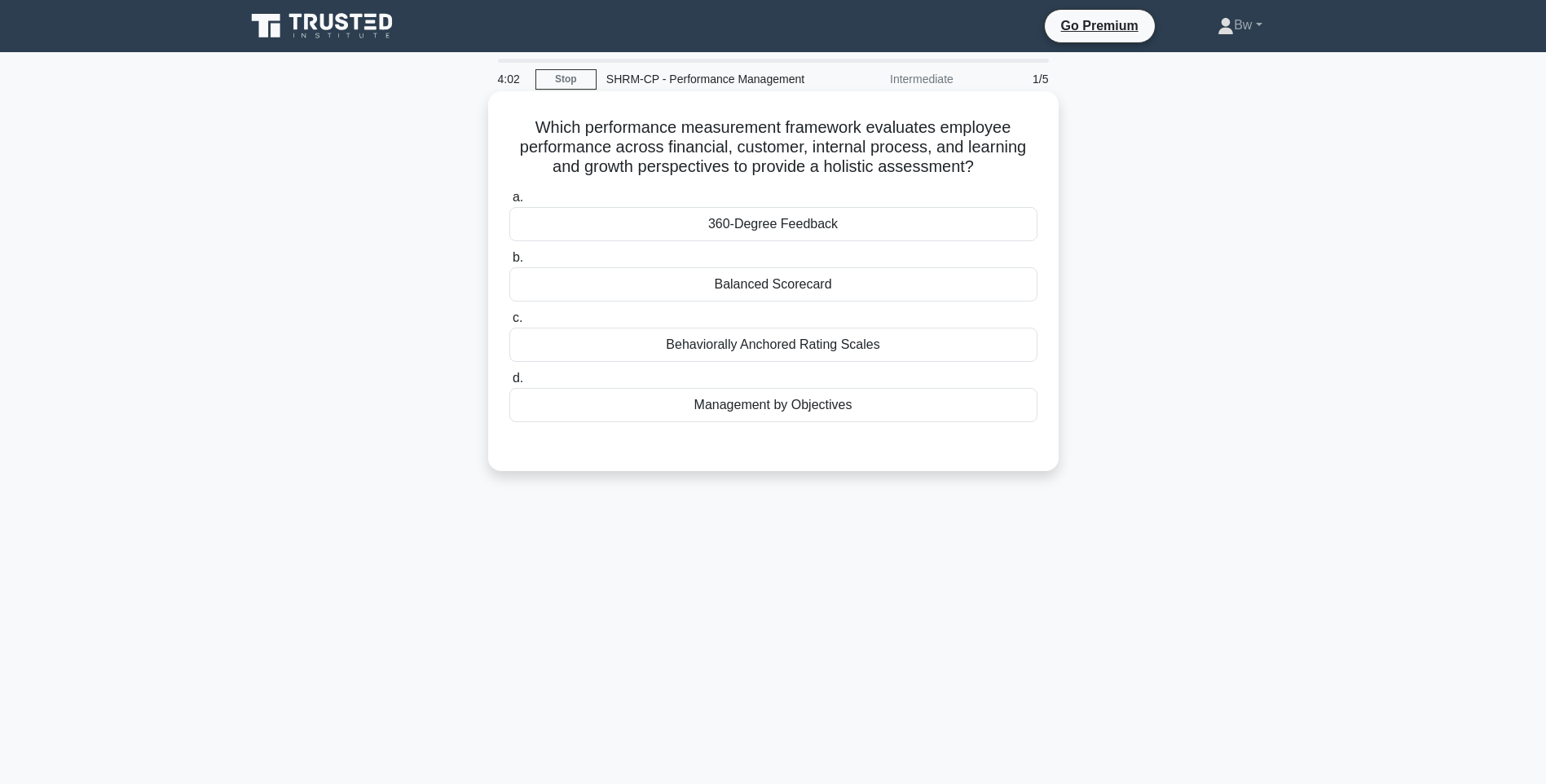
click at [886, 235] on div "360-Degree Feedback" at bounding box center [773, 224] width 528 height 34
click at [509, 203] on input "a. 360-Degree Feedback" at bounding box center [509, 197] width 0 height 11
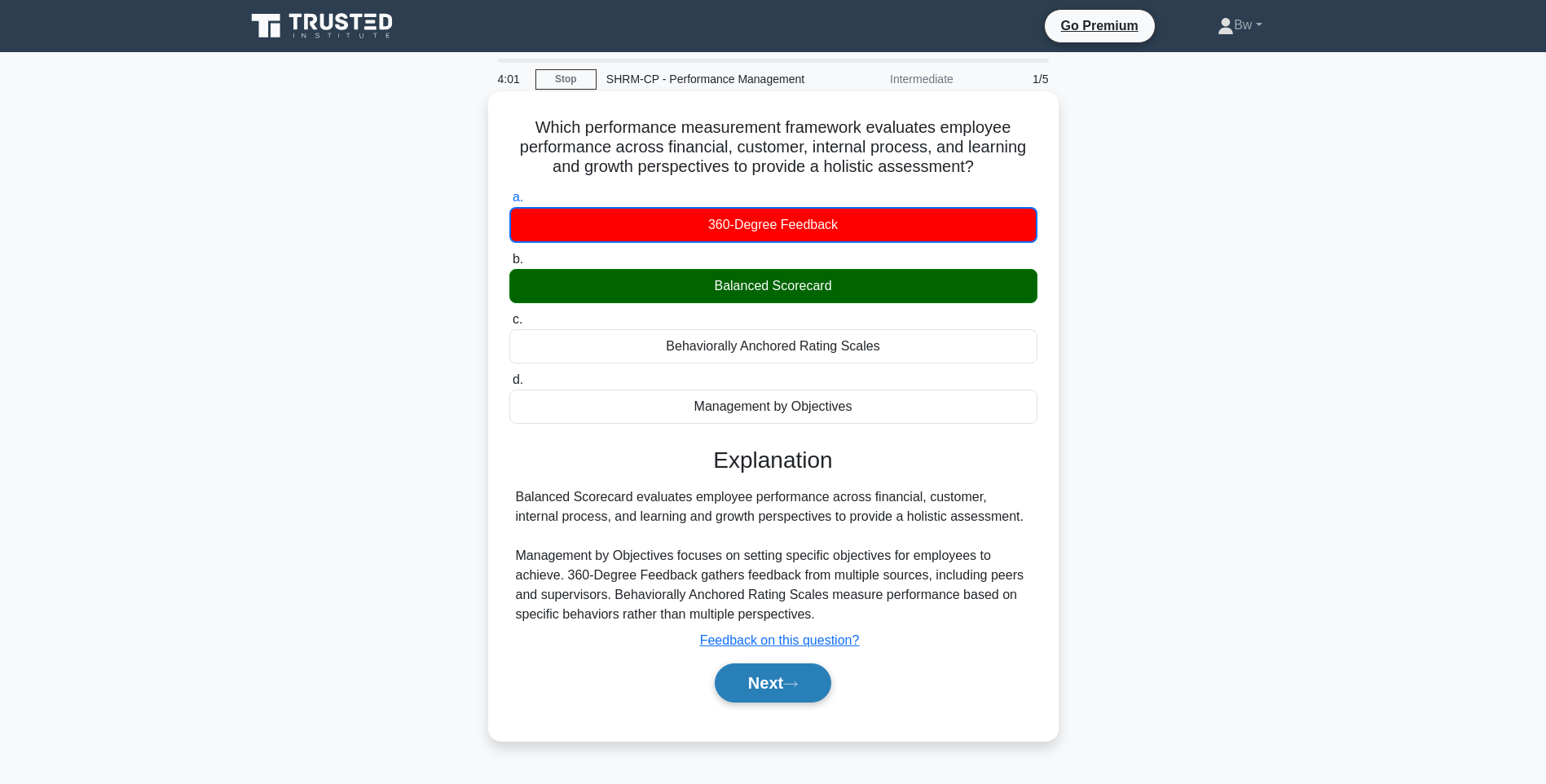
click at [786, 686] on button "Next" at bounding box center [773, 683] width 116 height 39
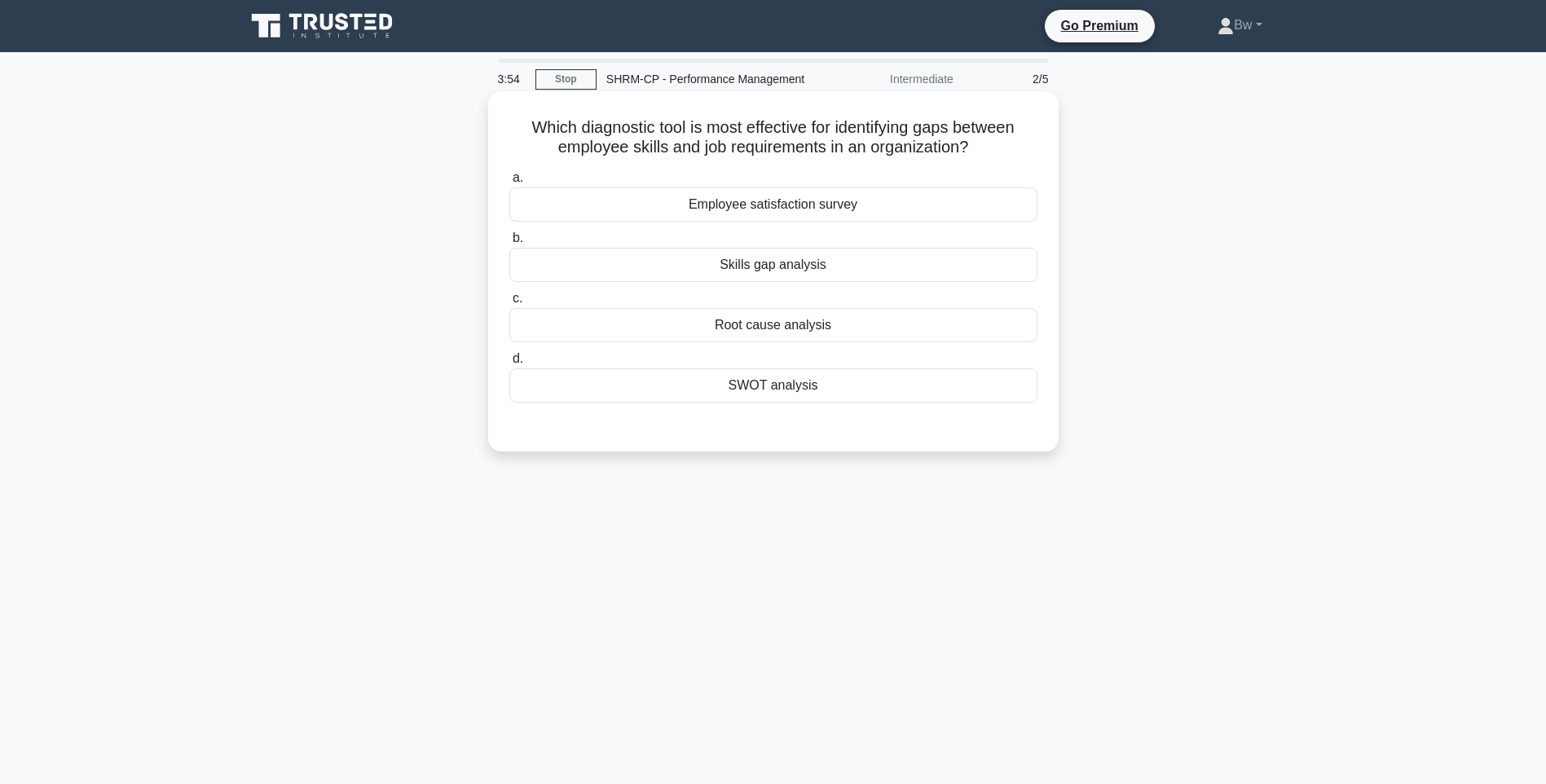
click at [892, 318] on div "Root cause analysis" at bounding box center [773, 325] width 528 height 34
click at [509, 304] on input "c. Root cause analysis" at bounding box center [509, 298] width 0 height 11
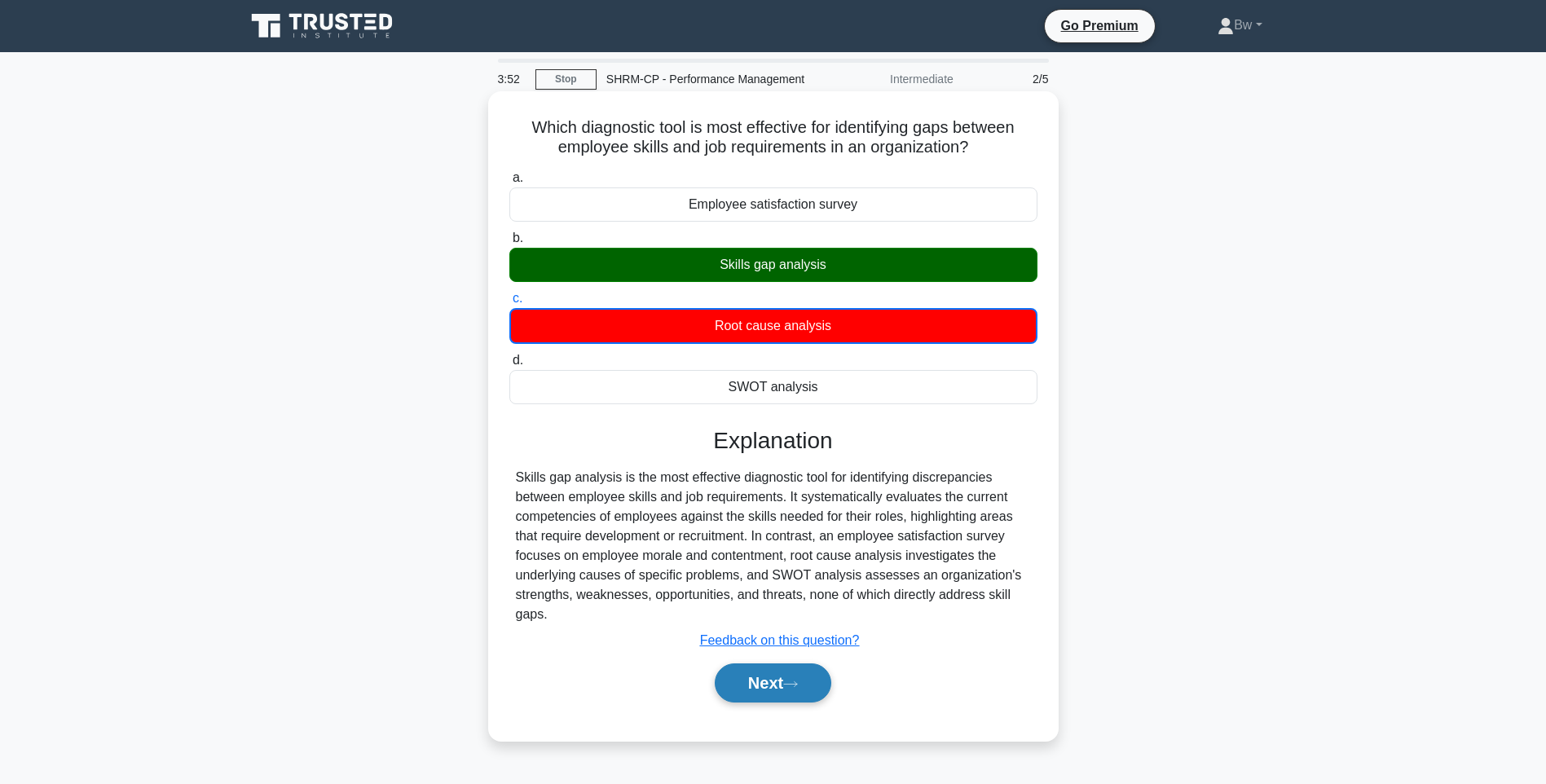
click at [760, 677] on button "Next" at bounding box center [773, 683] width 116 height 39
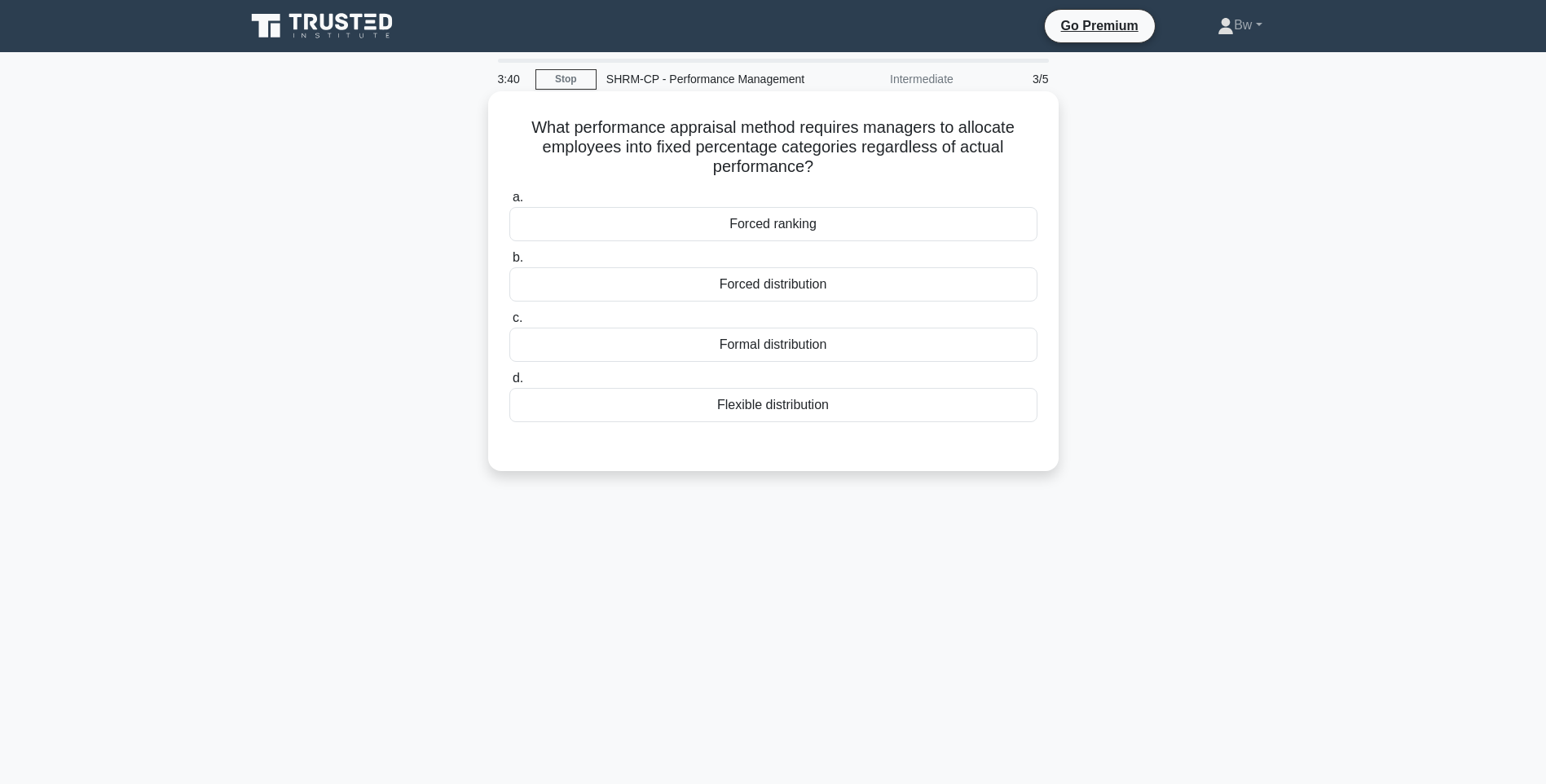
click at [812, 287] on div "Forced distribution" at bounding box center [773, 284] width 528 height 34
click at [509, 263] on input "b. Forced distribution" at bounding box center [509, 257] width 0 height 11
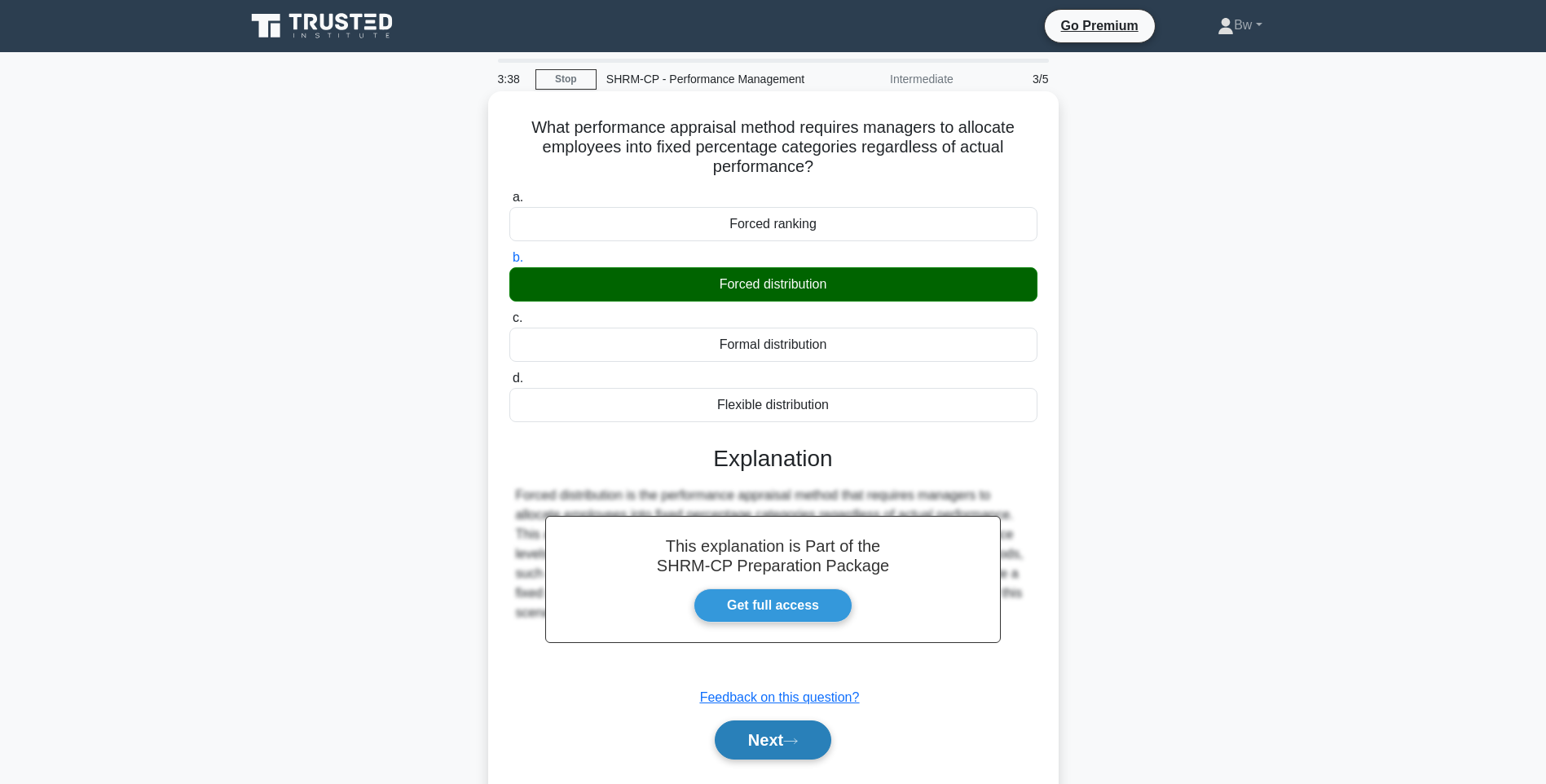
click at [773, 748] on button "Next" at bounding box center [773, 740] width 116 height 39
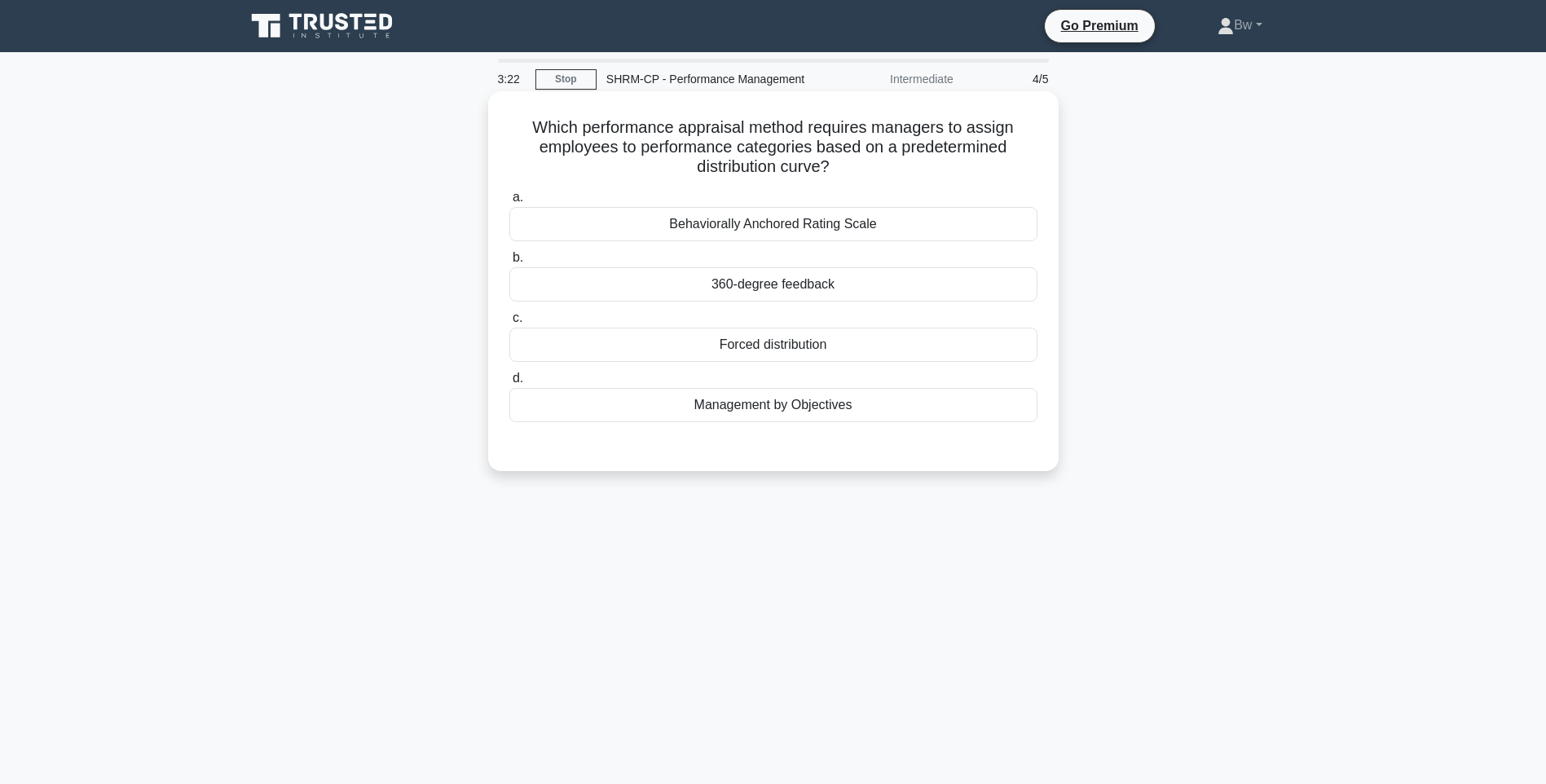
click at [867, 230] on div "Behaviorally Anchored Rating Scale" at bounding box center [773, 224] width 528 height 34
click at [509, 203] on input "a. Behaviorally Anchored Rating Scale" at bounding box center [509, 197] width 0 height 11
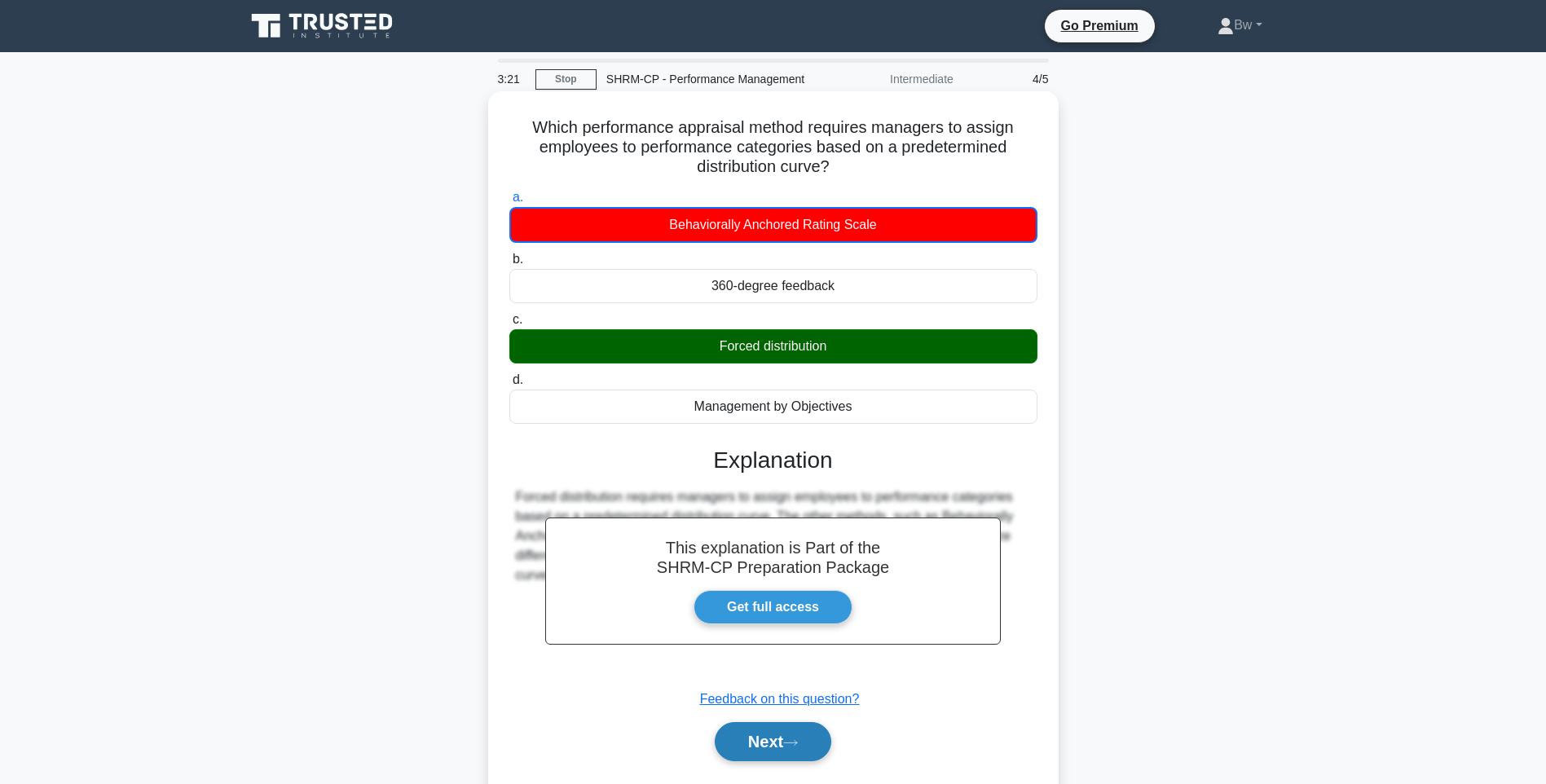
click at [798, 741] on icon at bounding box center [790, 742] width 15 height 9
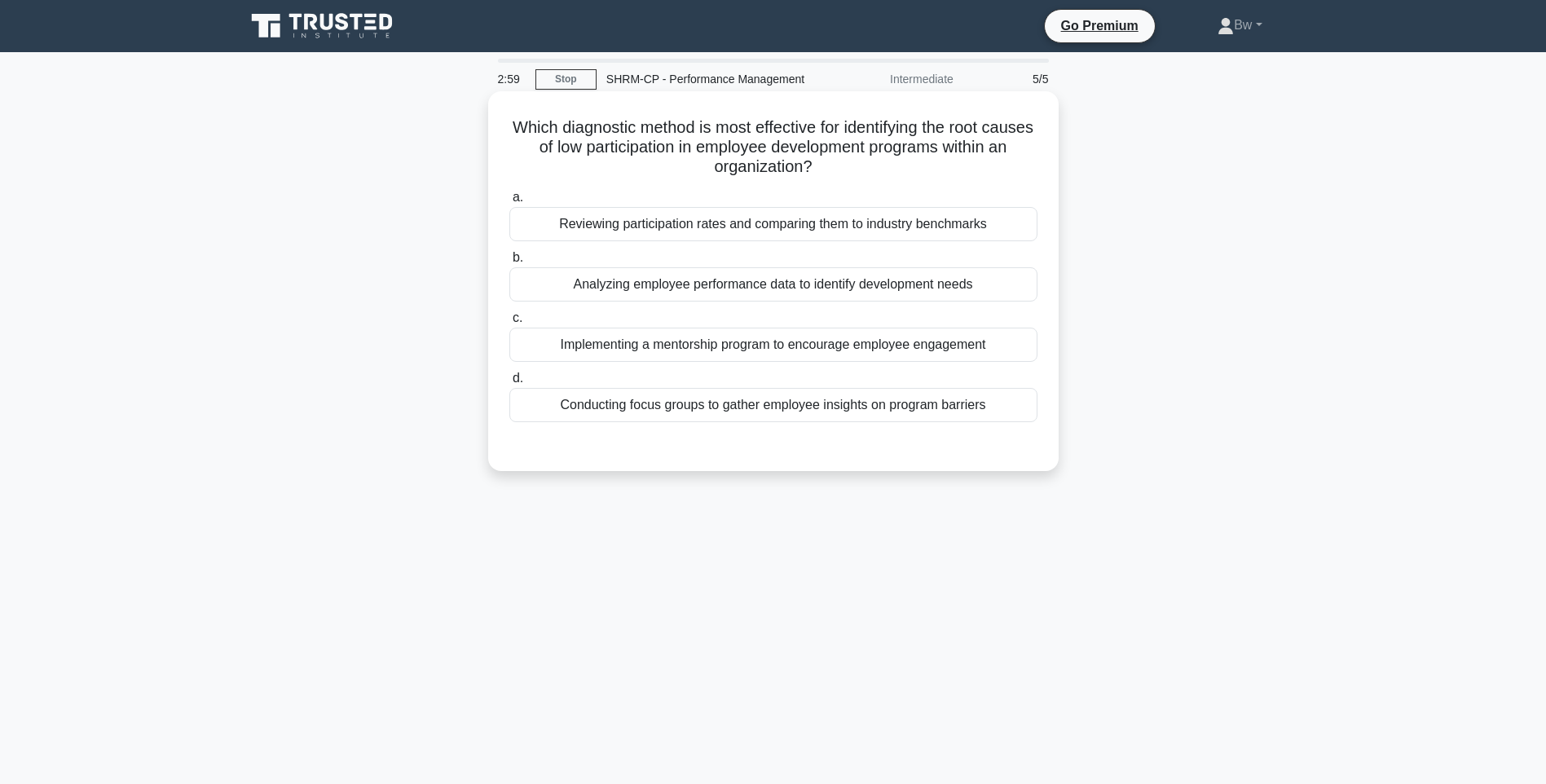
click at [760, 414] on div "Conducting focus groups to gather employee insights on program barriers" at bounding box center [773, 405] width 528 height 34
click at [509, 384] on input "d. Conducting focus groups to gather employee insights on program barriers" at bounding box center [509, 378] width 0 height 11
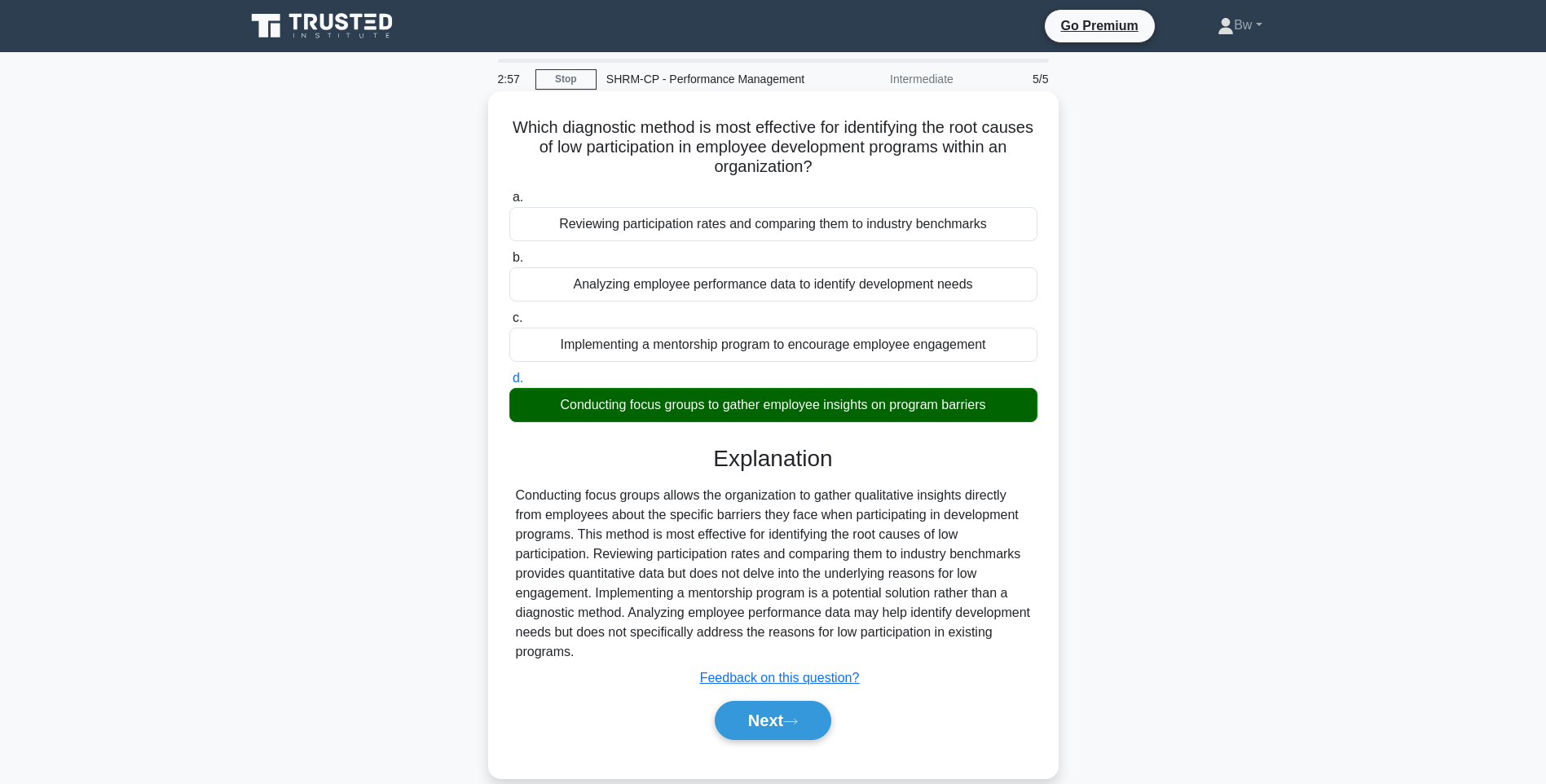
click at [783, 700] on div "Next" at bounding box center [773, 720] width 528 height 52
click at [798, 720] on icon at bounding box center [790, 721] width 15 height 9
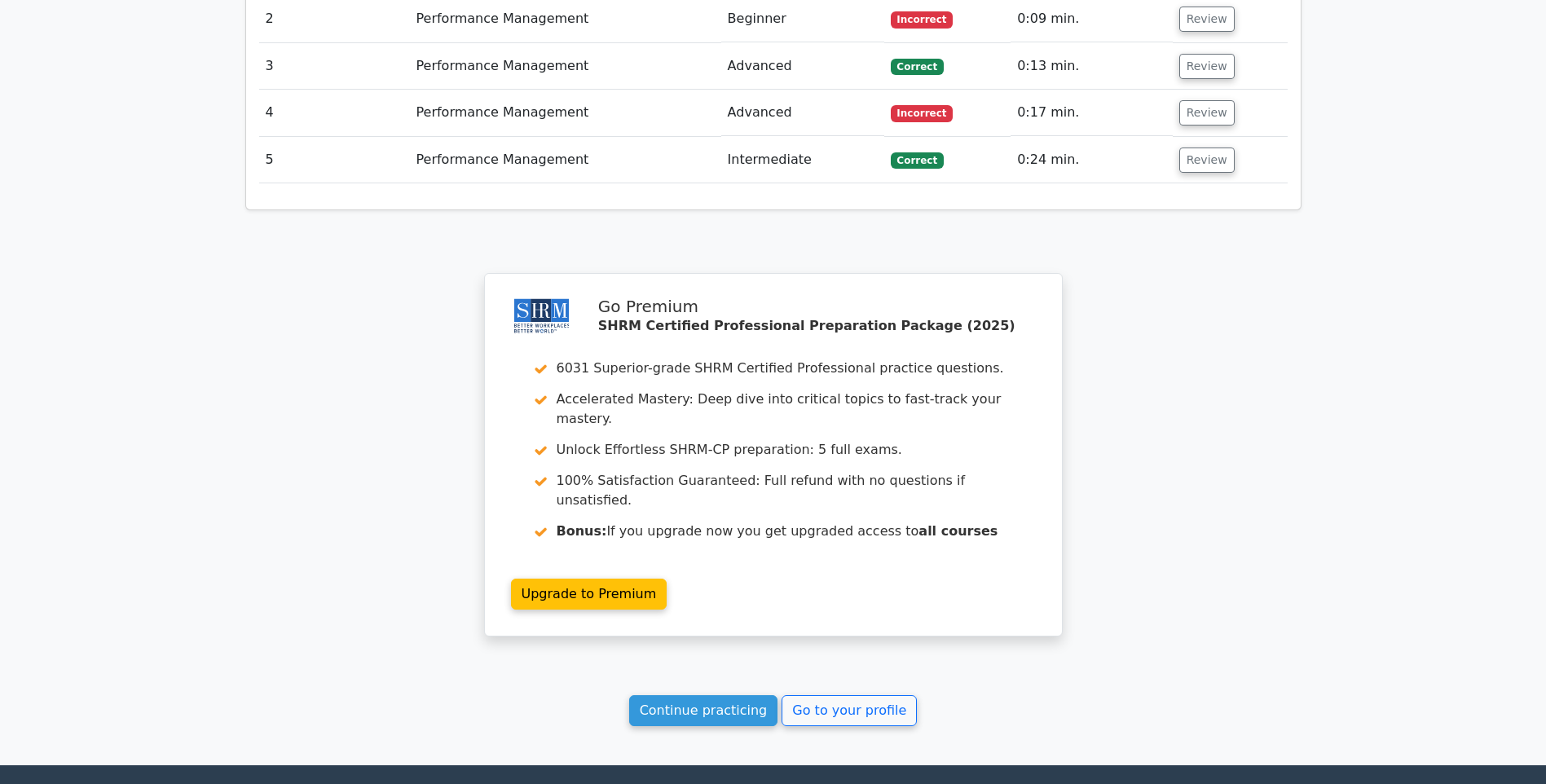
scroll to position [1906, 0]
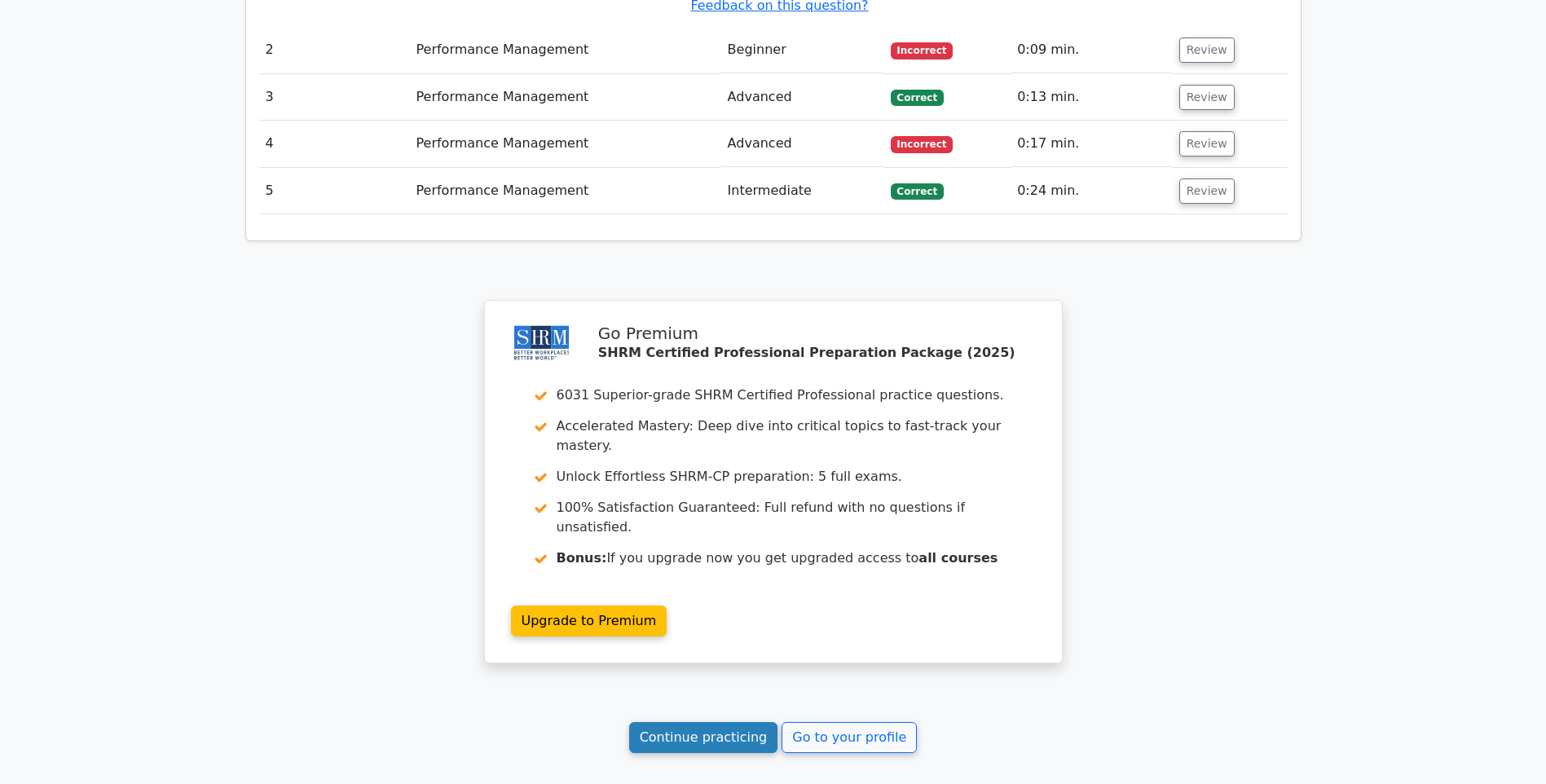
click at [696, 722] on link "Continue practicing" at bounding box center [704, 737] width 149 height 31
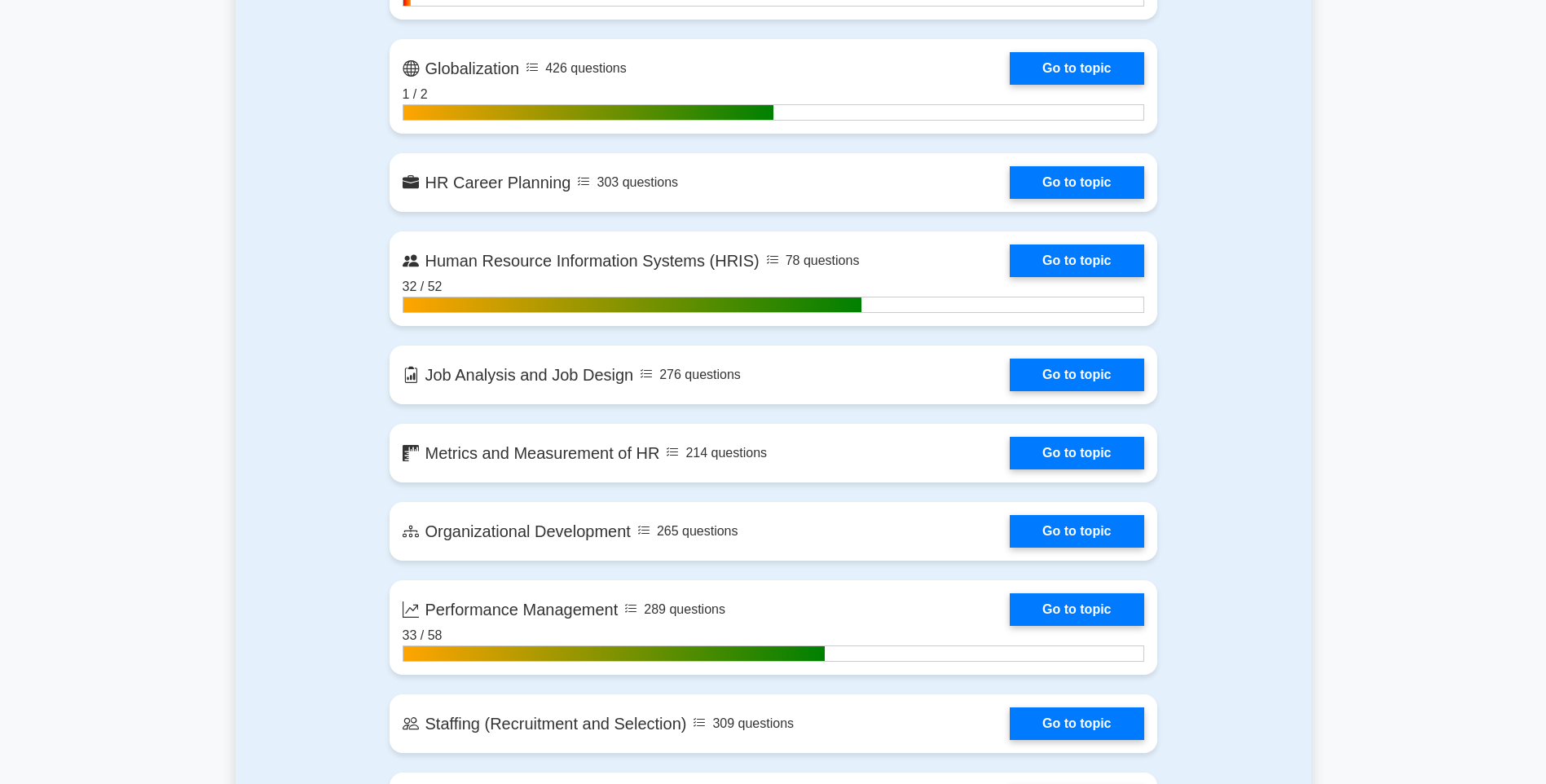
scroll to position [1711, 0]
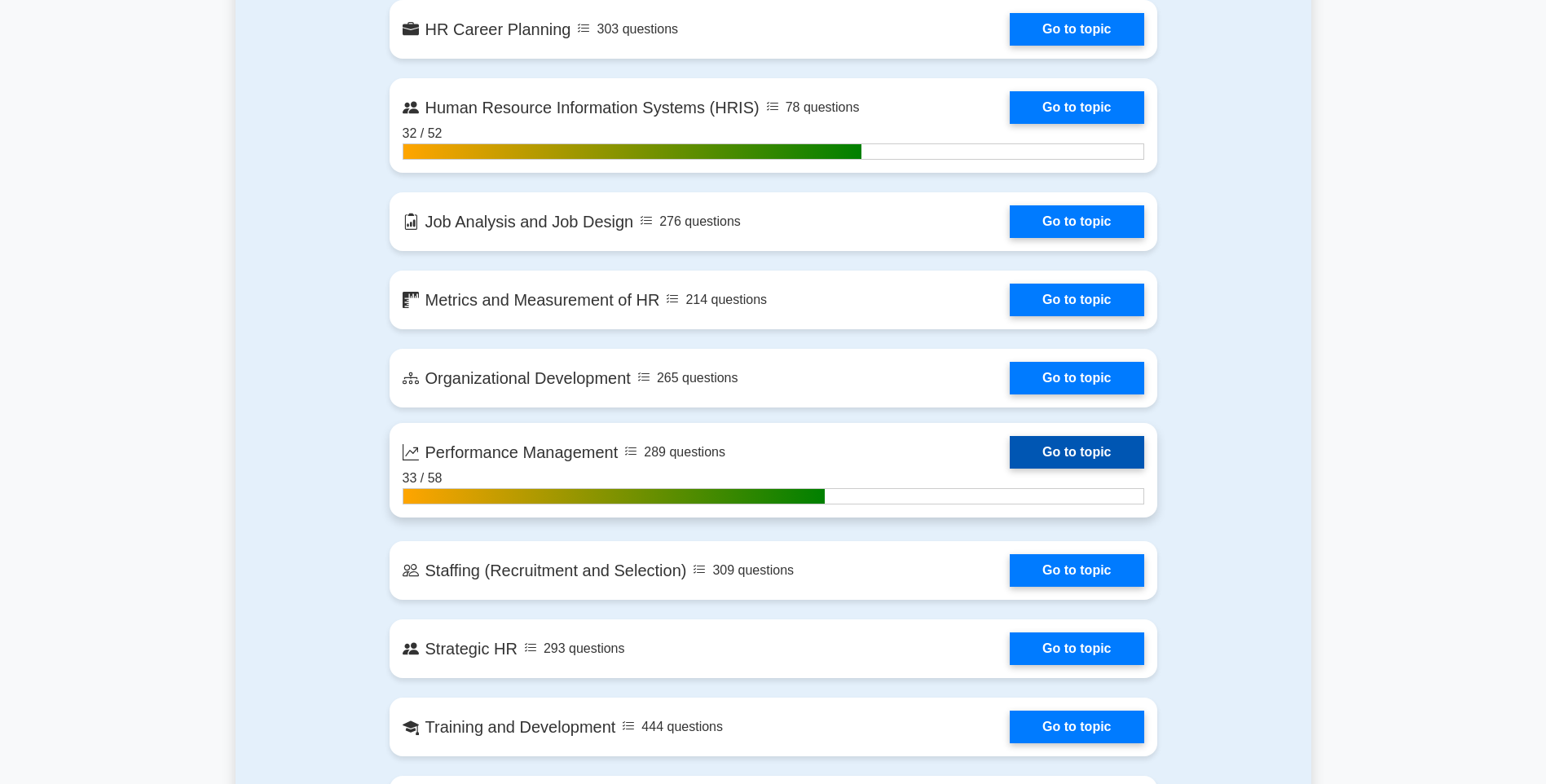
click at [1078, 450] on link "Go to topic" at bounding box center [1077, 452] width 134 height 33
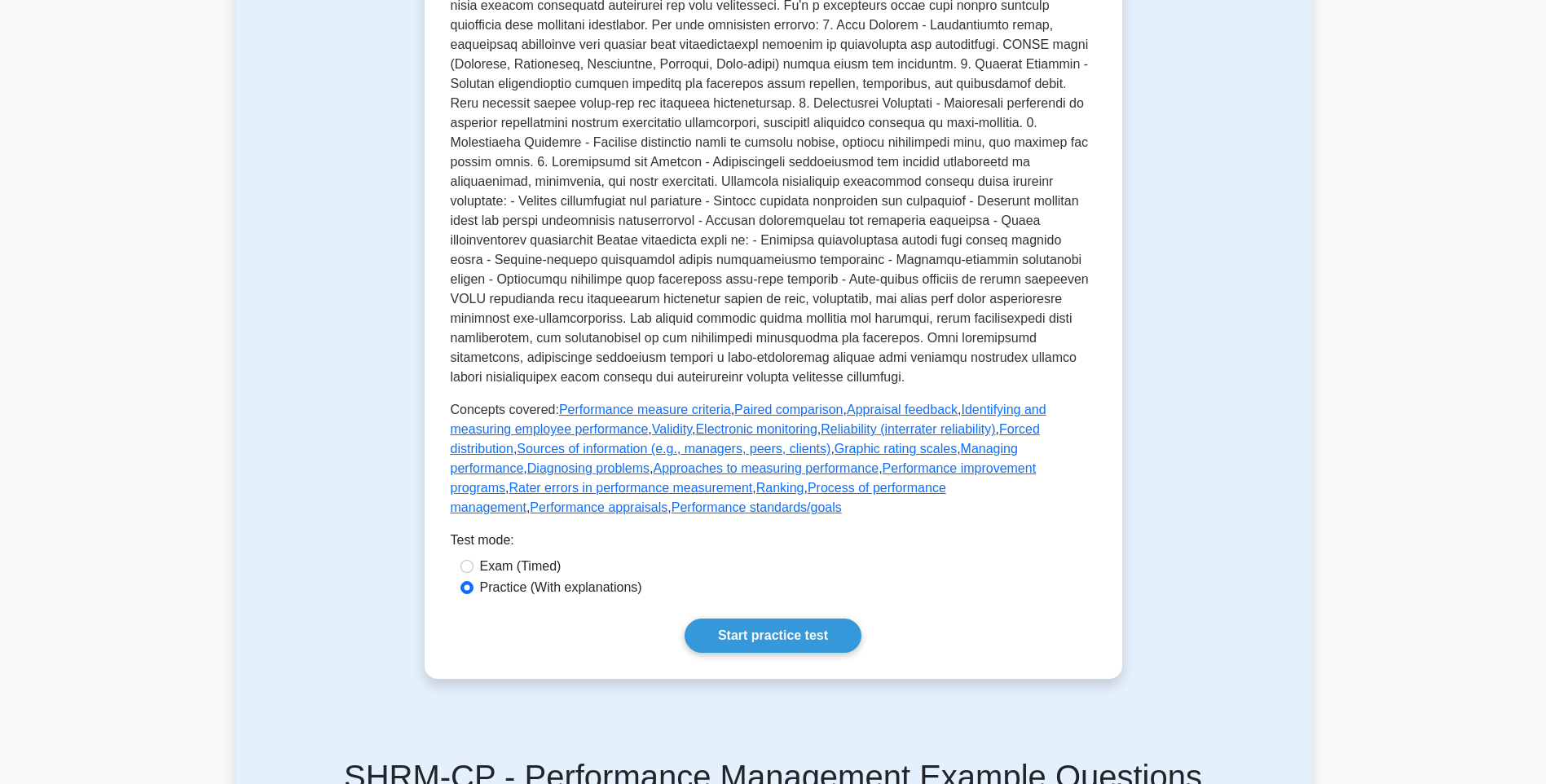
scroll to position [733, 0]
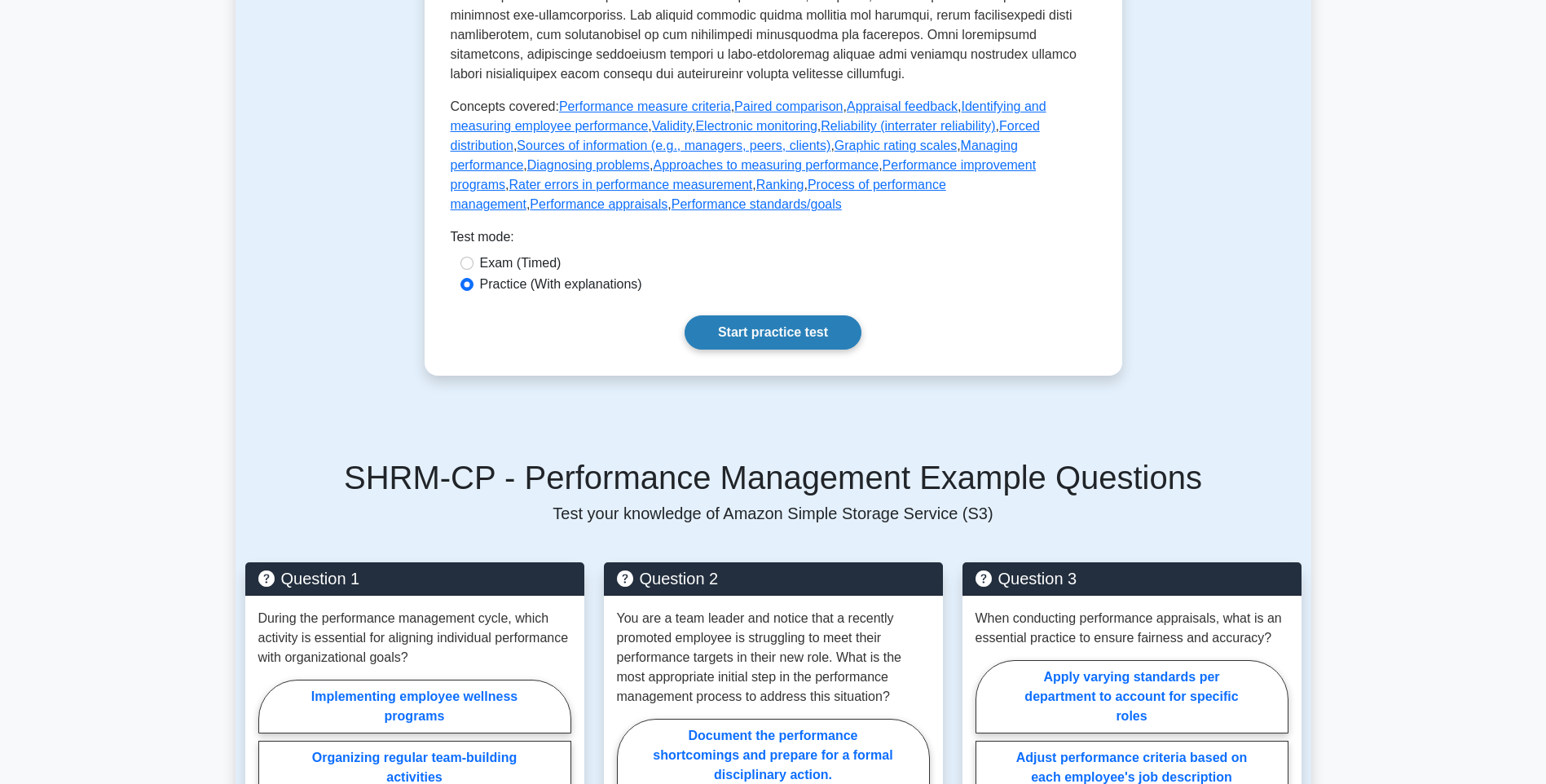
click at [785, 350] on link "Start practice test" at bounding box center [773, 332] width 176 height 34
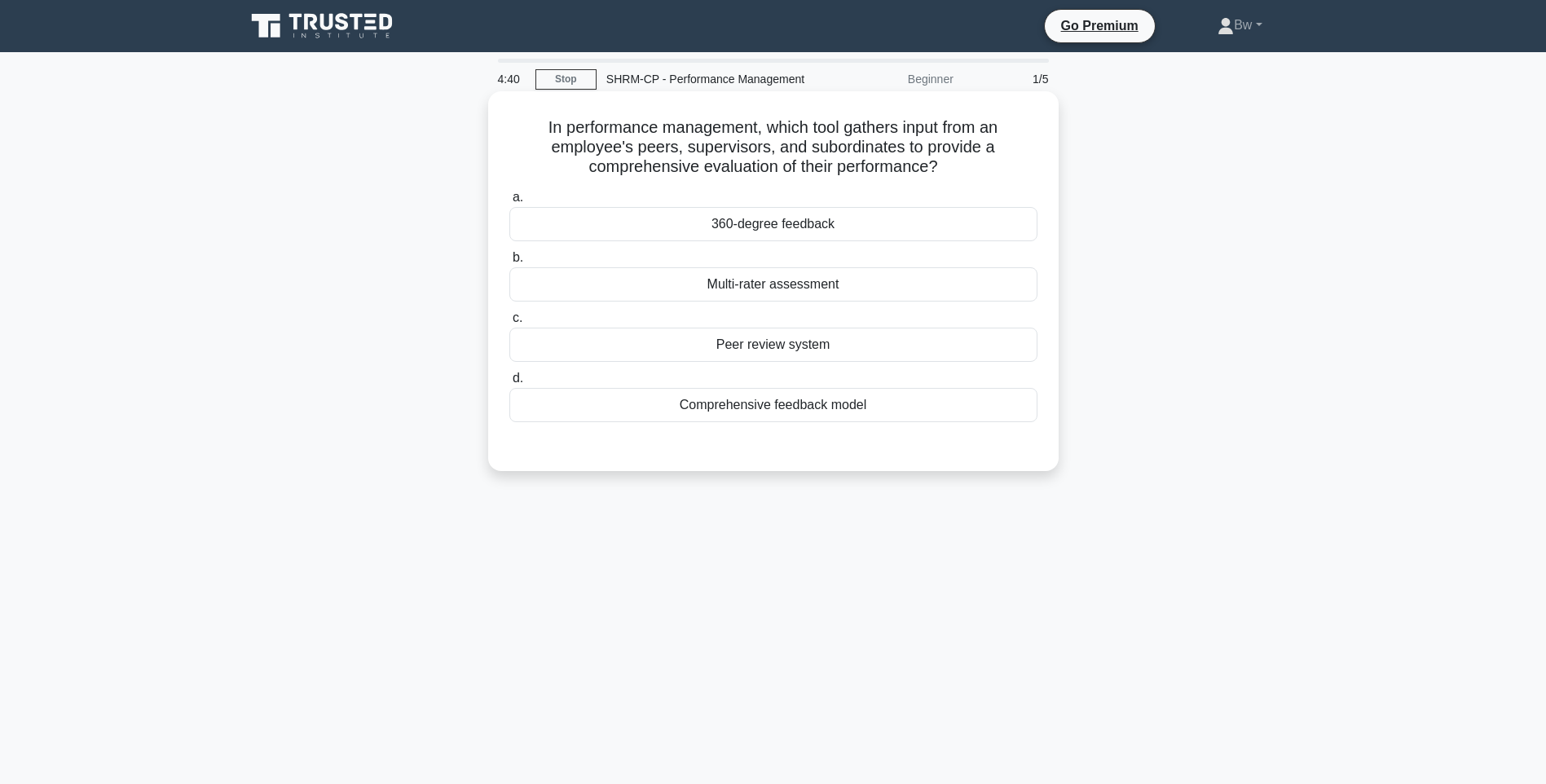
click at [775, 289] on div "Multi-rater assessment" at bounding box center [773, 284] width 528 height 34
click at [509, 263] on input "b. Multi-rater assessment" at bounding box center [509, 257] width 0 height 11
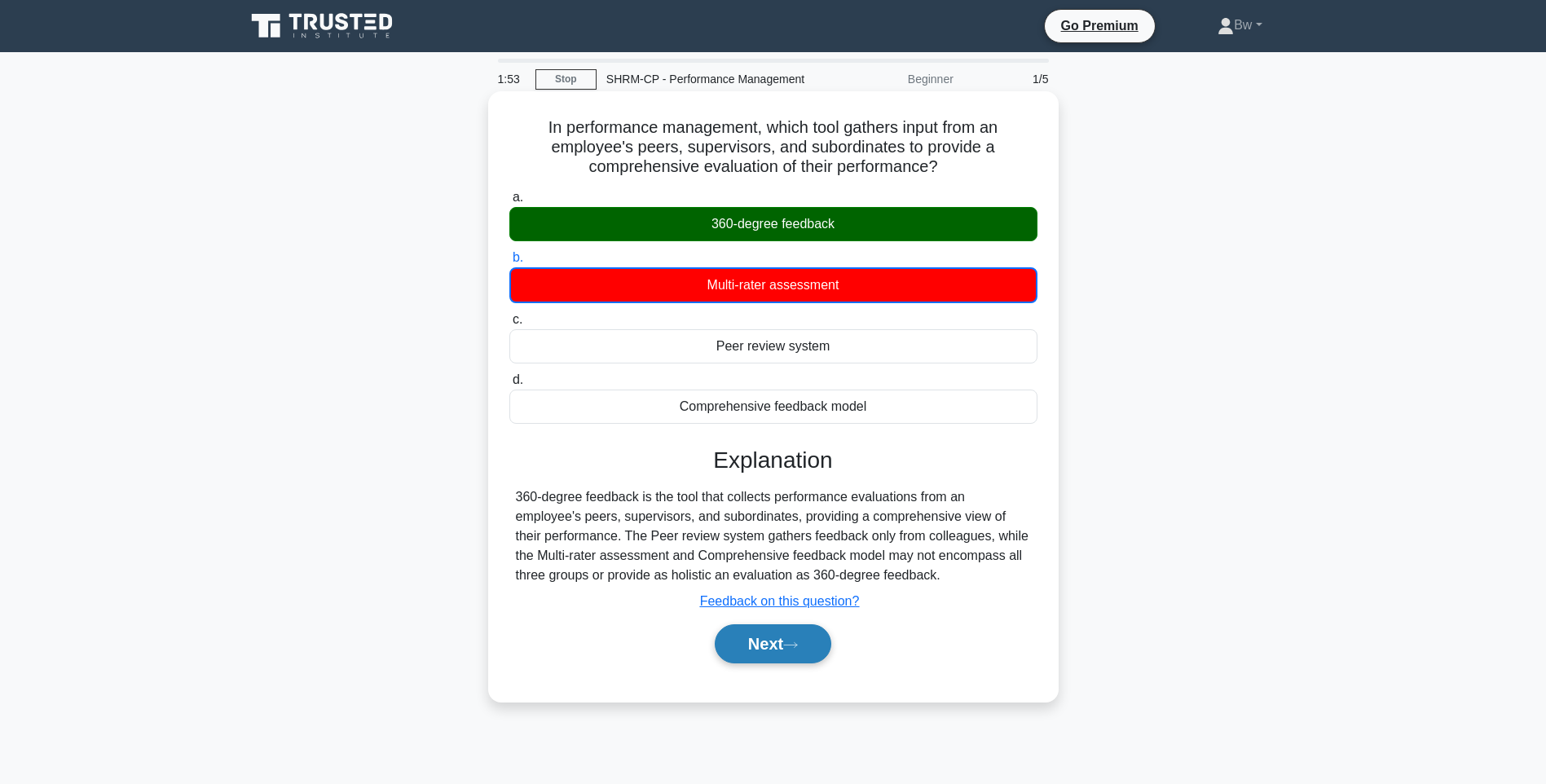
click at [766, 645] on button "Next" at bounding box center [773, 644] width 116 height 39
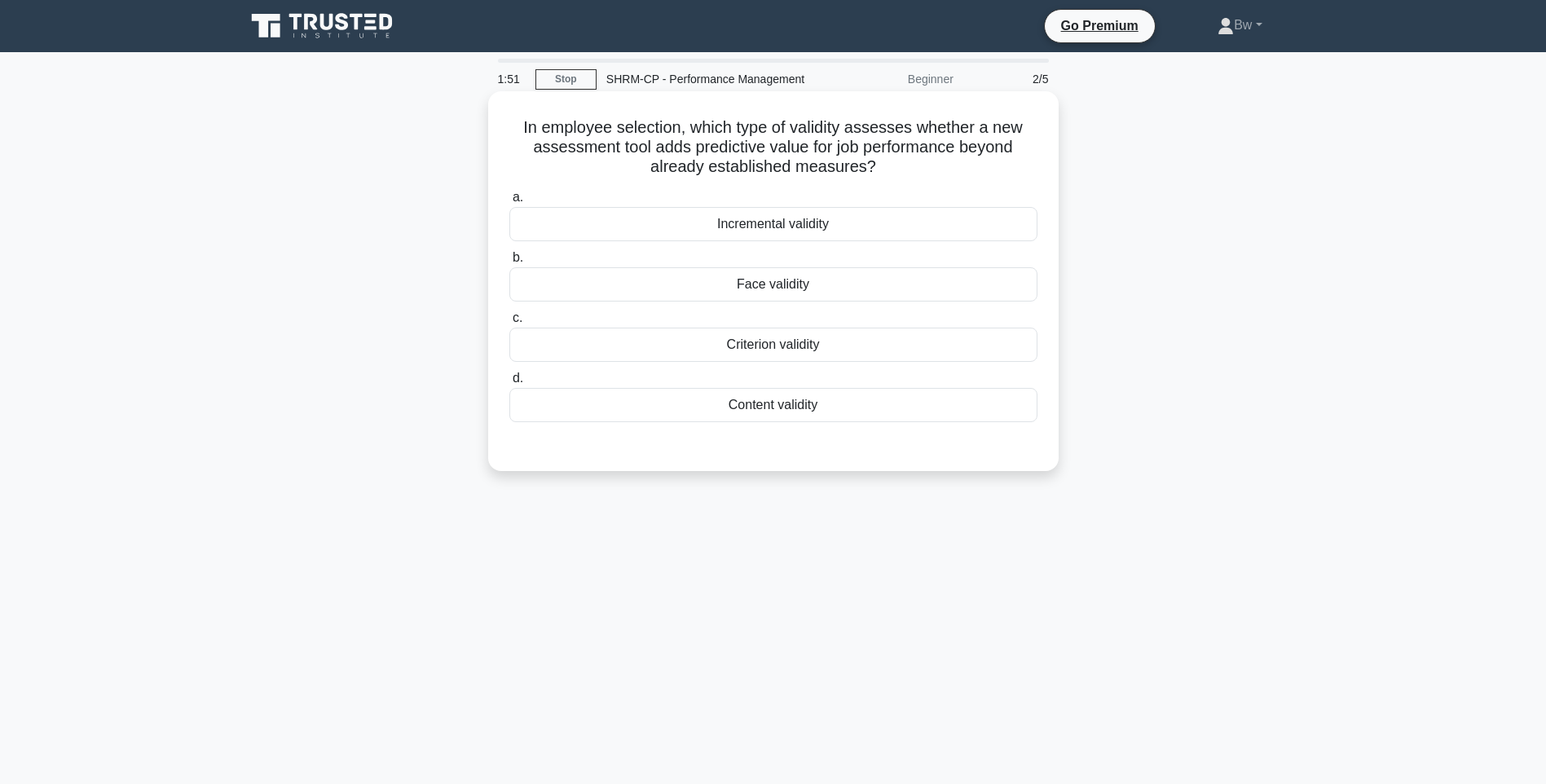
click at [773, 309] on label "c. Criterion validity" at bounding box center [773, 335] width 528 height 54
click at [509, 313] on input "c. Criterion validity" at bounding box center [509, 318] width 0 height 11
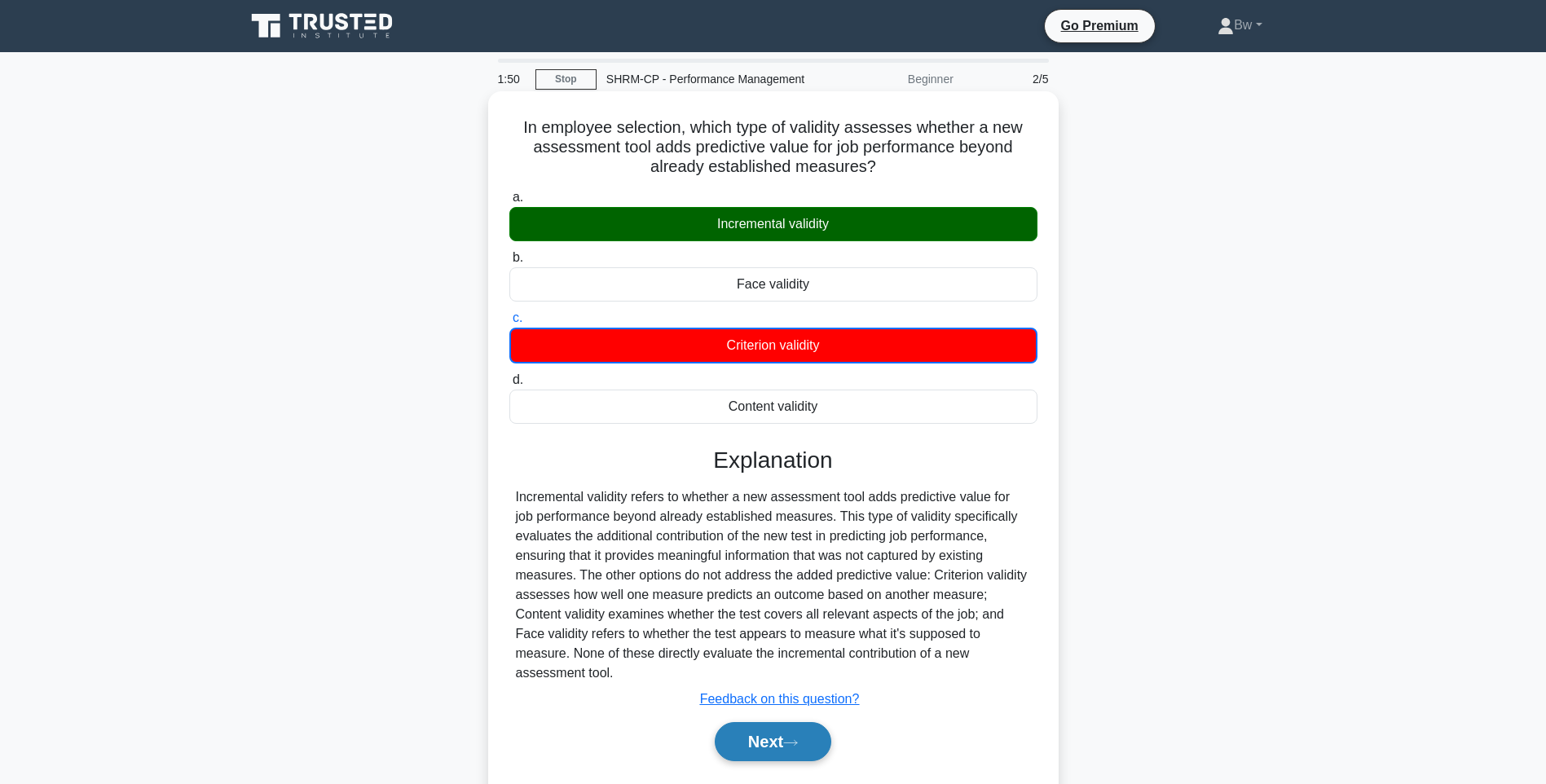
click at [798, 738] on icon at bounding box center [790, 742] width 15 height 9
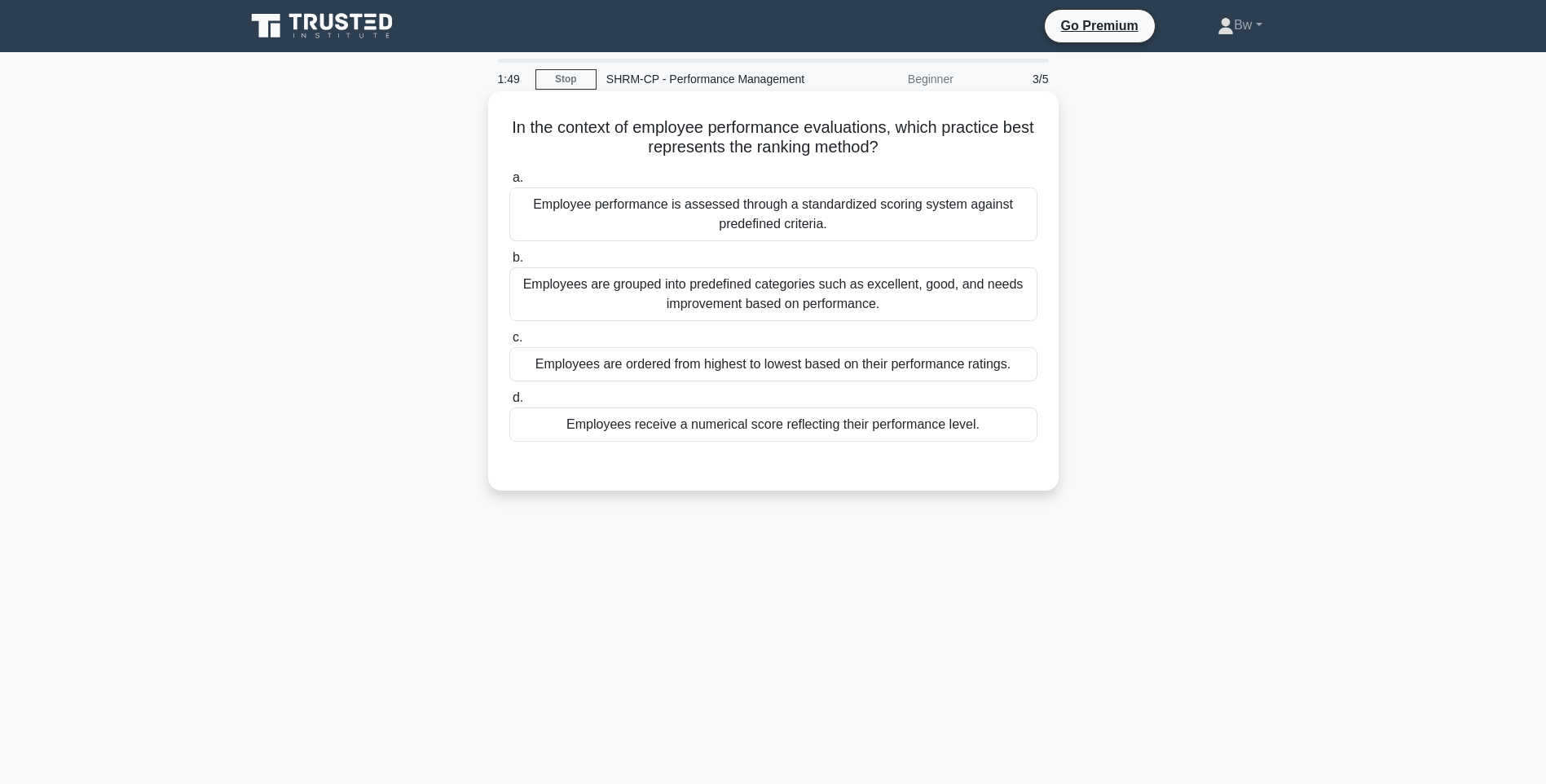
click at [618, 308] on div "Employees are grouped into predefined categories such as excellent, good, and n…" at bounding box center [773, 294] width 528 height 54
click at [509, 263] on input "b. Employees are grouped into predefined categories such as excellent, good, an…" at bounding box center [509, 257] width 0 height 11
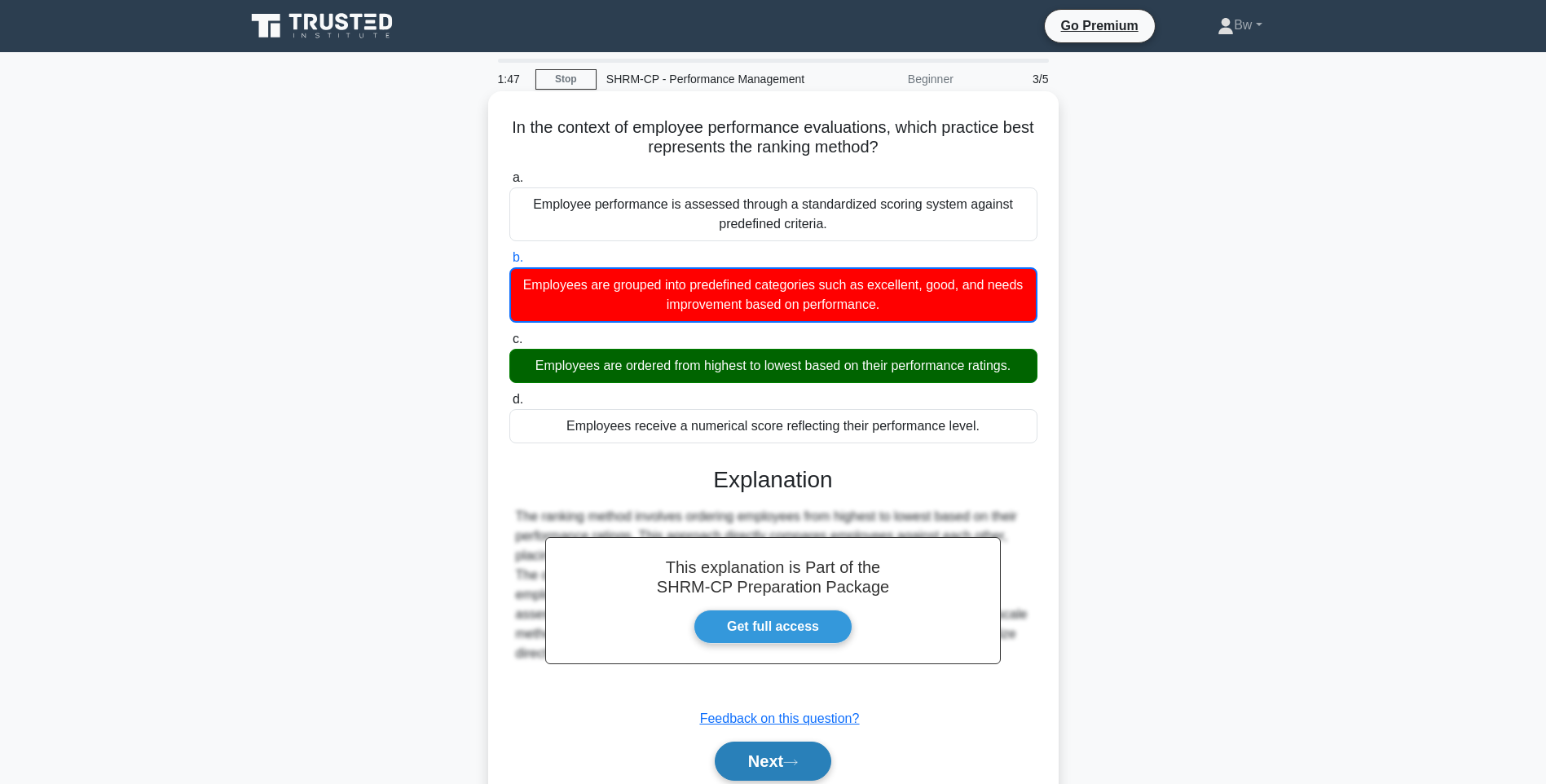
drag, startPoint x: 776, startPoint y: 743, endPoint x: 784, endPoint y: 748, distance: 9.4
click at [785, 747] on button "Next" at bounding box center [773, 761] width 116 height 39
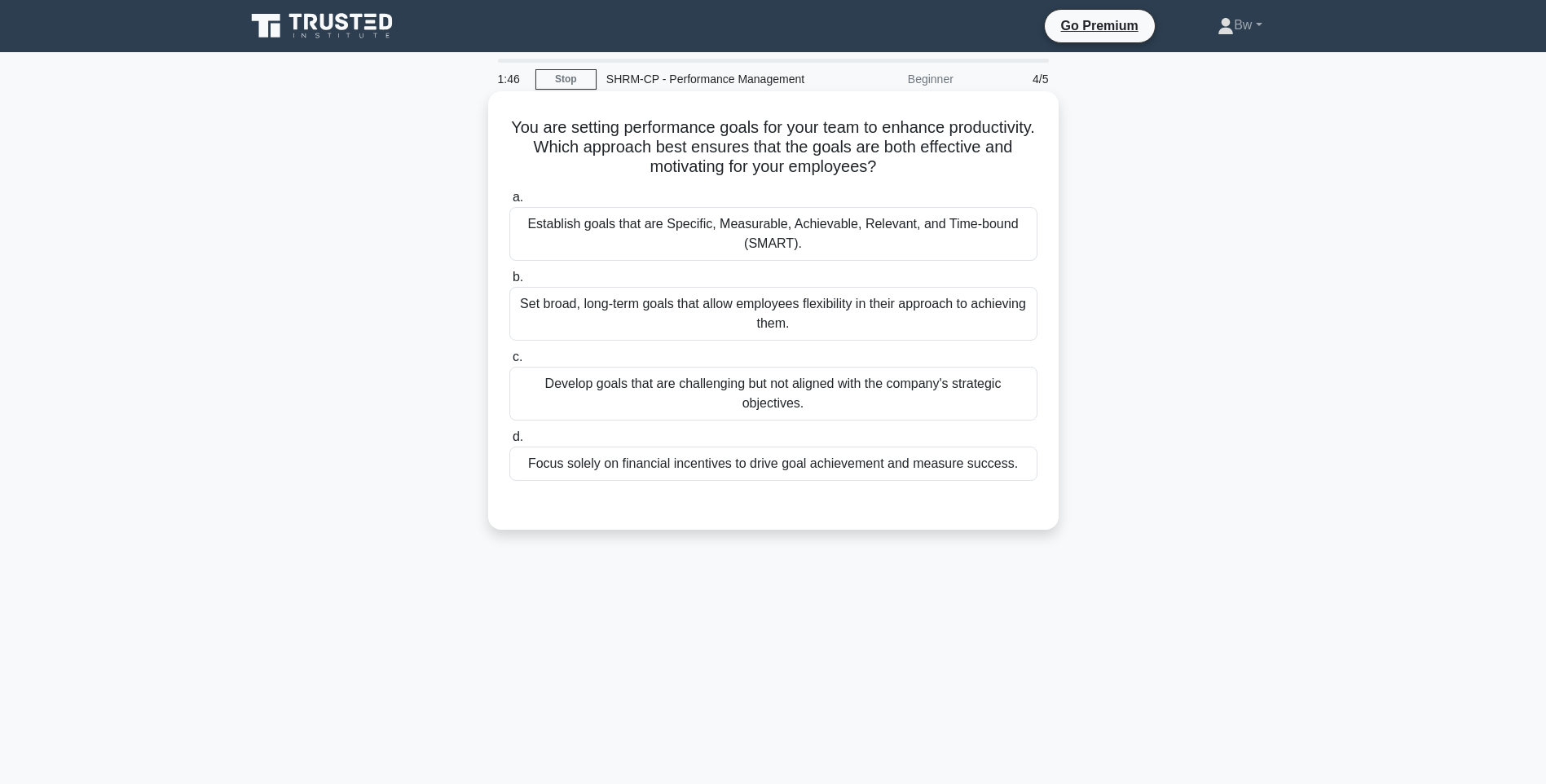
click at [789, 450] on div "Focus solely on financial incentives to drive goal achievement and measure succ…" at bounding box center [773, 463] width 528 height 34
click at [509, 442] on input "d. Focus solely on financial incentives to drive goal achievement and measure s…" at bounding box center [509, 436] width 0 height 11
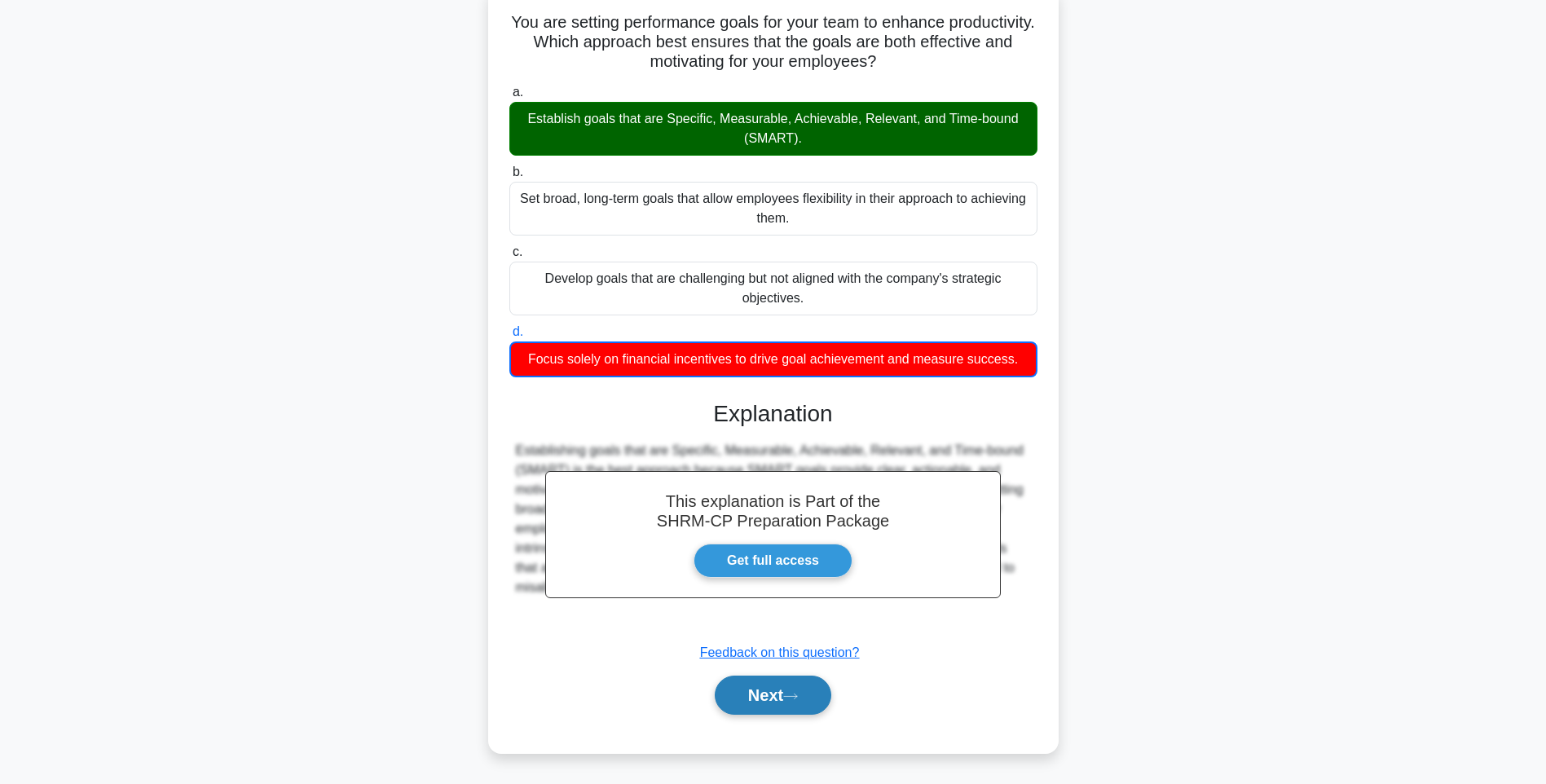
click at [775, 703] on button "Next" at bounding box center [773, 695] width 116 height 39
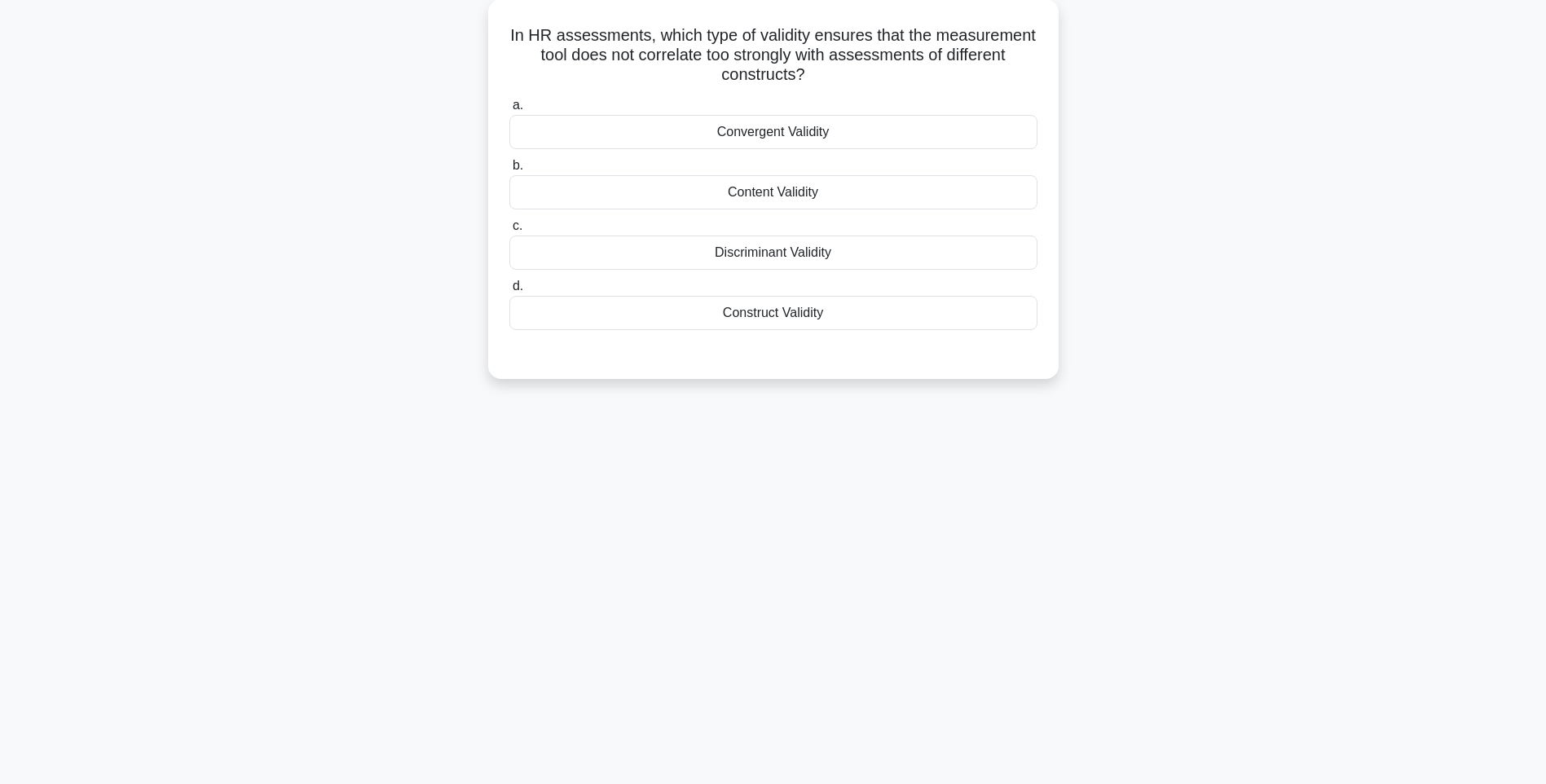
scroll to position [97, 0]
click at [800, 191] on div "Content Validity" at bounding box center [773, 188] width 528 height 34
click at [509, 167] on input "b. Content Validity" at bounding box center [509, 162] width 0 height 11
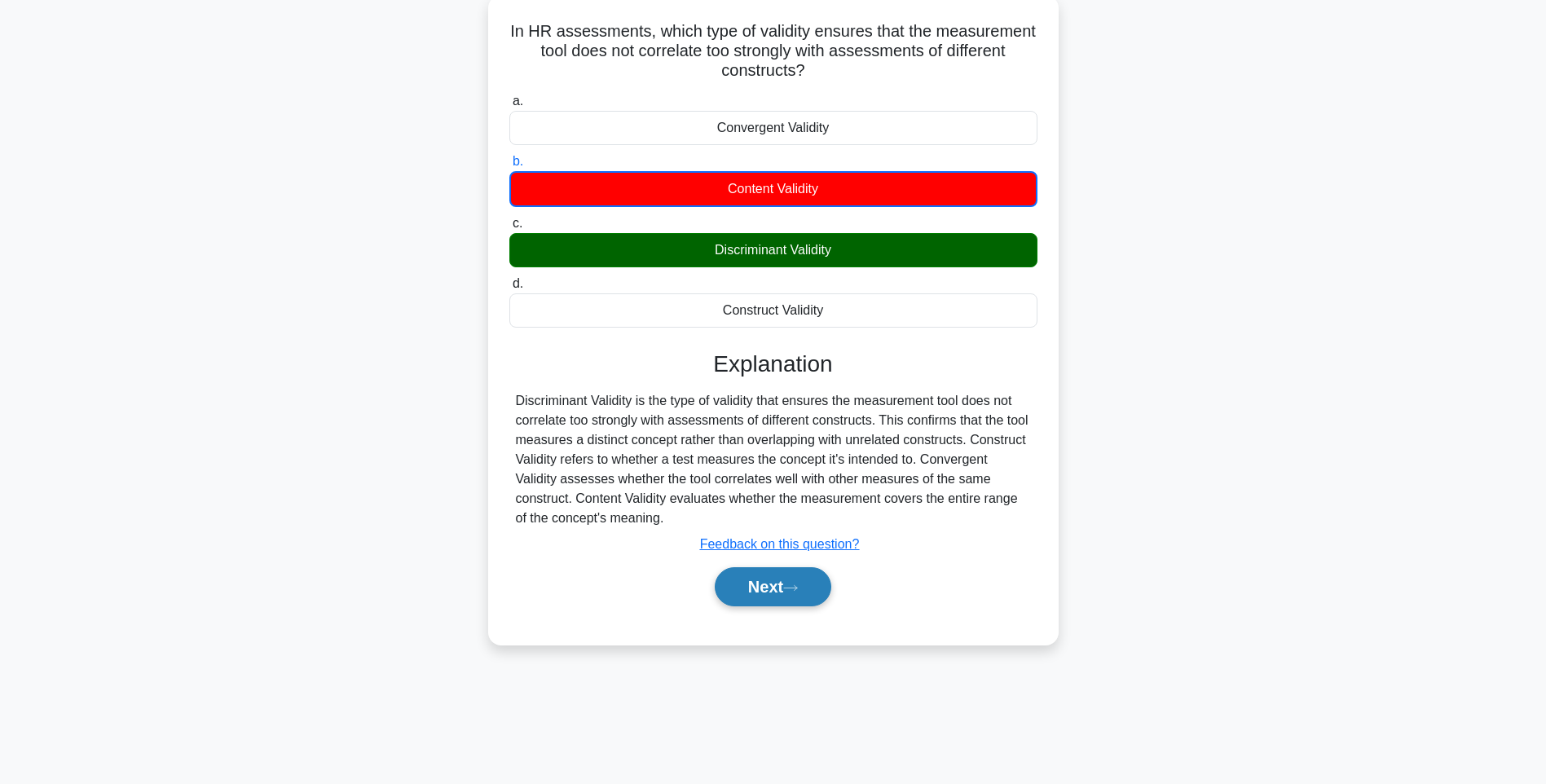
click at [773, 593] on button "Next" at bounding box center [773, 587] width 116 height 39
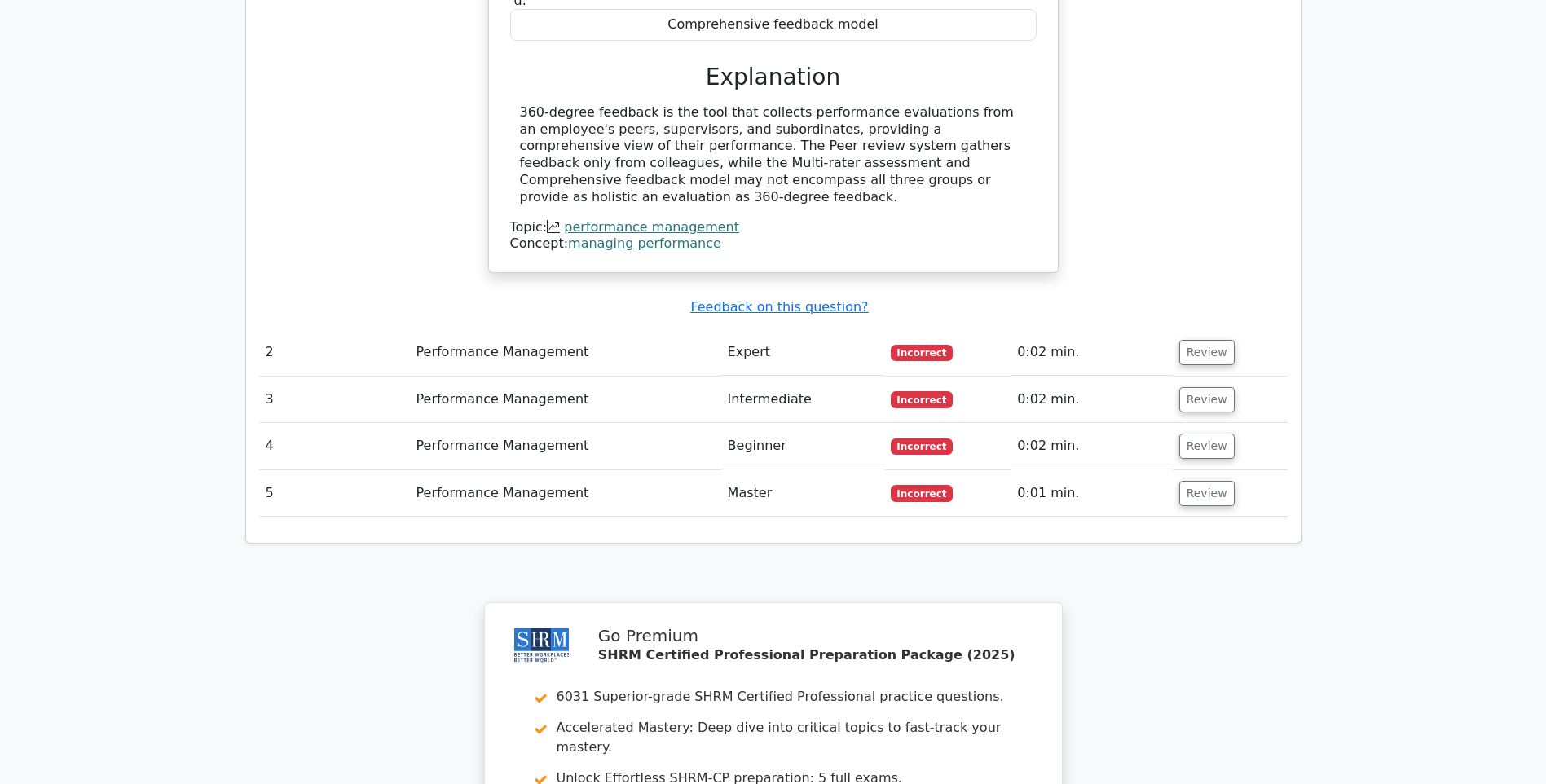
scroll to position [1953, 0]
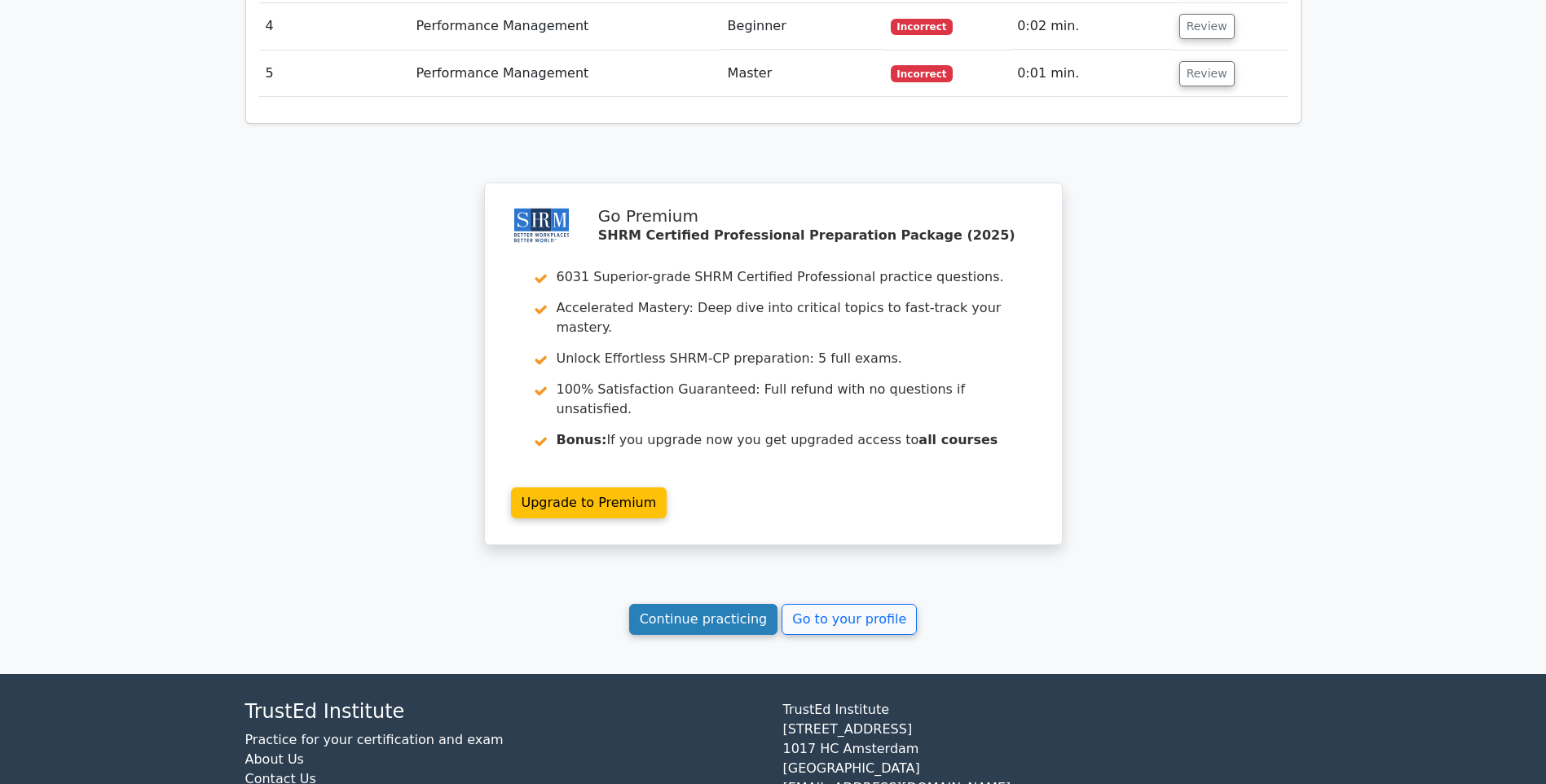
click at [681, 604] on link "Continue practicing" at bounding box center [704, 619] width 149 height 31
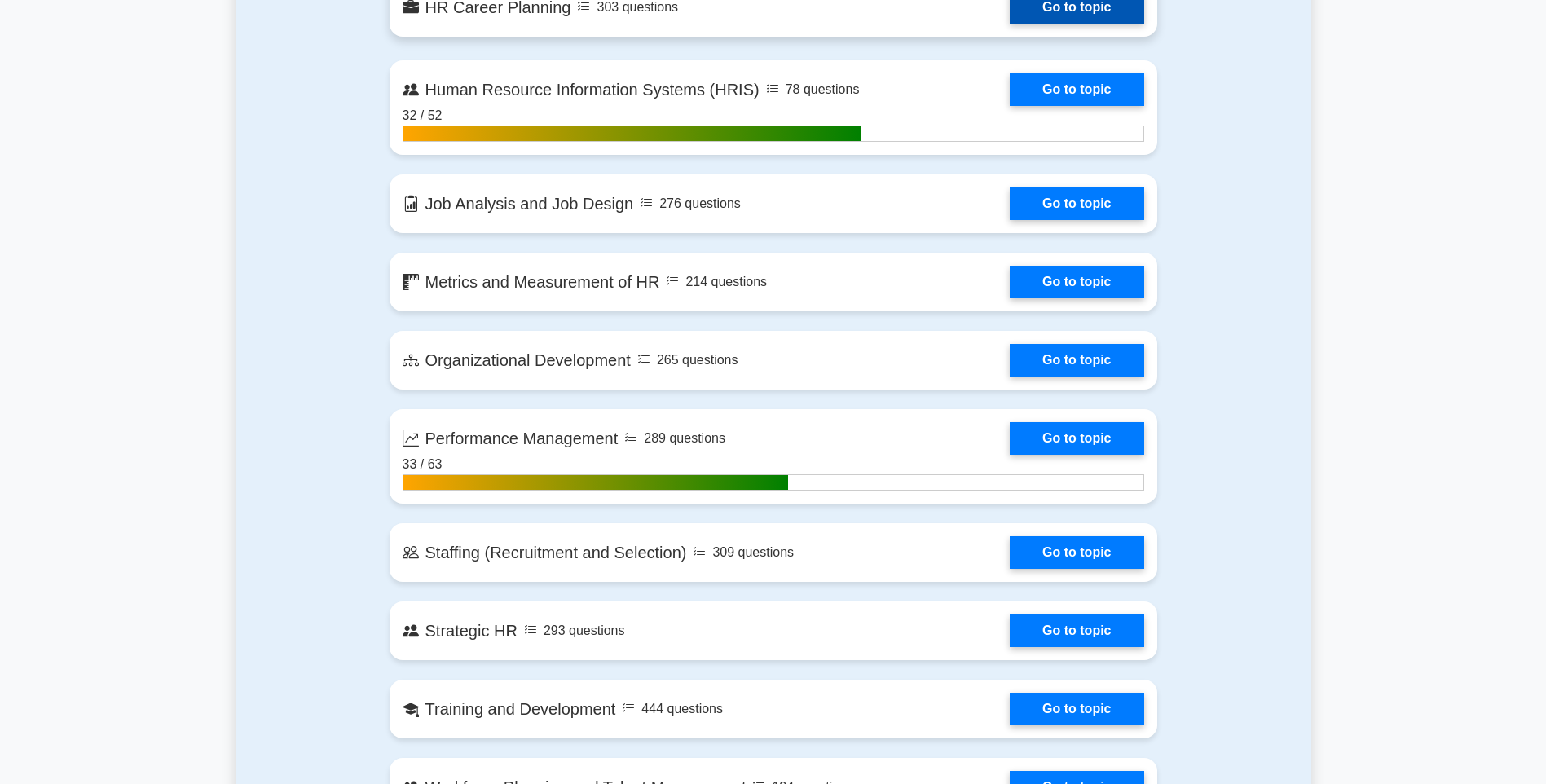
scroll to position [1793, 0]
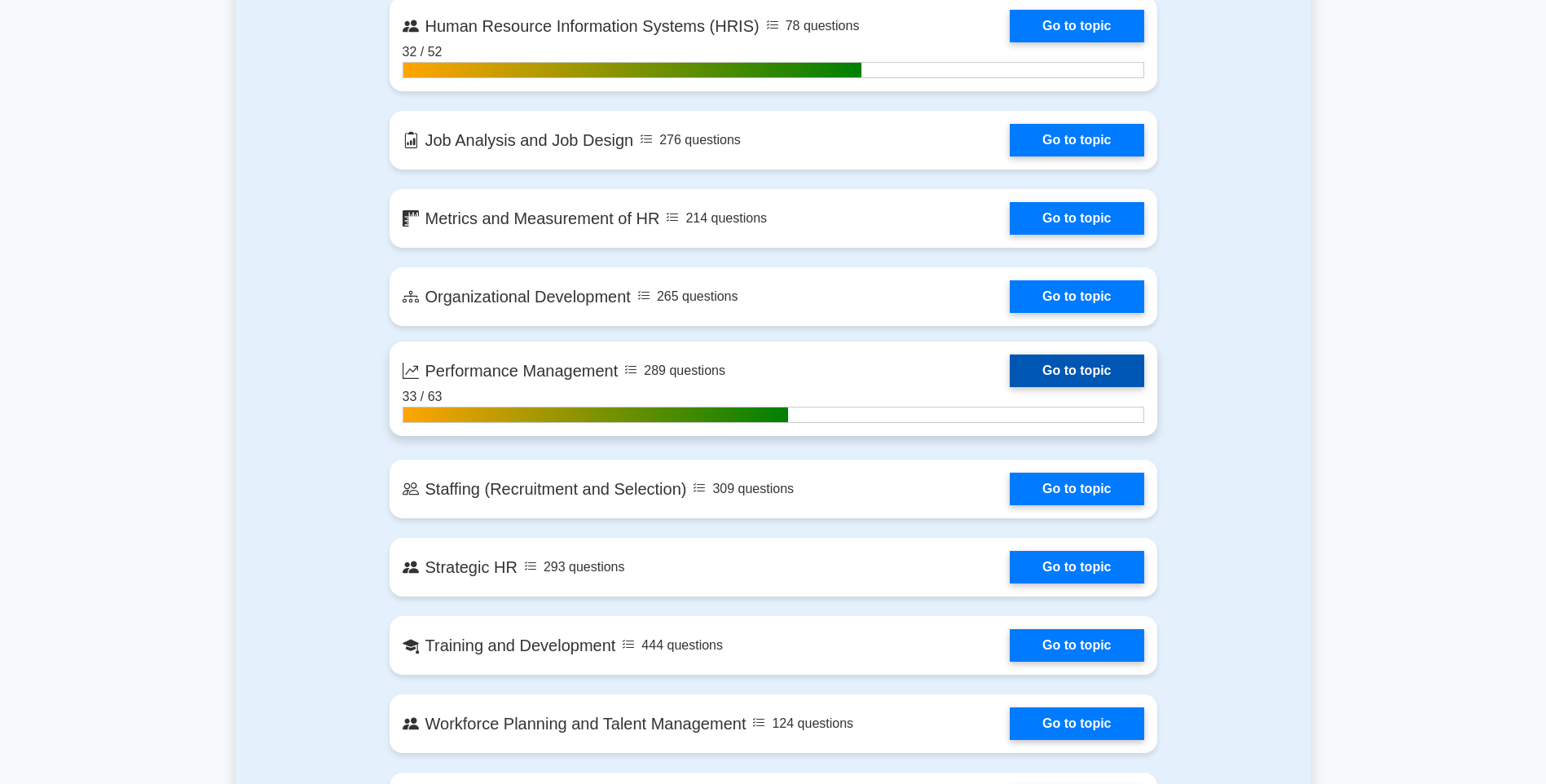
click at [1074, 366] on link "Go to topic" at bounding box center [1077, 370] width 134 height 33
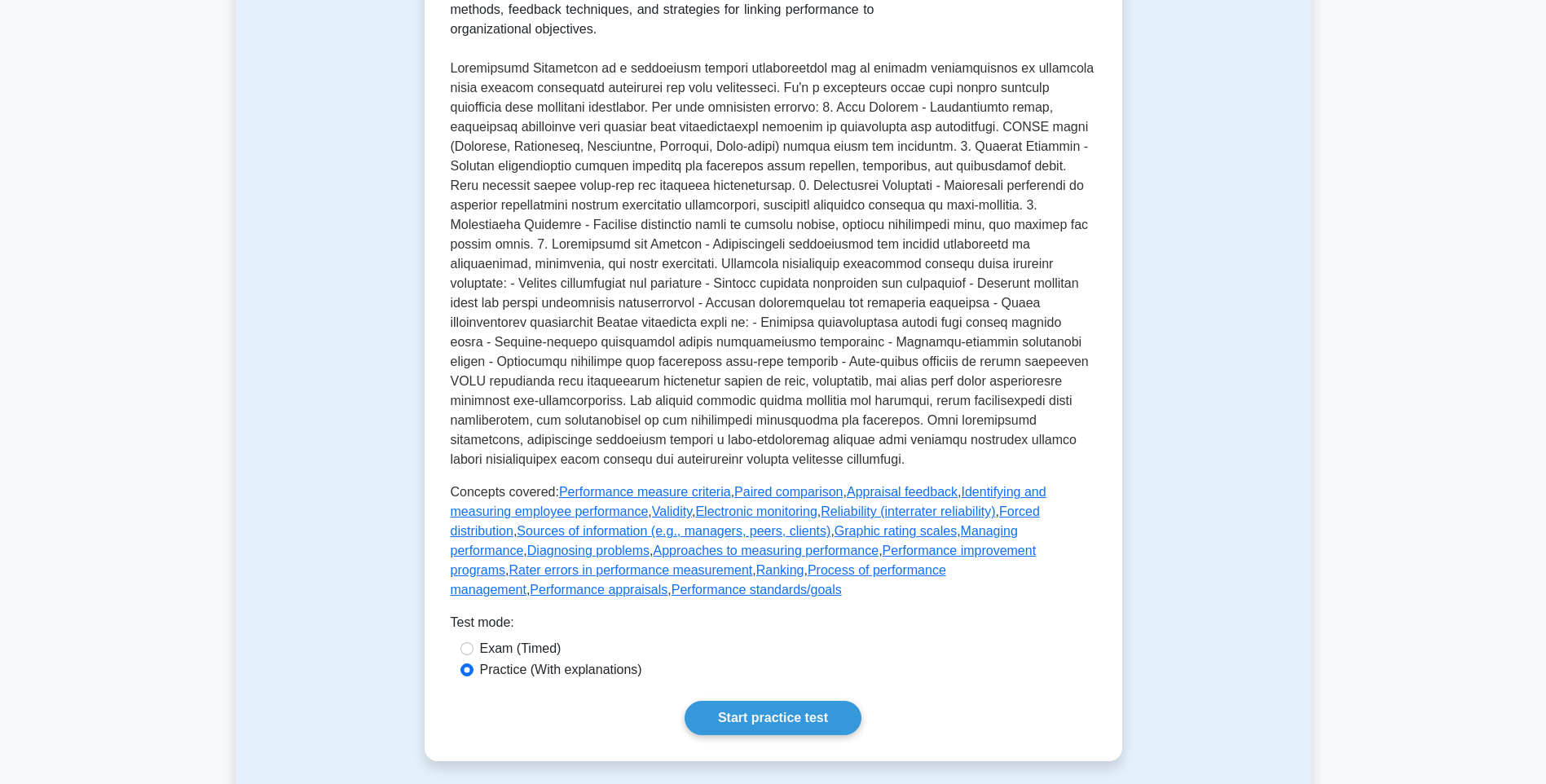
scroll to position [978, 0]
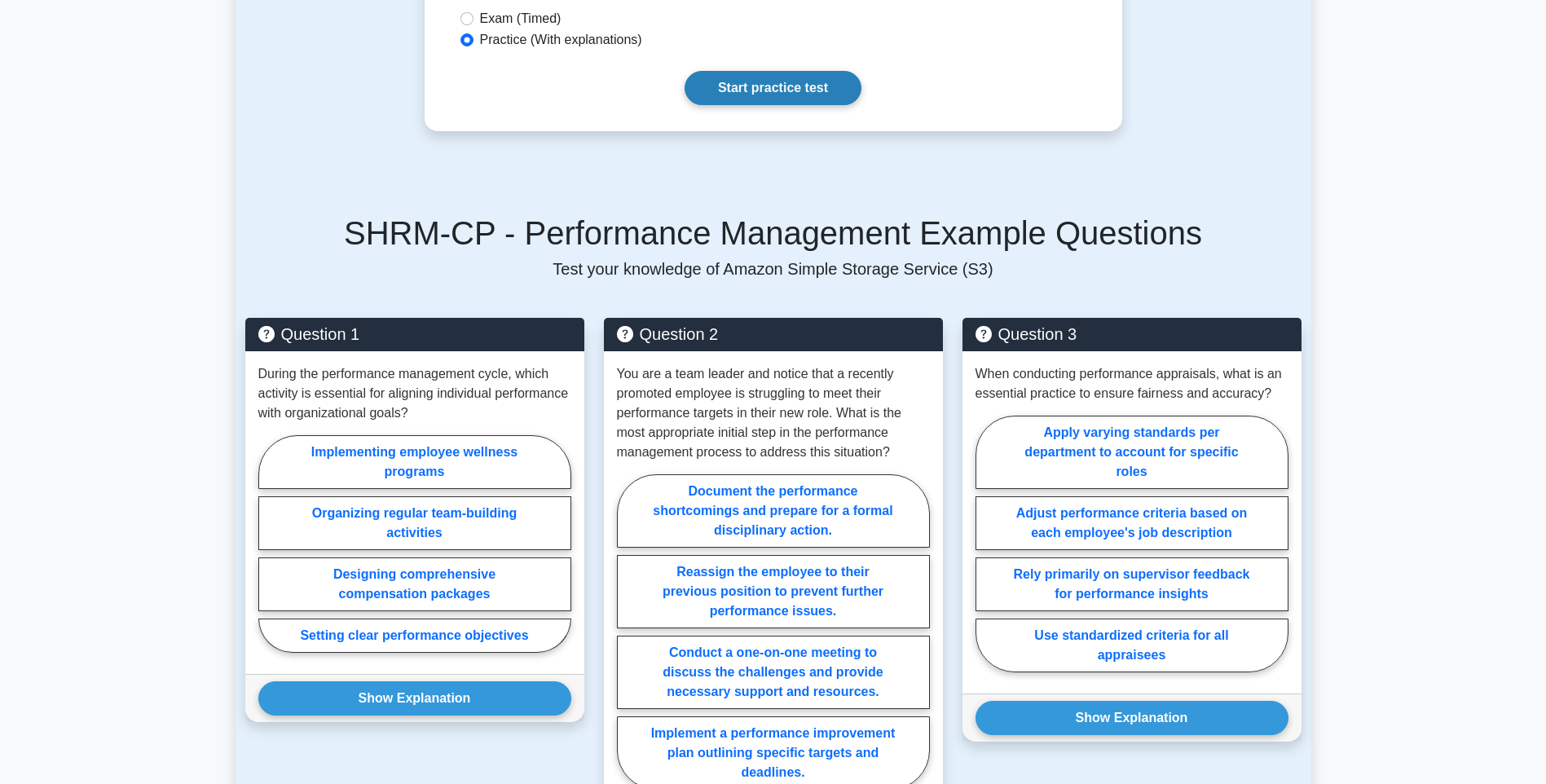
click at [770, 105] on link "Start practice test" at bounding box center [773, 88] width 176 height 34
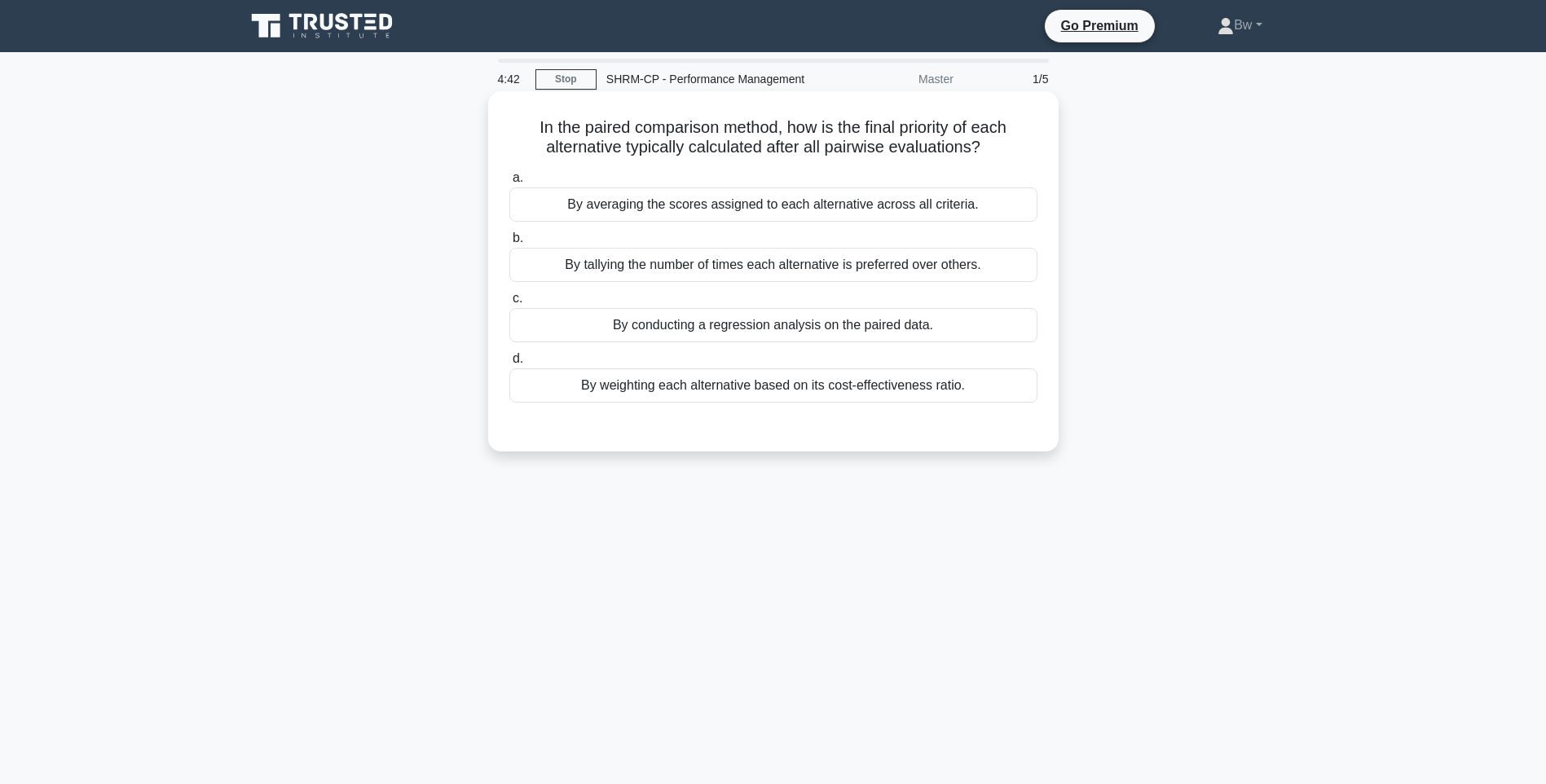
click at [826, 276] on div "By tallying the number of times each alternative is preferred over others." at bounding box center [773, 264] width 528 height 34
click at [509, 243] on input "b. By tallying the number of times each alternative is preferred over others." at bounding box center [509, 238] width 0 height 11
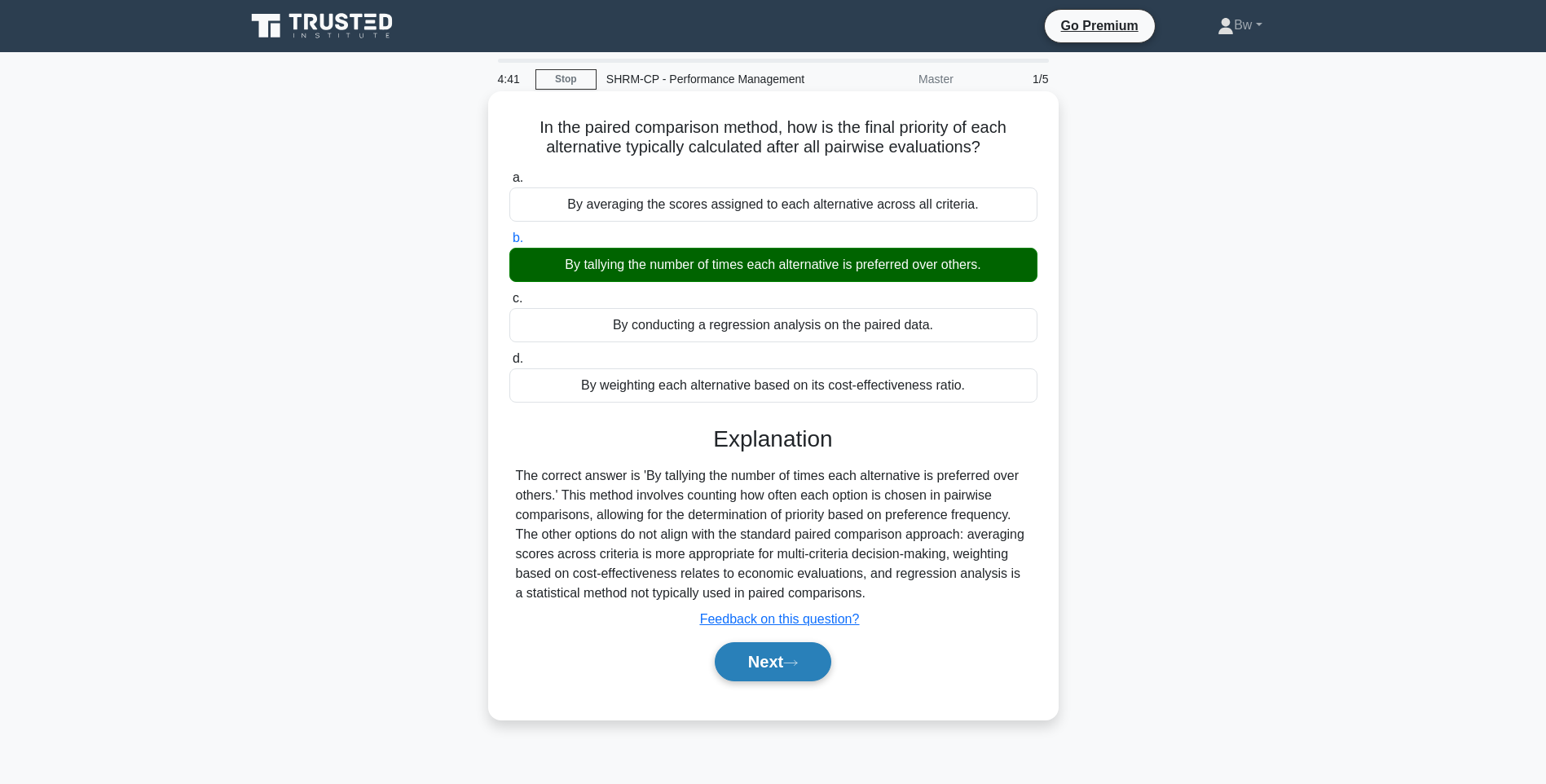
click at [753, 670] on button "Next" at bounding box center [773, 662] width 116 height 39
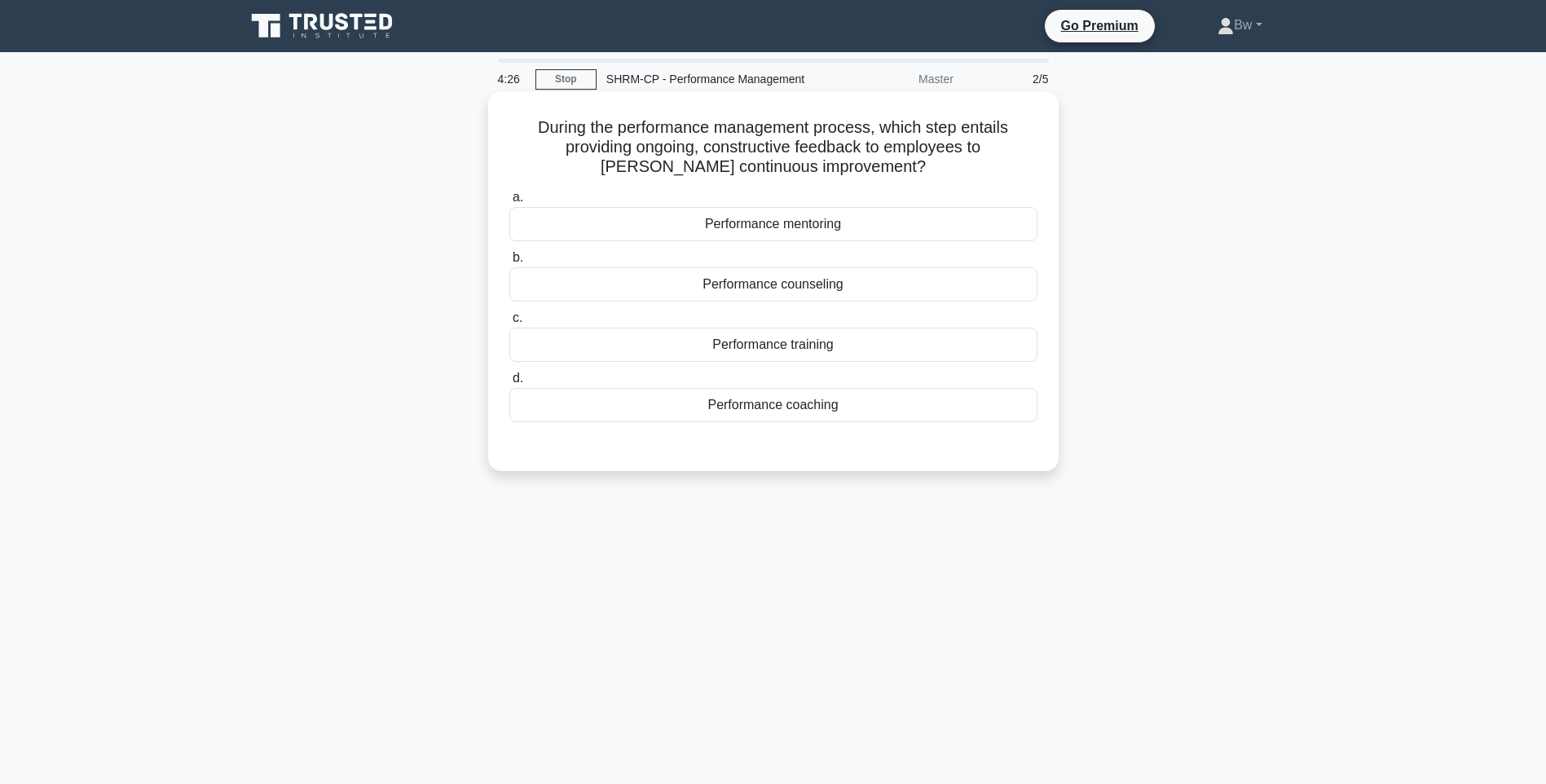
click at [865, 400] on div "Performance coaching" at bounding box center [773, 405] width 528 height 34
click at [509, 384] on input "d. Performance coaching" at bounding box center [509, 378] width 0 height 11
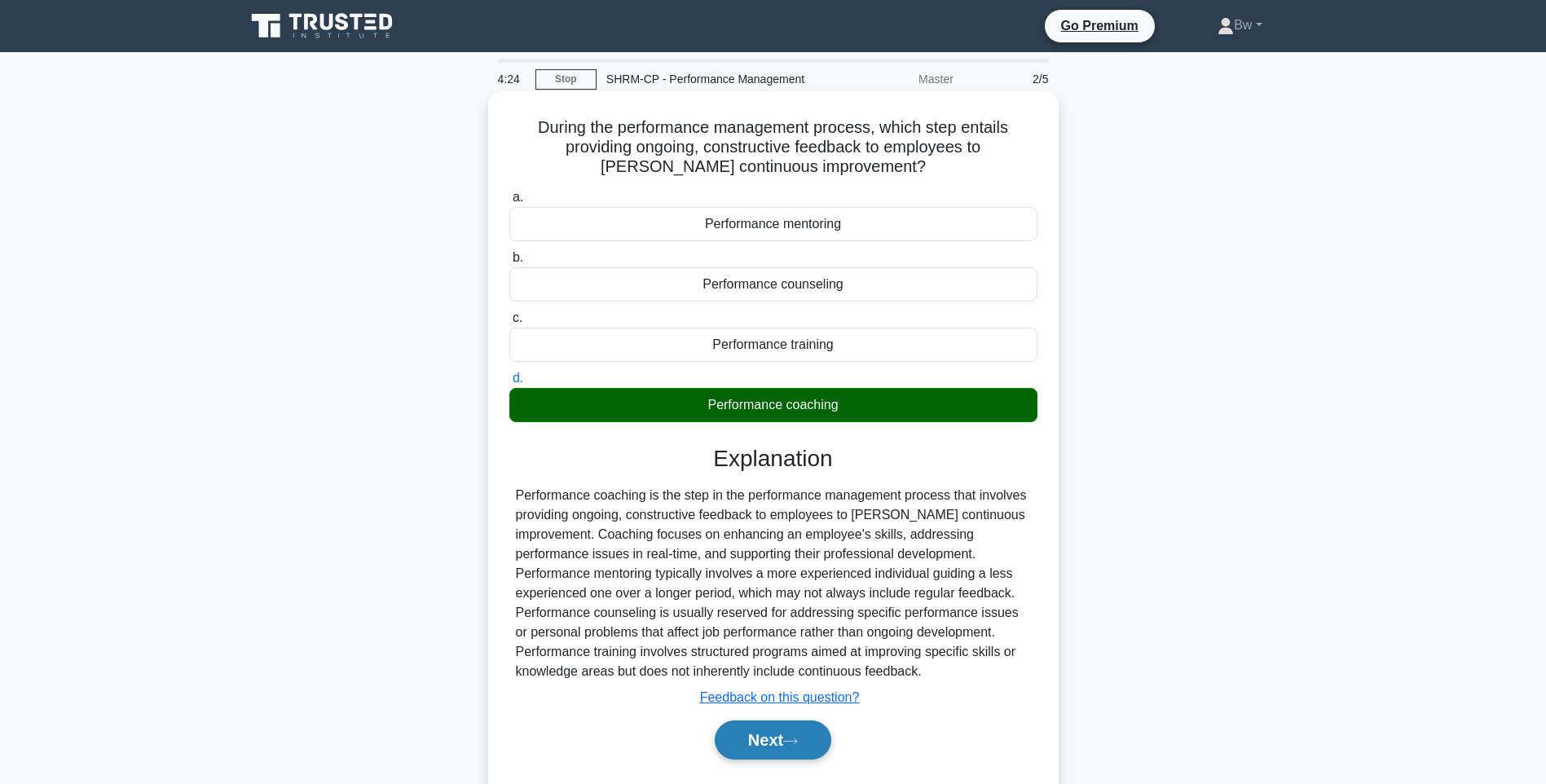
drag, startPoint x: 794, startPoint y: 731, endPoint x: 788, endPoint y: 722, distance: 10.8
click at [793, 730] on button "Next" at bounding box center [773, 740] width 116 height 39
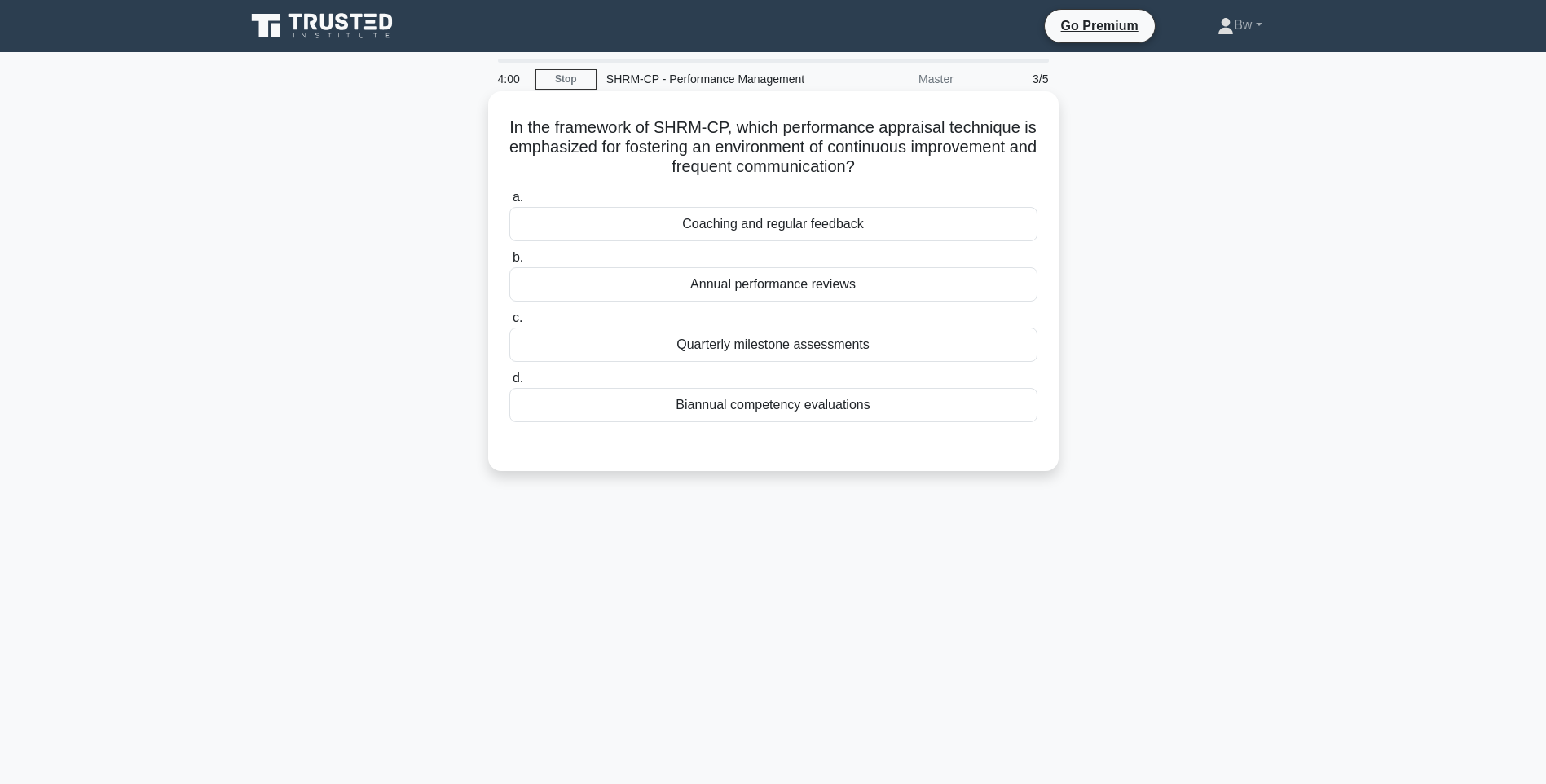
click at [876, 229] on div "Coaching and regular feedback" at bounding box center [773, 224] width 528 height 34
click at [509, 203] on input "a. Coaching and regular feedback" at bounding box center [509, 197] width 0 height 11
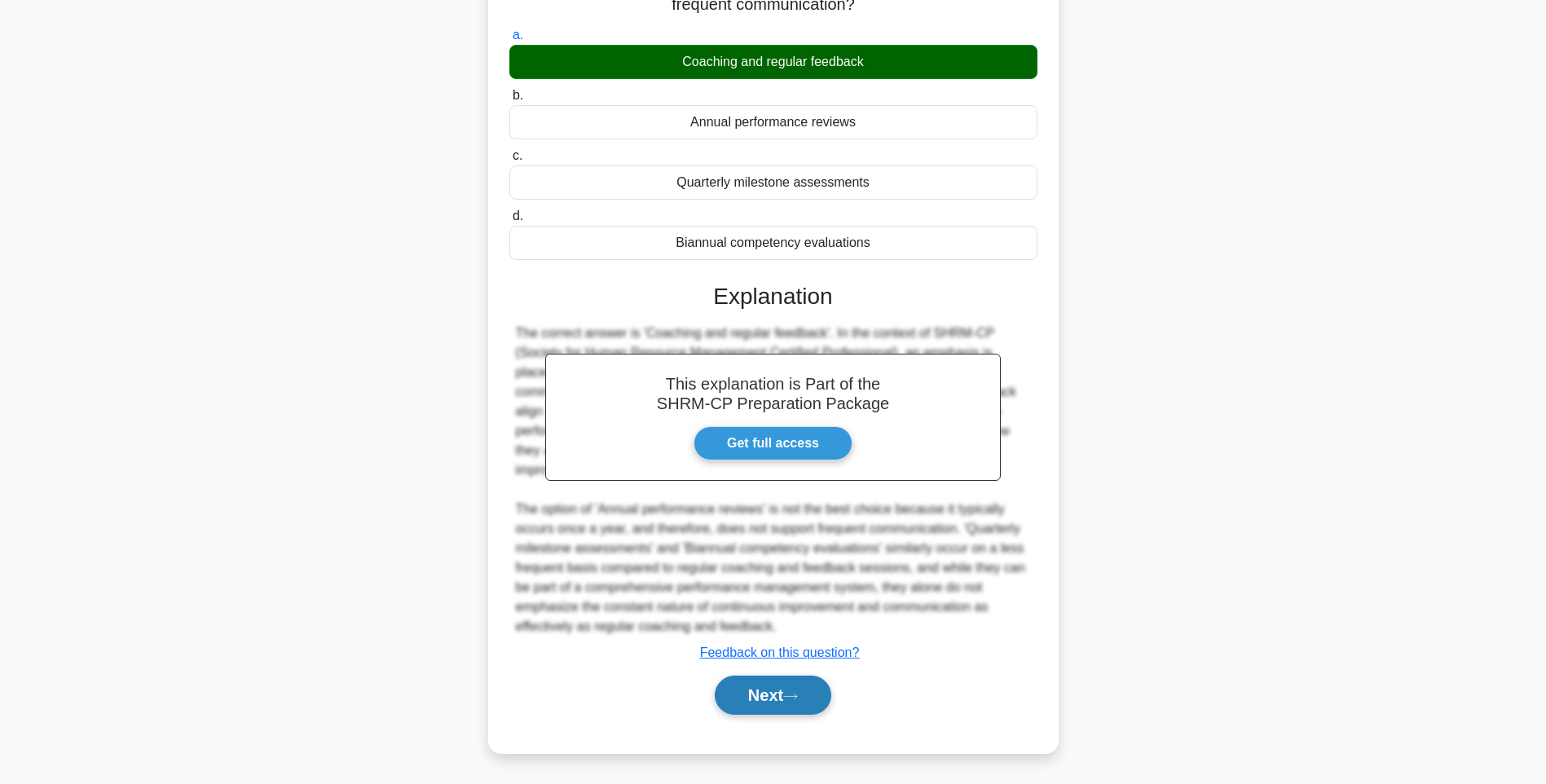
click at [795, 694] on icon at bounding box center [790, 695] width 15 height 9
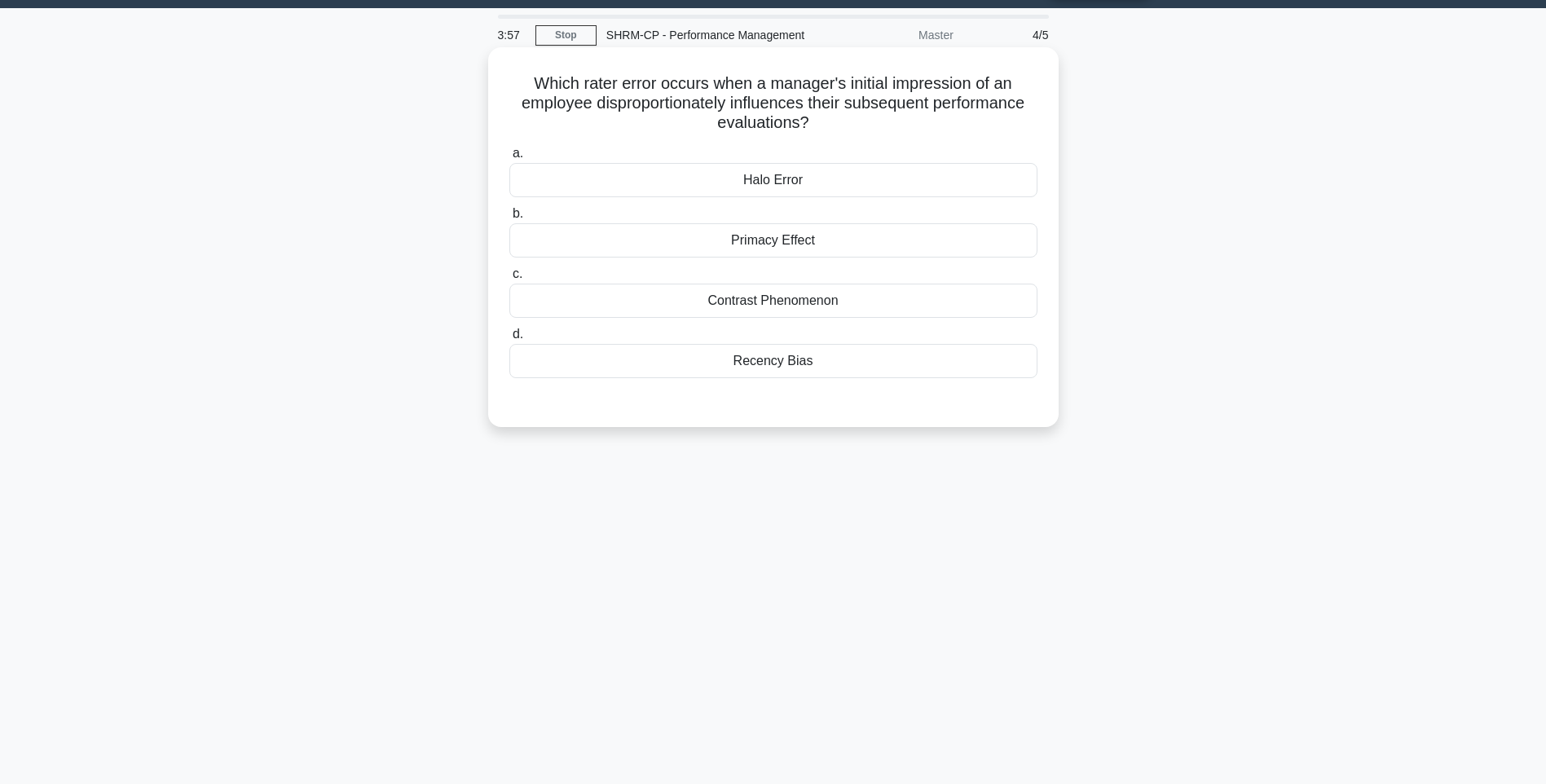
scroll to position [15, 0]
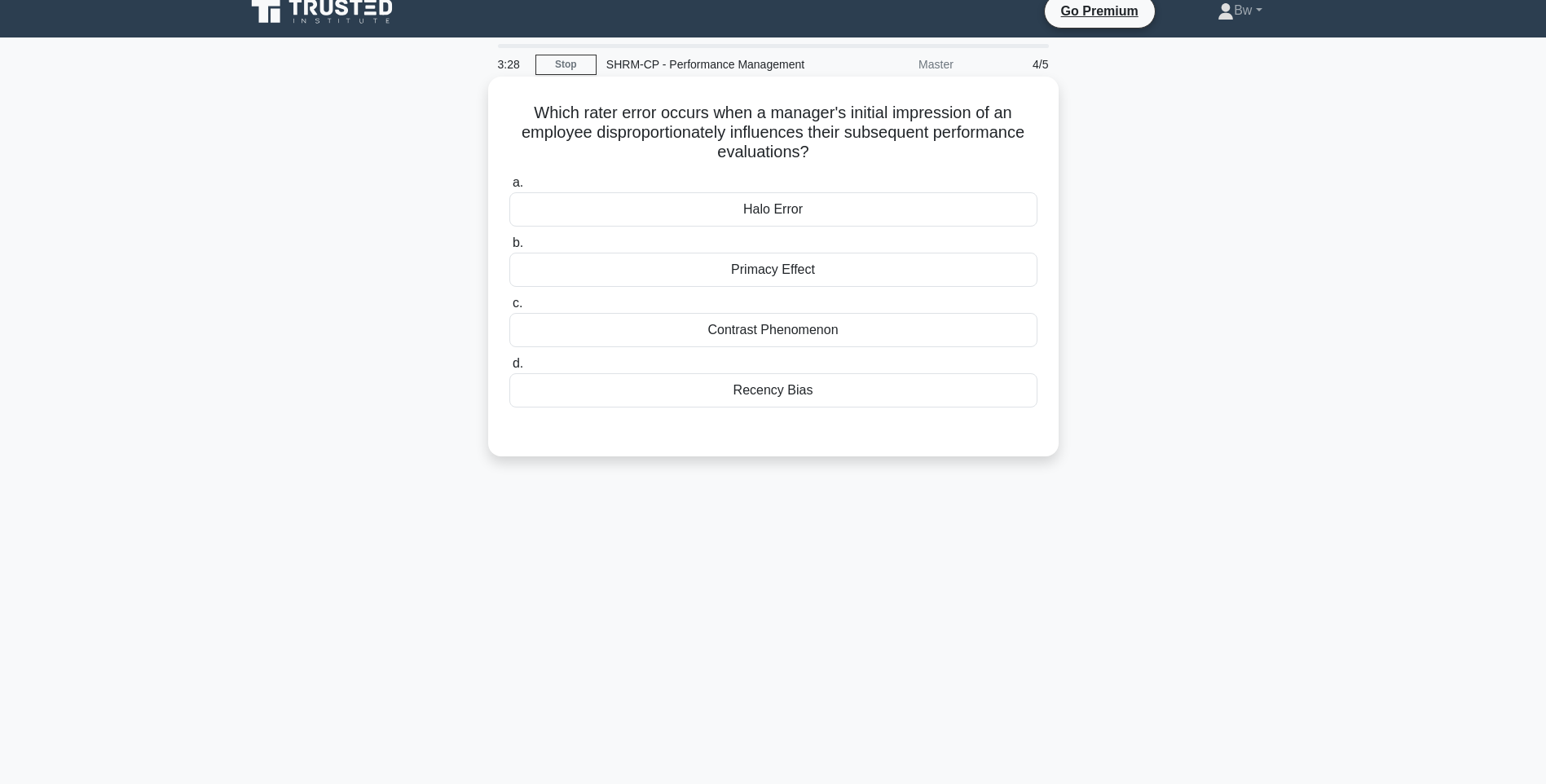
click at [869, 394] on div "Recency Bias" at bounding box center [773, 390] width 528 height 34
click at [509, 369] on input "d. Recency Bias" at bounding box center [509, 363] width 0 height 11
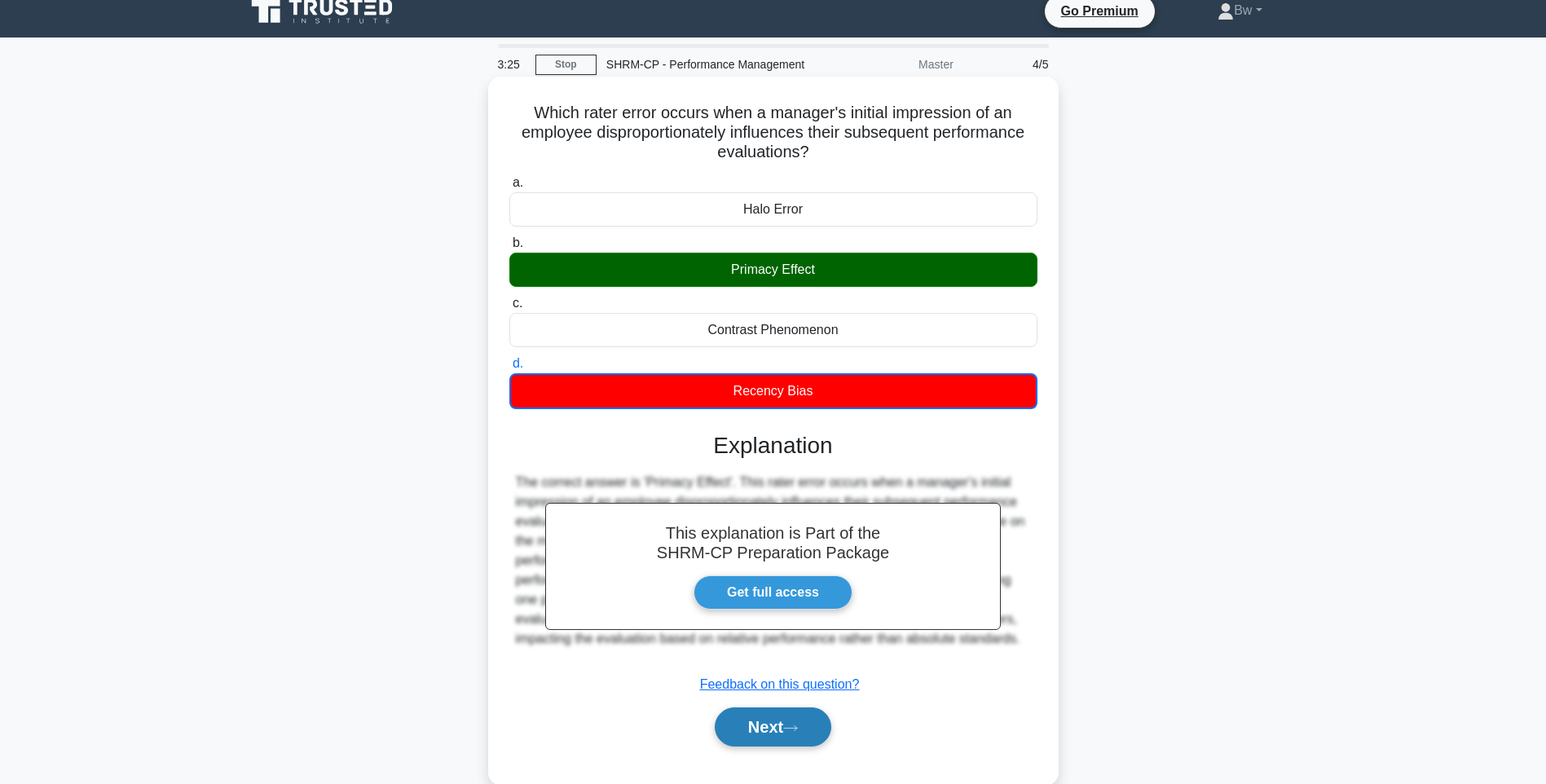
click at [787, 724] on button "Next" at bounding box center [773, 727] width 116 height 39
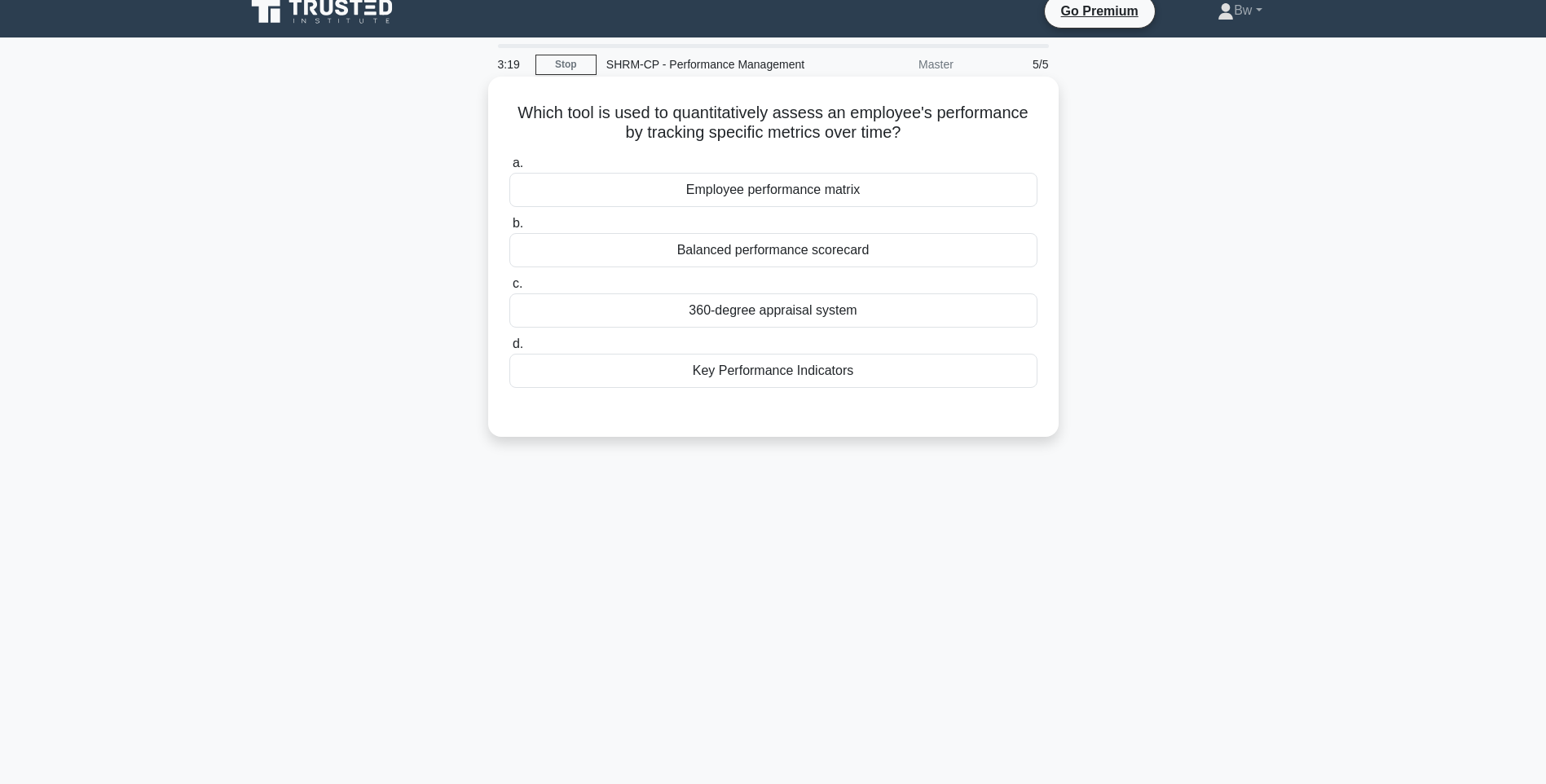
click at [858, 203] on div "Employee performance matrix" at bounding box center [773, 189] width 528 height 34
click at [509, 168] on input "a. Employee performance matrix" at bounding box center [509, 163] width 0 height 11
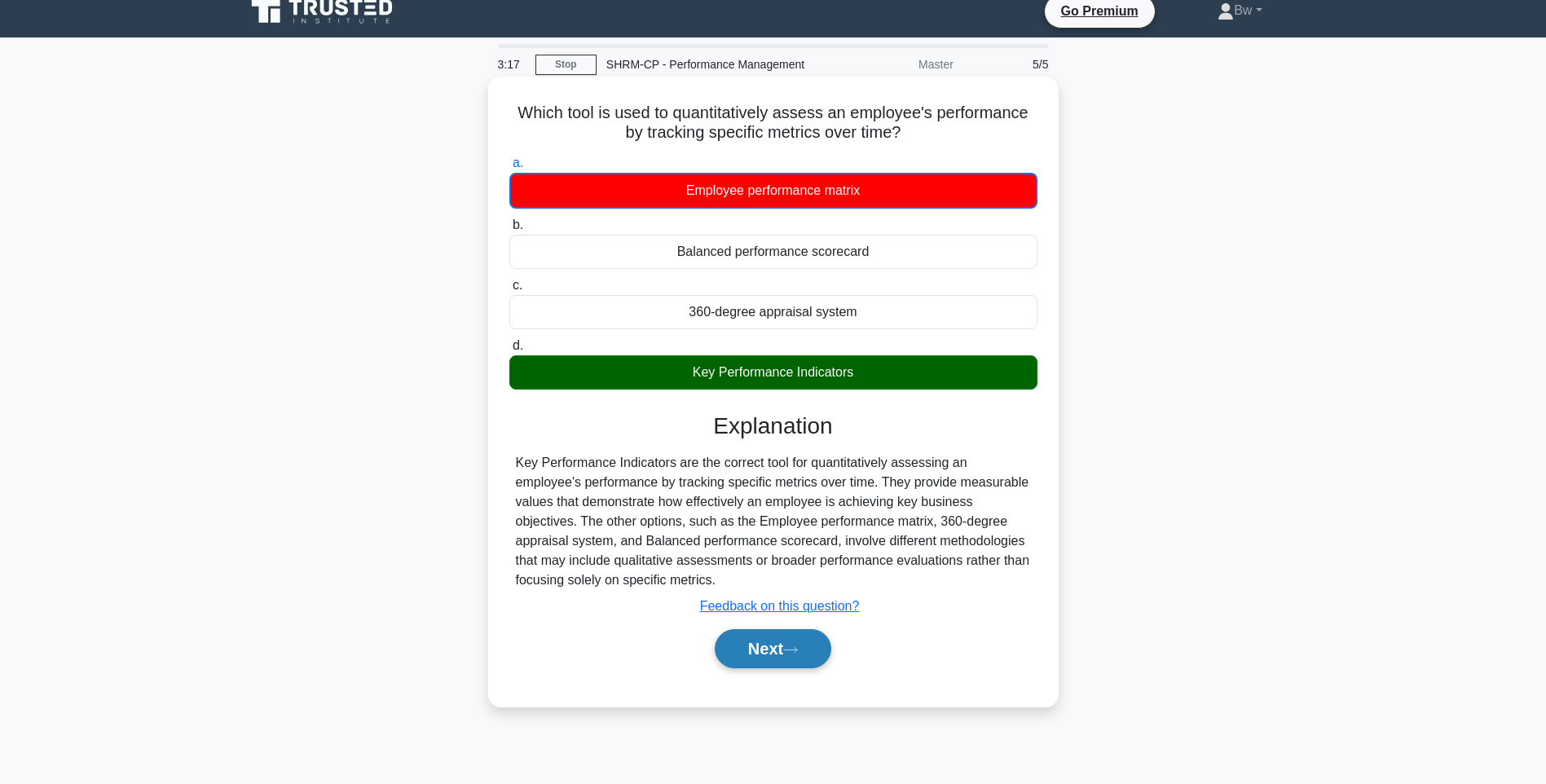
click at [785, 659] on button "Next" at bounding box center [773, 649] width 116 height 39
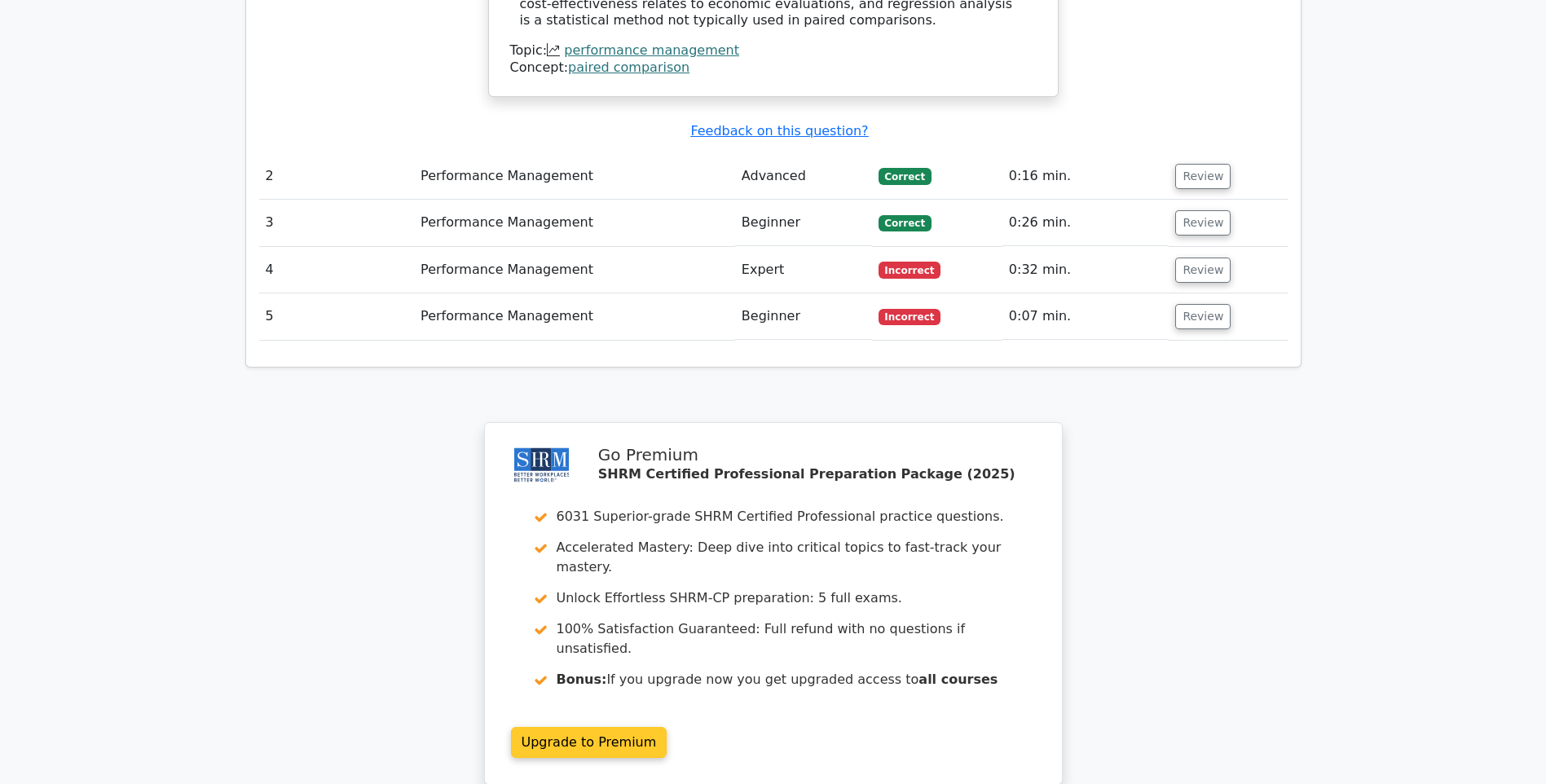
scroll to position [1873, 0]
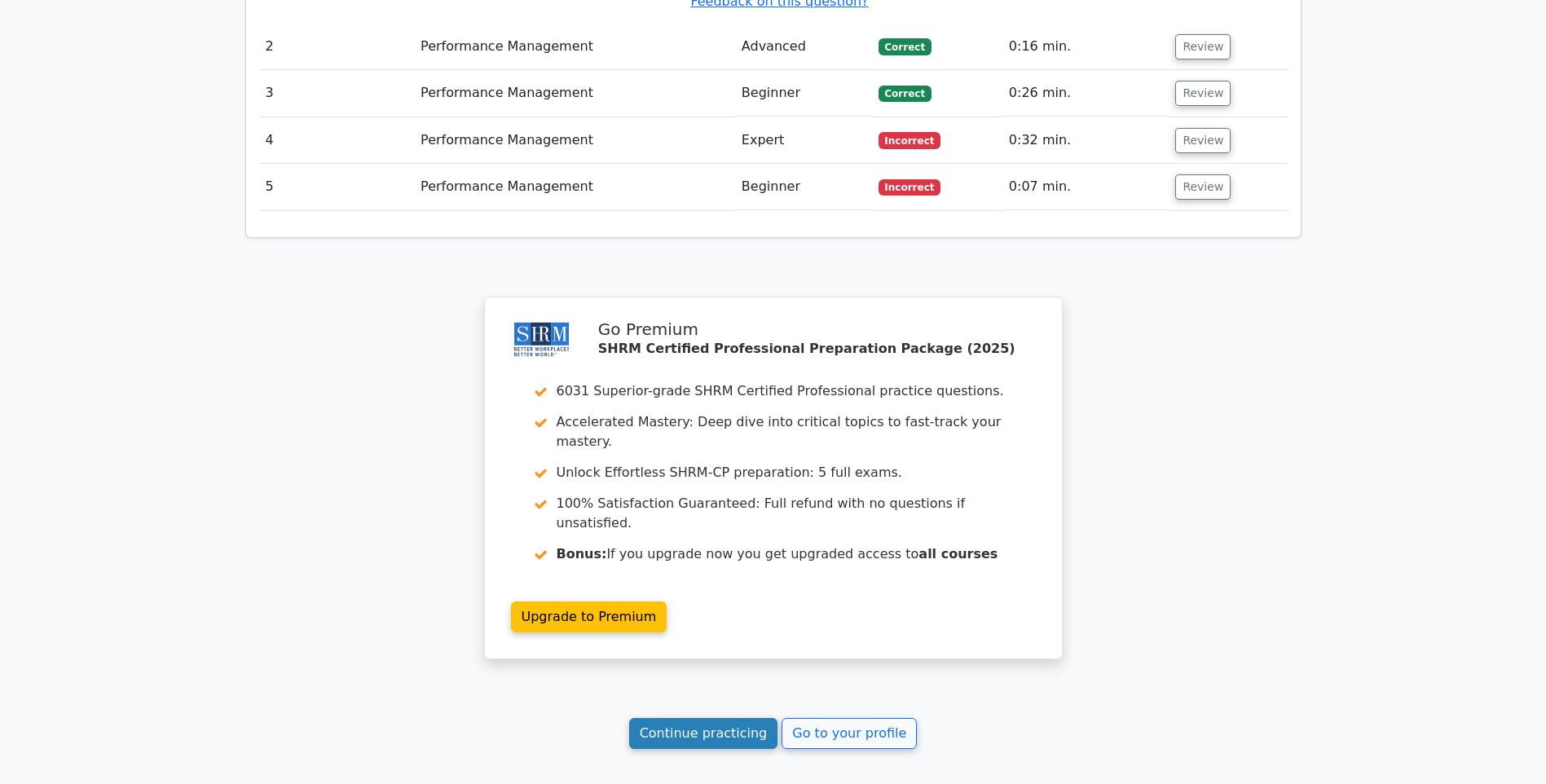
click at [707, 718] on link "Continue practicing" at bounding box center [704, 733] width 149 height 31
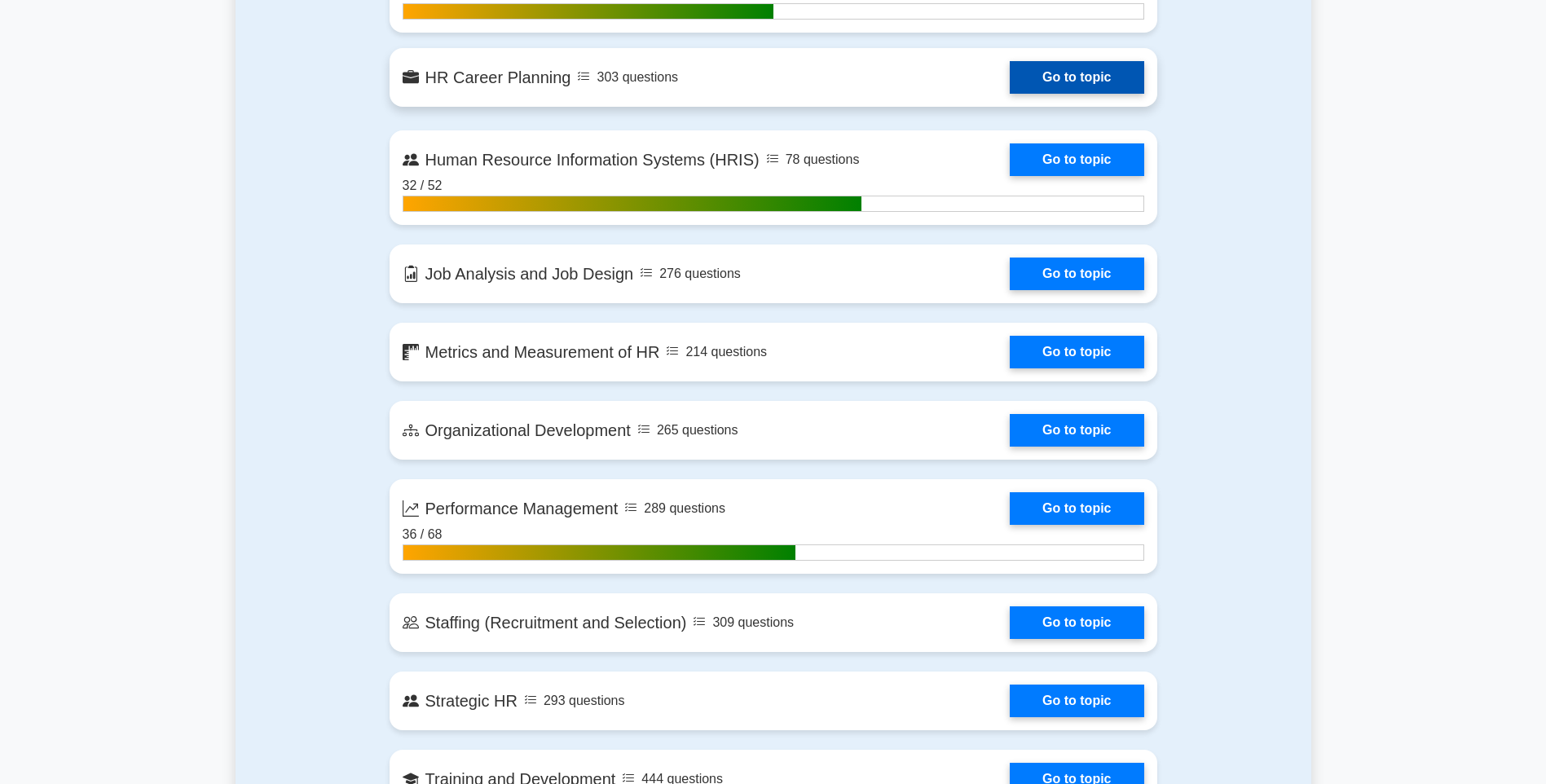
scroll to position [2037, 0]
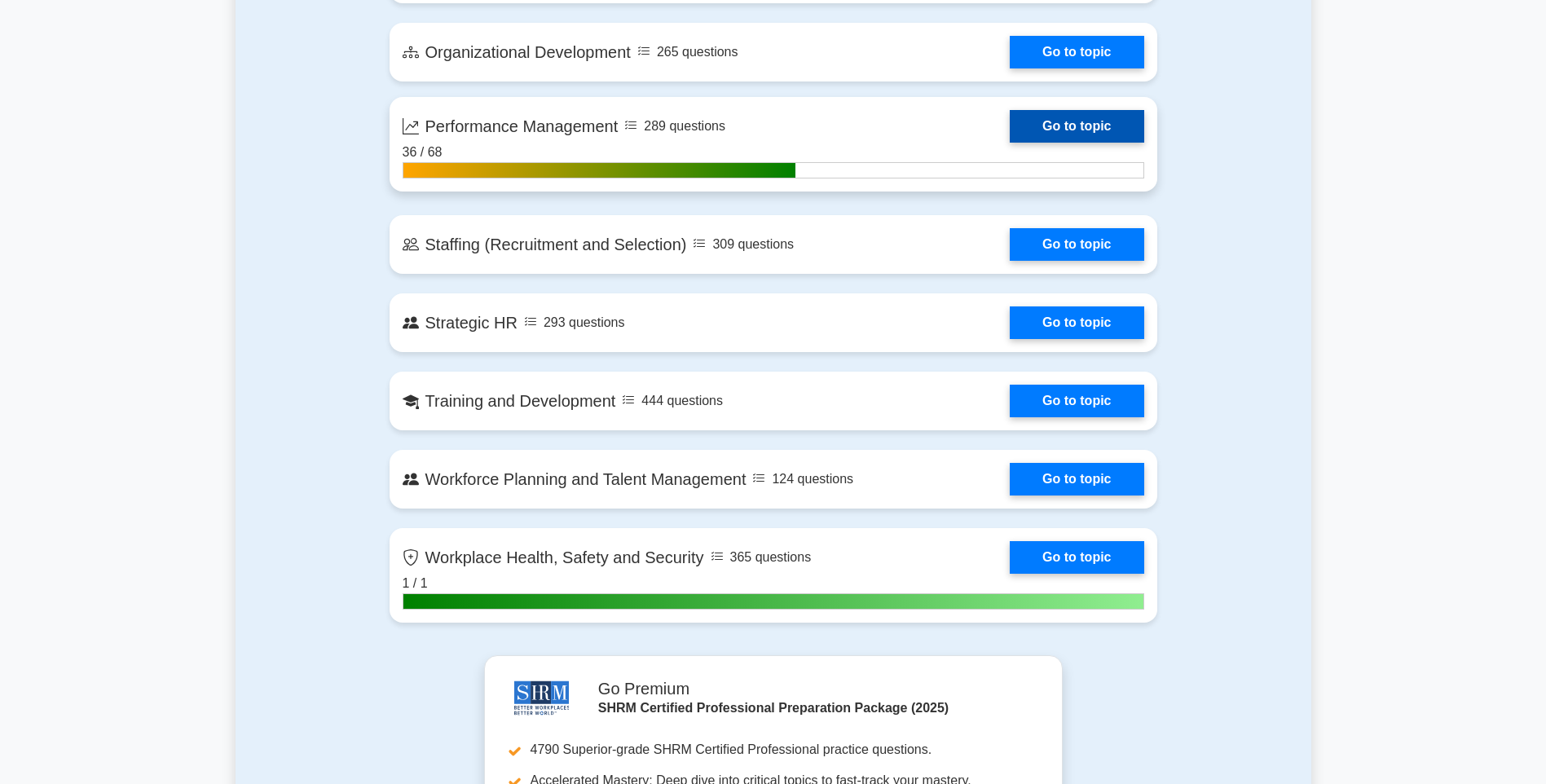
click at [1092, 143] on link "Go to topic" at bounding box center [1077, 126] width 134 height 33
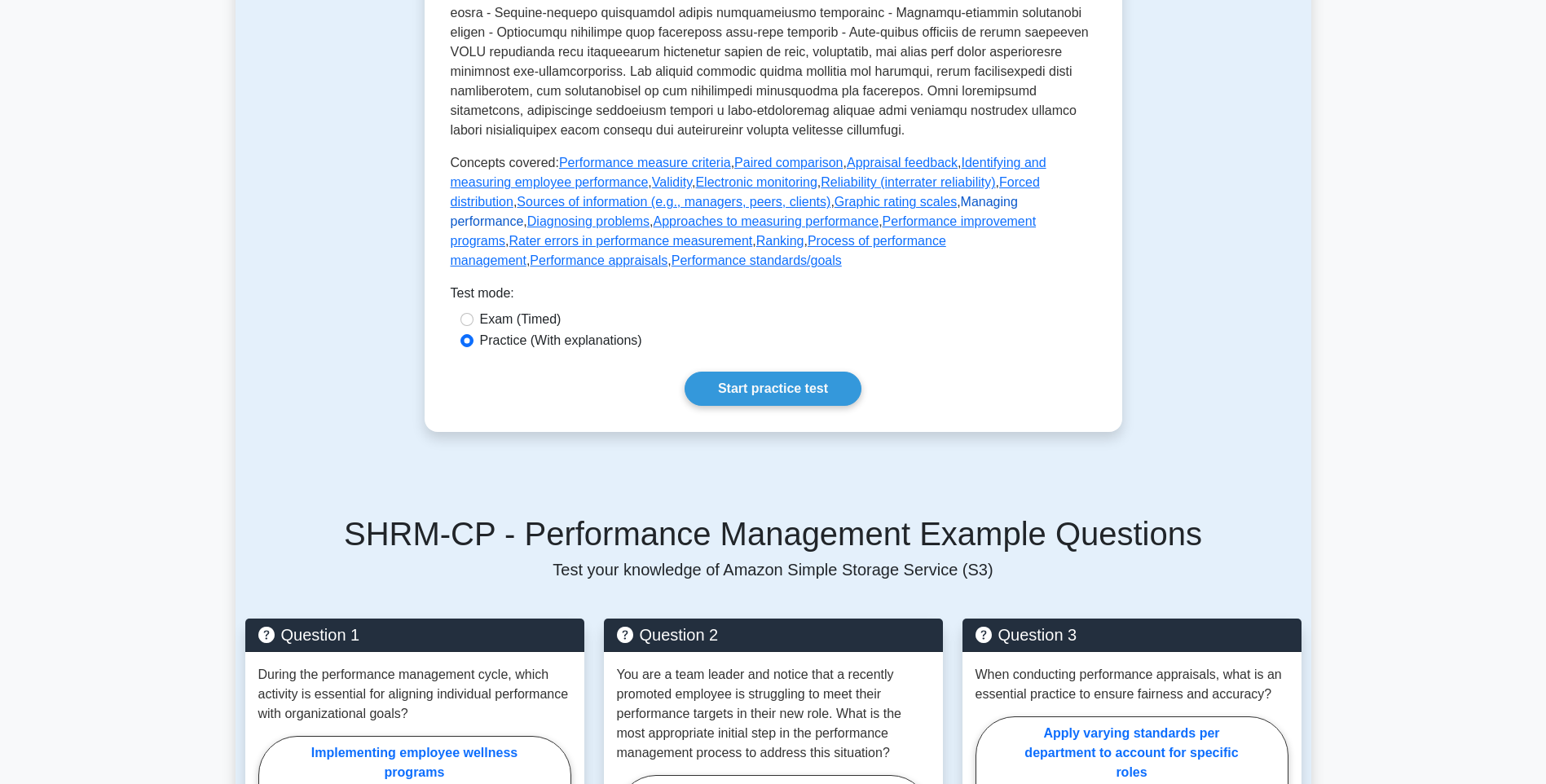
scroll to position [733, 0]
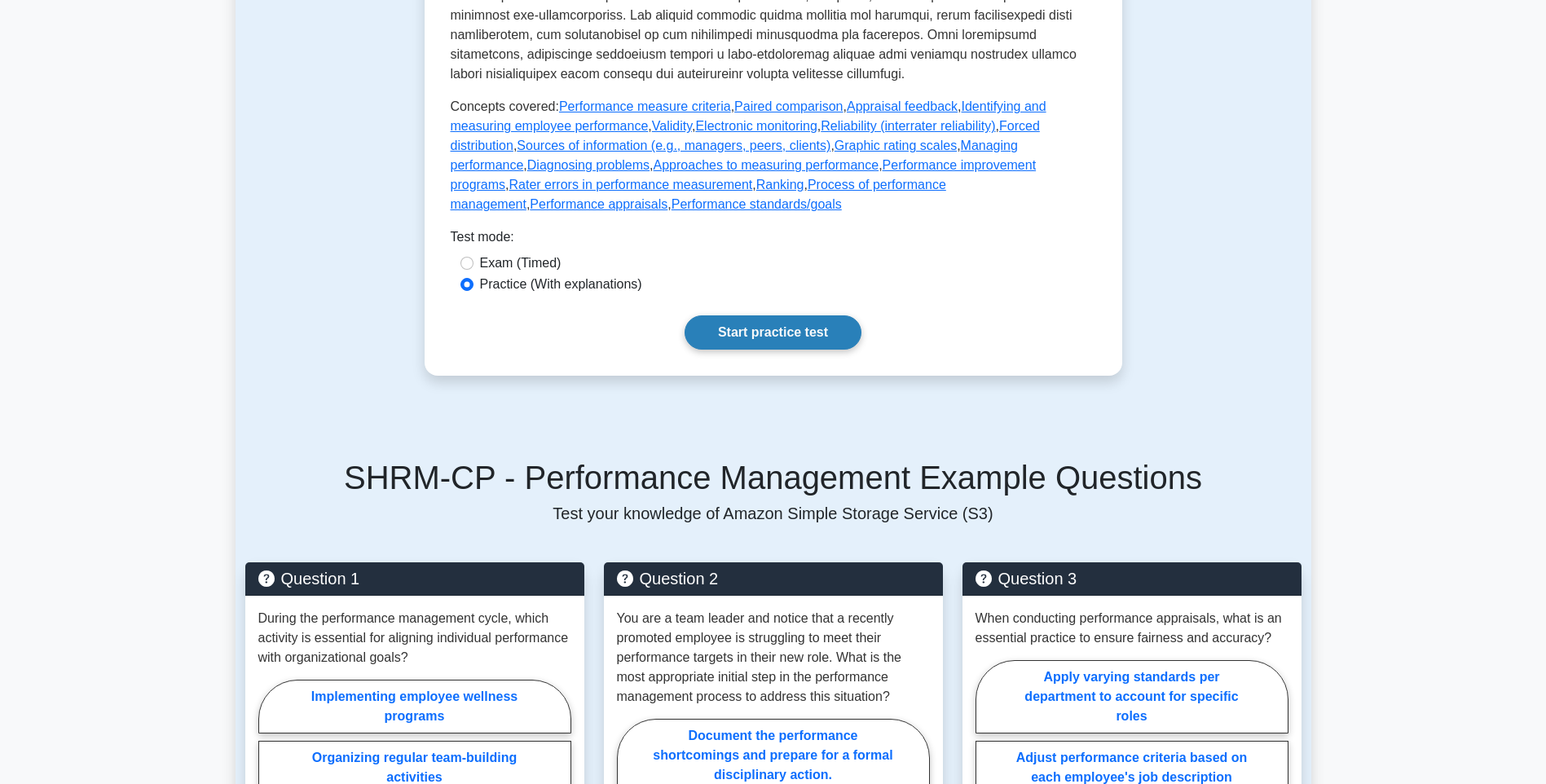
click at [812, 350] on link "Start practice test" at bounding box center [773, 332] width 176 height 34
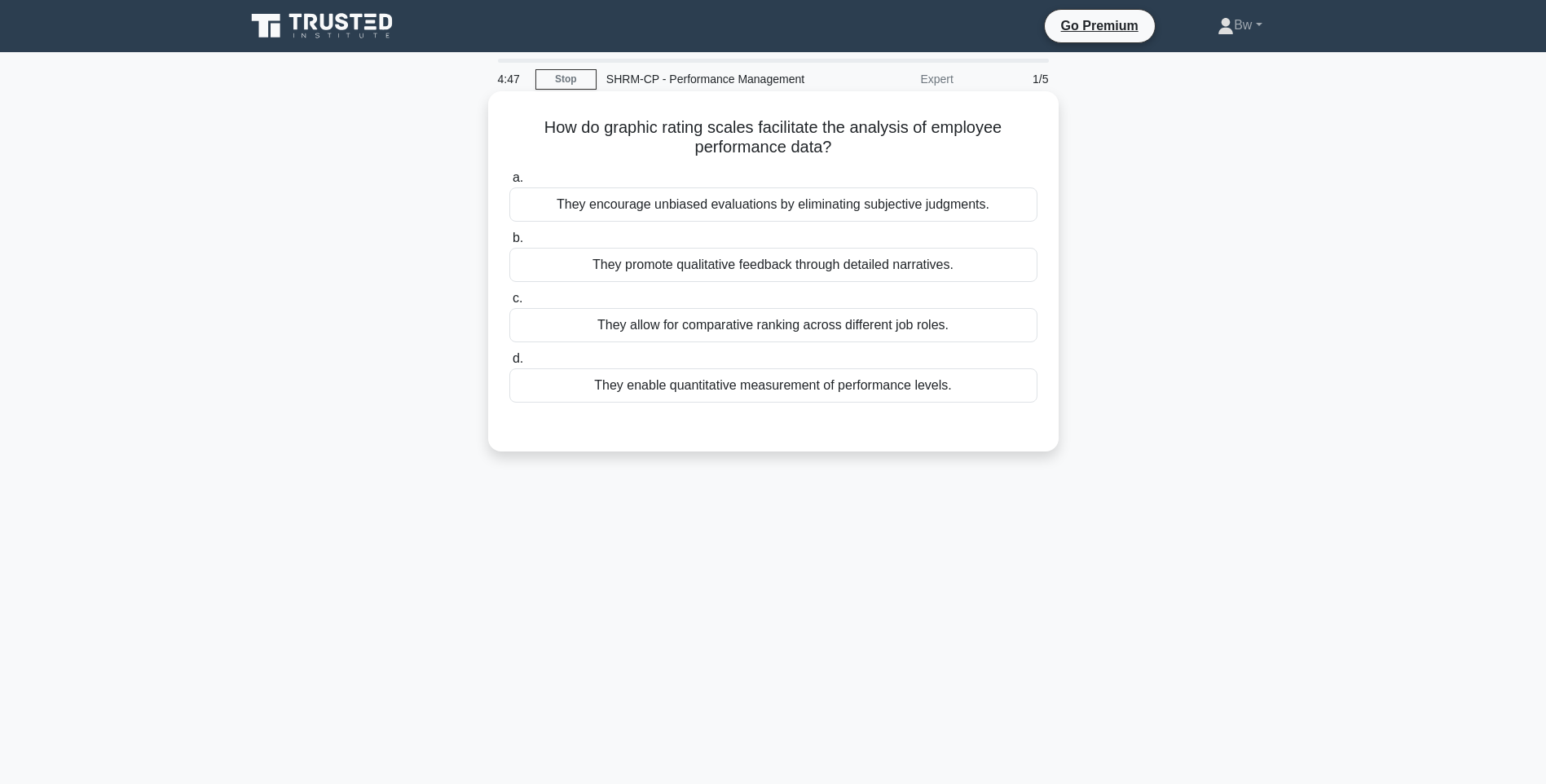
click at [958, 269] on div "They promote qualitative feedback through detailed narratives." at bounding box center [773, 264] width 528 height 34
click at [509, 243] on input "b. They promote qualitative feedback through detailed narratives." at bounding box center [509, 238] width 0 height 11
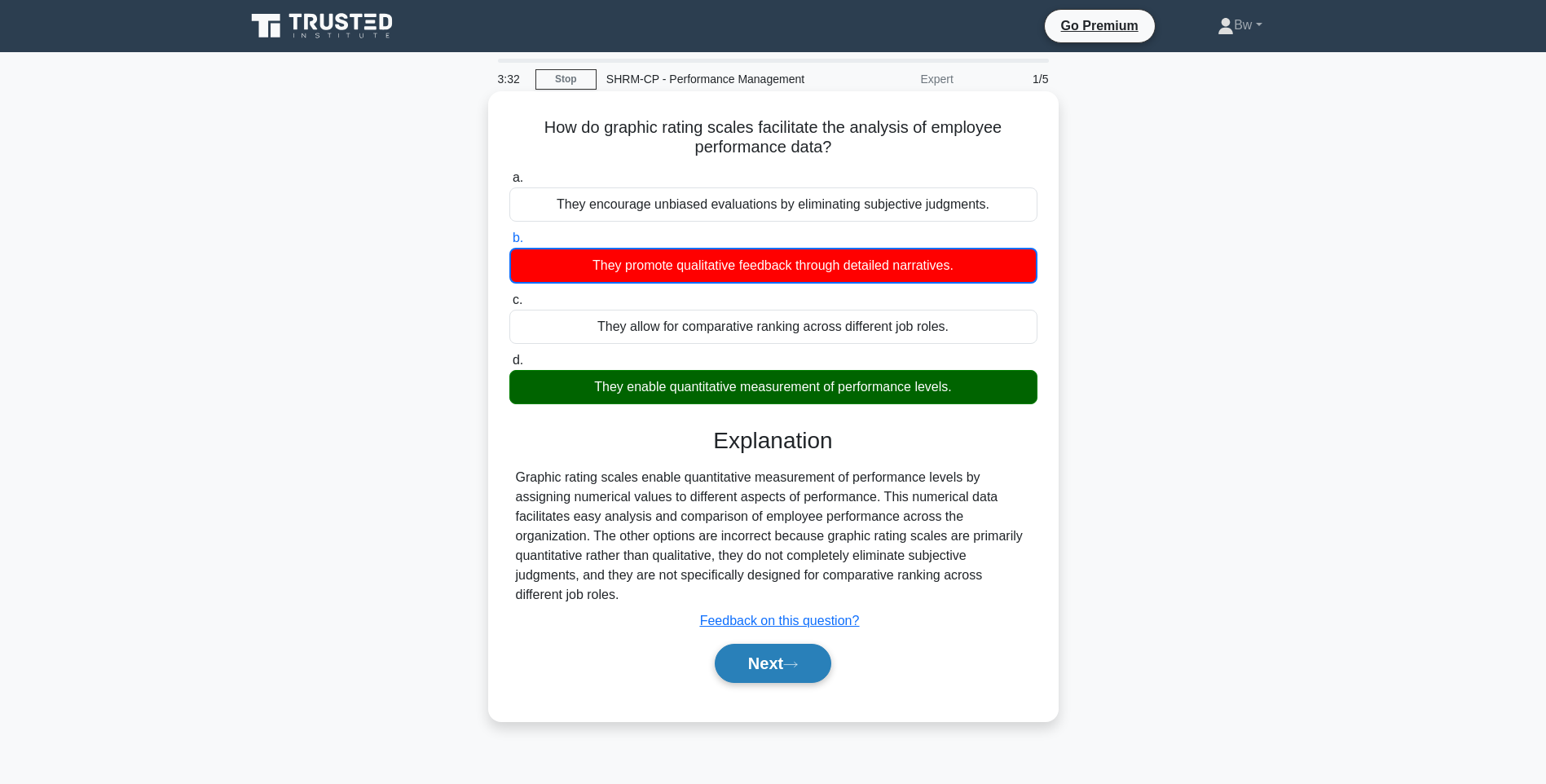
click at [829, 678] on button "Next" at bounding box center [773, 663] width 116 height 39
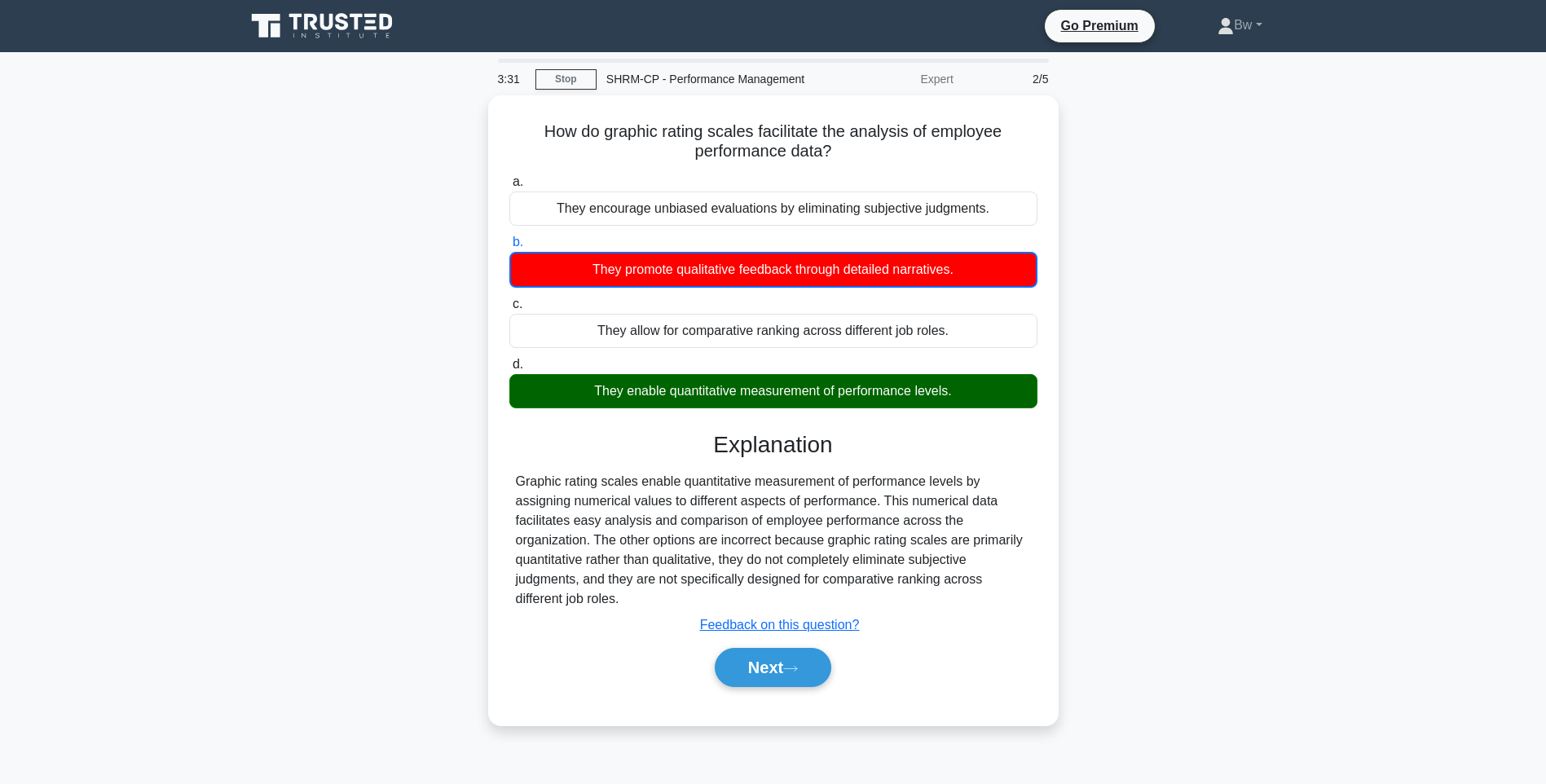
click at [806, 660] on div "3:31 Stop SHRM-CP - Performance Management Expert 2/5 How do graphic rating sca…" at bounding box center [773, 466] width 1076 height 815
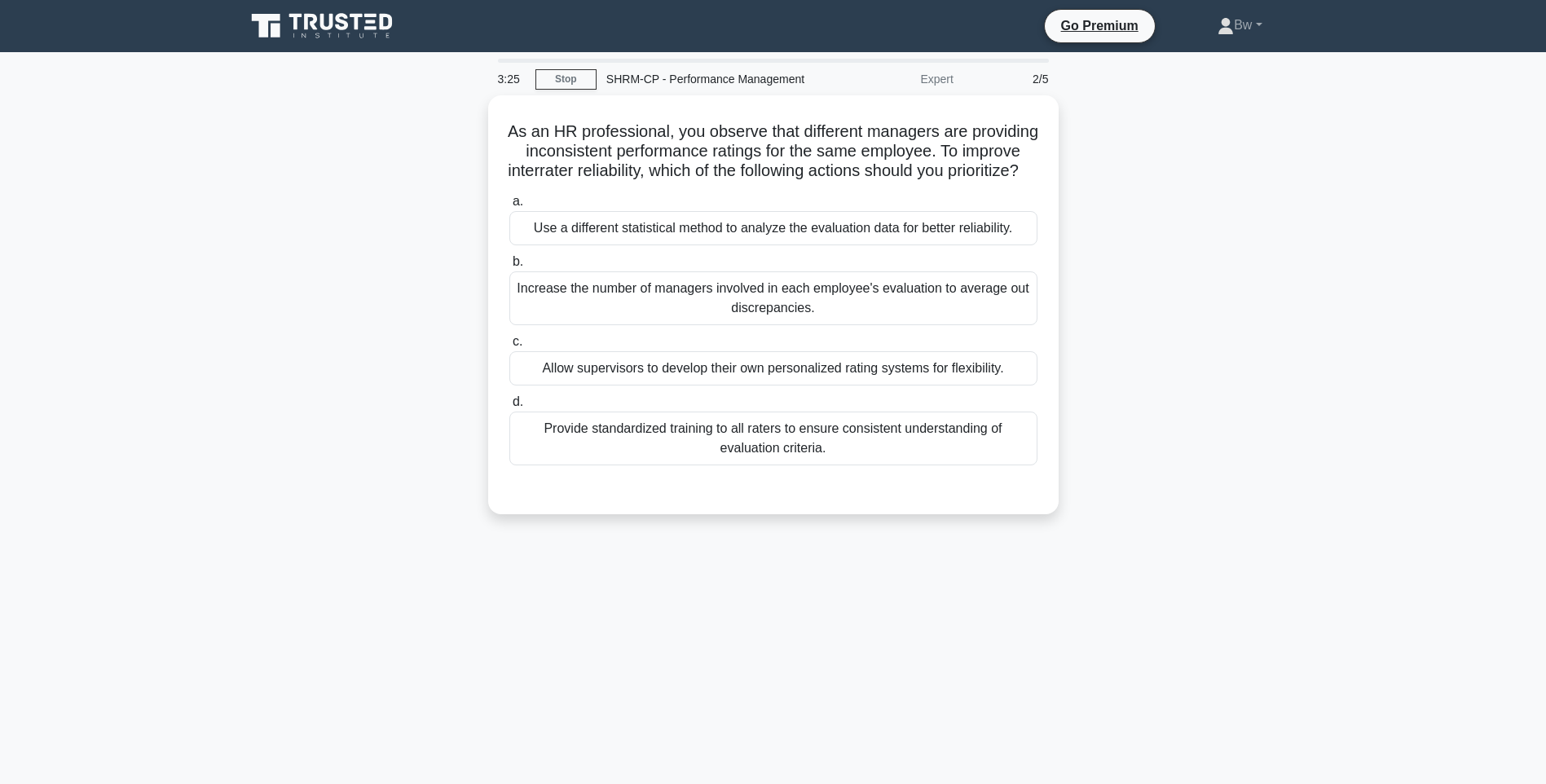
click at [331, 23] on icon at bounding box center [326, 22] width 13 height 17
